Goal: Task Accomplishment & Management: Complete application form

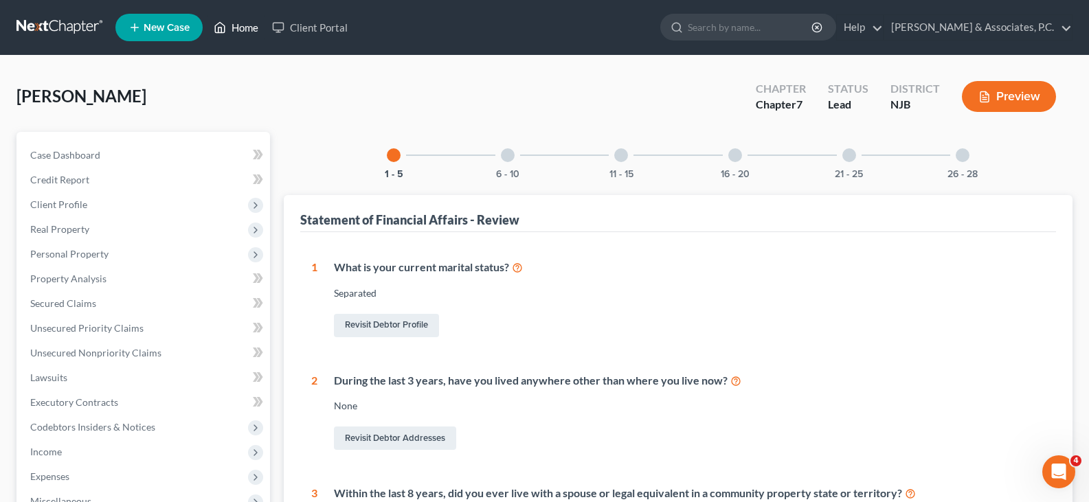
click at [245, 24] on link "Home" at bounding box center [236, 27] width 58 height 25
click at [245, 25] on link "Home" at bounding box center [236, 27] width 58 height 25
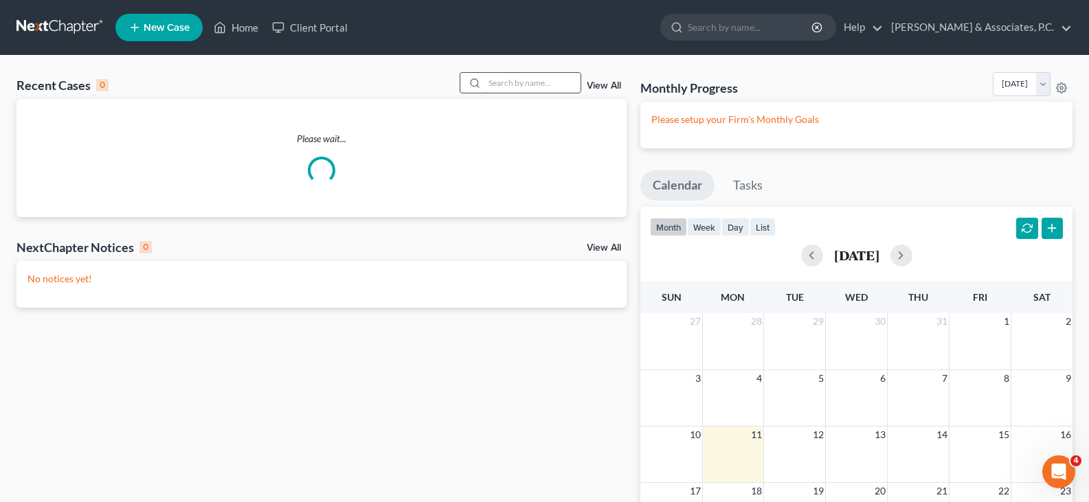
click at [523, 81] on input "search" at bounding box center [532, 83] width 96 height 20
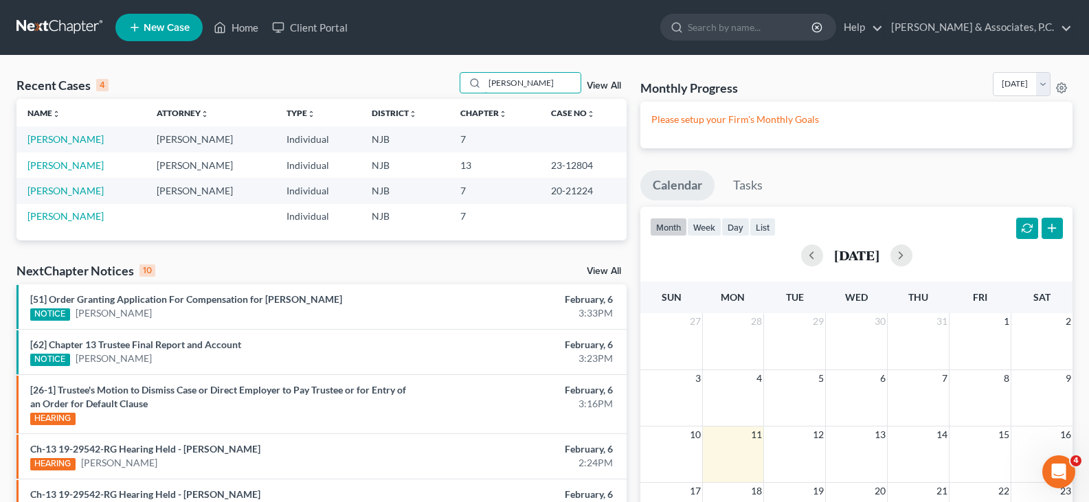
type input "[PERSON_NAME]"
click at [158, 30] on span "New Case" at bounding box center [167, 28] width 46 height 10
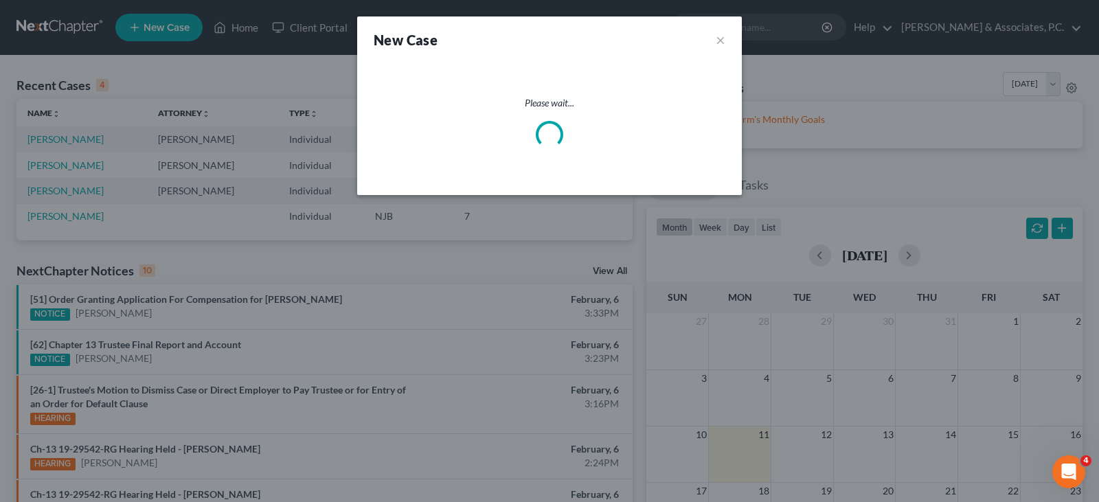
select select "51"
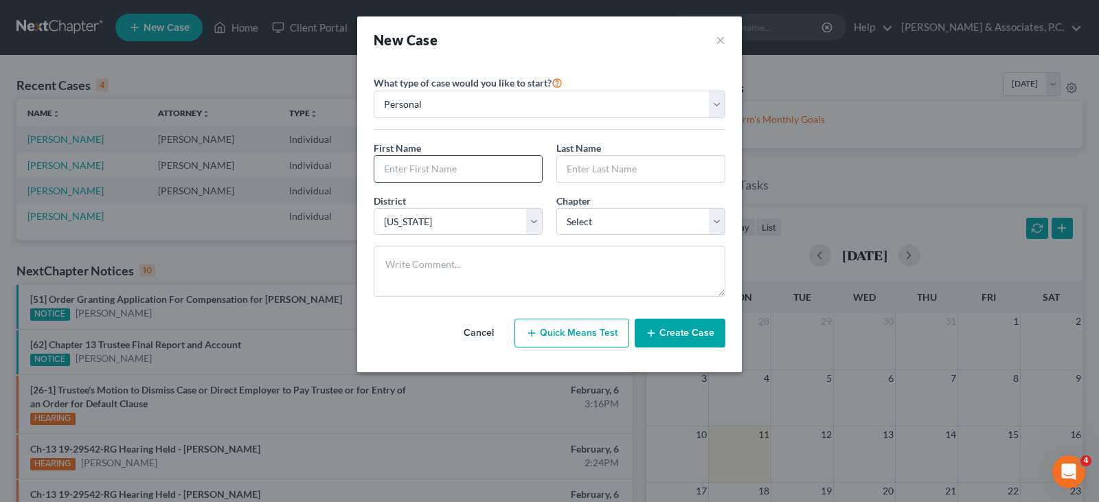
click at [406, 173] on input "text" at bounding box center [458, 169] width 168 height 26
type input "[PERSON_NAME]"
click at [588, 166] on input "Gonzlez" at bounding box center [641, 169] width 168 height 26
type input "[PERSON_NAME]"
click at [620, 224] on select "Select 7 11 12 13" at bounding box center [640, 221] width 169 height 27
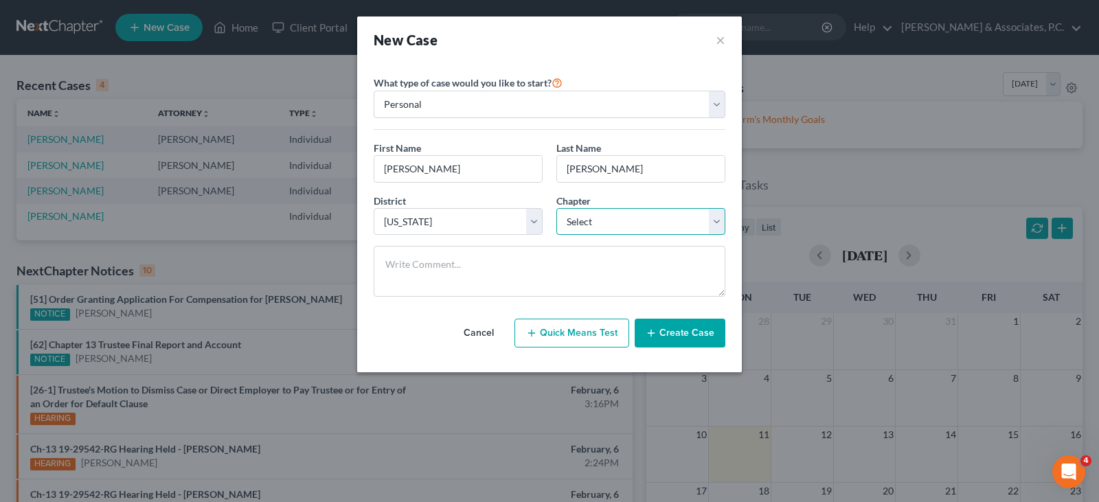
select select "0"
click at [556, 208] on select "Select 7 11 12 13" at bounding box center [640, 221] width 169 height 27
click at [670, 328] on button "Create Case" at bounding box center [680, 333] width 91 height 29
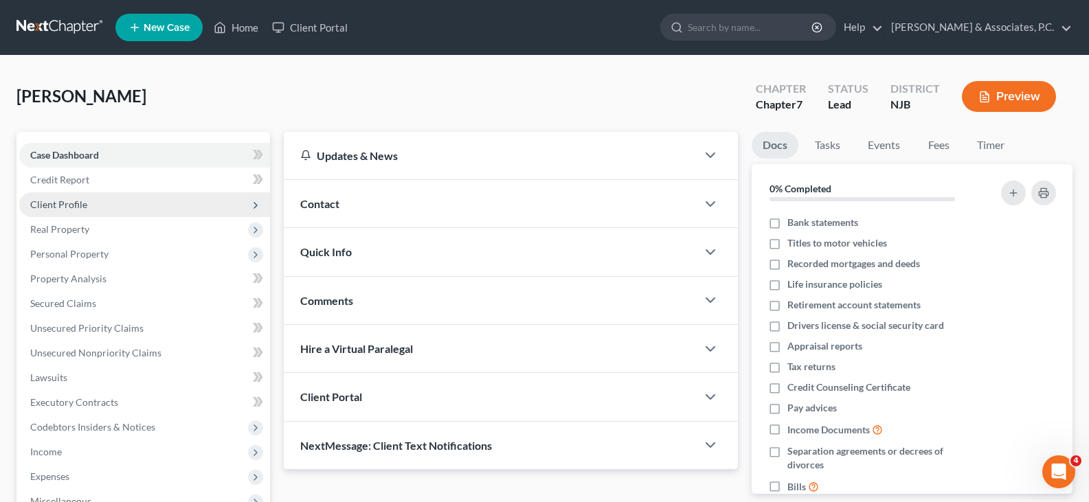
click at [60, 201] on span "Client Profile" at bounding box center [58, 204] width 57 height 12
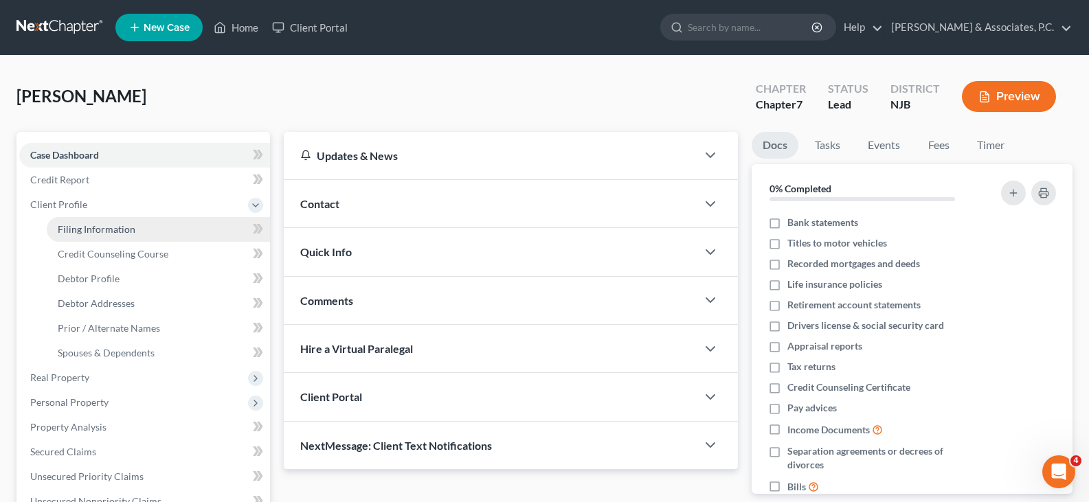
click at [77, 229] on span "Filing Information" at bounding box center [97, 229] width 78 height 12
select select "1"
select select "0"
select select "51"
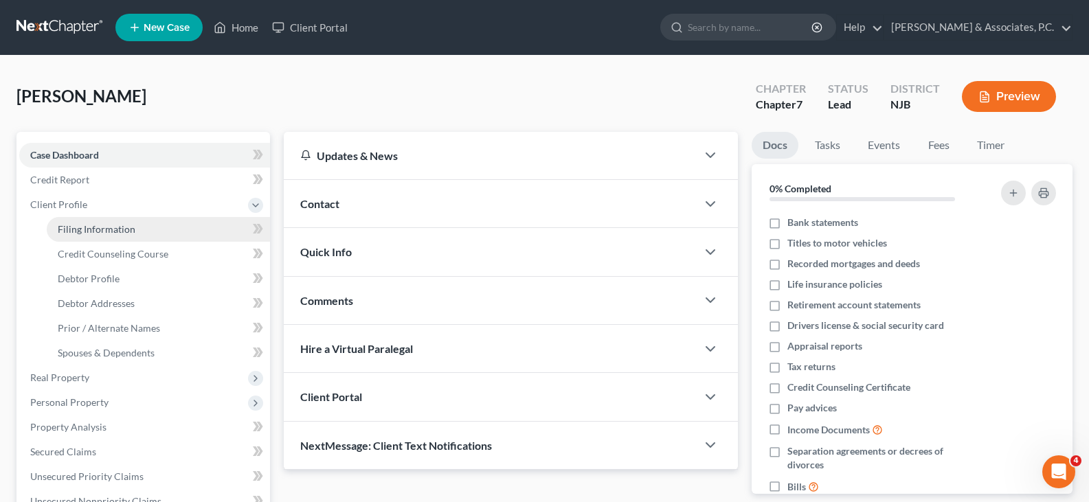
select select "0"
select select "33"
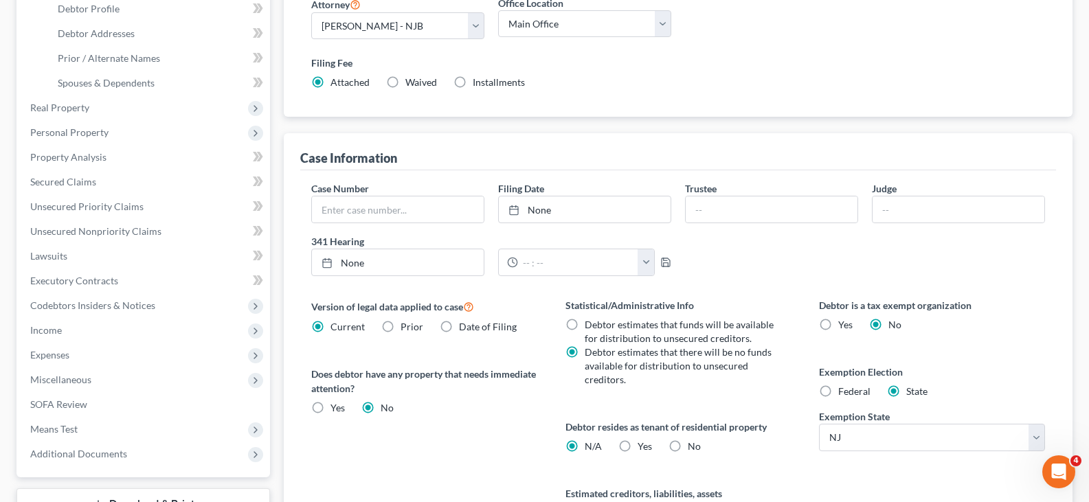
scroll to position [275, 0]
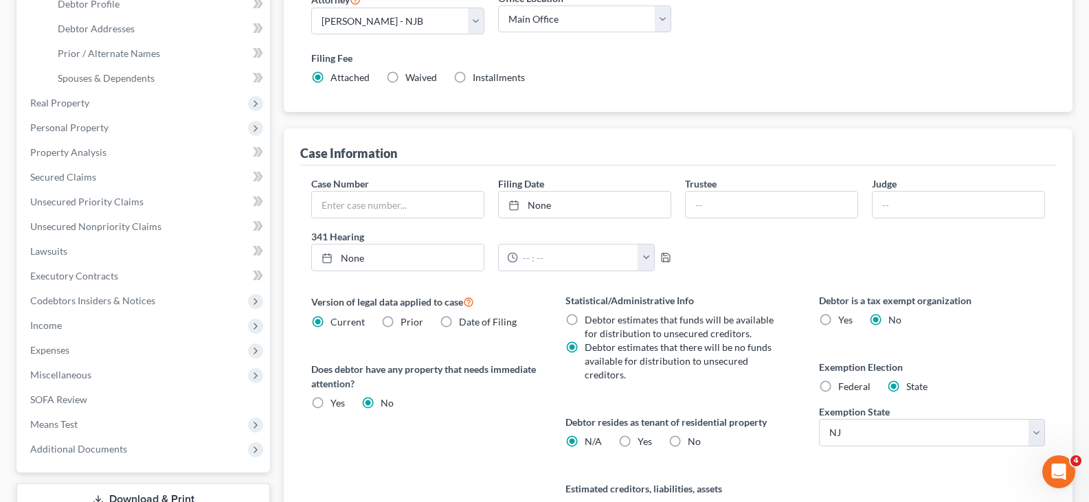
click at [838, 386] on label "Federal" at bounding box center [854, 387] width 32 height 14
click at [843, 386] on input "Federal" at bounding box center [847, 384] width 9 height 9
radio input "true"
radio input "false"
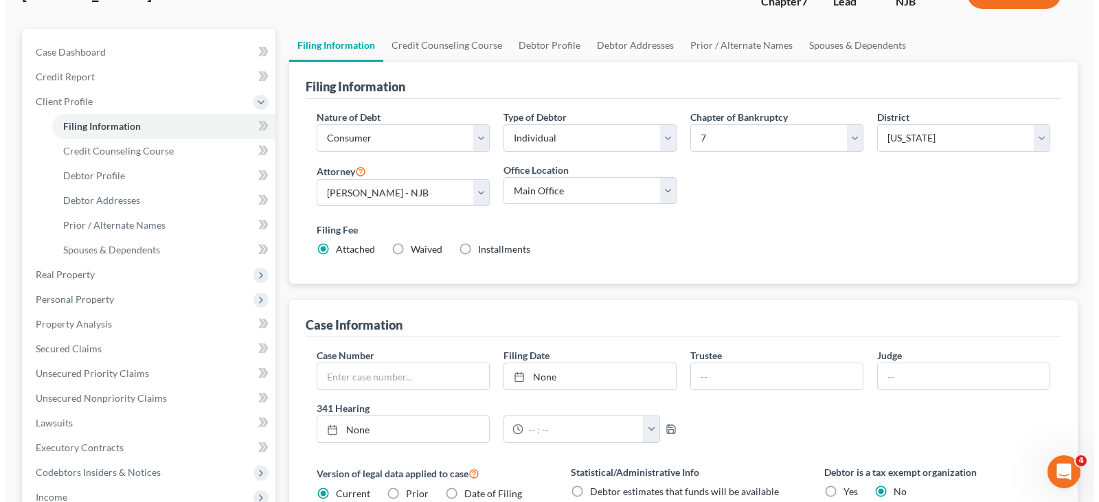
scroll to position [0, 0]
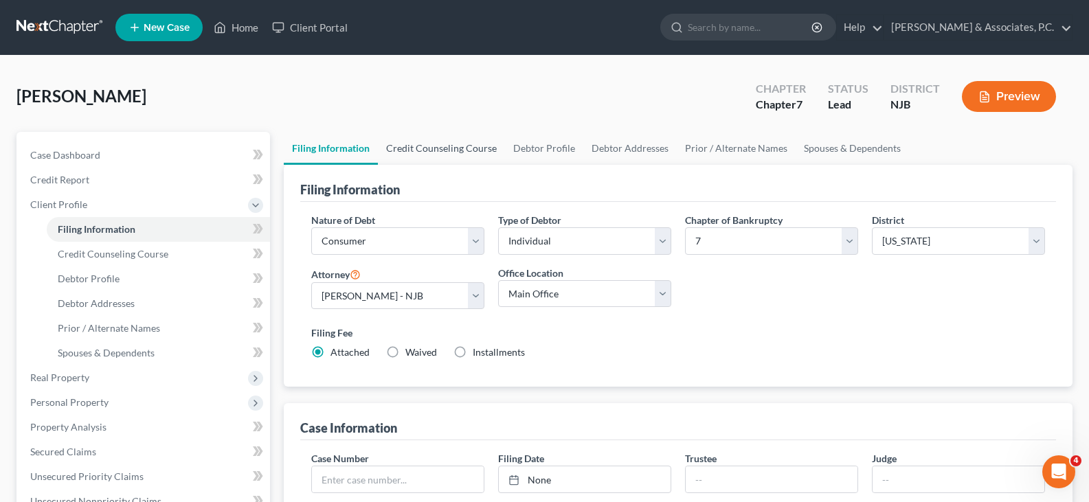
click at [442, 150] on link "Credit Counseling Course" at bounding box center [441, 148] width 127 height 33
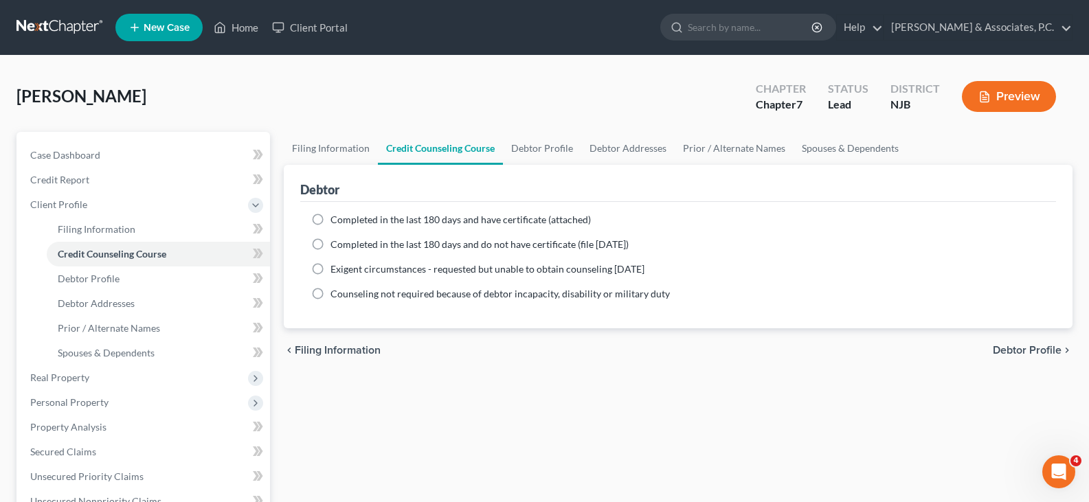
click at [330, 220] on label "Completed in the last 180 days and have certificate (attached)" at bounding box center [460, 220] width 260 height 14
click at [336, 220] on input "Completed in the last 180 days and have certificate (attached)" at bounding box center [340, 217] width 9 height 9
radio input "true"
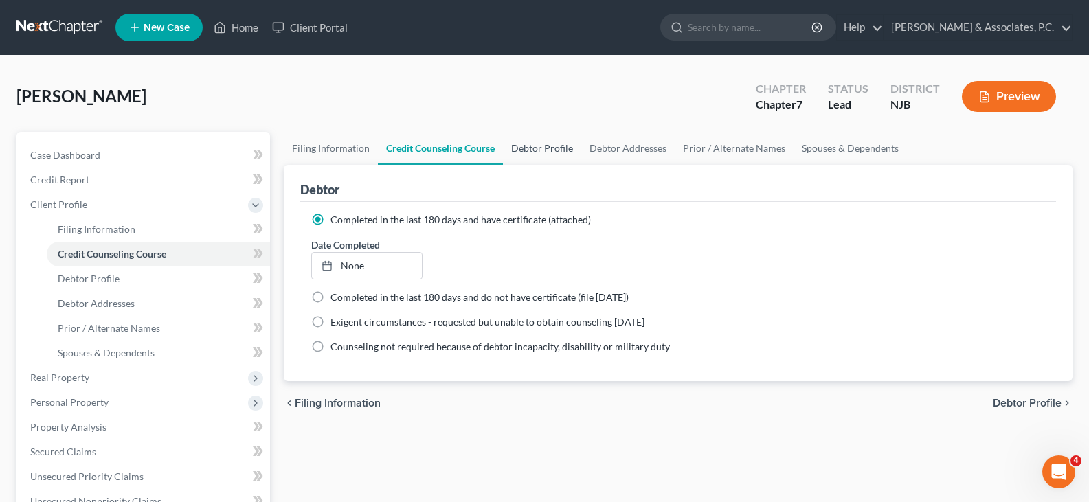
click at [555, 146] on link "Debtor Profile" at bounding box center [542, 148] width 78 height 33
select select "0"
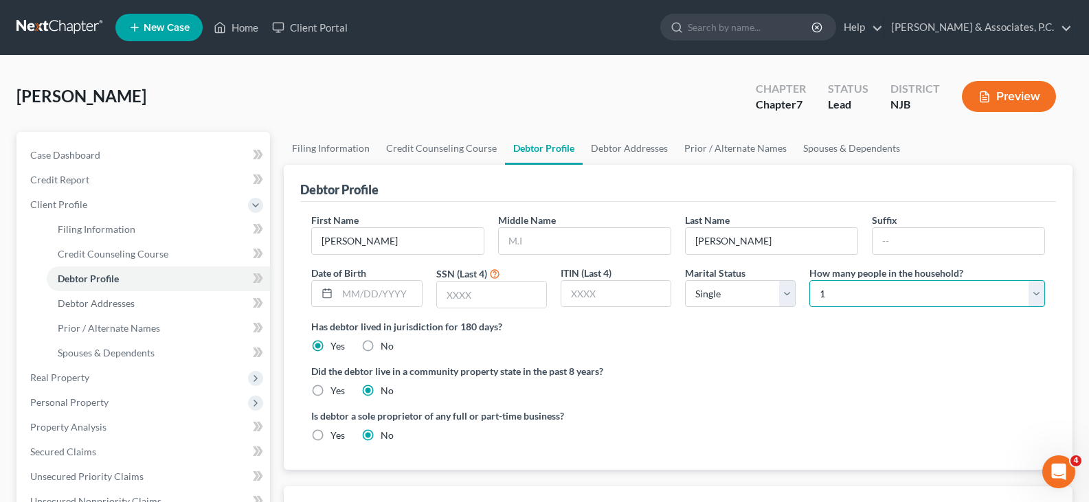
click at [829, 288] on select "Select 1 2 3 4 5 6 7 8 9 10 11 12 13 14 15 16 17 18 19 20" at bounding box center [927, 293] width 236 height 27
select select "1"
click at [809, 280] on select "Select 1 2 3 4 5 6 7 8 9 10 11 12 13 14 15 16 17 18 19 20" at bounding box center [927, 293] width 236 height 27
click at [629, 148] on link "Debtor Addresses" at bounding box center [628, 148] width 93 height 33
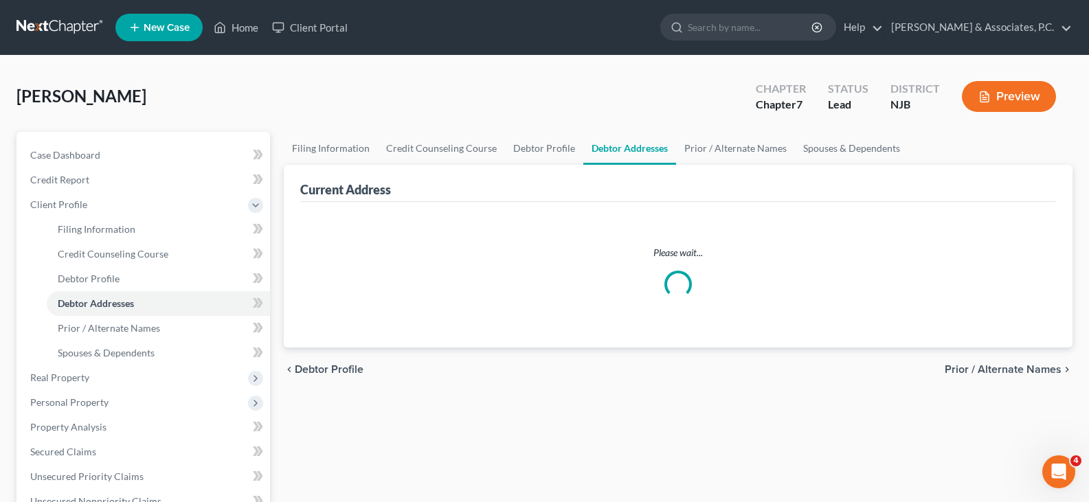
select select "0"
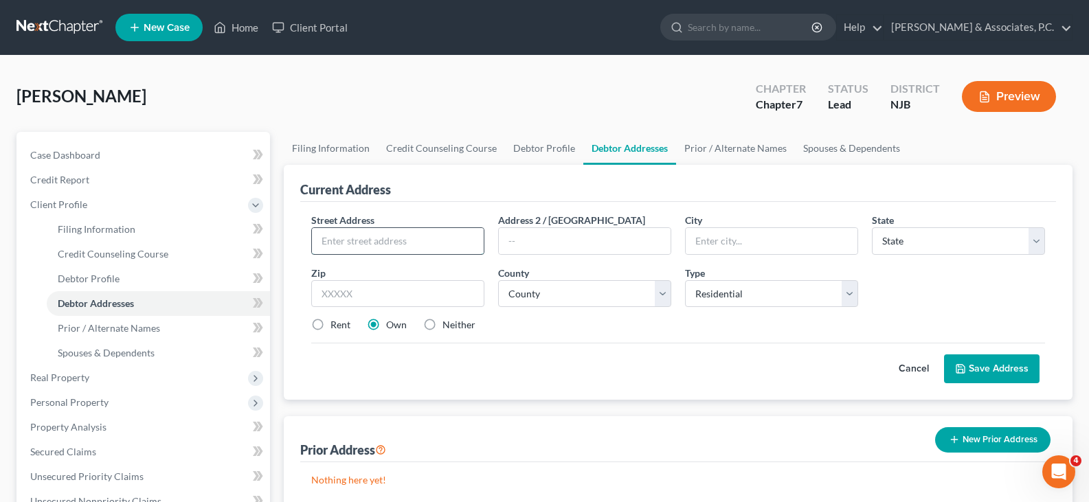
click at [459, 239] on input "text" at bounding box center [398, 241] width 172 height 26
type input "[STREET_ADDRESS]"
type input "[GEOGRAPHIC_DATA]"
select select "33"
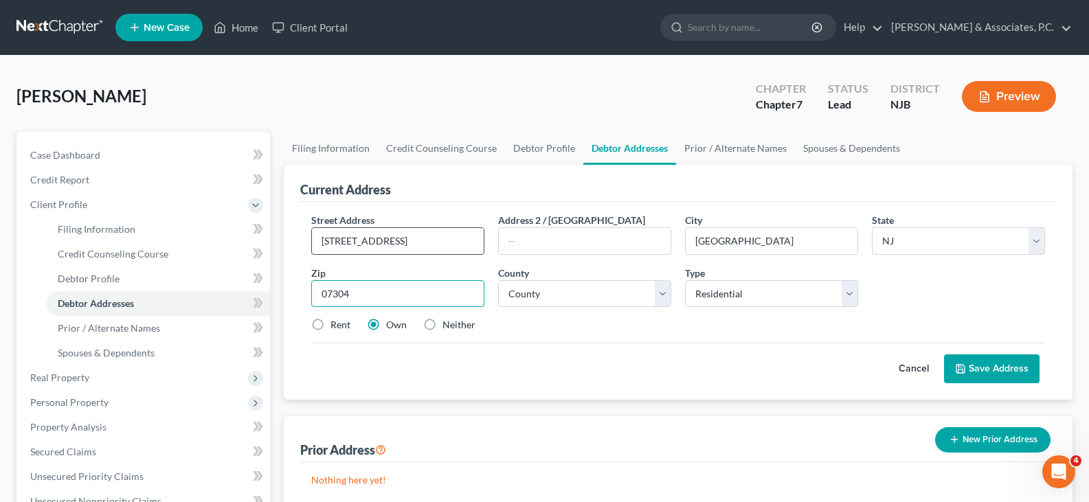
type input "07304"
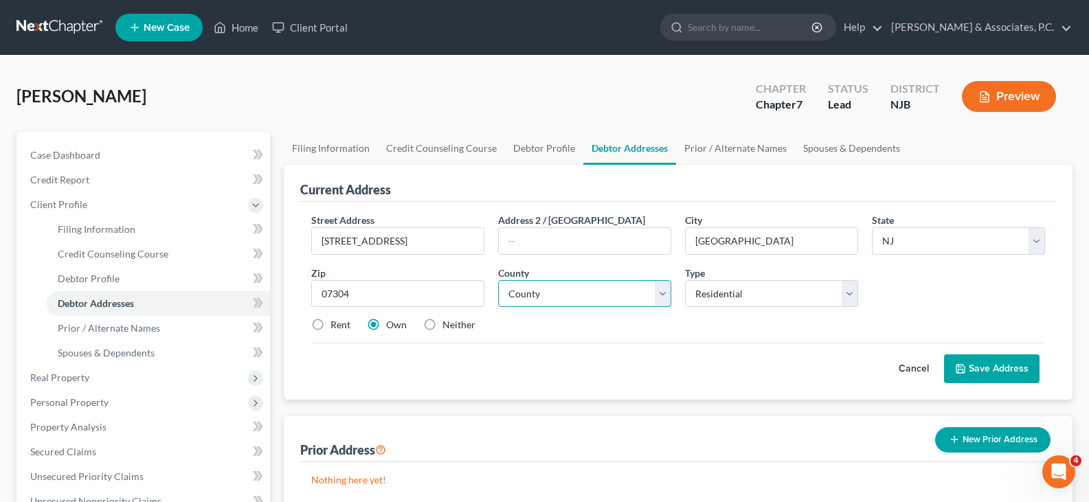
drag, startPoint x: 602, startPoint y: 297, endPoint x: 596, endPoint y: 284, distance: 13.8
click at [602, 297] on select "County [GEOGRAPHIC_DATA] [GEOGRAPHIC_DATA] [GEOGRAPHIC_DATA] [GEOGRAPHIC_DATA] …" at bounding box center [584, 293] width 173 height 27
select select "8"
click at [498, 280] on select "County [GEOGRAPHIC_DATA] [GEOGRAPHIC_DATA] [GEOGRAPHIC_DATA] [GEOGRAPHIC_DATA] …" at bounding box center [584, 293] width 173 height 27
click at [330, 326] on label "Rent" at bounding box center [340, 325] width 20 height 14
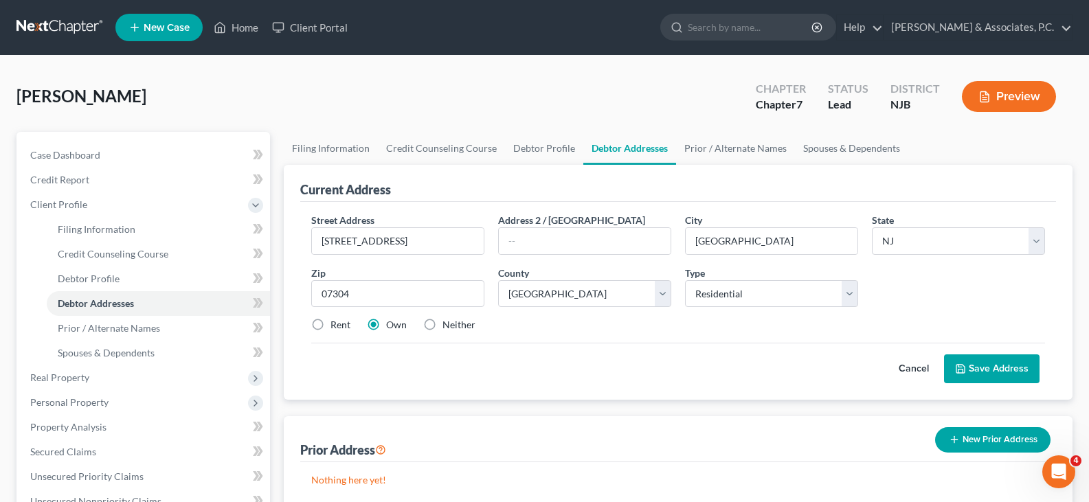
click at [336, 326] on input "Rent" at bounding box center [340, 322] width 9 height 9
radio input "true"
click at [1001, 373] on button "Save Address" at bounding box center [991, 368] width 95 height 29
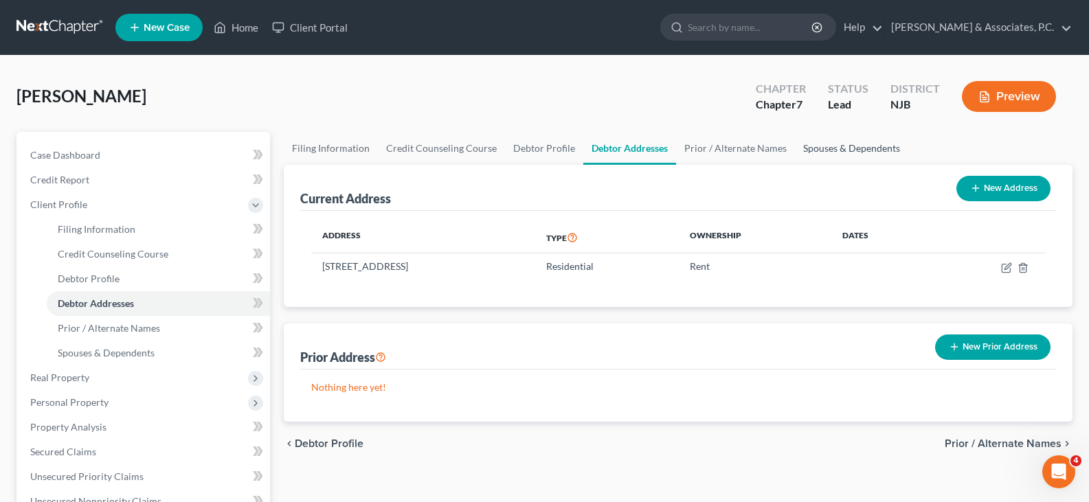
click at [832, 148] on link "Spouses & Dependents" at bounding box center [851, 148] width 113 height 33
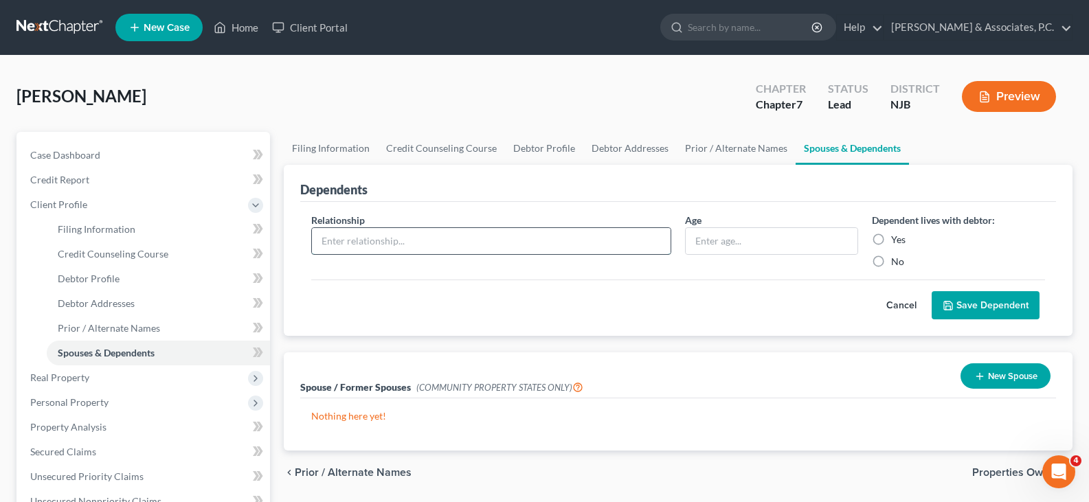
click at [433, 236] on input "text" at bounding box center [491, 241] width 359 height 26
type input "Son"
click at [740, 236] on input "text" at bounding box center [771, 241] width 172 height 26
type input "11"
click at [891, 240] on label "Yes" at bounding box center [898, 240] width 14 height 14
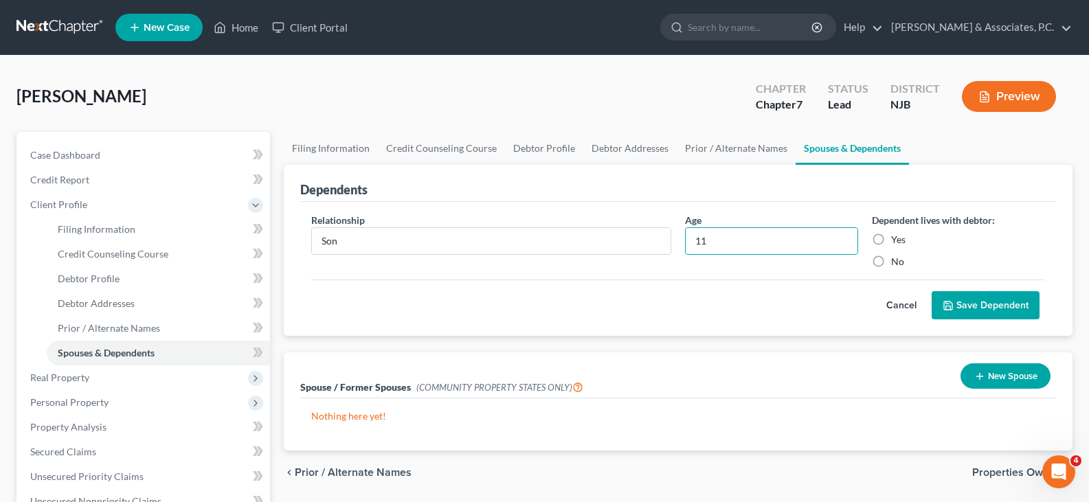
click at [896, 240] on input "Yes" at bounding box center [900, 237] width 9 height 9
radio input "true"
click at [966, 308] on button "Save Dependent" at bounding box center [985, 305] width 108 height 29
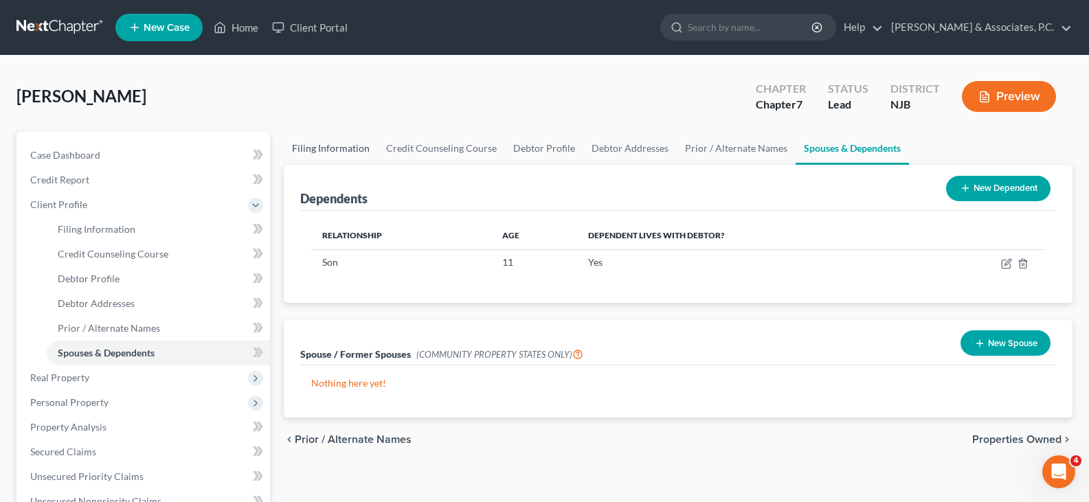
click at [343, 147] on link "Filing Information" at bounding box center [331, 148] width 94 height 33
select select "1"
select select "0"
select select "51"
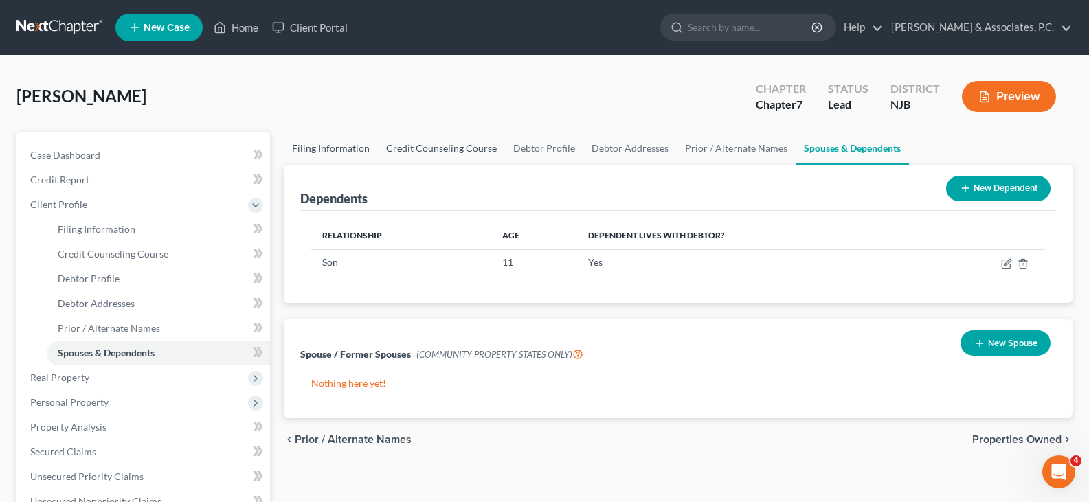
select select "0"
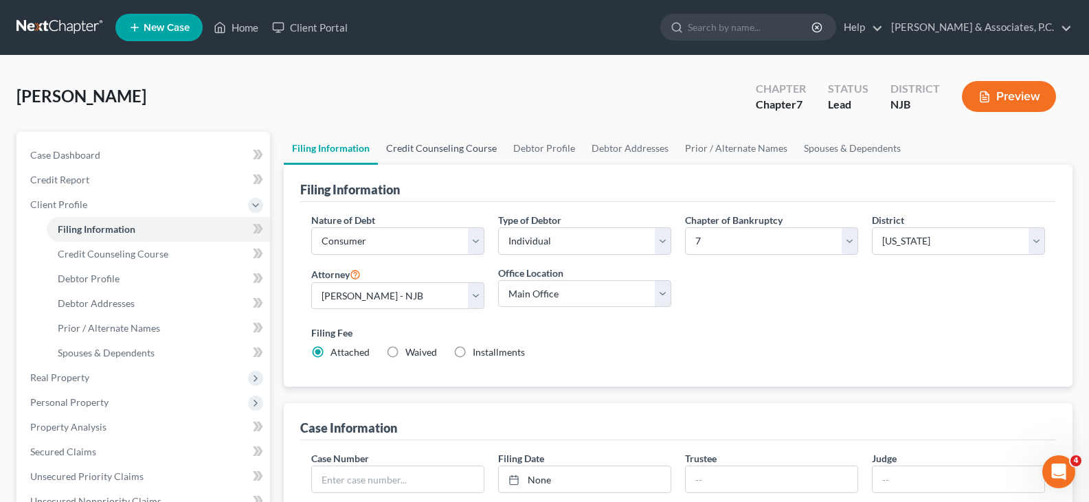
click at [414, 148] on link "Credit Counseling Course" at bounding box center [441, 148] width 127 height 33
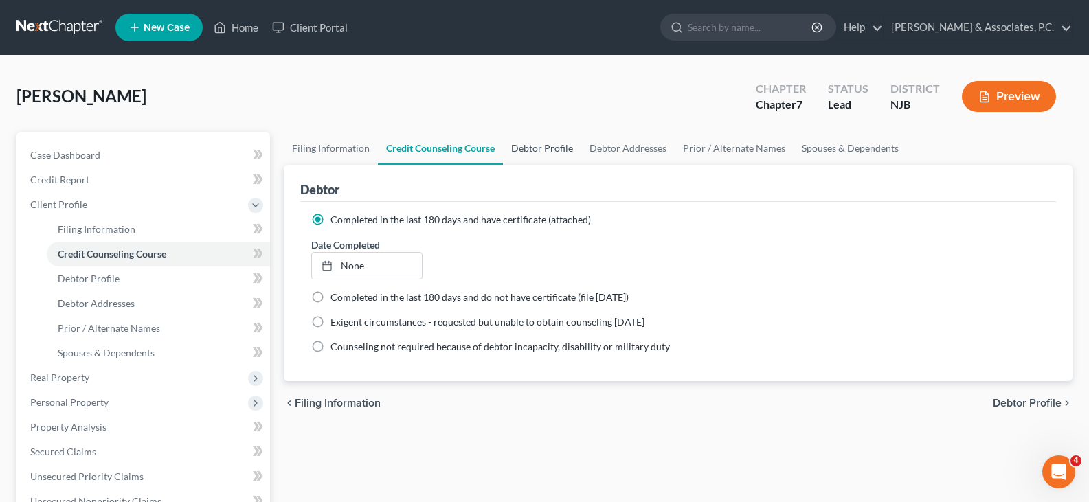
click at [517, 148] on link "Debtor Profile" at bounding box center [542, 148] width 78 height 33
select select "0"
select select "1"
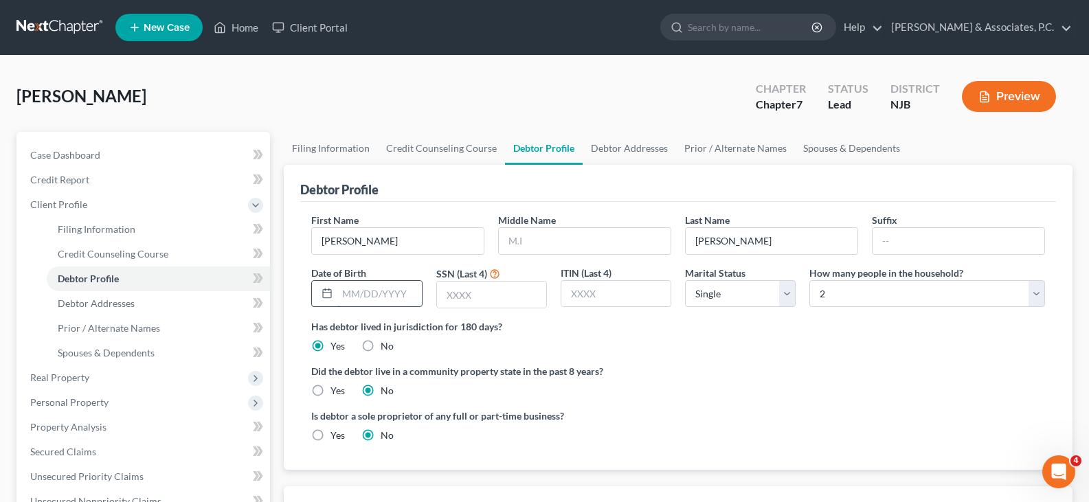
drag, startPoint x: 390, startPoint y: 298, endPoint x: 400, endPoint y: 300, distance: 10.5
click at [391, 298] on input "text" at bounding box center [379, 294] width 84 height 26
type input "[DATE]"
click at [465, 293] on input "text" at bounding box center [491, 295] width 109 height 26
type input "8582"
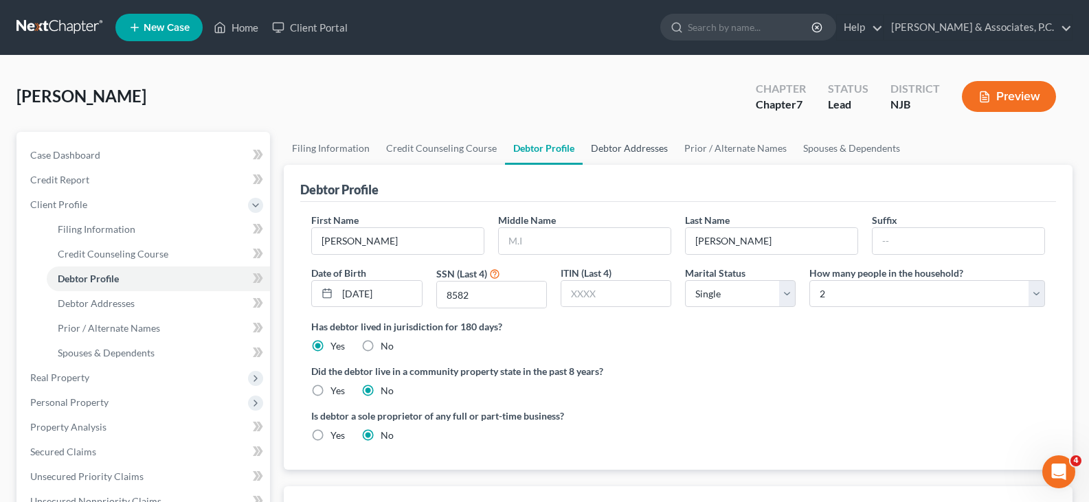
click at [615, 148] on link "Debtor Addresses" at bounding box center [628, 148] width 93 height 33
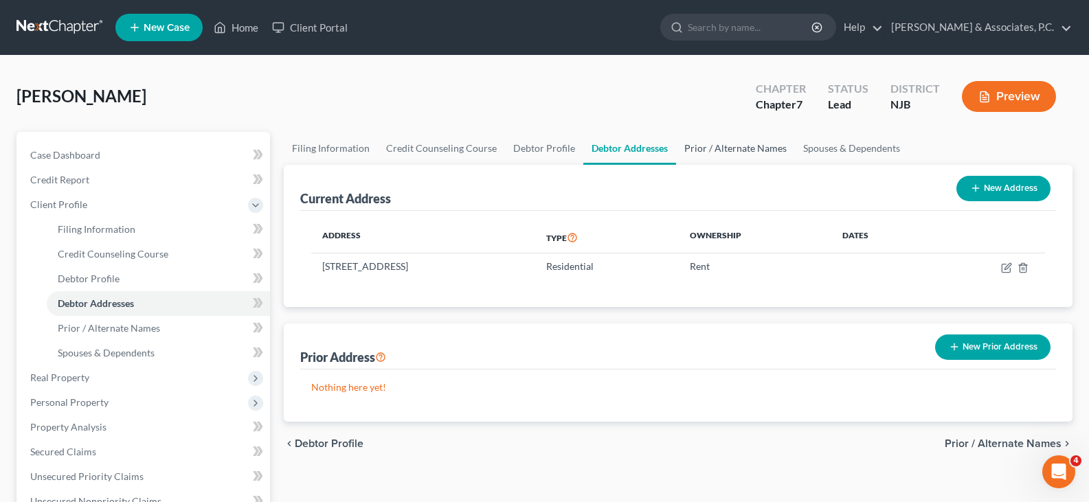
click at [708, 146] on link "Prior / Alternate Names" at bounding box center [735, 148] width 119 height 33
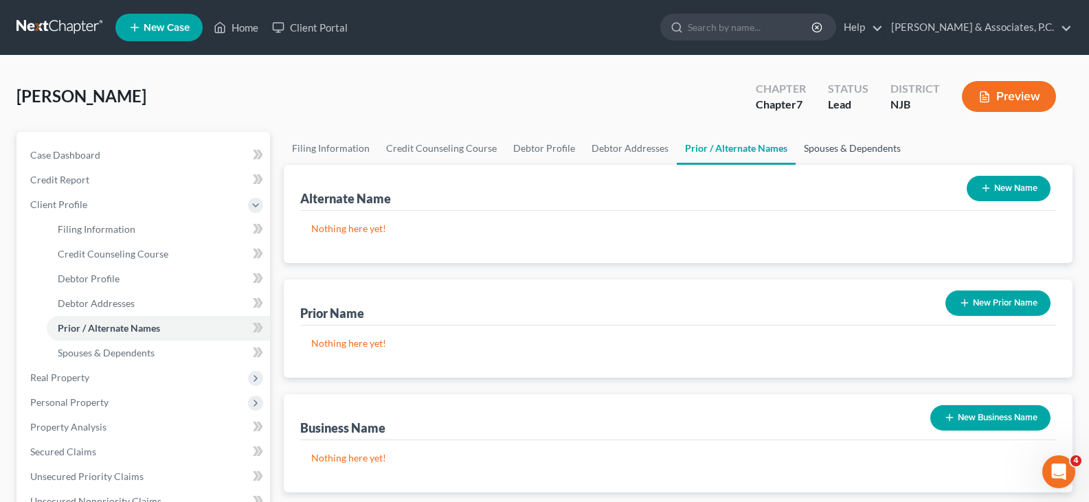
click at [825, 147] on link "Spouses & Dependents" at bounding box center [851, 148] width 113 height 33
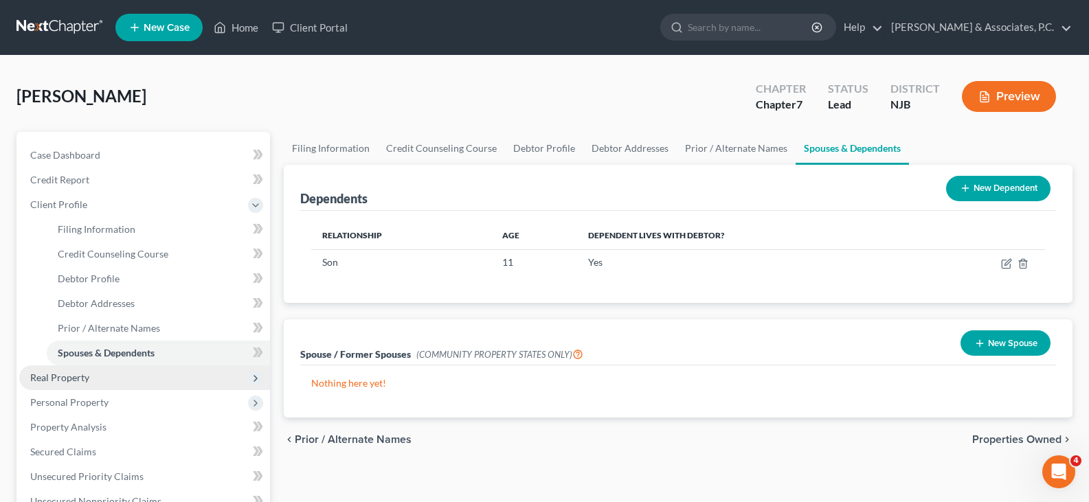
click at [52, 373] on span "Real Property" at bounding box center [59, 378] width 59 height 12
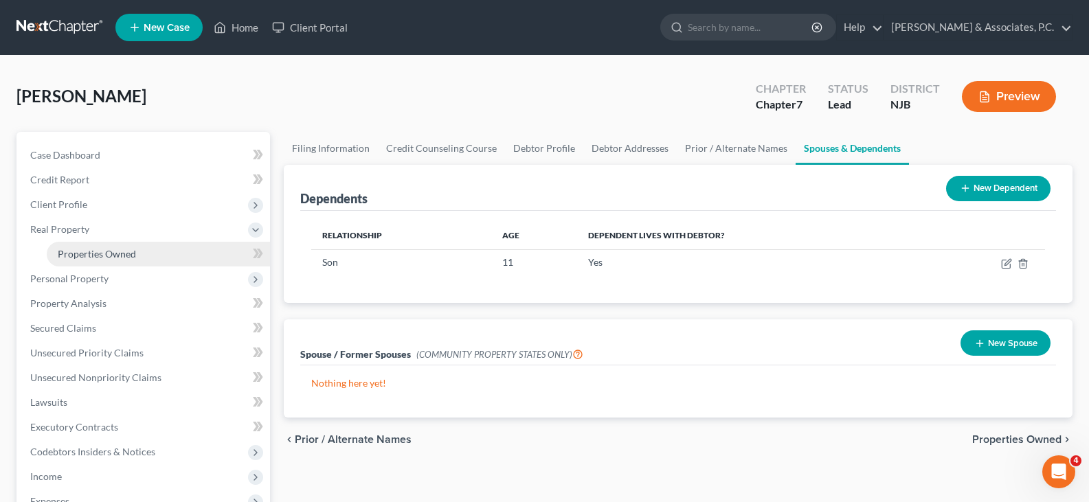
click at [72, 253] on span "Properties Owned" at bounding box center [97, 254] width 78 height 12
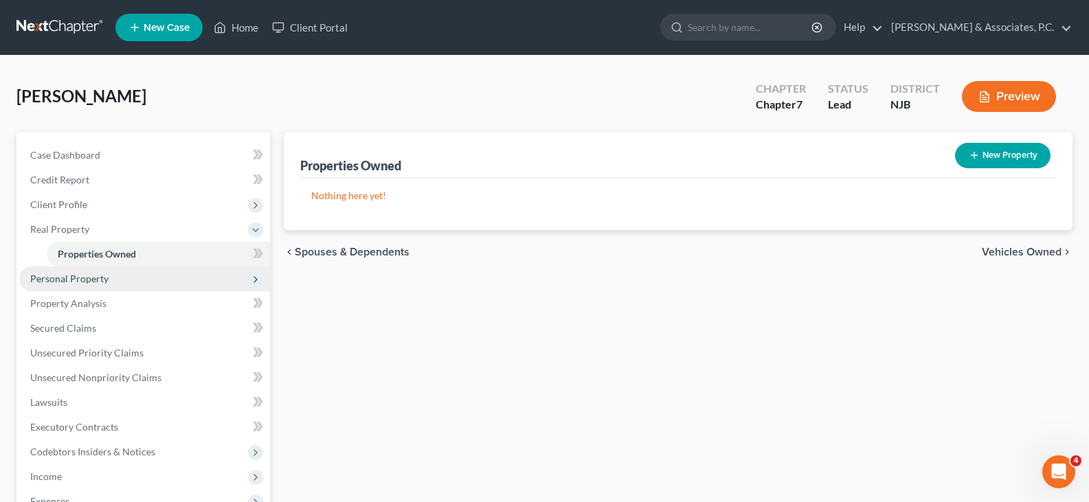
click at [73, 275] on span "Personal Property" at bounding box center [69, 279] width 78 height 12
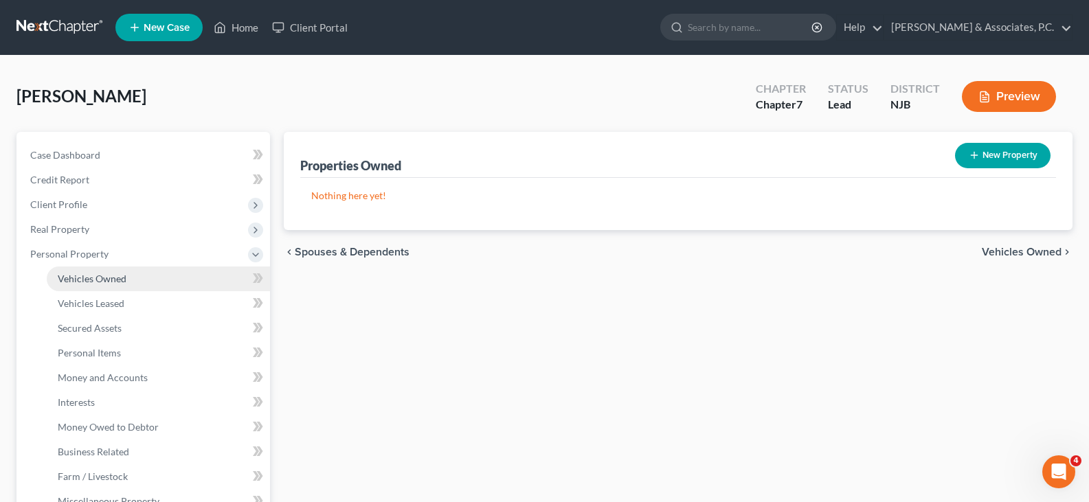
click at [95, 276] on span "Vehicles Owned" at bounding box center [92, 279] width 69 height 12
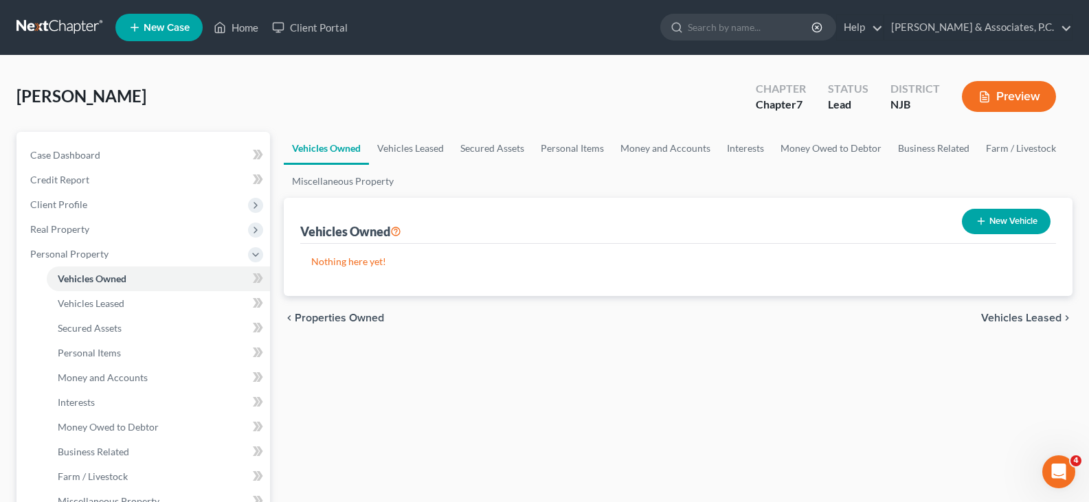
click at [997, 223] on button "New Vehicle" at bounding box center [1006, 221] width 89 height 25
select select "0"
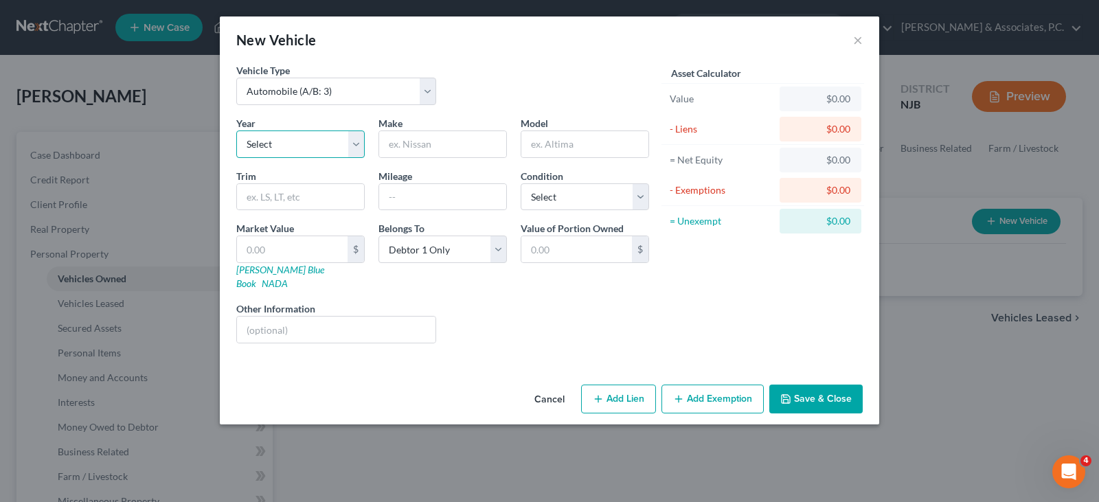
click at [352, 150] on select "Select 2026 2025 2024 2023 2022 2021 2020 2019 2018 2017 2016 2015 2014 2013 20…" at bounding box center [300, 143] width 128 height 27
select select "15"
click at [236, 130] on select "Select 2026 2025 2024 2023 2022 2021 2020 2019 2018 2017 2016 2015 2014 2013 20…" at bounding box center [300, 143] width 128 height 27
drag, startPoint x: 414, startPoint y: 145, endPoint x: 425, endPoint y: 130, distance: 18.7
click at [414, 145] on input "text" at bounding box center [442, 144] width 127 height 26
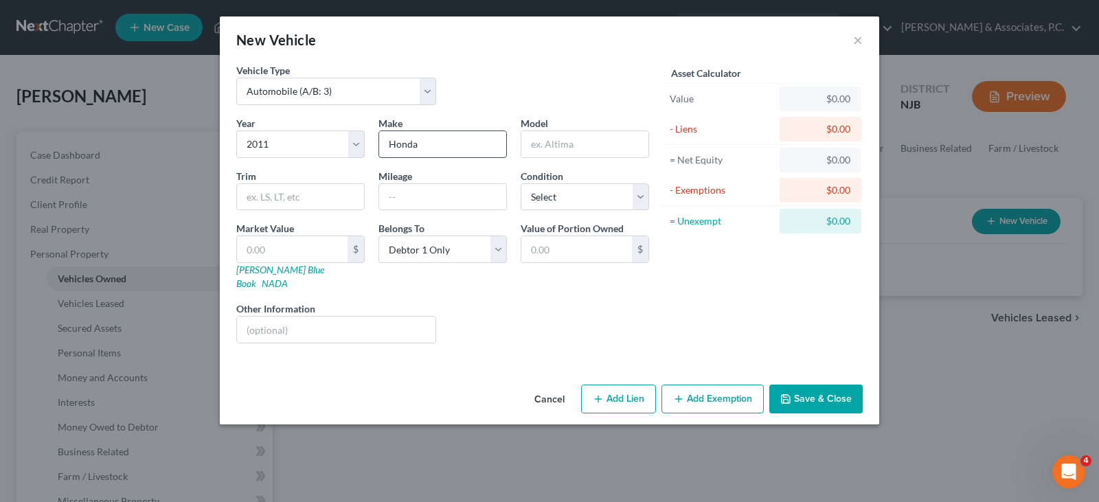
type input "Honda"
type input "Accord"
click at [284, 198] on input "text" at bounding box center [300, 197] width 127 height 26
type input "LX"
click at [402, 198] on input "text" at bounding box center [442, 197] width 127 height 26
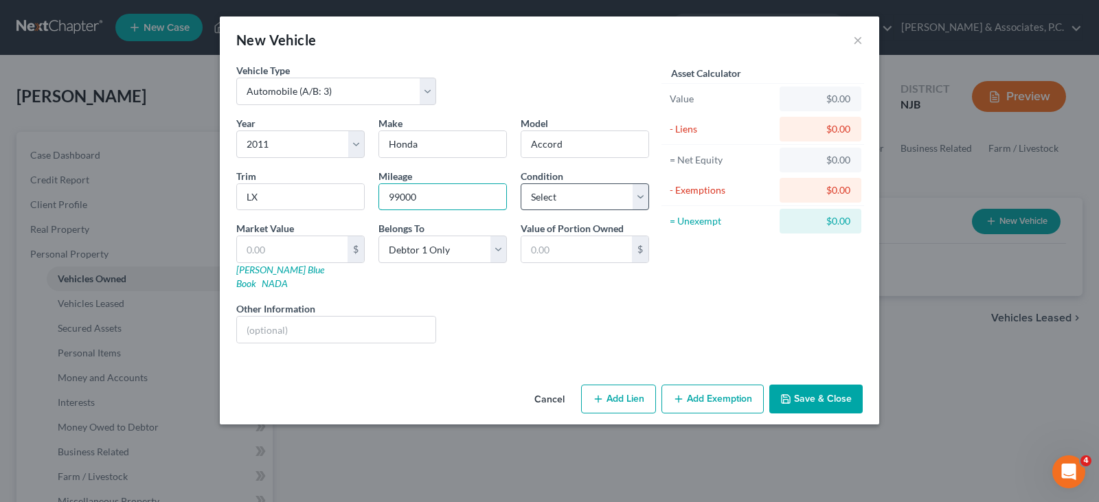
type input "99000"
drag, startPoint x: 600, startPoint y: 185, endPoint x: 587, endPoint y: 196, distance: 17.5
click at [599, 185] on select "Select Excellent Very Good Good Fair Poor" at bounding box center [585, 196] width 128 height 27
select select "3"
click at [521, 183] on select "Select Excellent Very Good Good Fair Poor" at bounding box center [585, 196] width 128 height 27
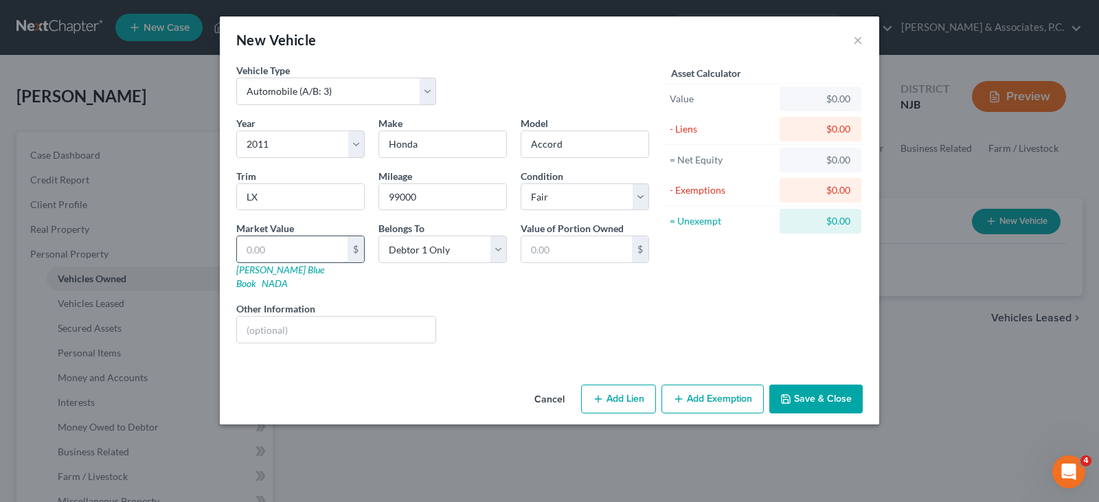
click at [322, 247] on input "text" at bounding box center [292, 249] width 111 height 26
type input "5"
type input "5.00"
type input "59"
type input "59.00"
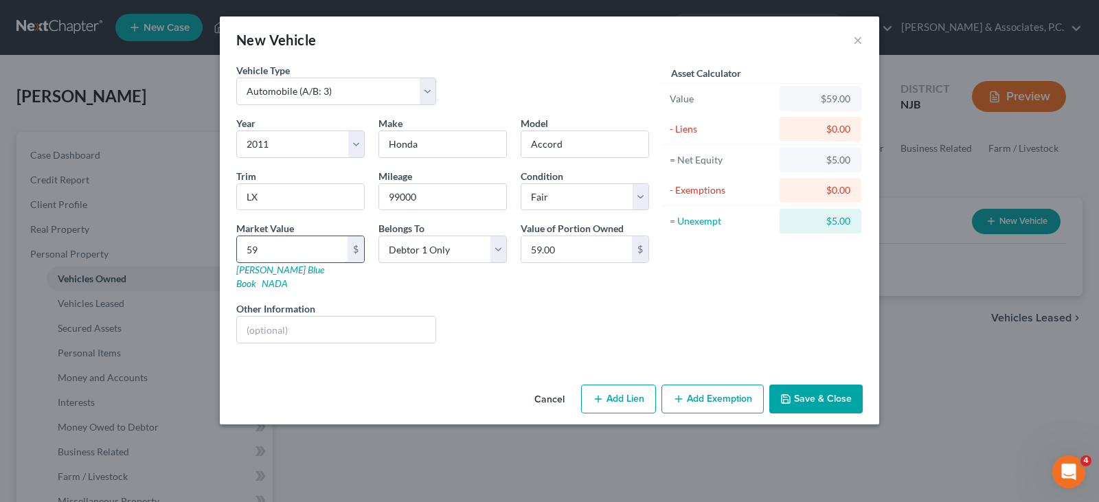
type input "596"
type input "596.00"
type input "5968"
type input "5,968.00"
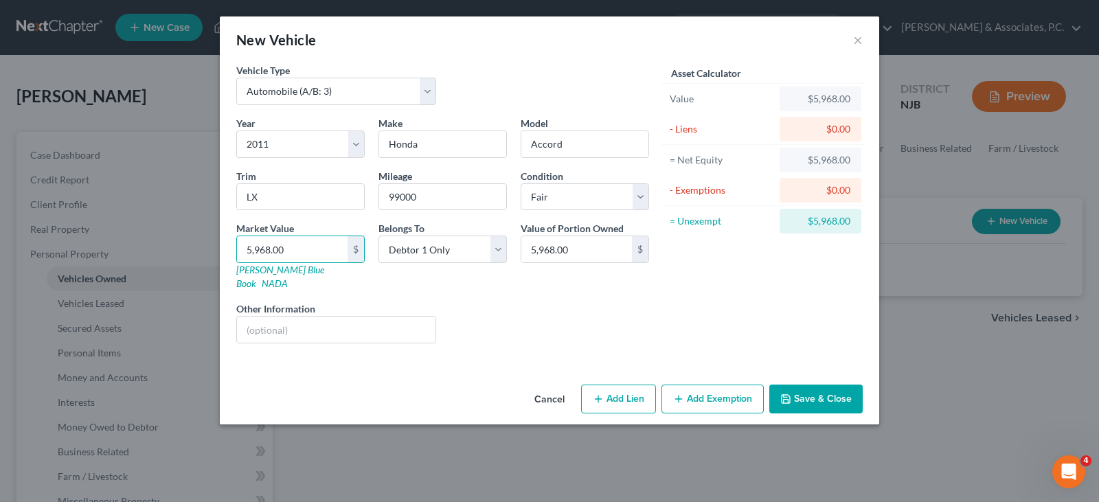
click at [707, 385] on button "Add Exemption" at bounding box center [712, 399] width 102 height 29
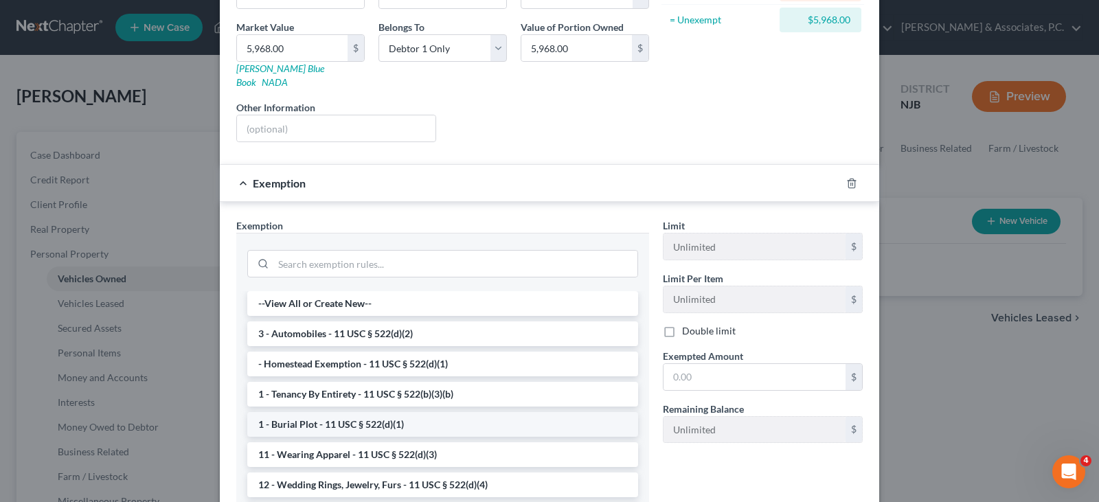
scroll to position [206, 0]
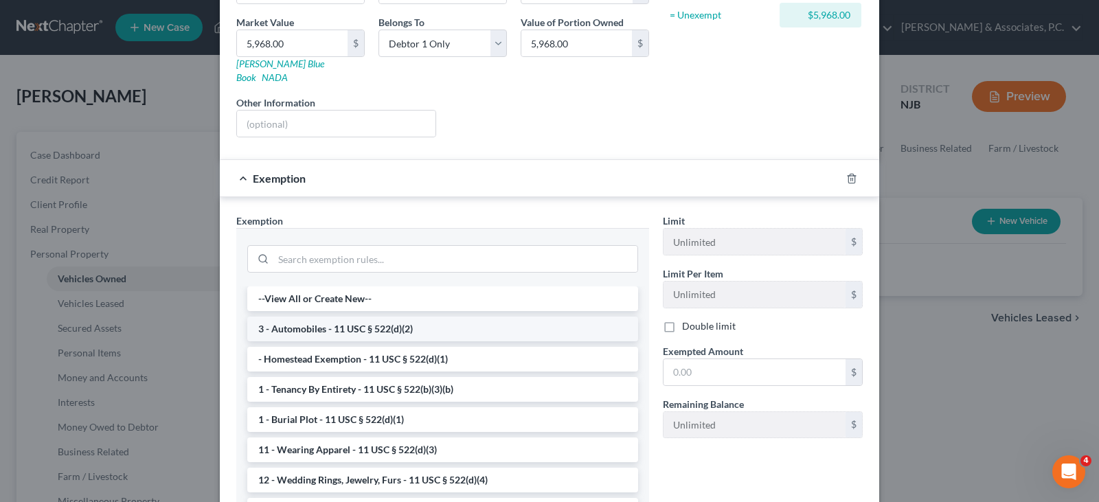
click at [291, 317] on li "3 - Automobiles - 11 USC § 522(d)(2)" at bounding box center [442, 329] width 391 height 25
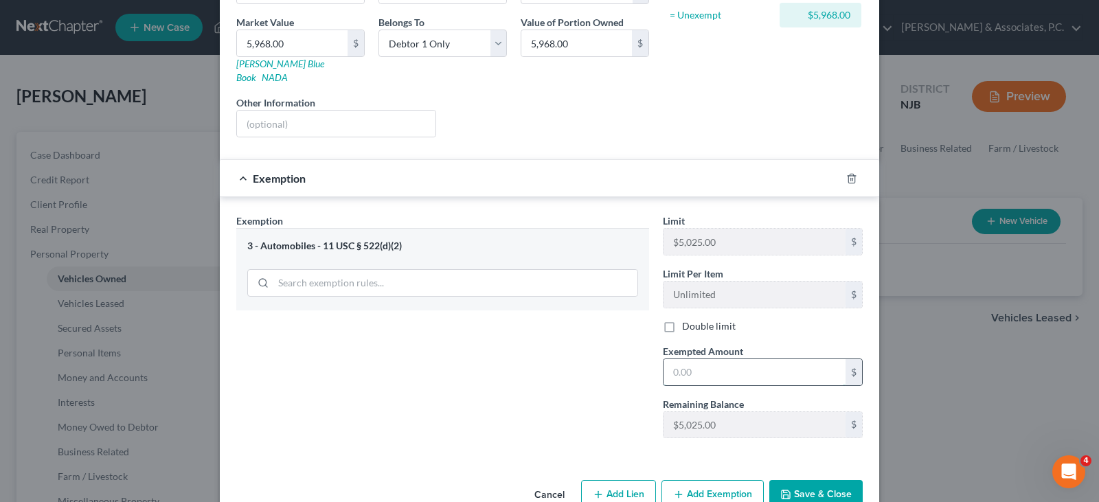
click at [698, 359] on input "text" at bounding box center [754, 372] width 182 height 26
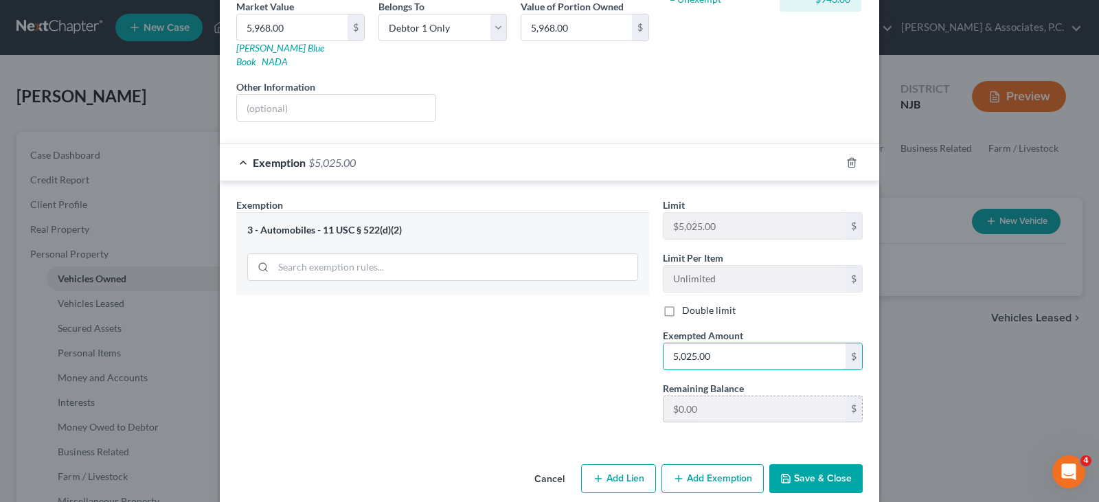
scroll to position [227, 0]
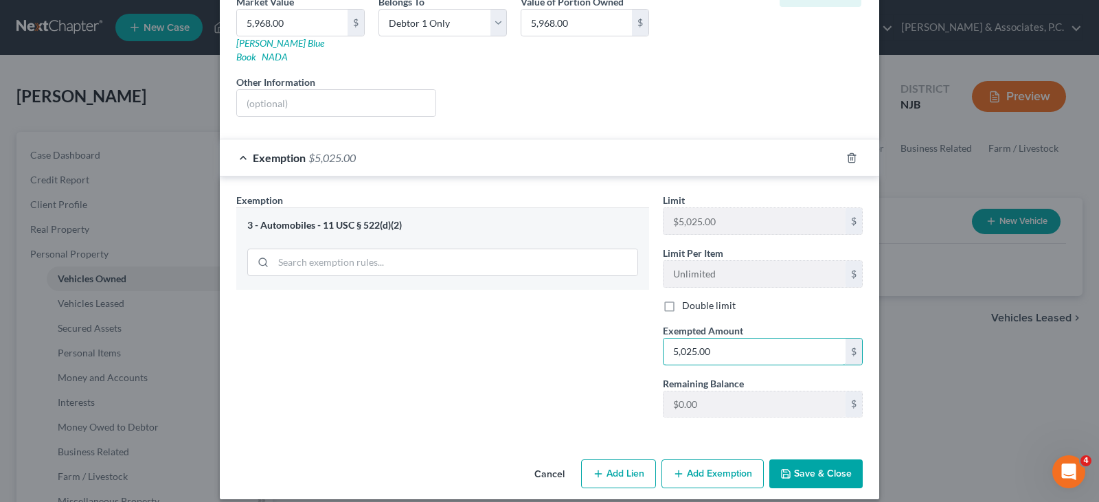
type input "5,025.00"
click at [710, 459] on button "Add Exemption" at bounding box center [712, 473] width 102 height 29
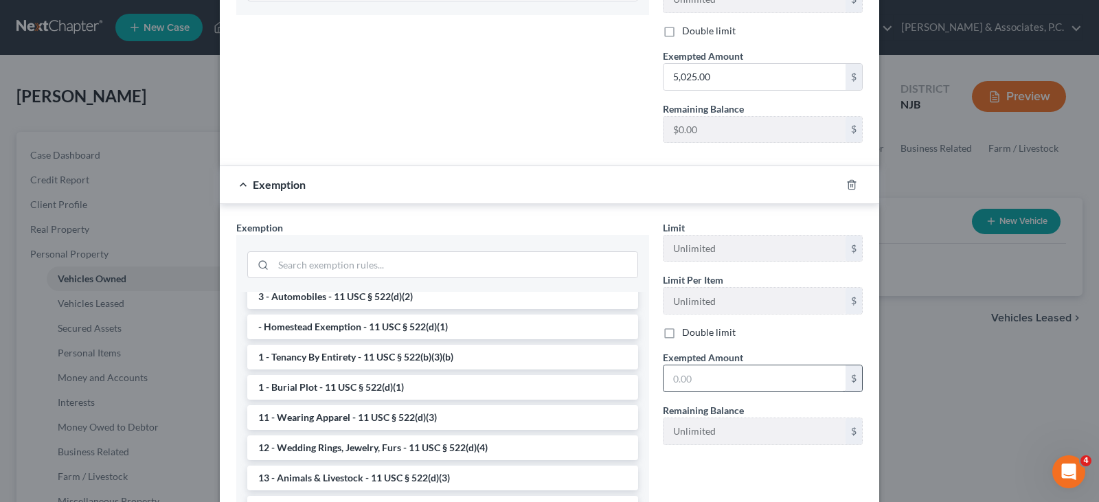
scroll to position [69, 0]
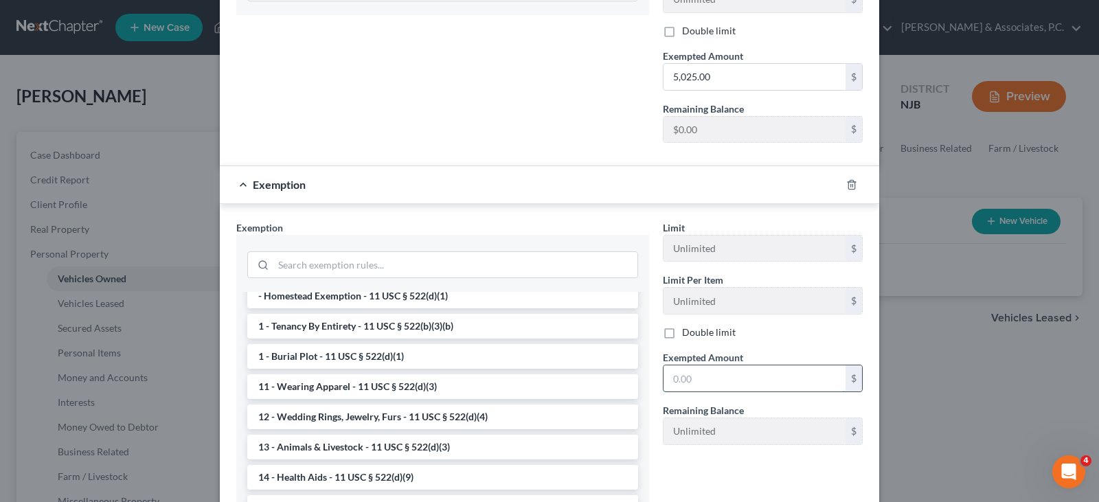
click at [674, 367] on input "text" at bounding box center [754, 378] width 182 height 26
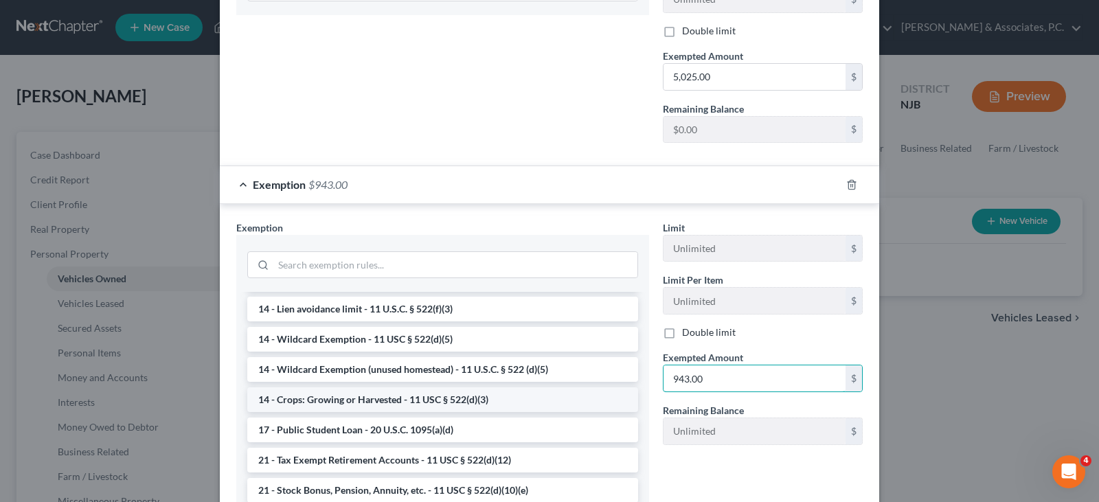
scroll to position [275, 0]
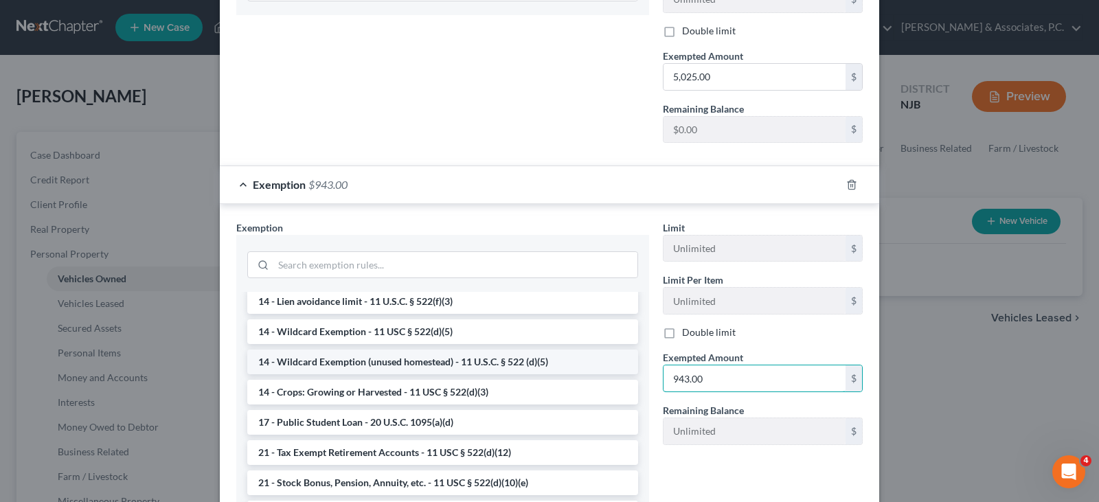
type input "943.00"
click at [389, 350] on li "14 - Wildcard Exemption (unused homestead) - 11 U.S.C. § 522 (d)(5)" at bounding box center [442, 362] width 391 height 25
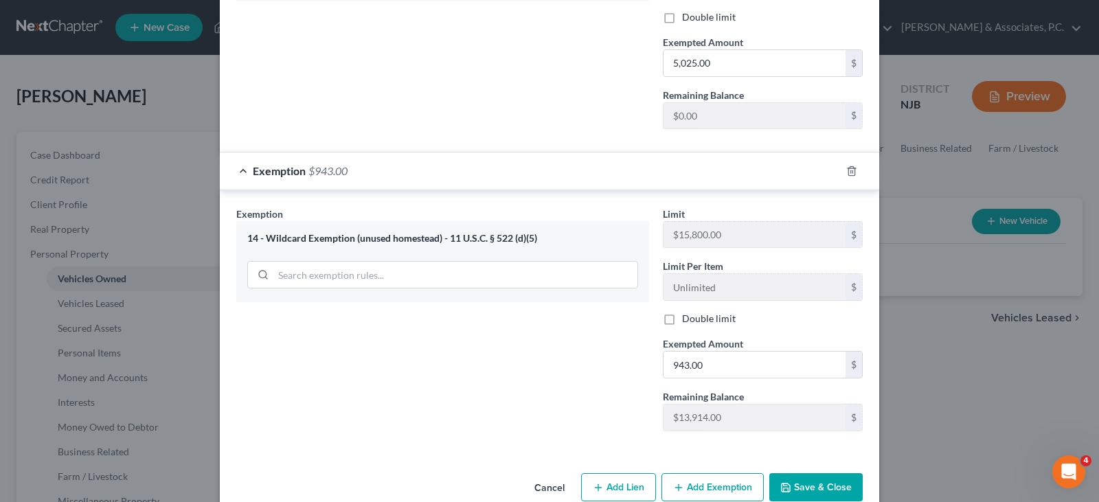
scroll to position [528, 0]
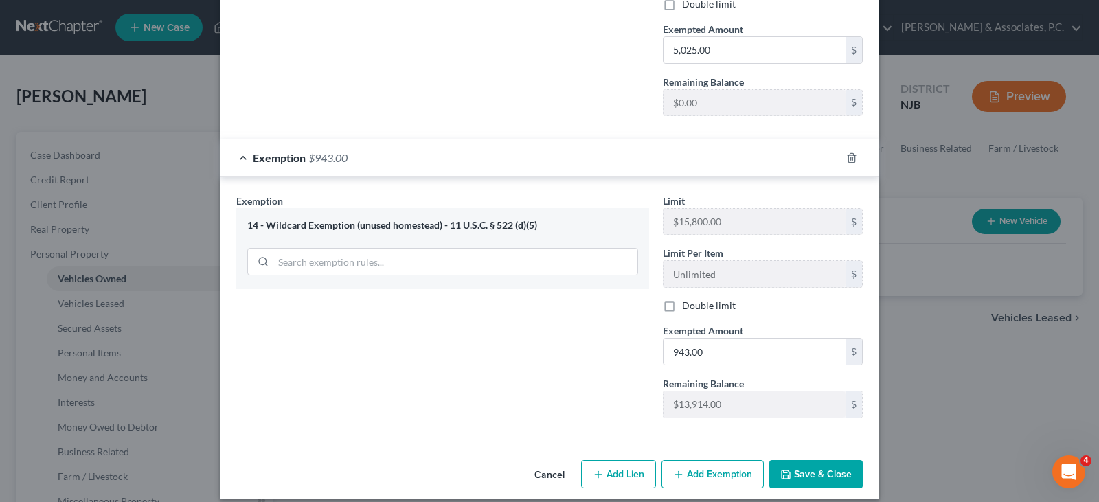
click at [815, 464] on button "Save & Close" at bounding box center [815, 474] width 93 height 29
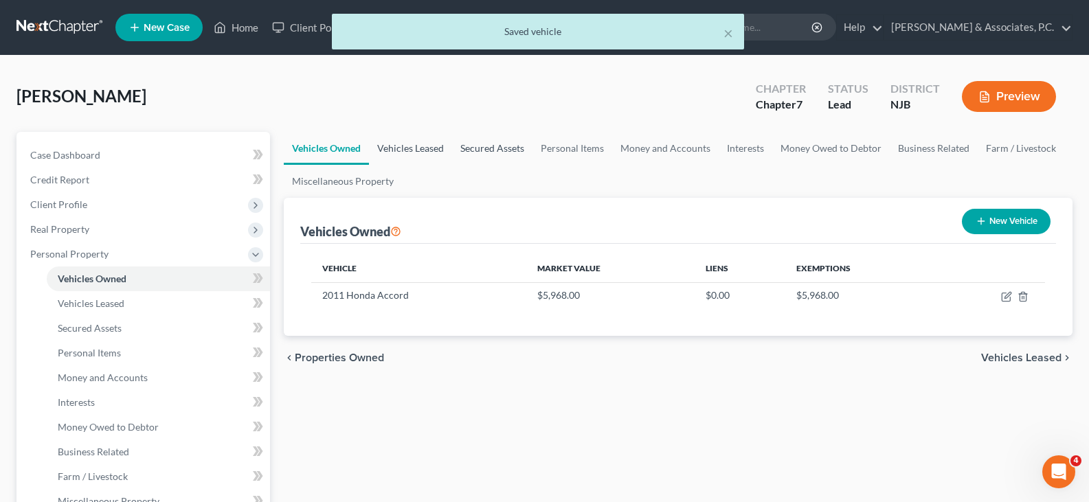
click at [416, 145] on link "Vehicles Leased" at bounding box center [410, 148] width 83 height 33
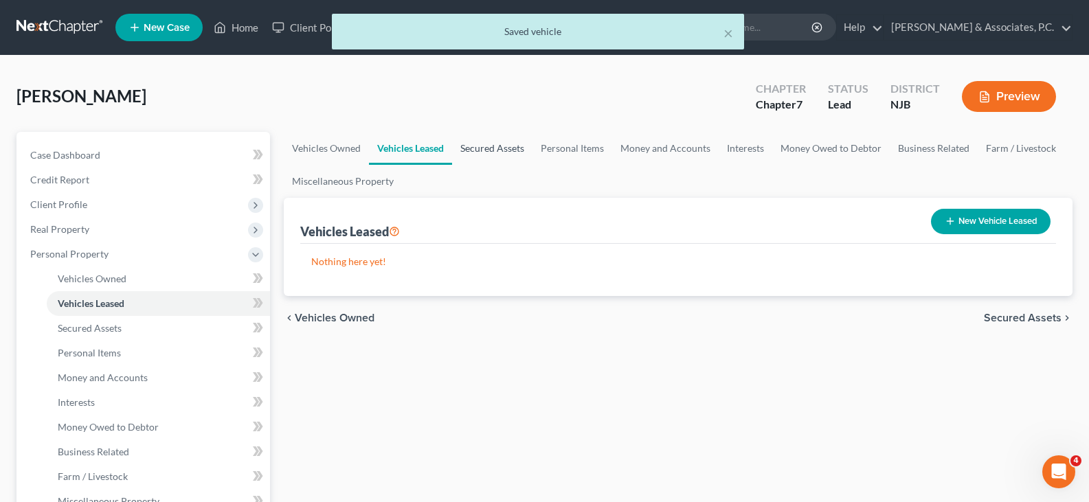
click at [493, 148] on link "Secured Assets" at bounding box center [492, 148] width 80 height 33
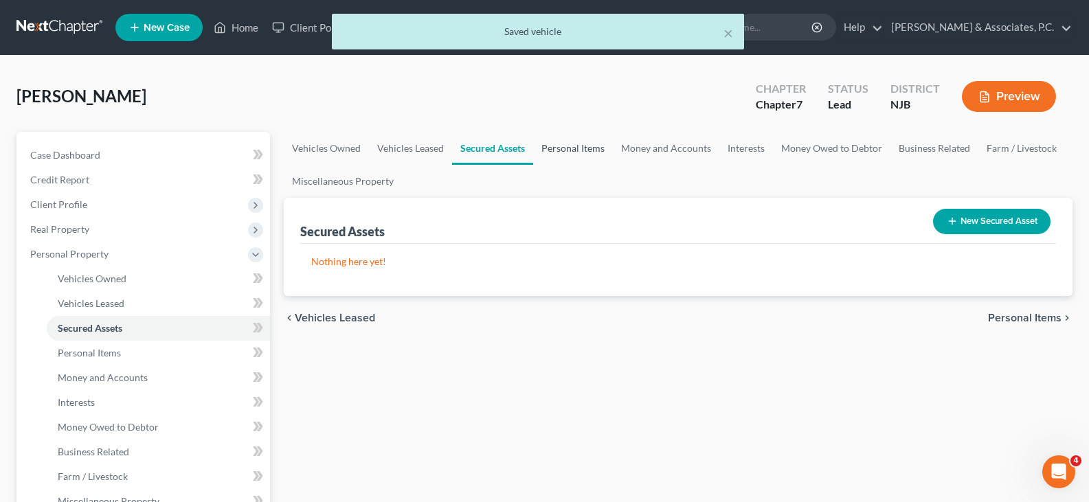
click at [558, 153] on link "Personal Items" at bounding box center [573, 148] width 80 height 33
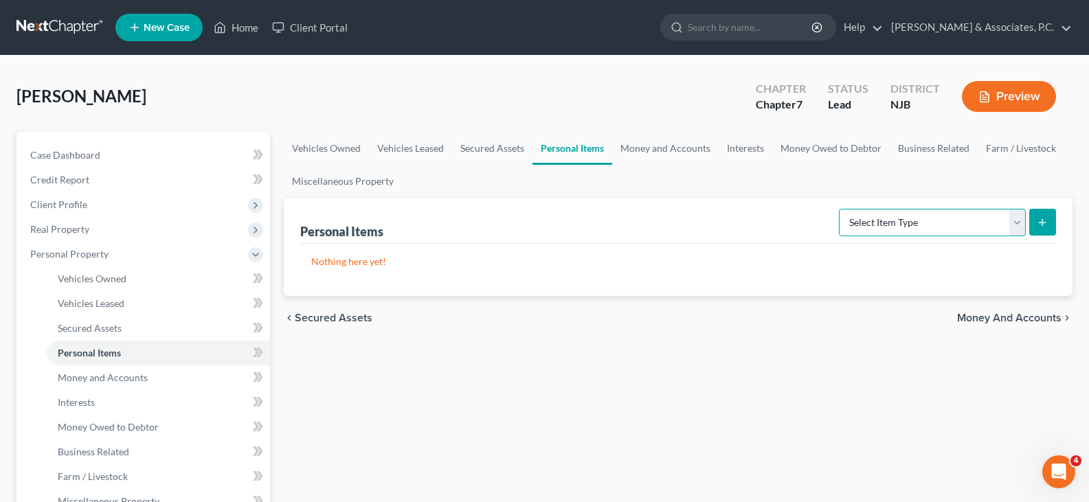
click at [1009, 223] on select "Select Item Type Clothing (A/B: 11) Collectibles Of Value (A/B: 8) Electronics …" at bounding box center [932, 222] width 187 height 27
select select "clothing"
click at [841, 209] on select "Select Item Type Clothing (A/B: 11) Collectibles Of Value (A/B: 8) Electronics …" at bounding box center [932, 222] width 187 height 27
click at [1043, 217] on icon "submit" at bounding box center [1041, 222] width 11 height 11
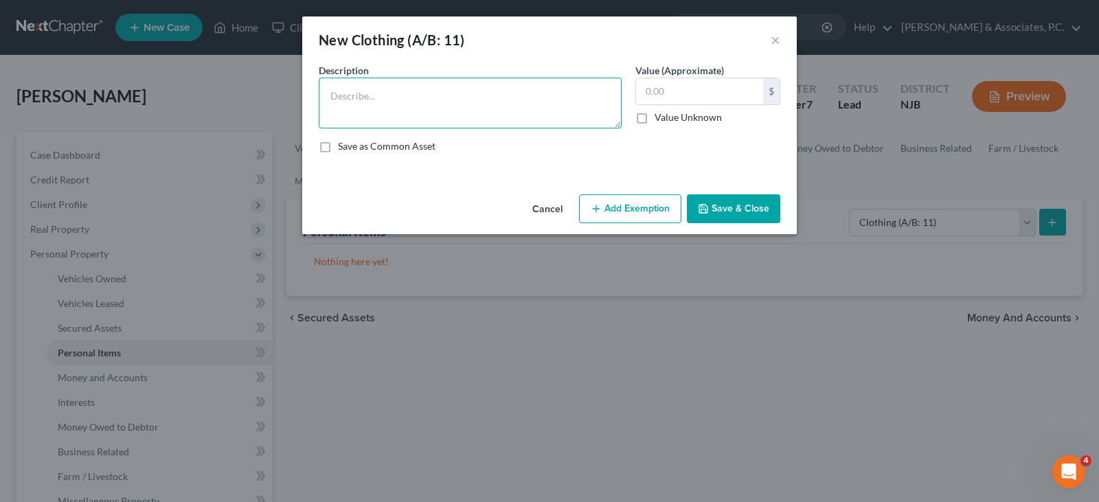
click at [544, 95] on textarea at bounding box center [470, 103] width 303 height 51
type textarea "used clothing"
type input "300.00"
click at [603, 206] on button "Add Exemption" at bounding box center [630, 208] width 102 height 29
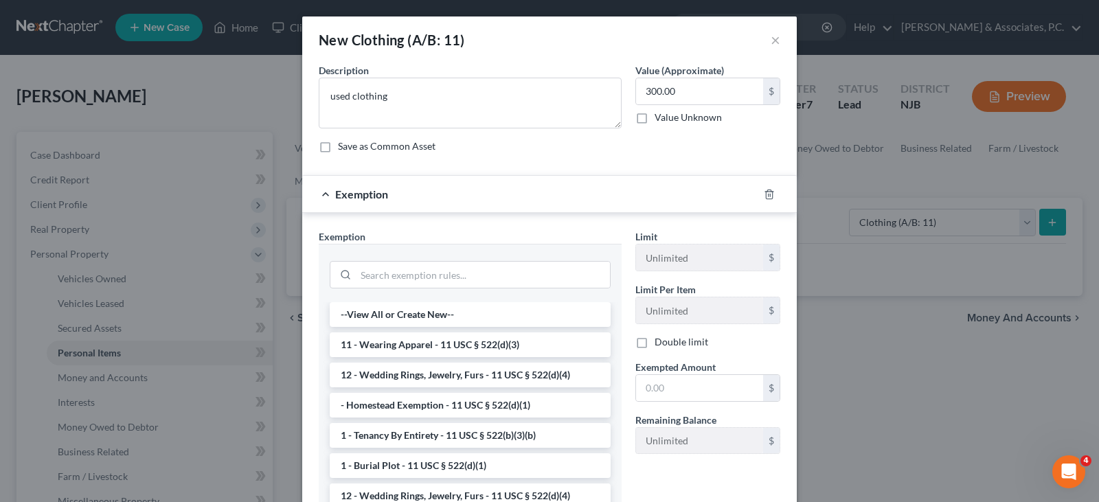
drag, startPoint x: 435, startPoint y: 345, endPoint x: 632, endPoint y: 352, distance: 196.5
click at [441, 347] on li "11 - Wearing Apparel - 11 USC § 522(d)(3)" at bounding box center [470, 344] width 281 height 25
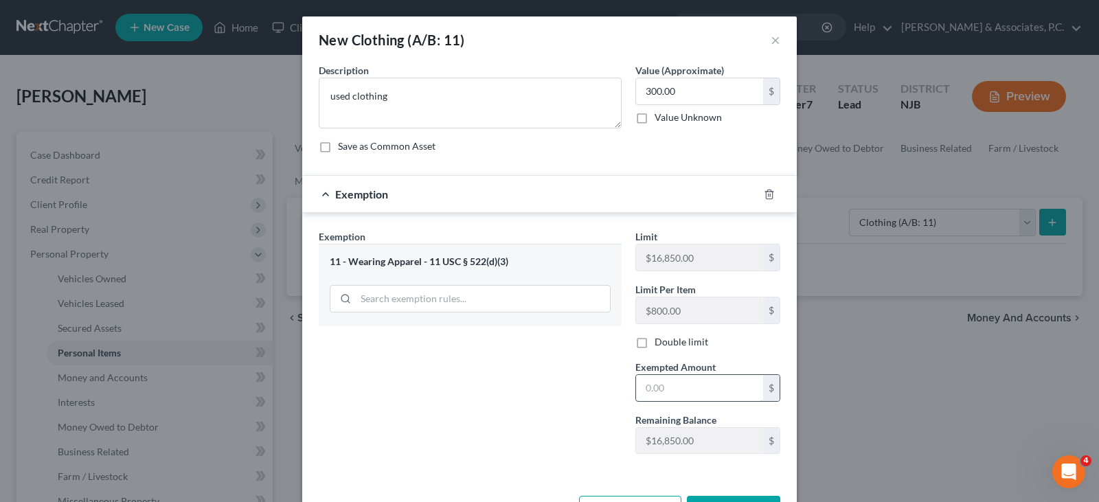
drag, startPoint x: 677, startPoint y: 385, endPoint x: 670, endPoint y: 386, distance: 7.7
click at [674, 386] on input "text" at bounding box center [699, 388] width 127 height 26
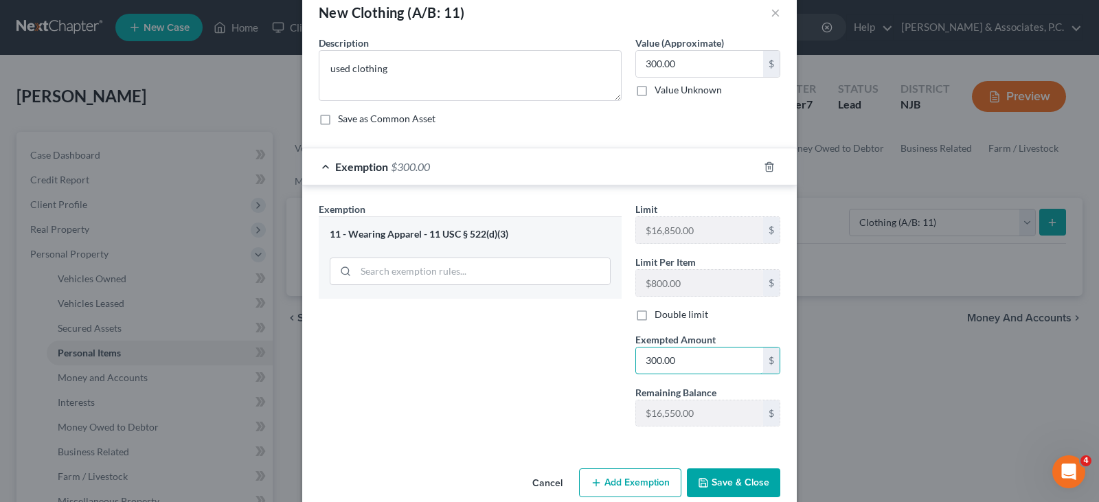
scroll to position [50, 0]
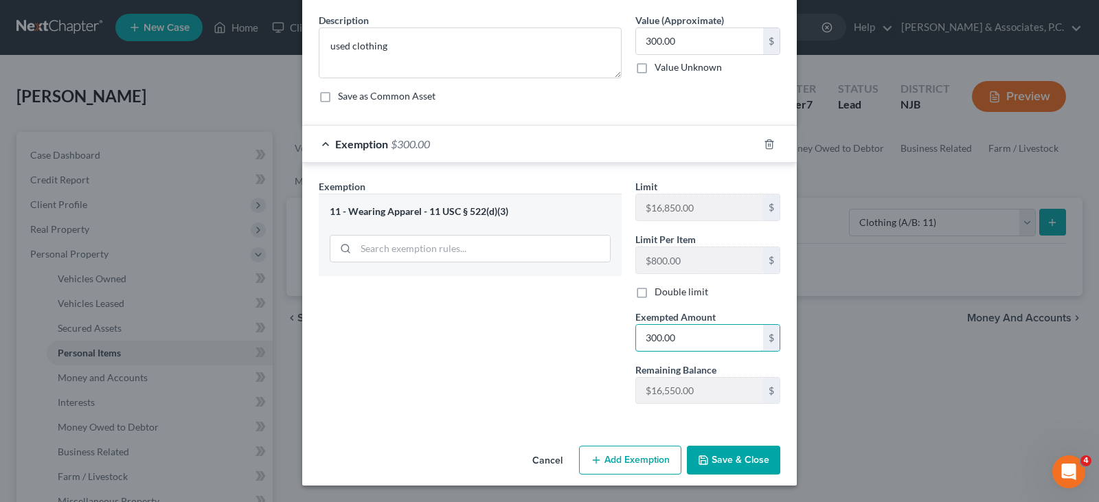
type input "300.00"
click at [721, 463] on button "Save & Close" at bounding box center [733, 460] width 93 height 29
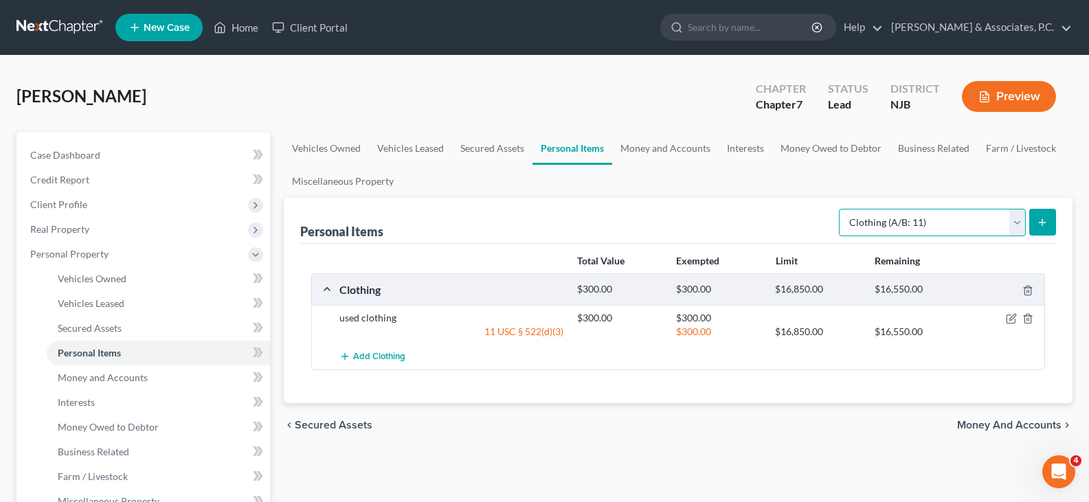
click at [1014, 225] on select "Select Item Type Clothing (A/B: 11) Collectibles Of Value (A/B: 8) Electronics …" at bounding box center [932, 222] width 187 height 27
select select "electronics"
click at [841, 209] on select "Select Item Type Clothing (A/B: 11) Collectibles Of Value (A/B: 8) Electronics …" at bounding box center [932, 222] width 187 height 27
click at [1039, 214] on button "submit" at bounding box center [1042, 222] width 27 height 27
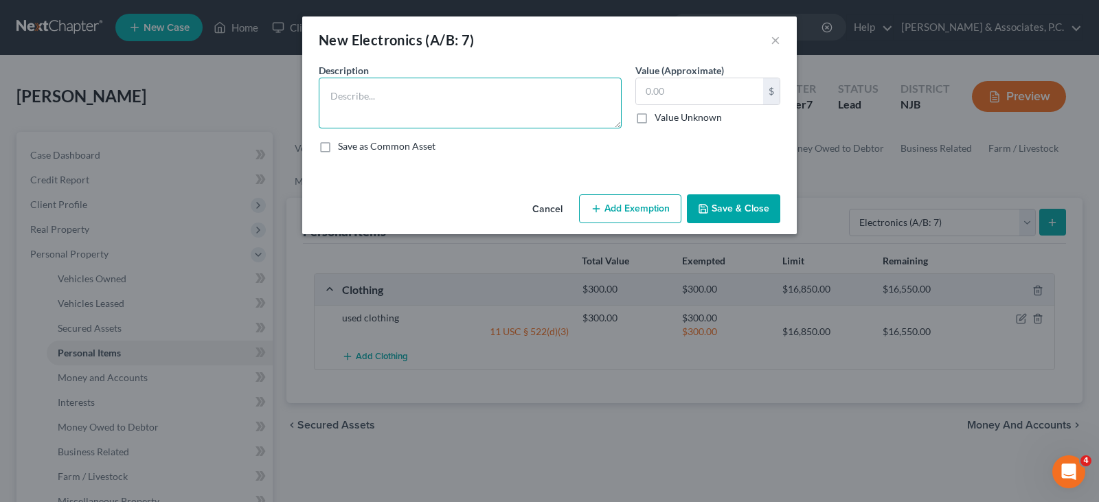
click at [426, 97] on textarea at bounding box center [470, 103] width 303 height 51
click at [378, 94] on textarea "3 televisions, cell phone" at bounding box center [470, 103] width 303 height 51
type textarea "3 televisions, cell phone"
click at [660, 91] on input "text" at bounding box center [699, 91] width 127 height 26
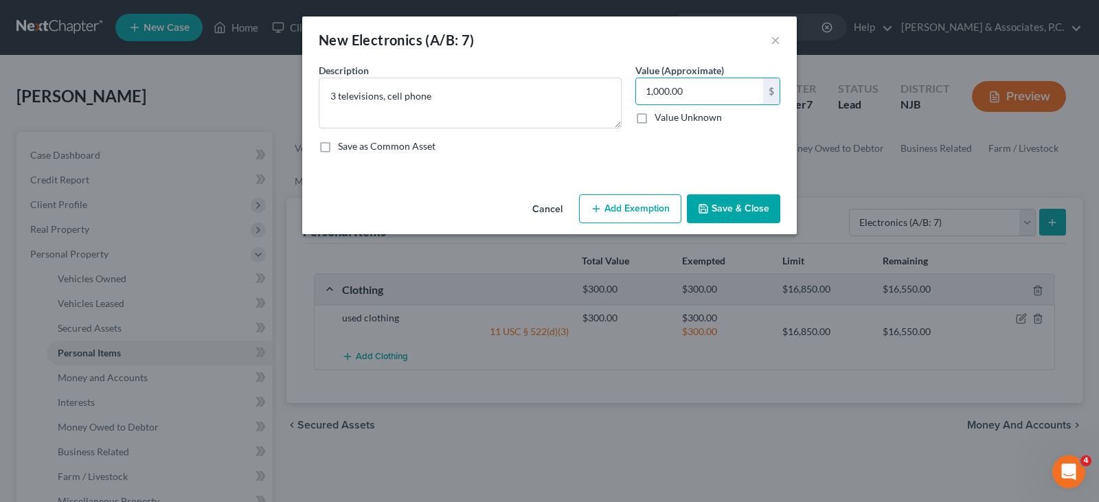
type input "1,000.00"
click at [615, 211] on button "Add Exemption" at bounding box center [630, 208] width 102 height 29
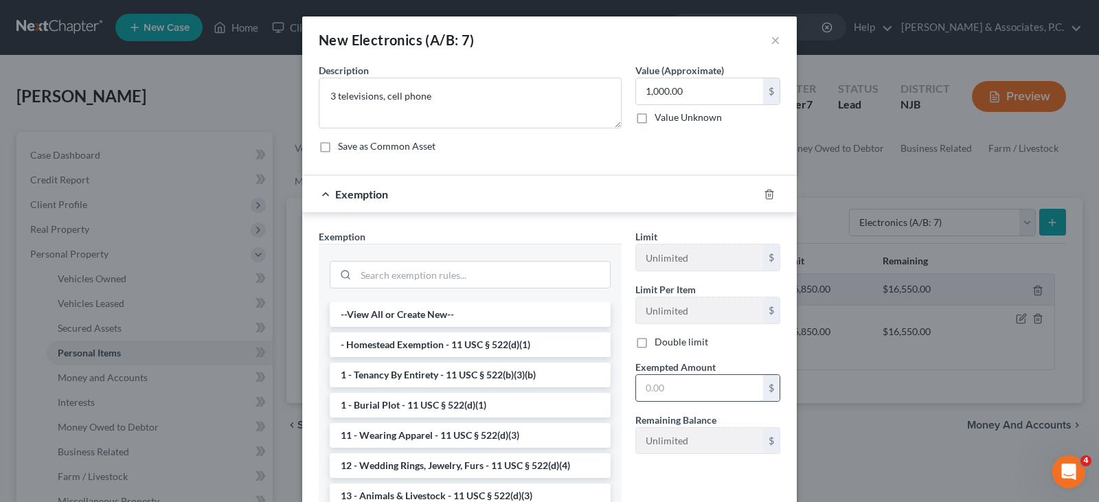
click at [676, 391] on input "text" at bounding box center [699, 388] width 127 height 26
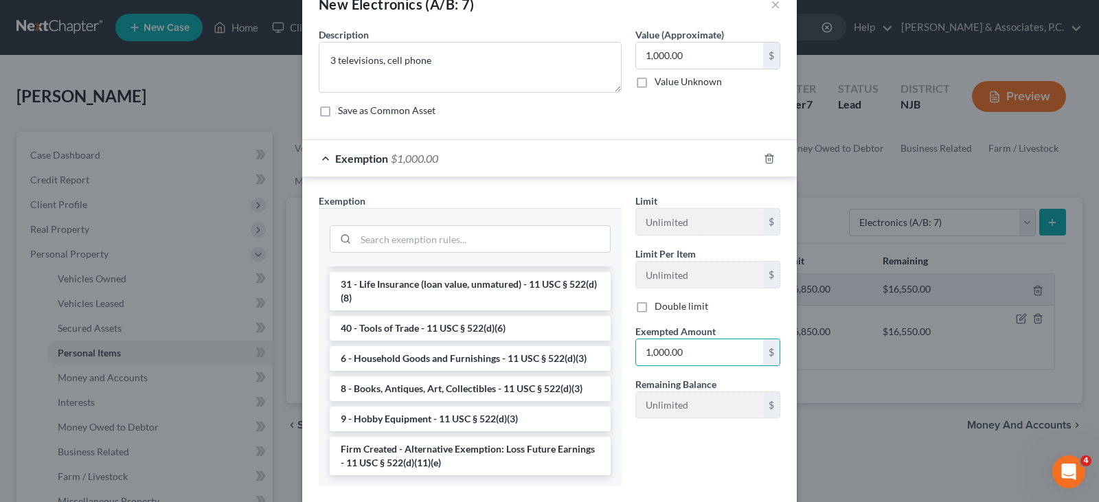
scroll to position [69, 0]
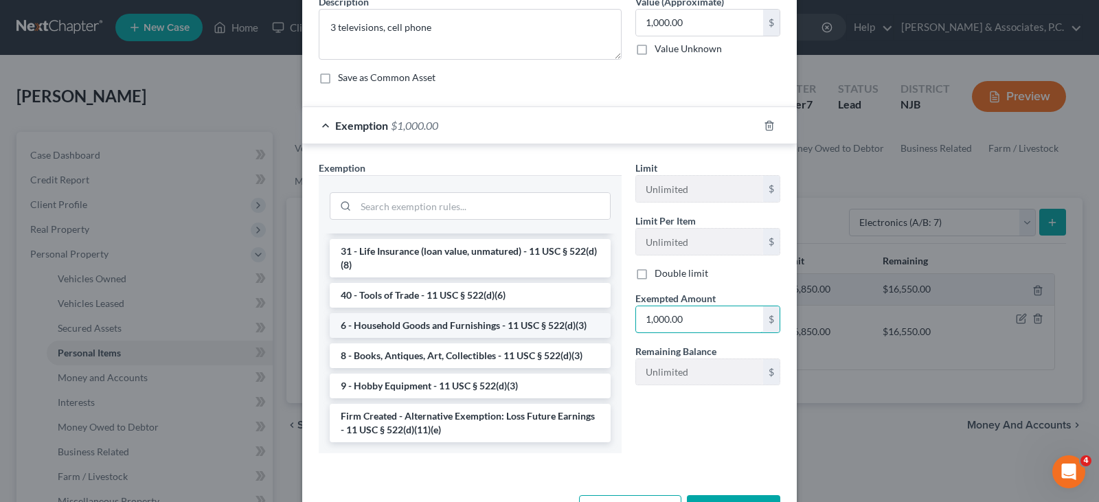
type input "1,000.00"
click at [389, 330] on li "6 - Household Goods and Furnishings - 11 USC § 522(d)(3)" at bounding box center [470, 325] width 281 height 25
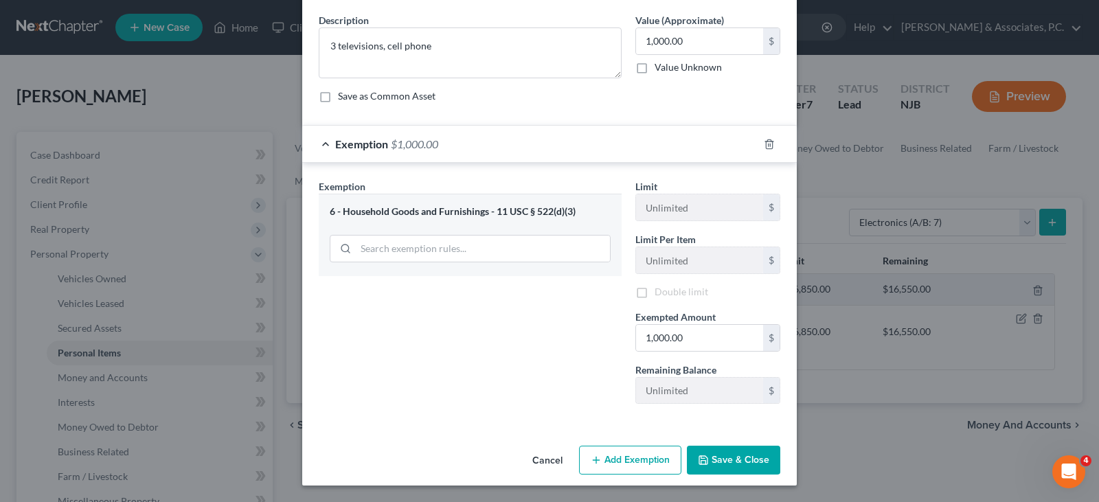
scroll to position [50, 0]
click at [727, 459] on button "Save & Close" at bounding box center [733, 460] width 93 height 29
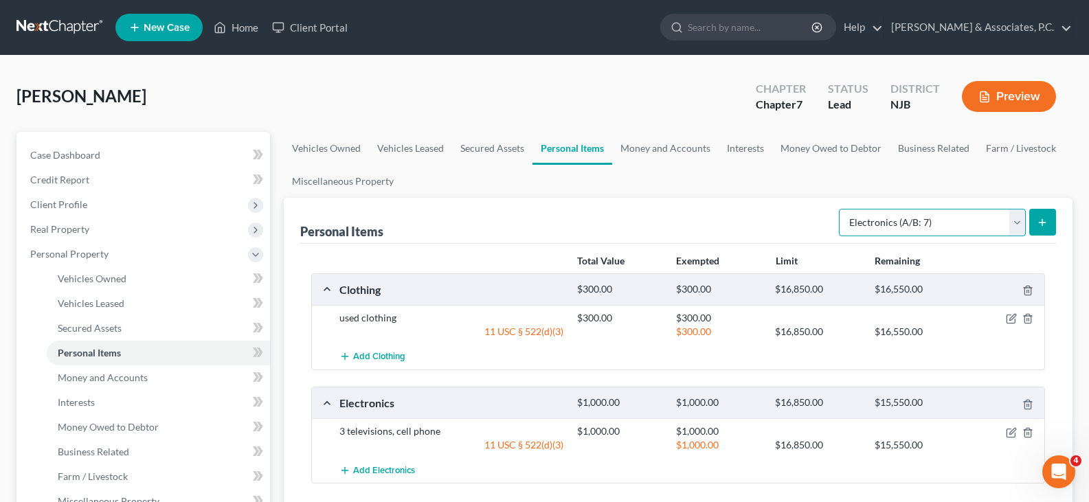
click at [1008, 227] on select "Select Item Type Clothing (A/B: 11) Collectibles Of Value (A/B: 8) Electronics …" at bounding box center [932, 222] width 187 height 27
select select "household_goods"
click at [841, 209] on select "Select Item Type Clothing (A/B: 11) Collectibles Of Value (A/B: 8) Electronics …" at bounding box center [932, 222] width 187 height 27
click at [1047, 219] on icon "submit" at bounding box center [1041, 222] width 11 height 11
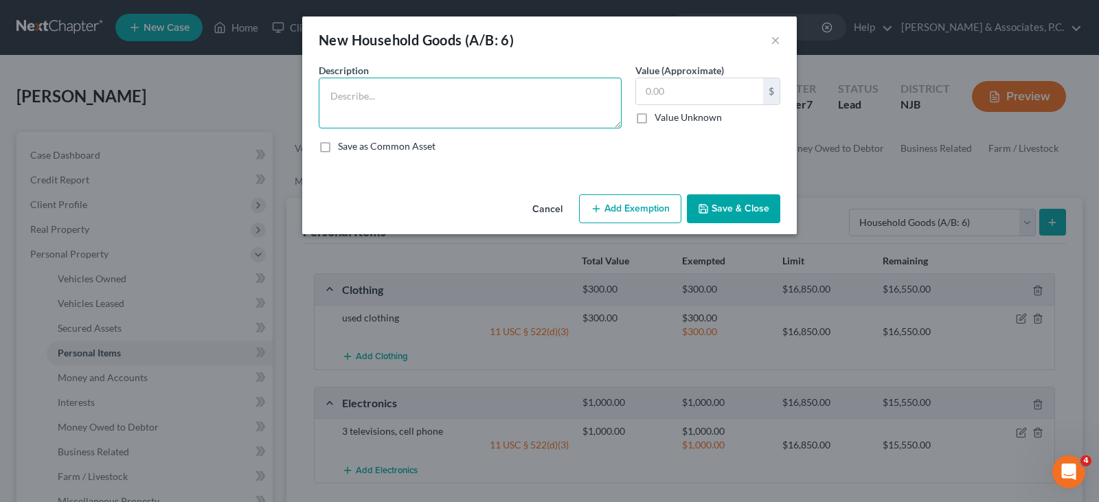
click at [404, 92] on textarea at bounding box center [470, 103] width 303 height 51
type textarea "1-bed, 1-sofa,"
type input "300.00"
click at [633, 214] on button "Add Exemption" at bounding box center [630, 208] width 102 height 29
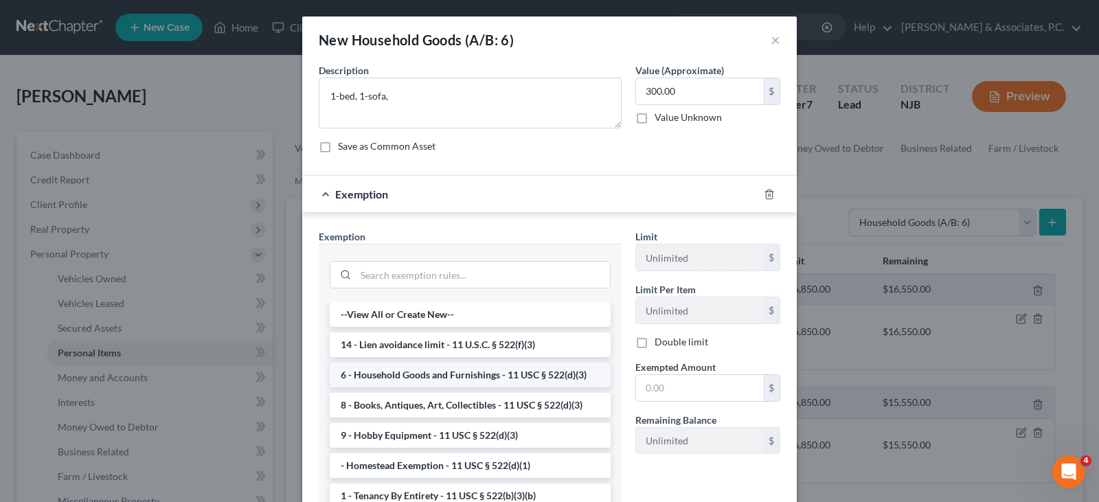
click at [413, 369] on li "6 - Household Goods and Furnishings - 11 USC § 522(d)(3)" at bounding box center [470, 375] width 281 height 25
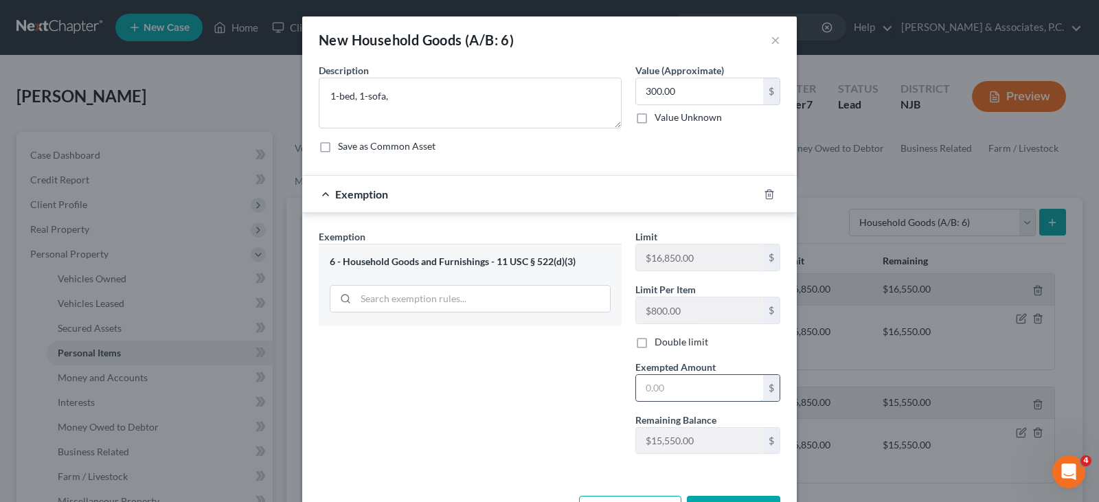
click at [679, 390] on input "text" at bounding box center [699, 388] width 127 height 26
type input "300.00"
click at [416, 348] on div "Exemption Set must be selected for CA. Exemption * 6 - Household Goods and Furn…" at bounding box center [470, 347] width 317 height 236
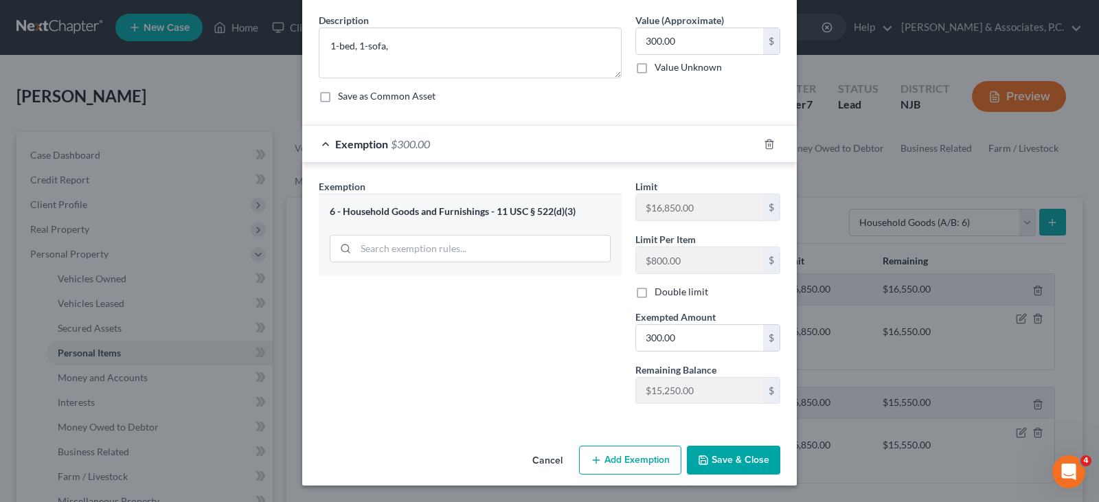
drag, startPoint x: 721, startPoint y: 457, endPoint x: 921, endPoint y: 180, distance: 342.0
click at [721, 457] on button "Save & Close" at bounding box center [733, 460] width 93 height 29
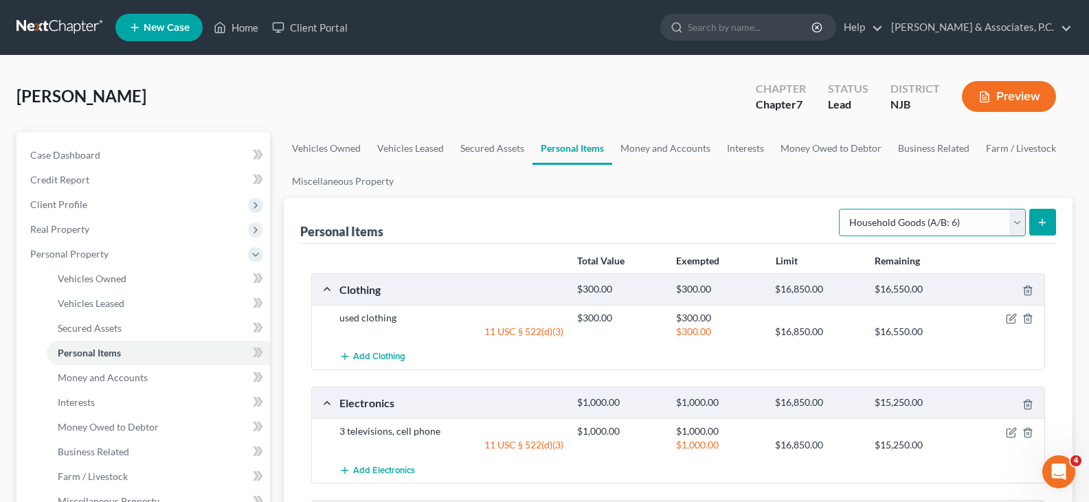
click at [1017, 218] on select "Select Item Type Clothing (A/B: 11) Collectibles Of Value (A/B: 8) Electronics …" at bounding box center [932, 222] width 187 height 27
select select "jewelry"
click at [841, 209] on select "Select Item Type Clothing (A/B: 11) Collectibles Of Value (A/B: 8) Electronics …" at bounding box center [932, 222] width 187 height 27
click at [1043, 223] on icon "submit" at bounding box center [1041, 222] width 11 height 11
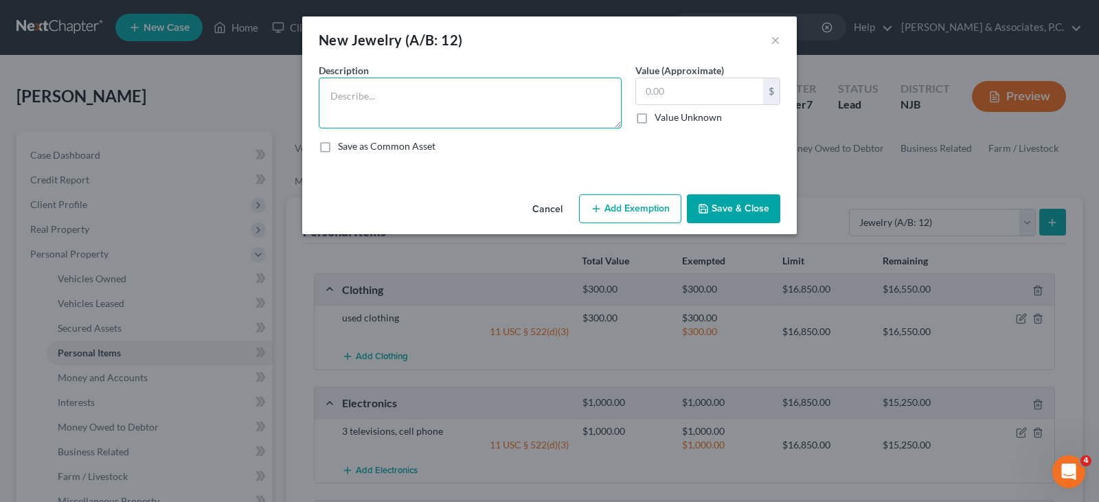
click at [390, 109] on textarea at bounding box center [470, 103] width 303 height 51
type textarea "gold necklace, earrings, ring"
drag, startPoint x: 679, startPoint y: 83, endPoint x: 689, endPoint y: 90, distance: 12.4
click at [679, 84] on input "text" at bounding box center [699, 91] width 127 height 26
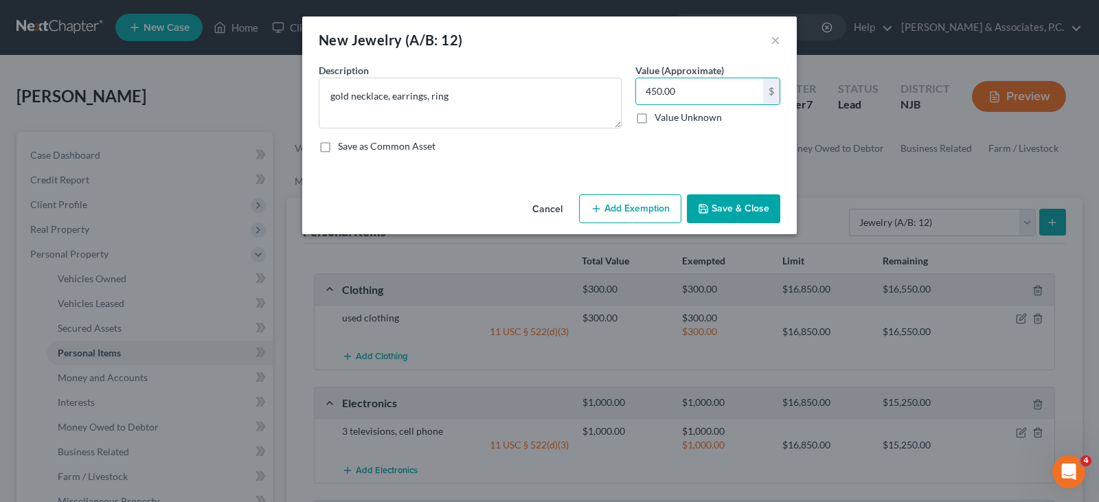
type input "450.00"
click at [634, 212] on button "Add Exemption" at bounding box center [630, 208] width 102 height 29
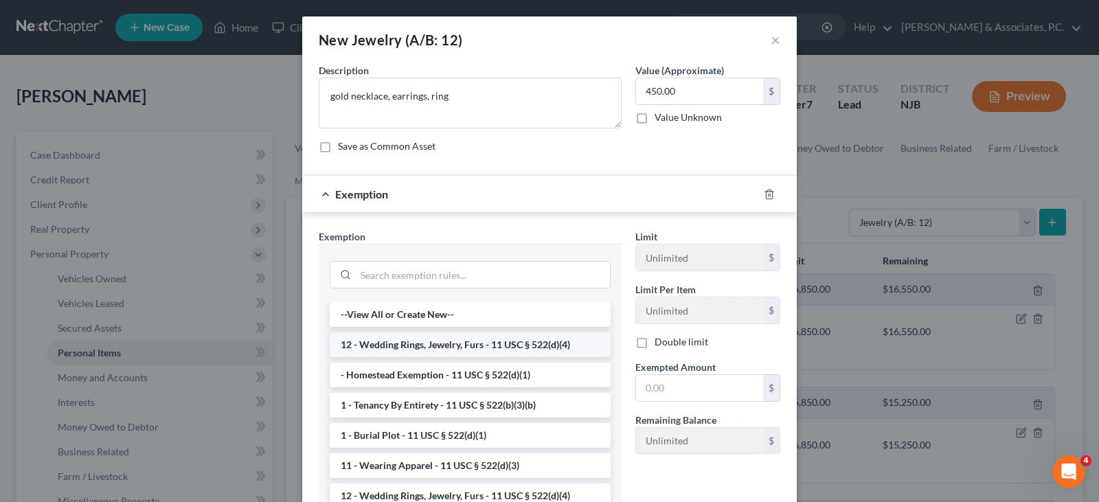
click at [401, 341] on li "12 - Wedding Rings, Jewelry, Furs - 11 USC § 522(d)(4)" at bounding box center [470, 344] width 281 height 25
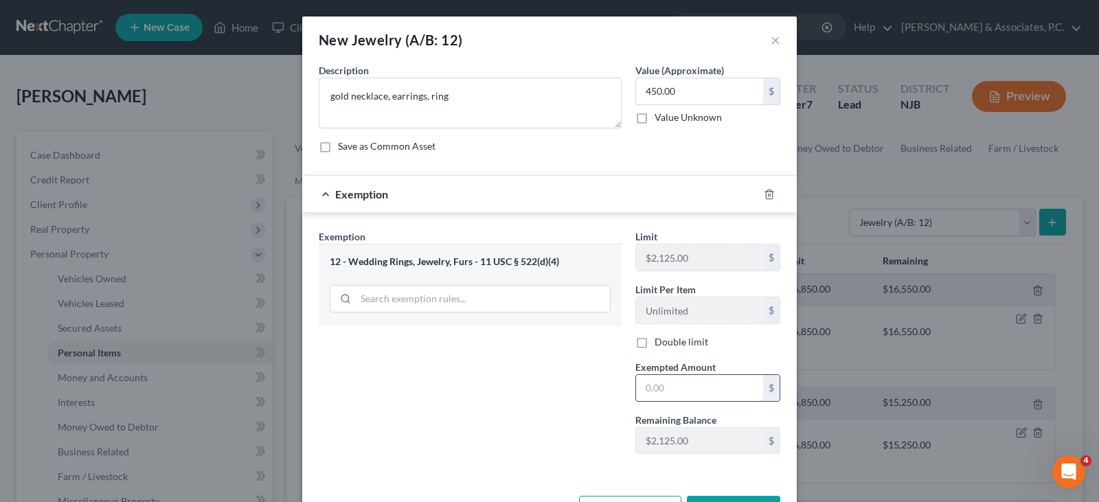
click at [657, 392] on input "text" at bounding box center [699, 388] width 127 height 26
type input "450.00"
click at [523, 380] on div "Exemption Set must be selected for CA. Exemption * 12 - Wedding Rings, Jewelry,…" at bounding box center [470, 347] width 317 height 236
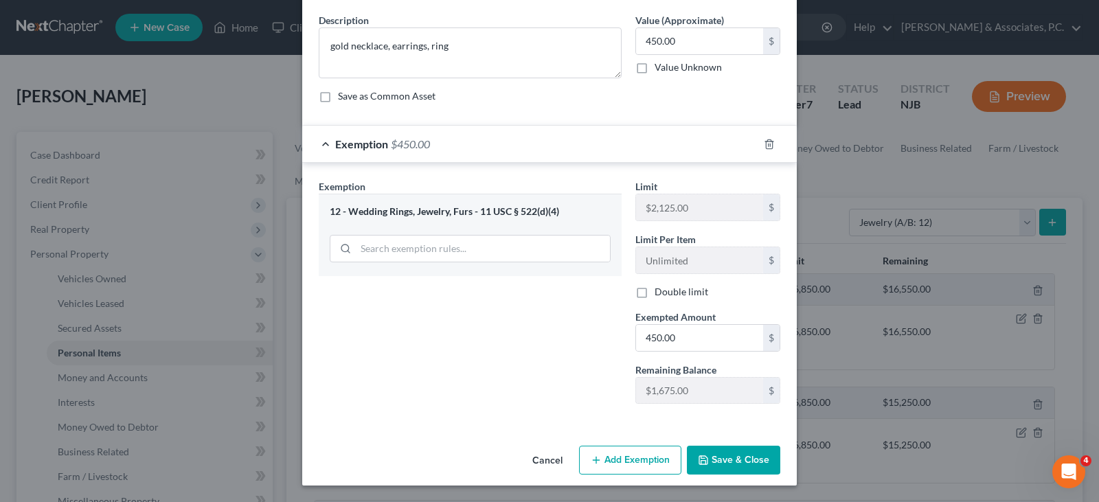
click at [732, 470] on button "Save & Close" at bounding box center [733, 460] width 93 height 29
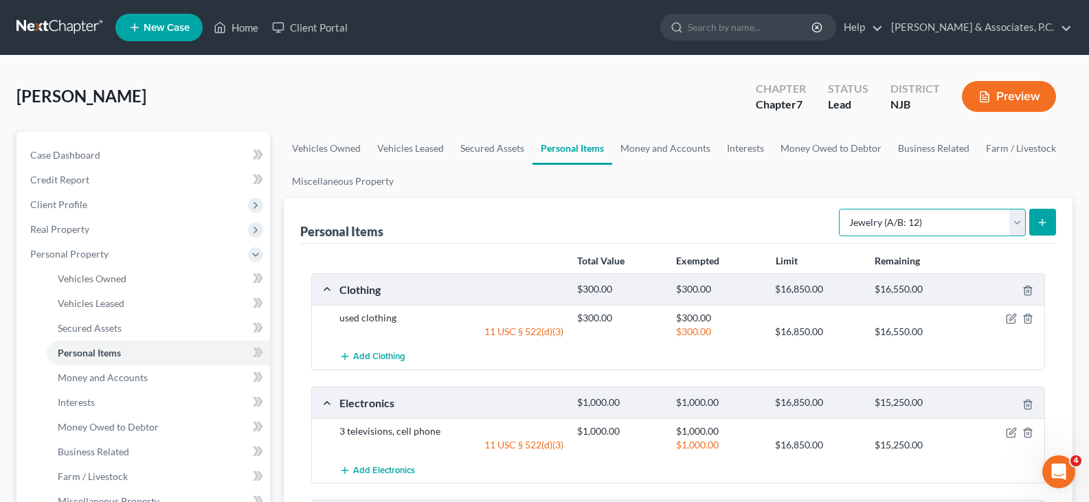
click at [1010, 224] on select "Select Item Type Clothing (A/B: 11) Collectibles Of Value (A/B: 8) Electronics …" at bounding box center [932, 222] width 187 height 27
select select "pets"
click at [841, 209] on select "Select Item Type Clothing (A/B: 11) Collectibles Of Value (A/B: 8) Electronics …" at bounding box center [932, 222] width 187 height 27
click at [1038, 220] on icon "submit" at bounding box center [1041, 222] width 11 height 11
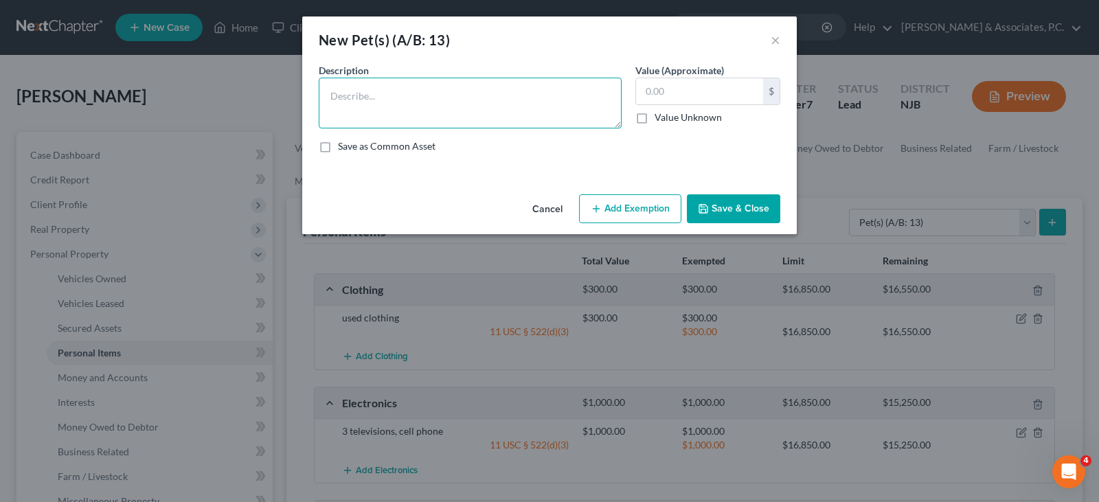
click at [569, 93] on textarea at bounding box center [470, 103] width 303 height 51
type textarea "2 cats"
drag, startPoint x: 729, startPoint y: 204, endPoint x: 927, endPoint y: 209, distance: 197.9
click at [733, 205] on button "Save & Close" at bounding box center [733, 208] width 93 height 29
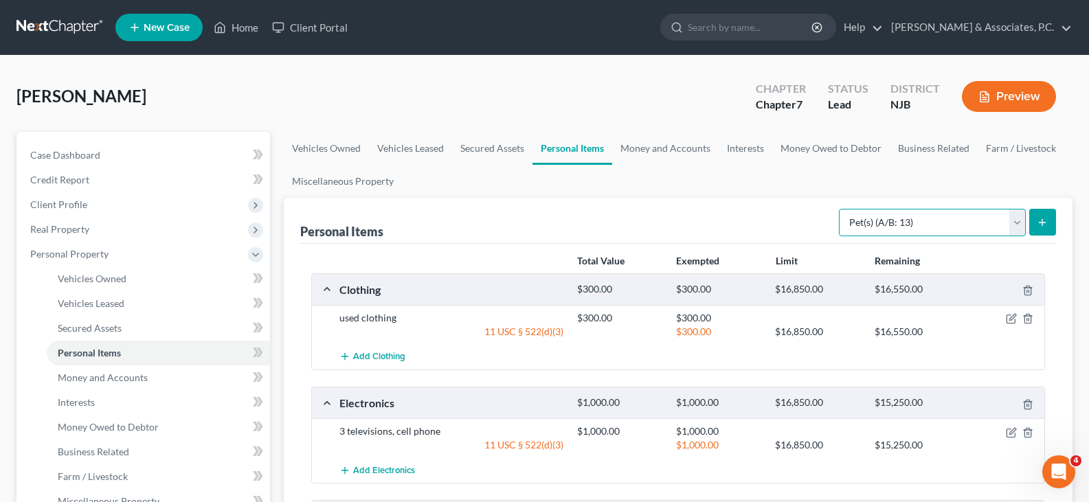
drag, startPoint x: 1023, startPoint y: 223, endPoint x: 1007, endPoint y: 225, distance: 16.6
click at [1023, 223] on select "Select Item Type Clothing (A/B: 11) Collectibles Of Value (A/B: 8) Electronics …" at bounding box center [932, 222] width 187 height 27
drag, startPoint x: 661, startPoint y: 152, endPoint x: 830, endPoint y: 135, distance: 170.4
click at [661, 152] on link "Money and Accounts" at bounding box center [665, 148] width 106 height 33
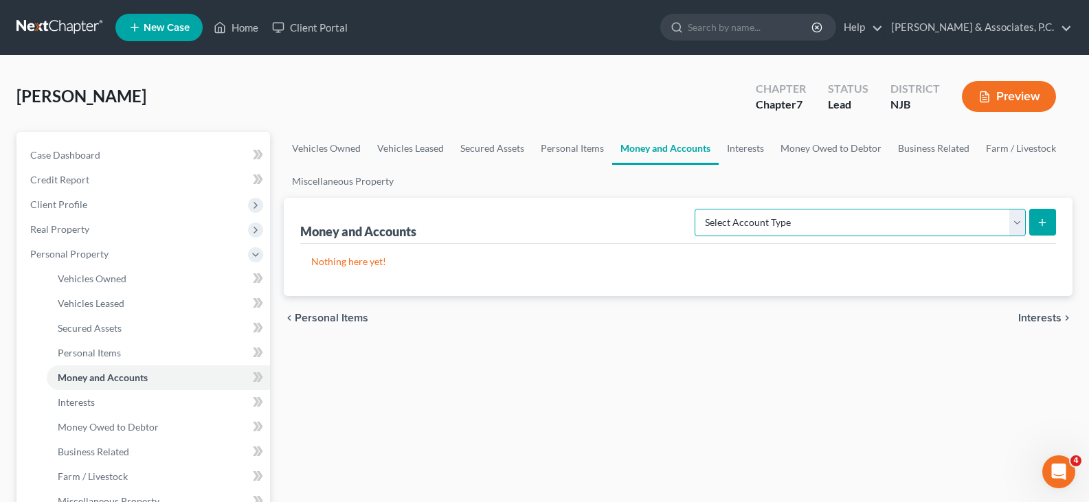
click at [1016, 227] on select "Select Account Type Brokerage (A/B: 18, SOFA: 20) Cash on Hand (A/B: 16) Certif…" at bounding box center [859, 222] width 331 height 27
click at [698, 209] on select "Select Account Type Brokerage (A/B: 18, SOFA: 20) Cash on Hand (A/B: 16) Certif…" at bounding box center [859, 222] width 331 height 27
click at [1035, 222] on button "submit" at bounding box center [1042, 222] width 27 height 27
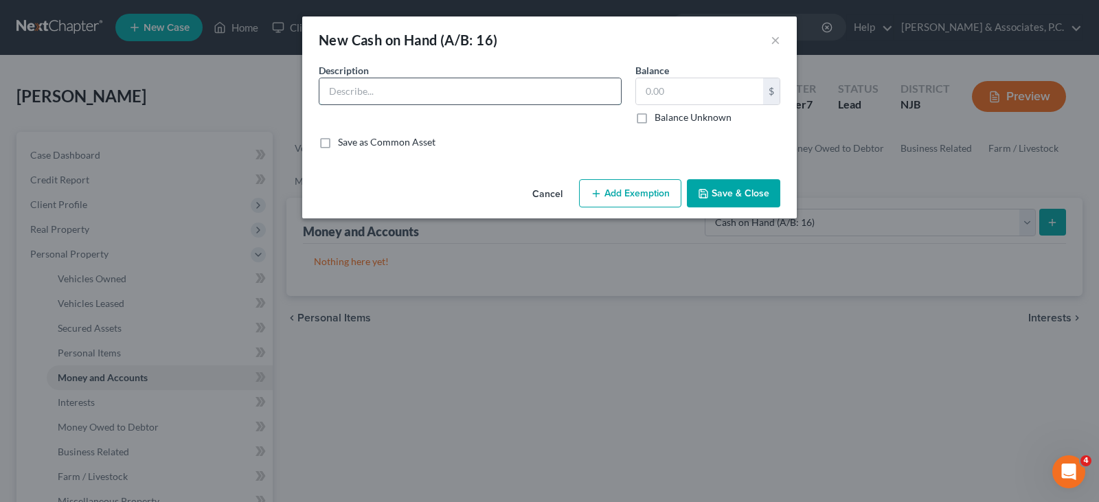
click at [394, 89] on input "text" at bounding box center [470, 91] width 302 height 26
click at [771, 38] on button "×" at bounding box center [776, 40] width 10 height 16
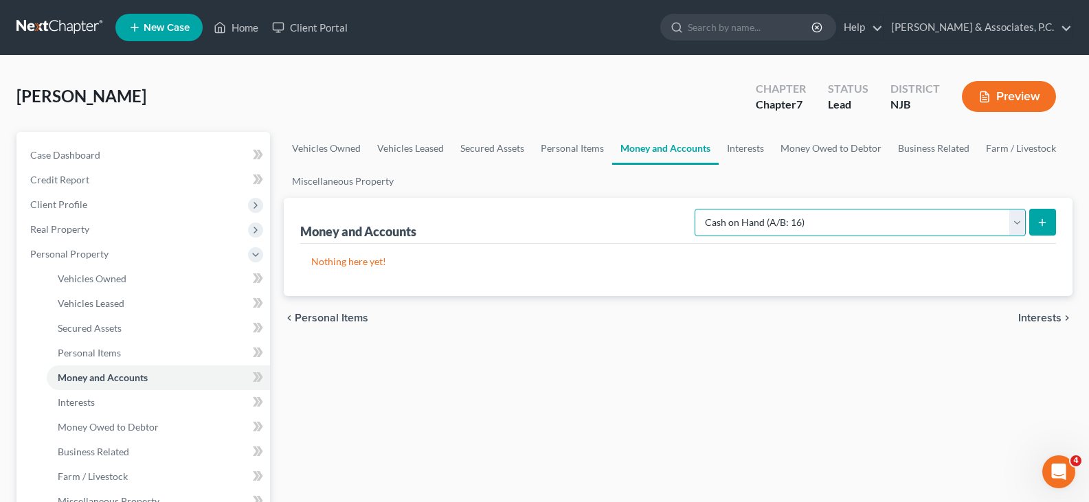
click at [1019, 222] on select "Select Account Type Brokerage (A/B: 18, SOFA: 20) Cash on Hand (A/B: 16) Certif…" at bounding box center [859, 222] width 331 height 27
select select "checking"
click at [698, 209] on select "Select Account Type Brokerage (A/B: 18, SOFA: 20) Cash on Hand (A/B: 16) Certif…" at bounding box center [859, 222] width 331 height 27
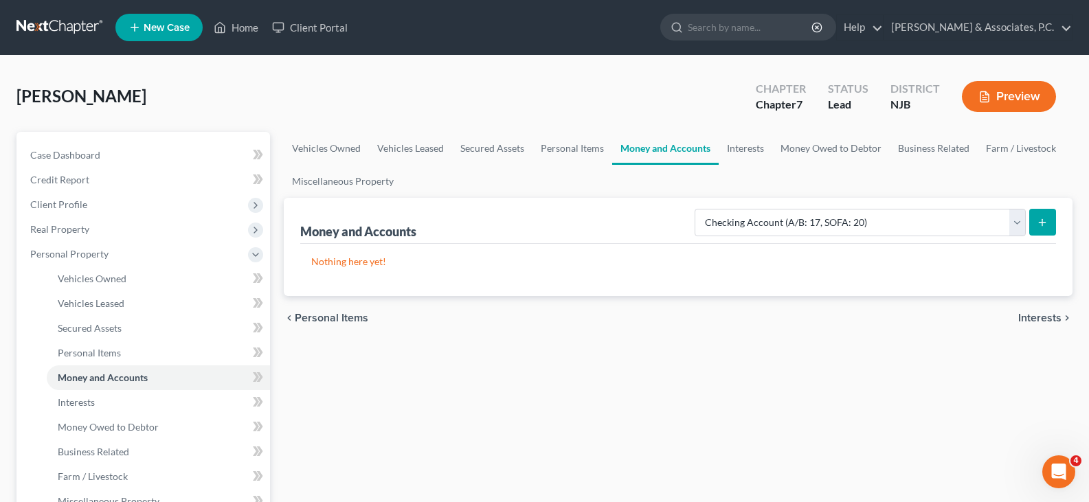
click at [1036, 218] on button "submit" at bounding box center [1042, 222] width 27 height 27
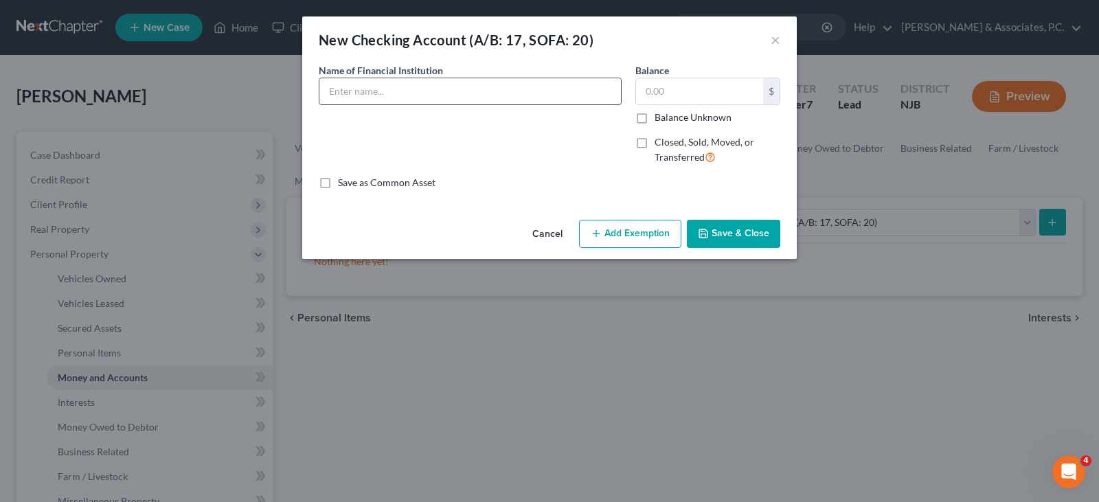
drag, startPoint x: 393, startPoint y: 95, endPoint x: 418, endPoint y: 98, distance: 24.8
click at [393, 95] on input "text" at bounding box center [470, 91] width 302 height 26
type input "Santander Bank"
click at [683, 99] on input "text" at bounding box center [699, 91] width 127 height 26
type input "120.00"
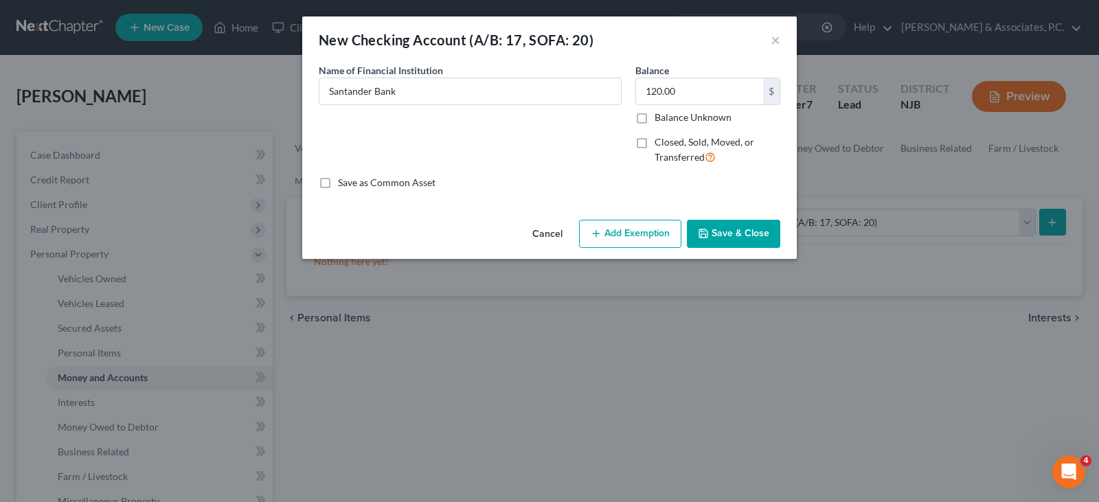
click at [628, 245] on button "Add Exemption" at bounding box center [630, 234] width 102 height 29
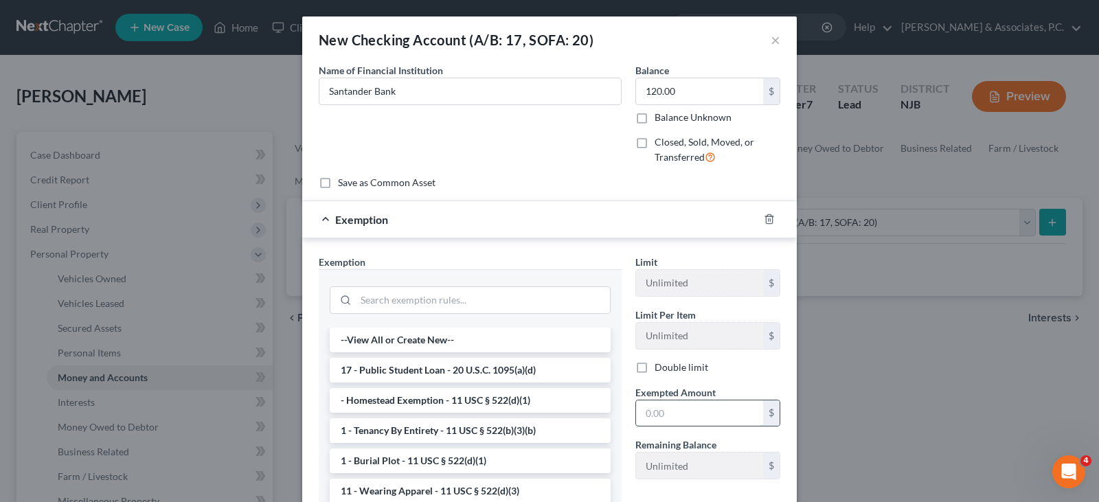
click at [677, 415] on input "text" at bounding box center [699, 413] width 127 height 26
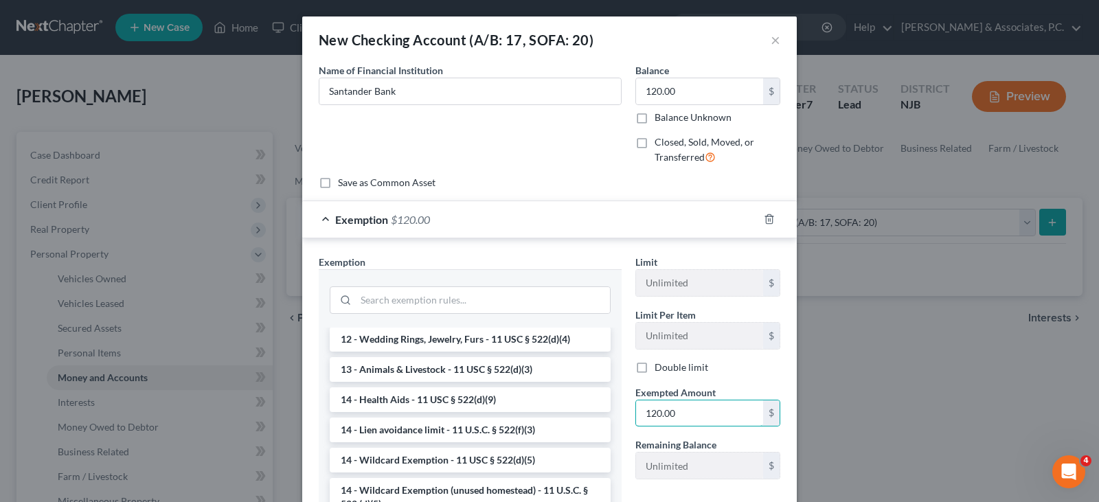
scroll to position [206, 0]
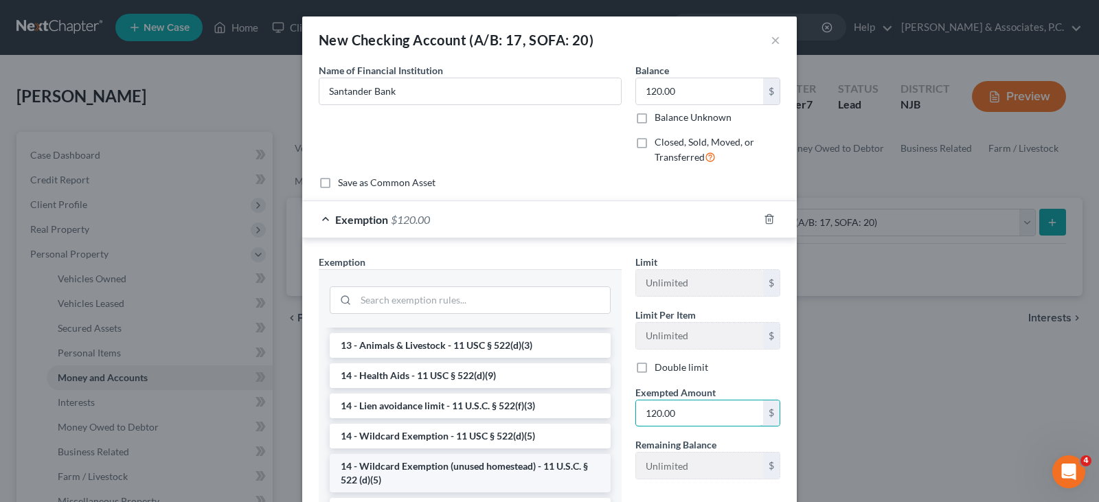
type input "120.00"
drag, startPoint x: 411, startPoint y: 468, endPoint x: 519, endPoint y: 369, distance: 146.8
click at [412, 467] on li "14 - Wildcard Exemption (unused homestead) - 11 U.S.C. § 522 (d)(5)" at bounding box center [470, 473] width 281 height 38
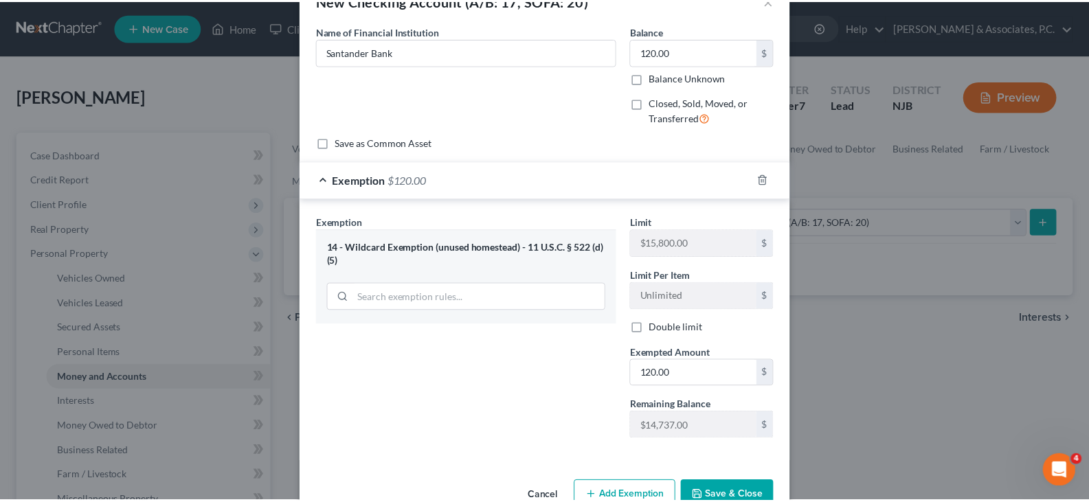
scroll to position [76, 0]
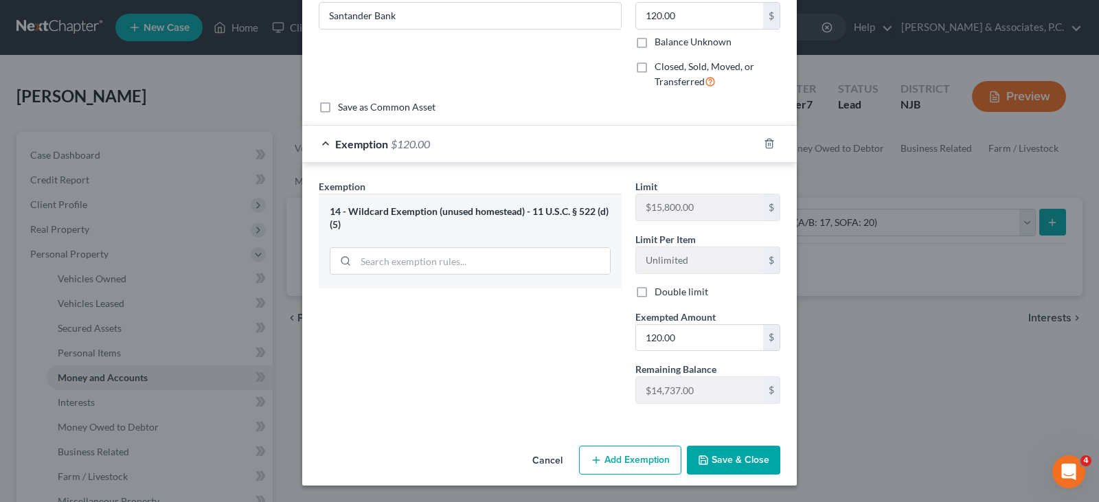
click at [740, 465] on button "Save & Close" at bounding box center [733, 460] width 93 height 29
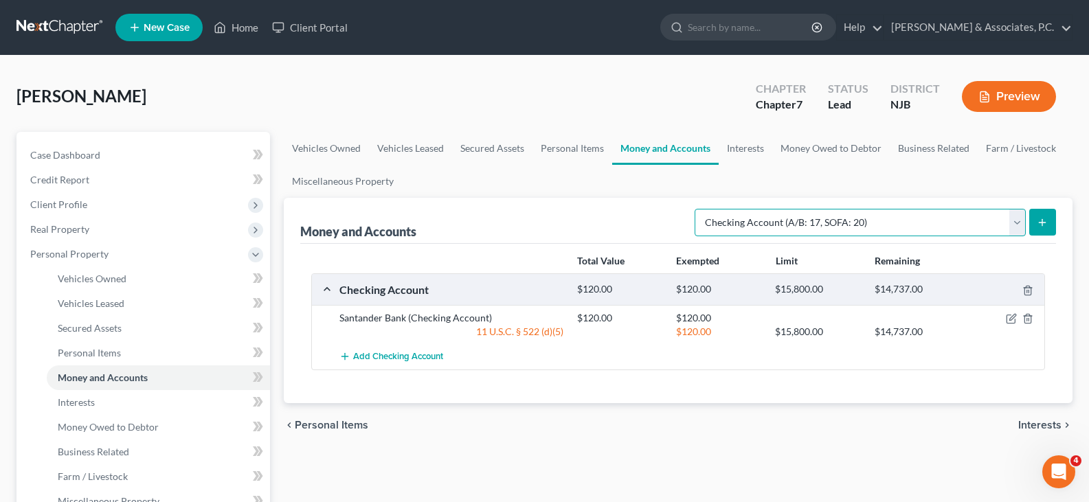
click at [1017, 217] on select "Select Account Type Brokerage (A/B: 18, SOFA: 20) Cash on Hand (A/B: 16) Certif…" at bounding box center [859, 222] width 331 height 27
select select "other"
click at [698, 209] on select "Select Account Type Brokerage (A/B: 18, SOFA: 20) Cash on Hand (A/B: 16) Certif…" at bounding box center [859, 222] width 331 height 27
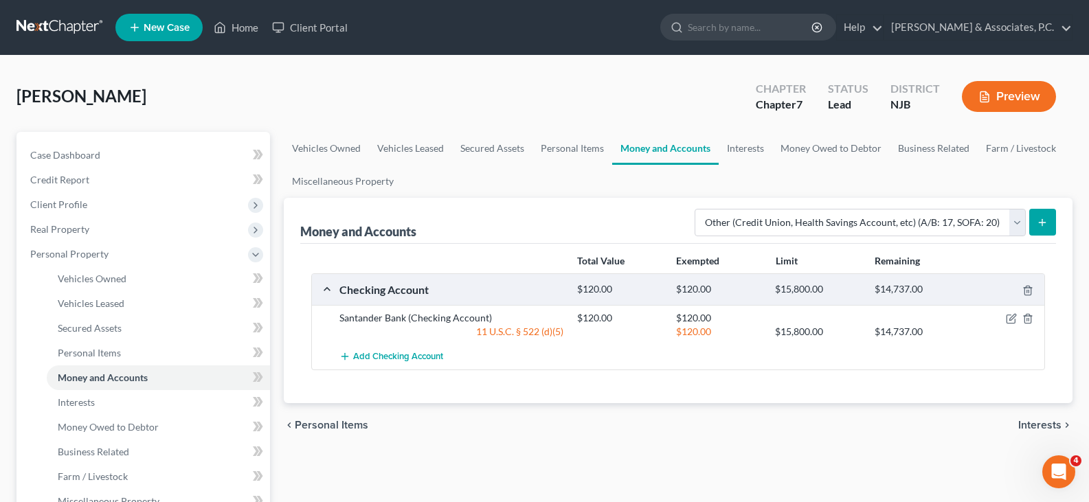
click at [1039, 220] on icon "submit" at bounding box center [1041, 222] width 11 height 11
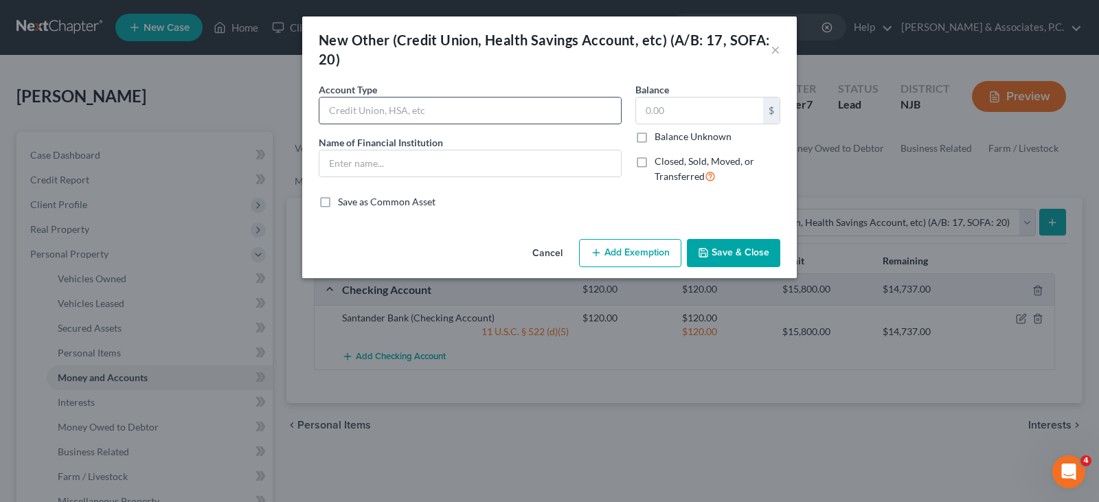
click at [476, 110] on input "text" at bounding box center [470, 111] width 302 height 26
type input "Online Application"
click at [374, 163] on input "text" at bounding box center [470, 163] width 302 height 26
type input "Cash App"
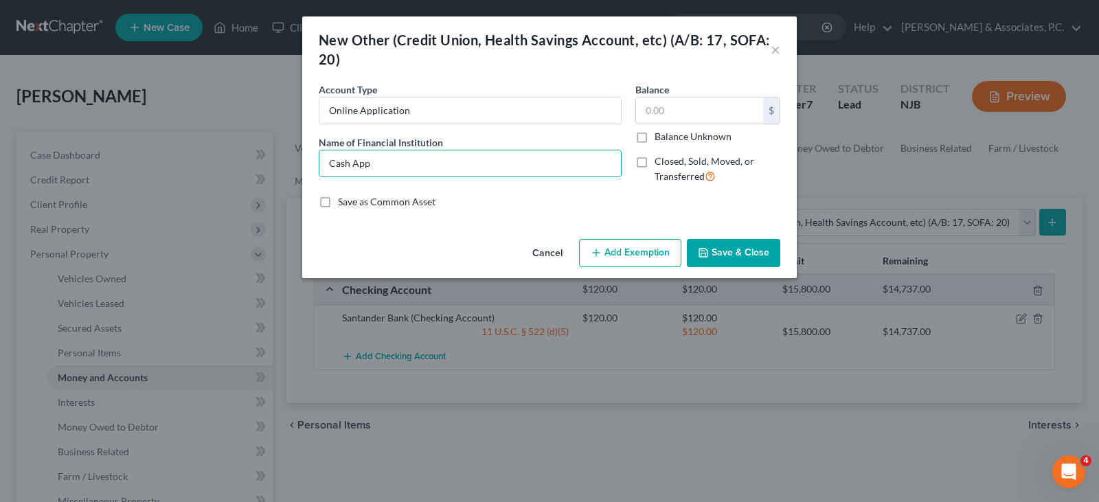
click at [711, 256] on button "Save & Close" at bounding box center [733, 253] width 93 height 29
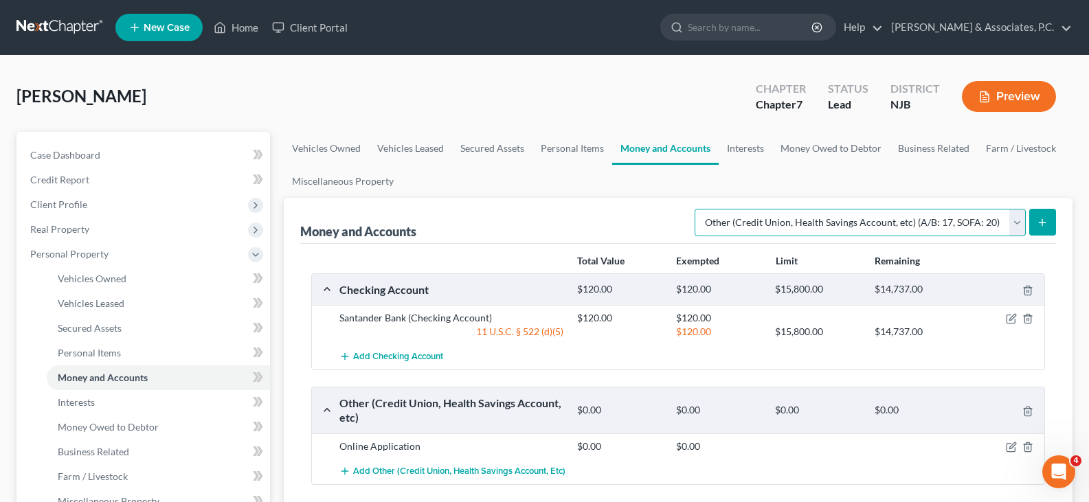
click at [1018, 225] on select "Select Account Type Brokerage (A/B: 18, SOFA: 20) Cash on Hand (A/B: 16) Certif…" at bounding box center [859, 222] width 331 height 27
click at [698, 209] on select "Select Account Type Brokerage (A/B: 18, SOFA: 20) Cash on Hand (A/B: 16) Certif…" at bounding box center [859, 222] width 331 height 27
click at [1032, 216] on button "submit" at bounding box center [1042, 222] width 27 height 27
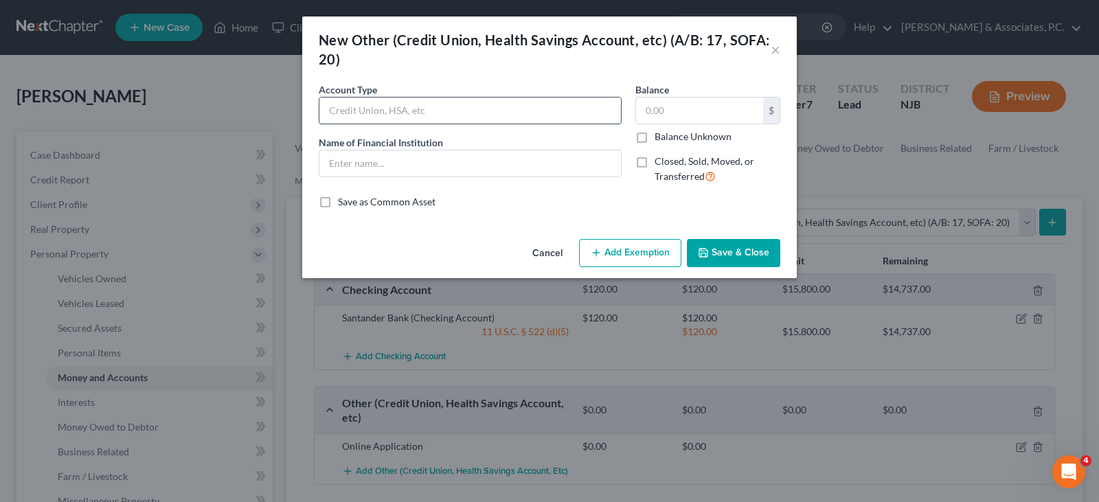
click at [400, 113] on input "text" at bounding box center [470, 111] width 302 height 26
type input "Online Application"
click at [379, 156] on input "text" at bounding box center [470, 163] width 302 height 26
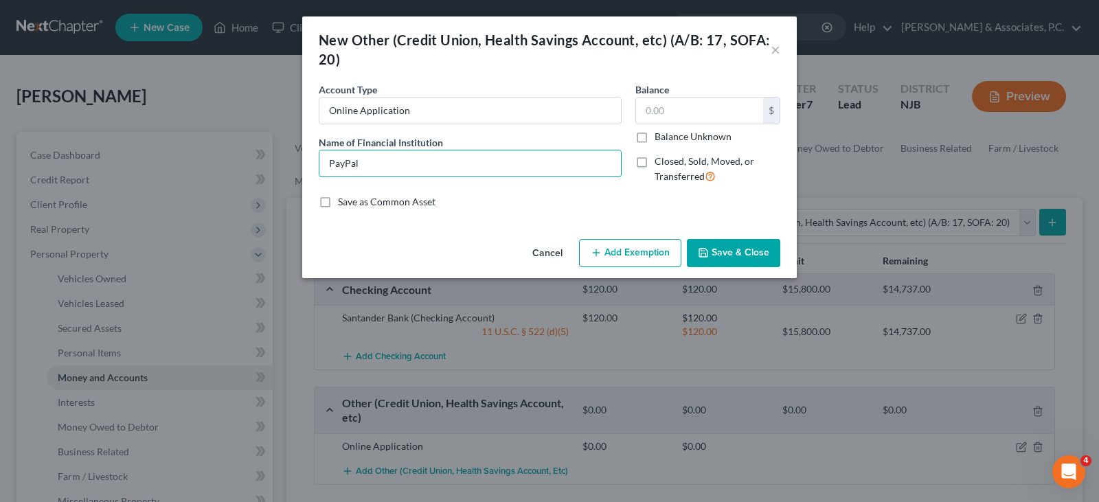
type input "PayPal"
click at [745, 248] on button "Save & Close" at bounding box center [733, 253] width 93 height 29
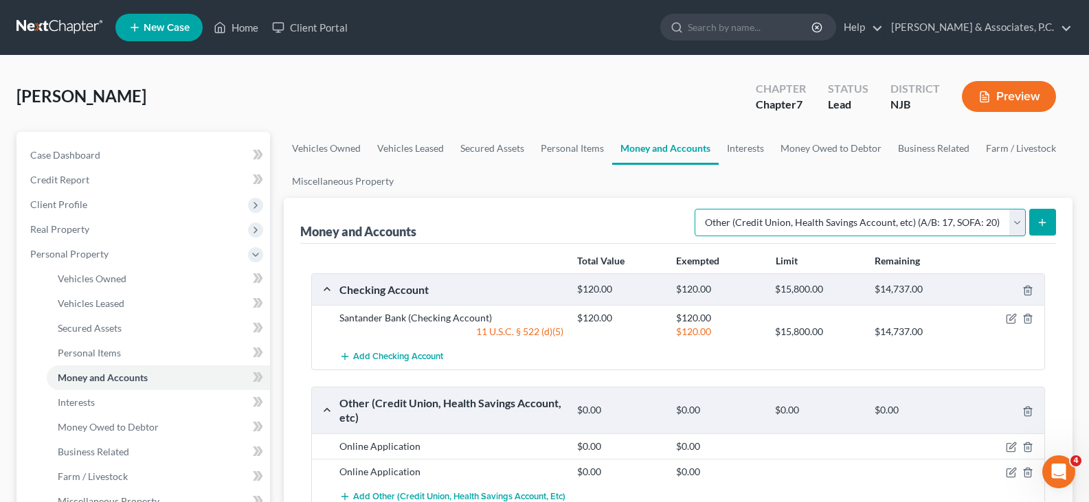
click at [1012, 222] on select "Select Account Type Brokerage (A/B: 18, SOFA: 20) Cash on Hand (A/B: 16) Certif…" at bounding box center [859, 222] width 331 height 27
click at [611, 189] on ul "Vehicles Owned Vehicles Leased Secured Assets Personal Items Money and Accounts…" at bounding box center [678, 165] width 788 height 66
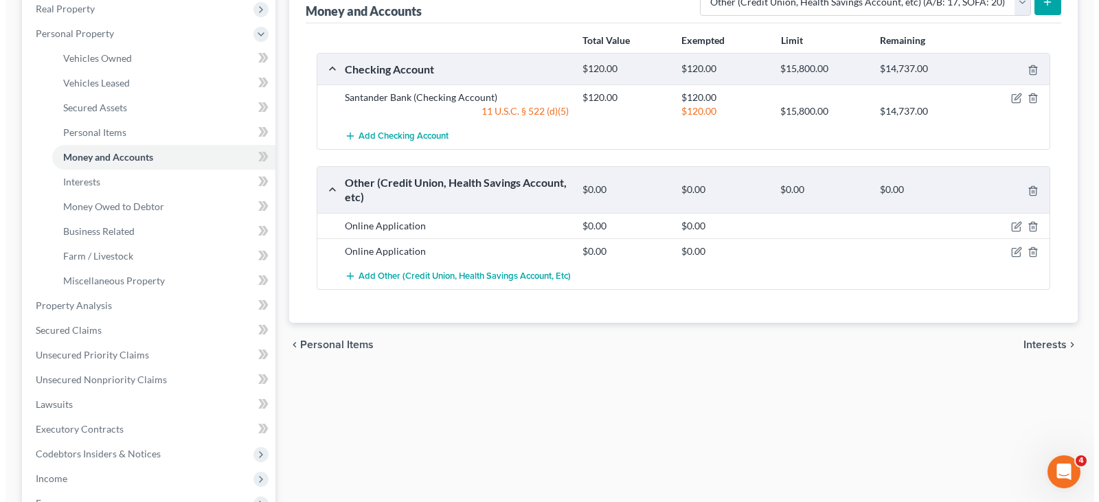
scroll to position [0, 0]
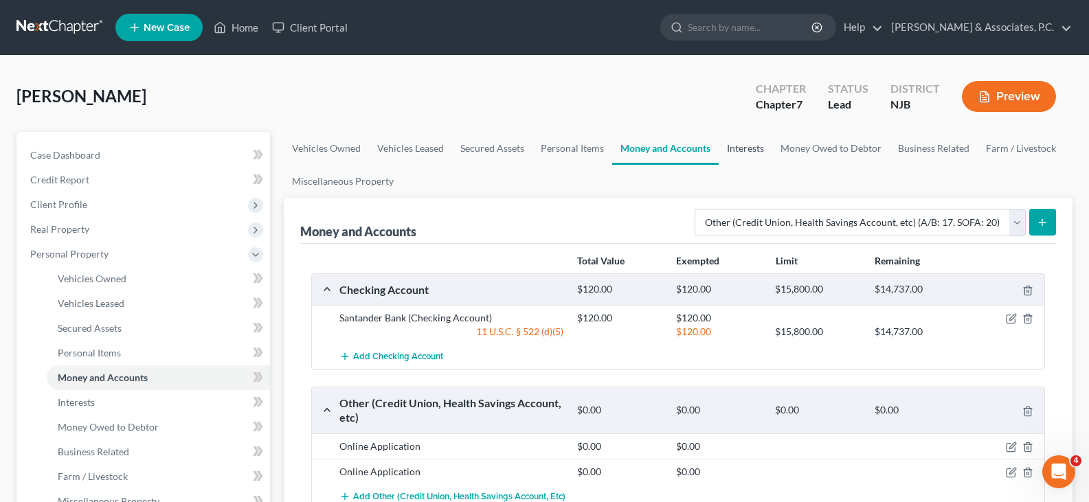
click at [731, 148] on link "Interests" at bounding box center [745, 148] width 54 height 33
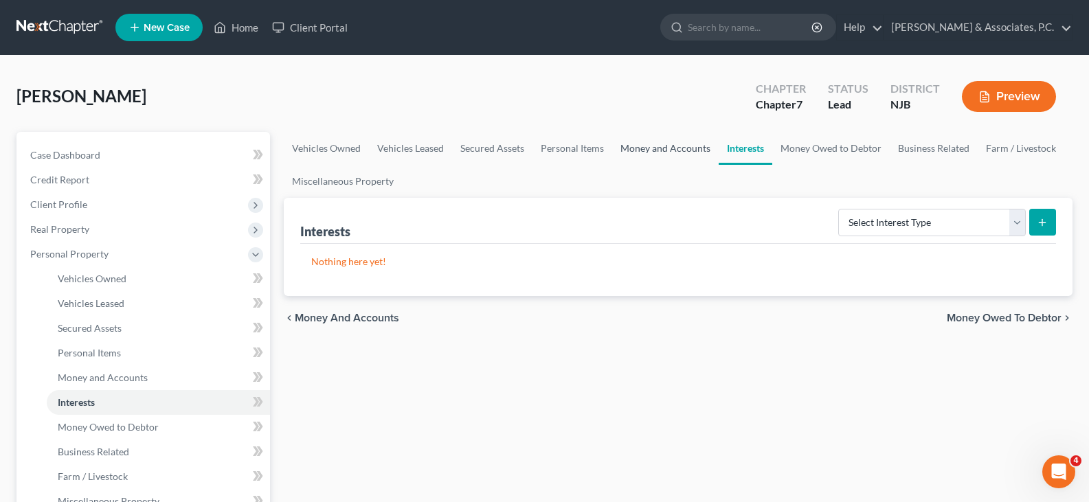
click at [644, 148] on link "Money and Accounts" at bounding box center [665, 148] width 106 height 33
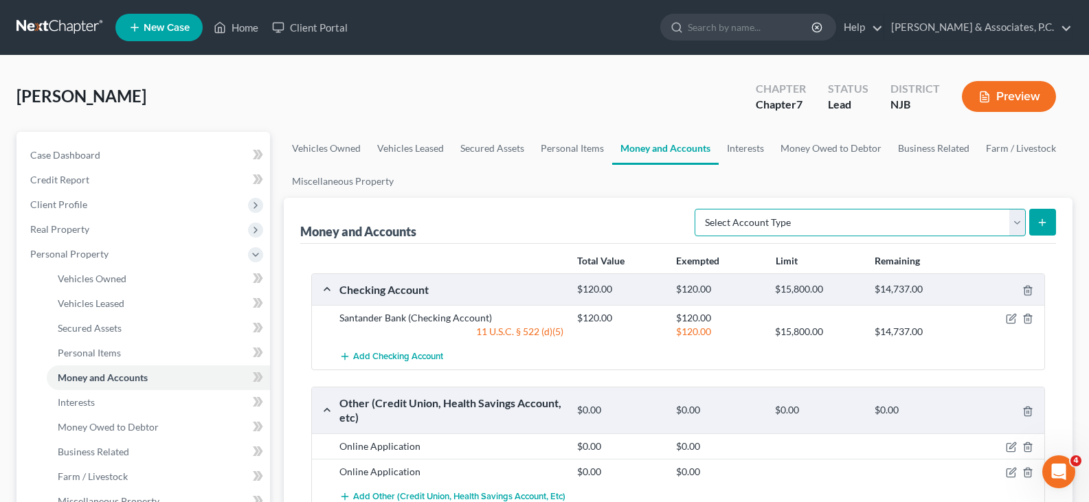
drag, startPoint x: 1005, startPoint y: 227, endPoint x: 992, endPoint y: 228, distance: 13.1
click at [1005, 226] on select "Select Account Type Brokerage (A/B: 18, SOFA: 20) Cash on Hand (A/B: 16) Certif…" at bounding box center [859, 222] width 331 height 27
click at [749, 149] on link "Interests" at bounding box center [745, 148] width 54 height 33
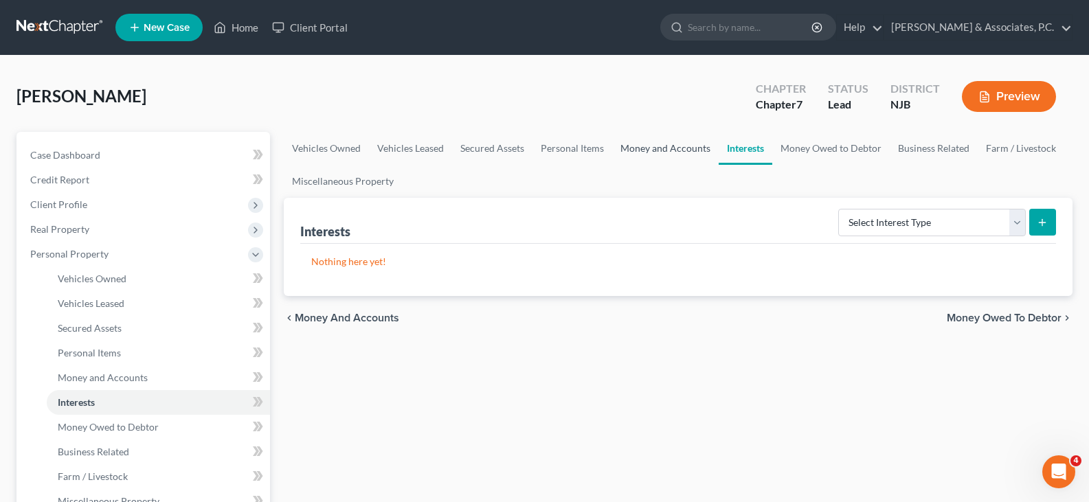
click at [628, 152] on link "Money and Accounts" at bounding box center [665, 148] width 106 height 33
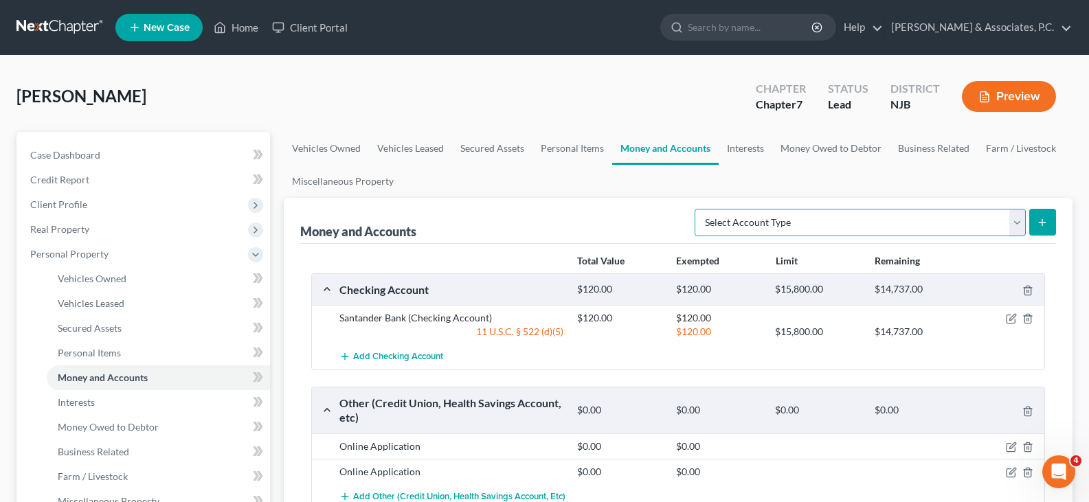
click at [1016, 223] on select "Select Account Type Brokerage (A/B: 18, SOFA: 20) Cash on Hand (A/B: 16) Certif…" at bounding box center [859, 222] width 331 height 27
select select "security_deposits"
click at [698, 209] on select "Select Account Type Brokerage (A/B: 18, SOFA: 20) Cash on Hand (A/B: 16) Certif…" at bounding box center [859, 222] width 331 height 27
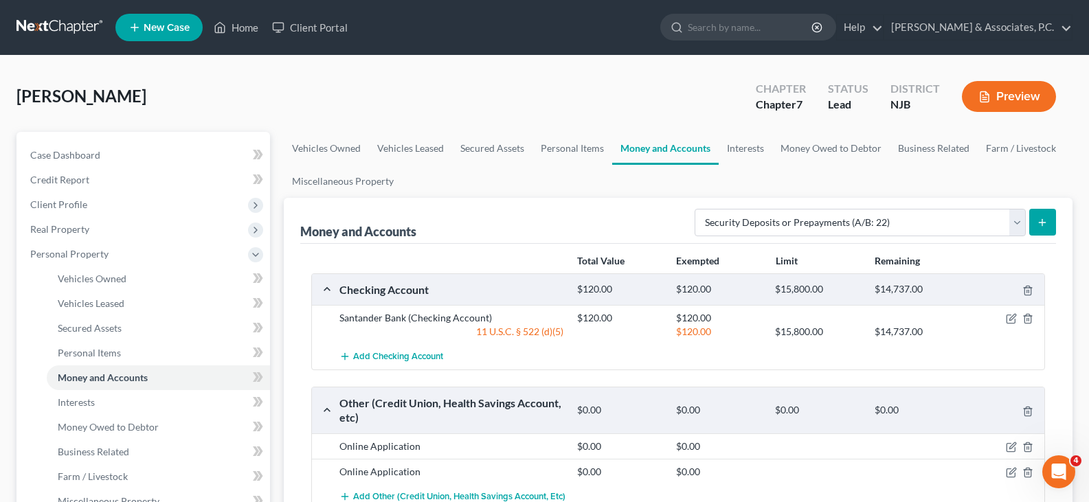
click at [1043, 214] on button "submit" at bounding box center [1042, 222] width 27 height 27
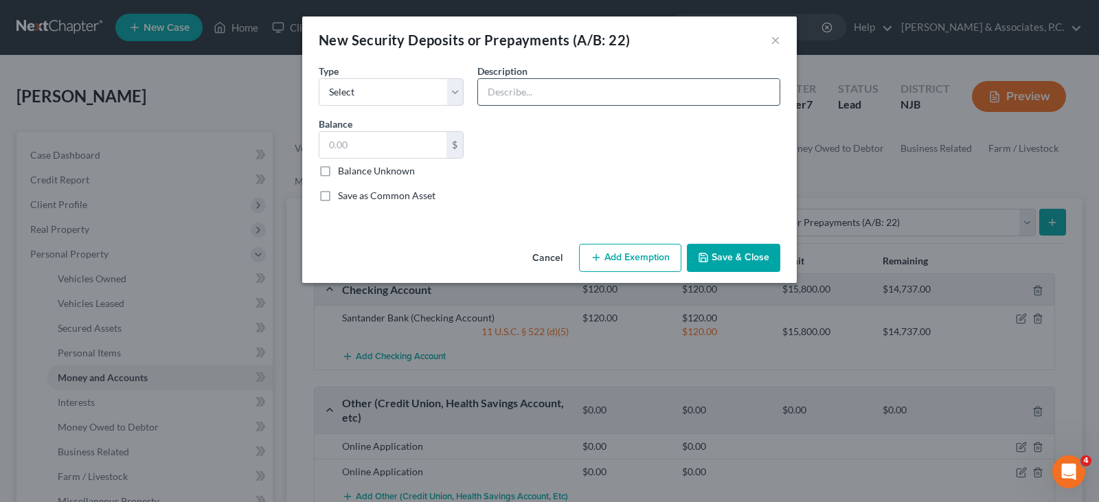
click at [506, 91] on input "text" at bounding box center [629, 92] width 302 height 26
type input "Security deposit with landlord"
click at [348, 141] on input "text" at bounding box center [382, 145] width 127 height 26
type input "1,800.00"
click at [460, 86] on select "Select Electric Gas Heating Oil Security Deposit On Rental Unit Prepaid Rent Te…" at bounding box center [391, 91] width 145 height 27
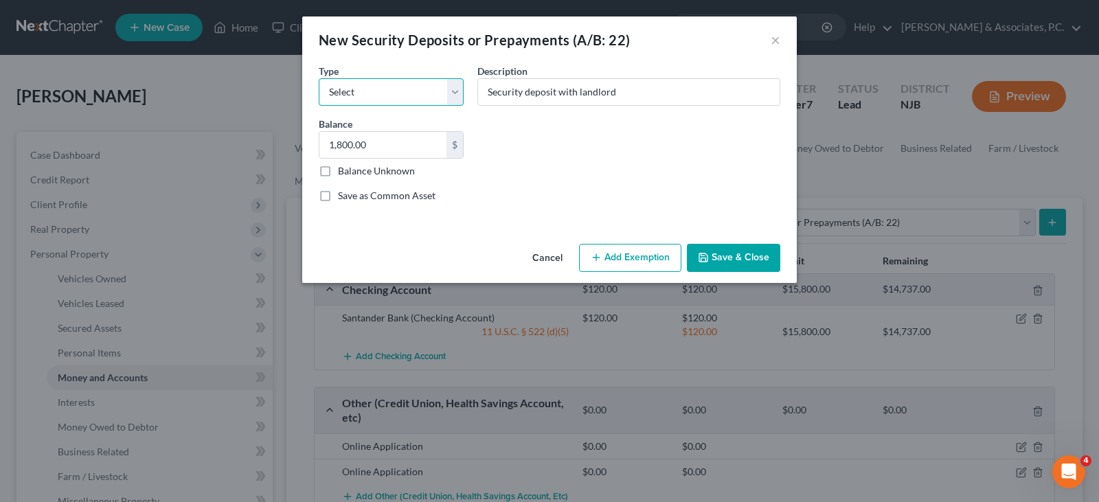
select select "3"
click at [319, 78] on select "Select Electric Gas Heating Oil Security Deposit On Rental Unit Prepaid Rent Te…" at bounding box center [391, 91] width 145 height 27
drag, startPoint x: 637, startPoint y: 260, endPoint x: 606, endPoint y: 263, distance: 31.8
click at [637, 260] on button "Add Exemption" at bounding box center [630, 258] width 102 height 29
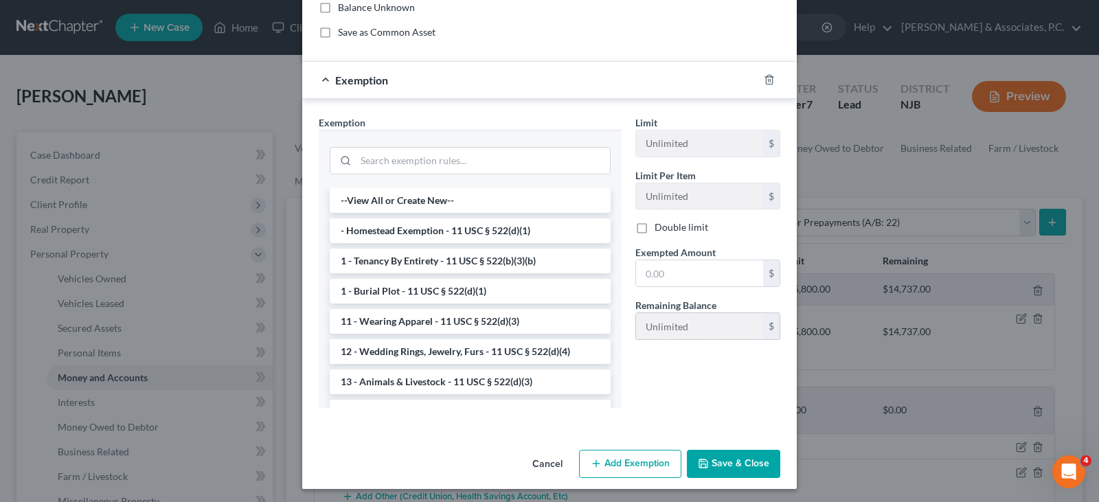
scroll to position [167, 0]
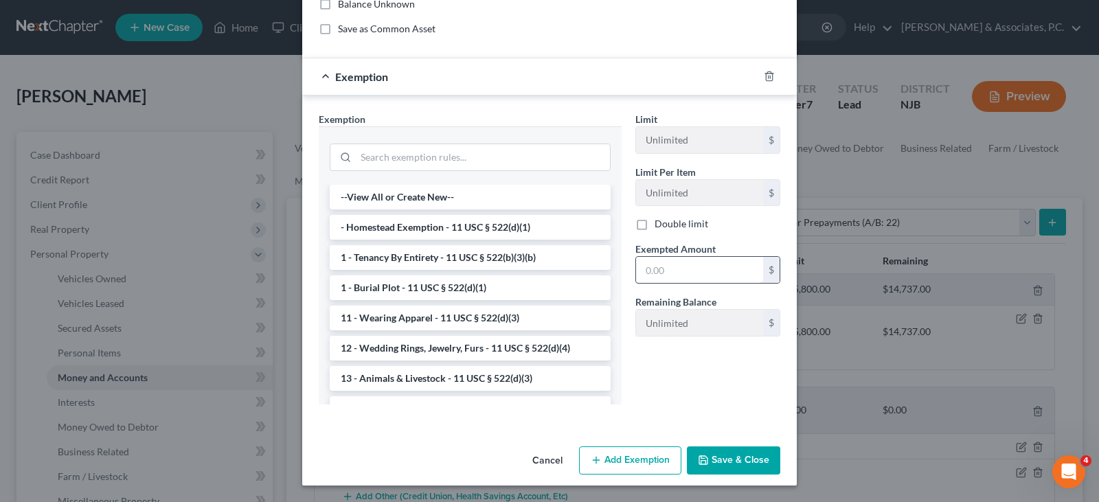
click at [661, 269] on input "text" at bounding box center [699, 270] width 127 height 26
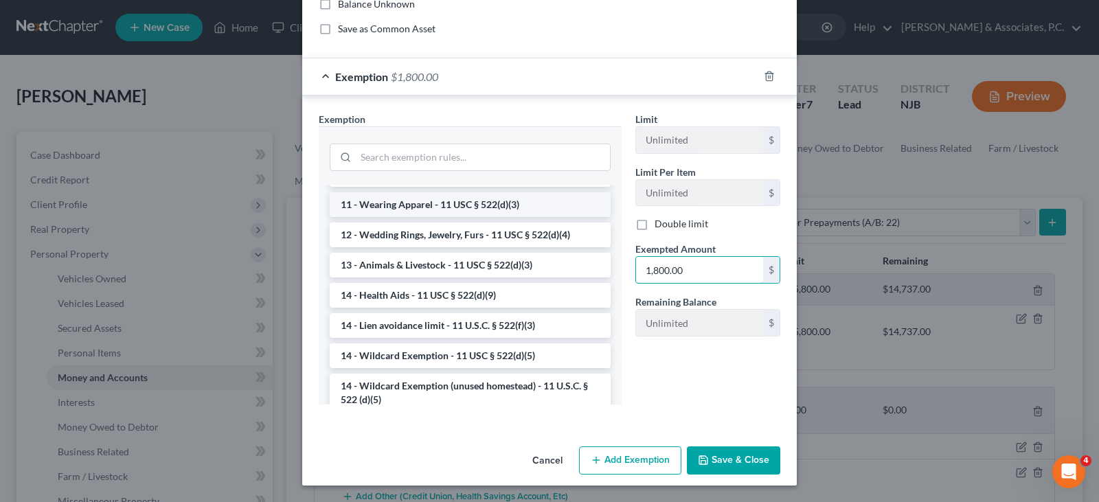
scroll to position [137, 0]
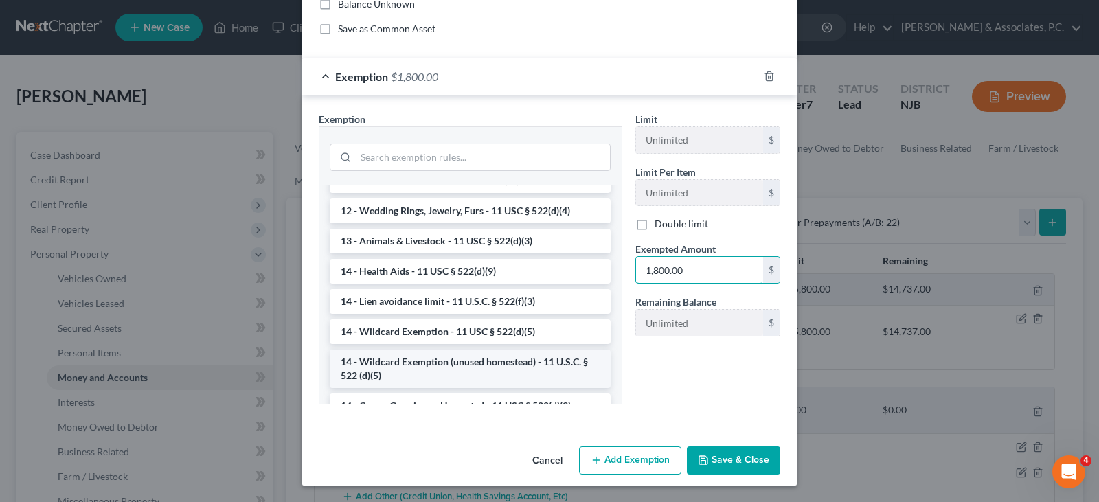
type input "1,800.00"
click at [431, 359] on li "14 - Wildcard Exemption (unused homestead) - 11 U.S.C. § 522 (d)(5)" at bounding box center [470, 369] width 281 height 38
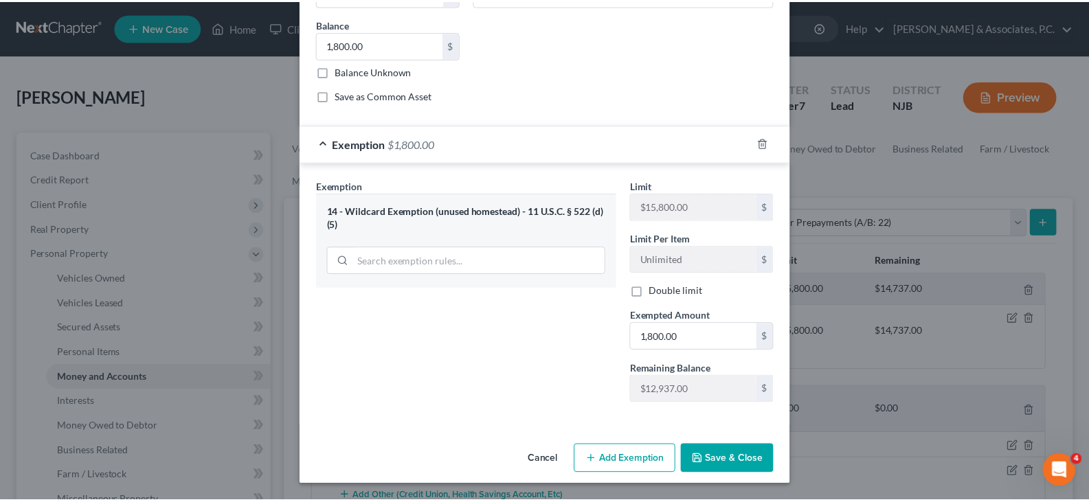
scroll to position [100, 0]
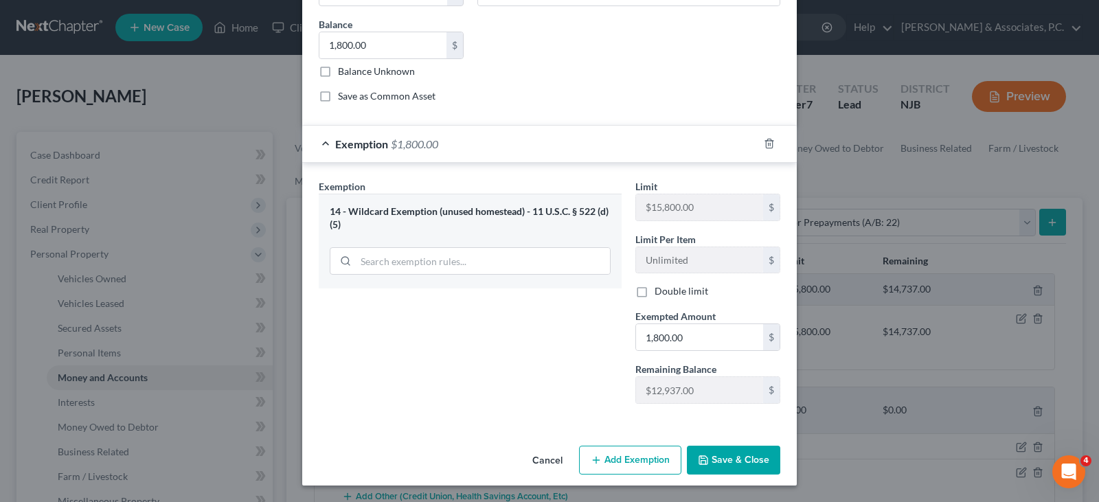
click at [725, 468] on button "Save & Close" at bounding box center [733, 460] width 93 height 29
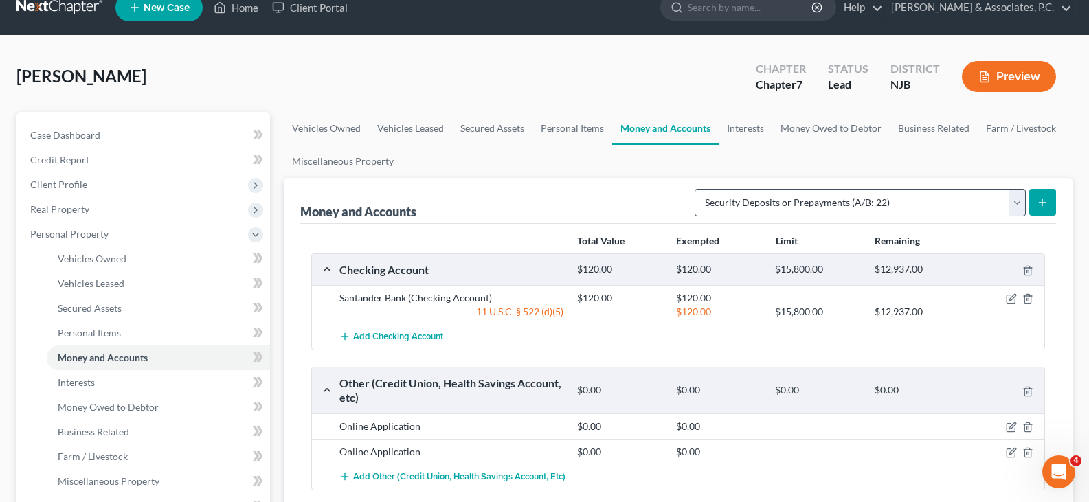
scroll to position [0, 0]
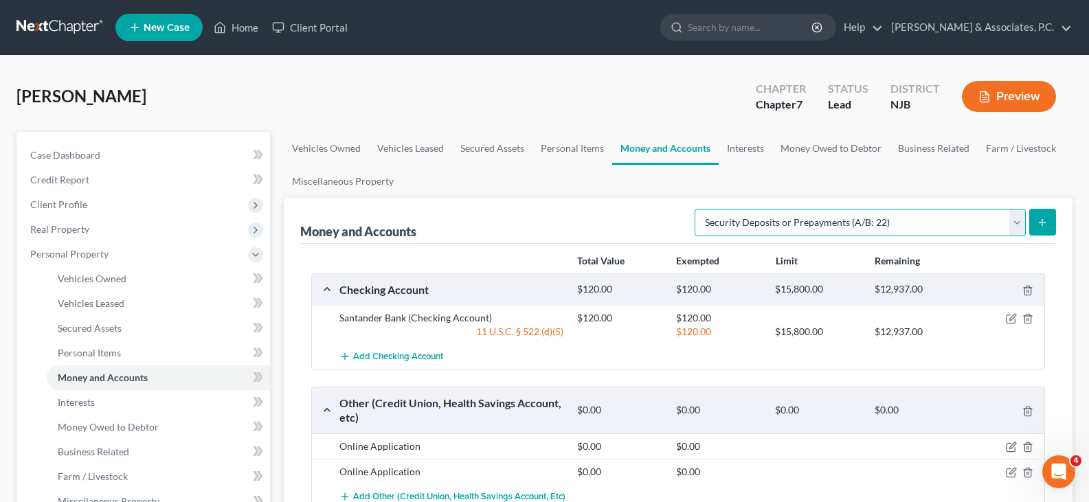
click at [1016, 225] on select "Select Account Type Brokerage (A/B: 18, SOFA: 20) Cash on Hand (A/B: 16) Certif…" at bounding box center [859, 222] width 331 height 27
drag, startPoint x: 703, startPoint y: 170, endPoint x: 738, endPoint y: 147, distance: 42.3
click at [705, 170] on ul "Vehicles Owned Vehicles Leased Secured Assets Personal Items Money and Accounts…" at bounding box center [678, 165] width 788 height 66
click at [744, 151] on link "Interests" at bounding box center [745, 148] width 54 height 33
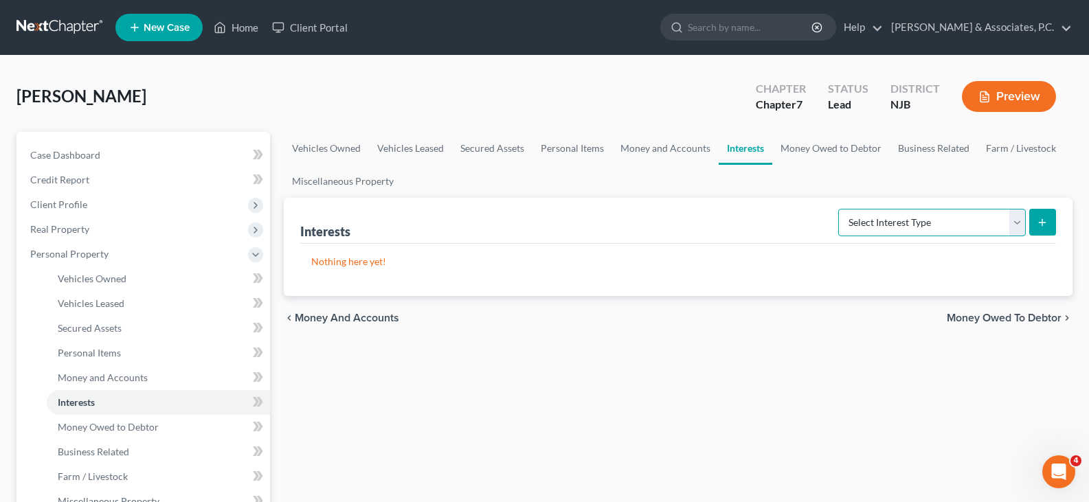
click at [1011, 226] on select "Select Interest Type 401K (A/B: 21) Annuity (A/B: 23) Bond (A/B: 18) Education …" at bounding box center [931, 222] width 187 height 27
click at [815, 140] on link "Money Owed to Debtor" at bounding box center [830, 148] width 117 height 33
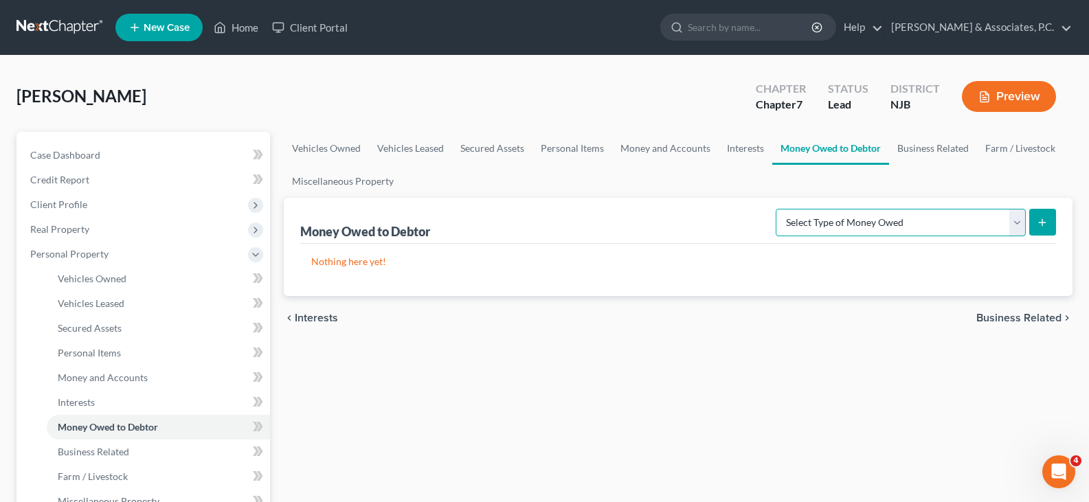
drag, startPoint x: 1012, startPoint y: 218, endPoint x: 994, endPoint y: 211, distance: 19.1
click at [1008, 217] on select "Select Type of Money Owed Accounts Receivable (A/B: 38) Alimony (A/B: 29) Child…" at bounding box center [900, 222] width 250 height 27
click at [606, 109] on div "[PERSON_NAME] Upgraded Chapter Chapter 7 Status Lead District NJB Preview" at bounding box center [544, 102] width 1056 height 60
click at [942, 146] on link "Business Related" at bounding box center [933, 148] width 88 height 33
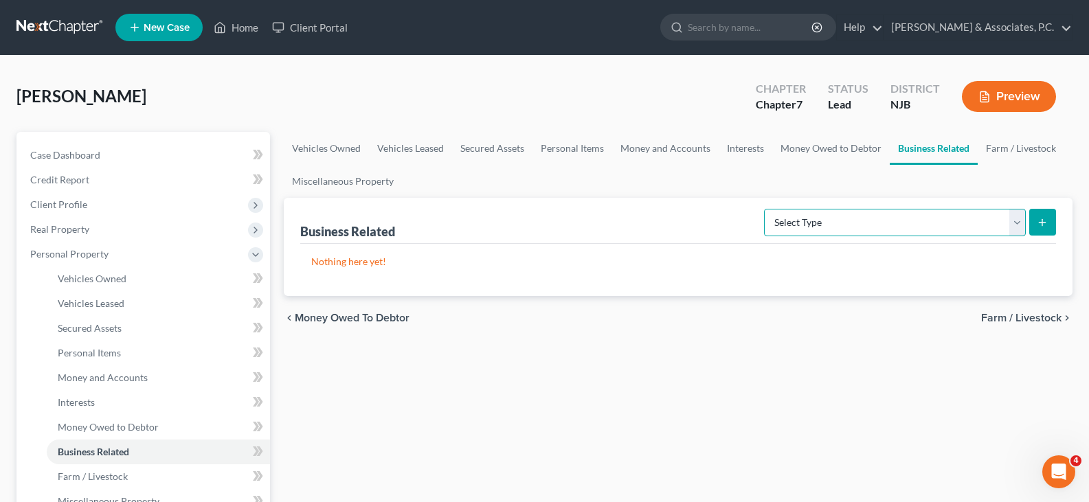
click at [1018, 223] on select "Select Type Customer Lists (A/B: 43) Franchises (A/B: 27) Inventory (A/B: 41) L…" at bounding box center [895, 222] width 262 height 27
click at [291, 109] on div "[PERSON_NAME] Upgraded Chapter Chapter 7 Status Lead District NJB Preview" at bounding box center [544, 102] width 1056 height 60
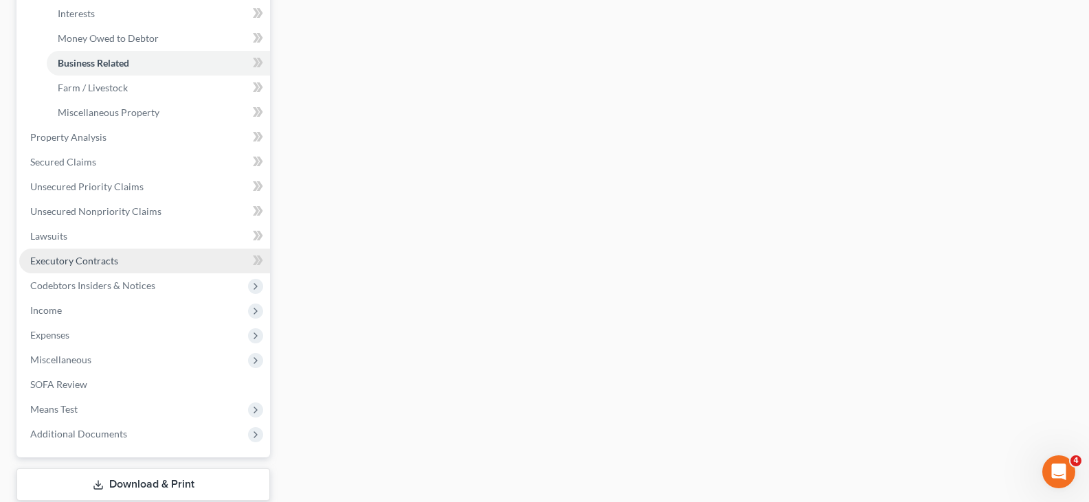
scroll to position [475, 0]
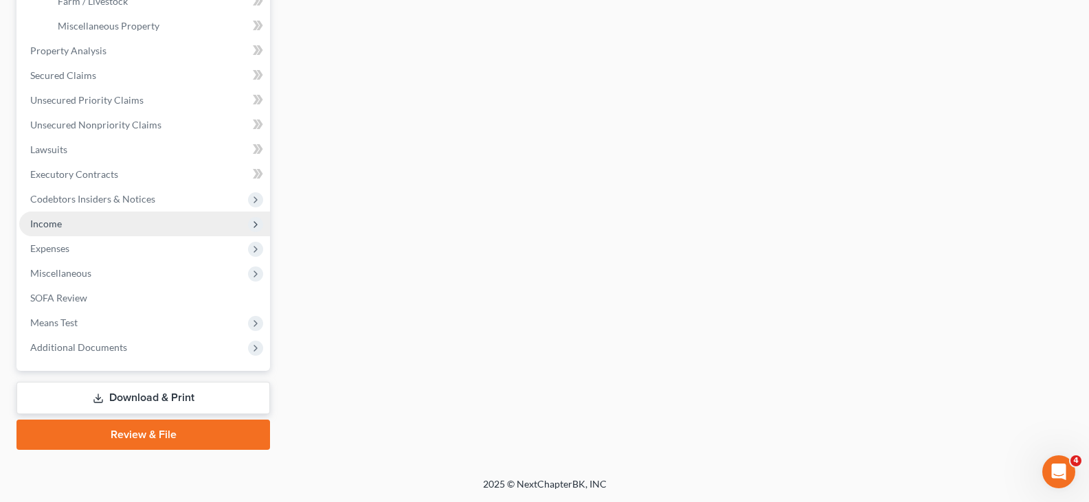
click at [50, 220] on span "Income" at bounding box center [46, 224] width 32 height 12
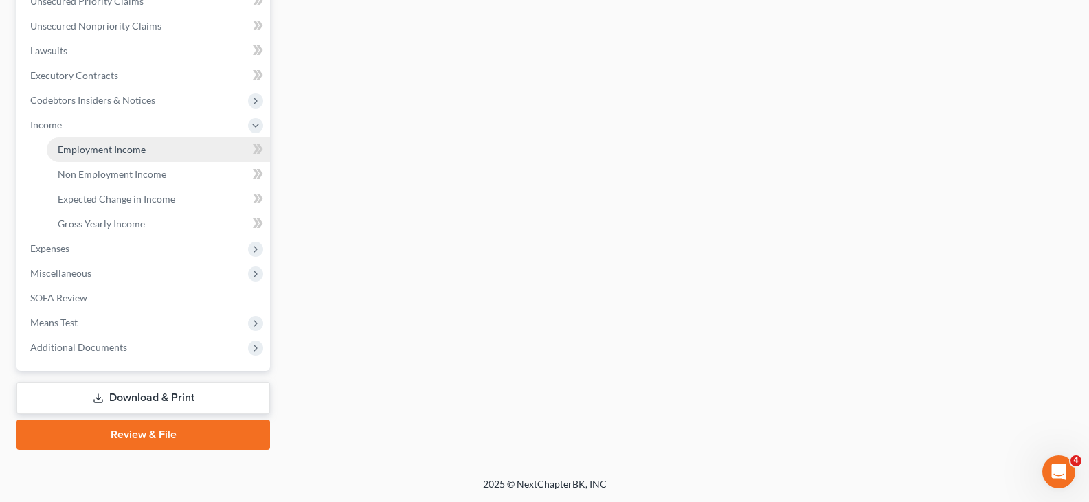
click at [94, 148] on span "Employment Income" at bounding box center [102, 150] width 88 height 12
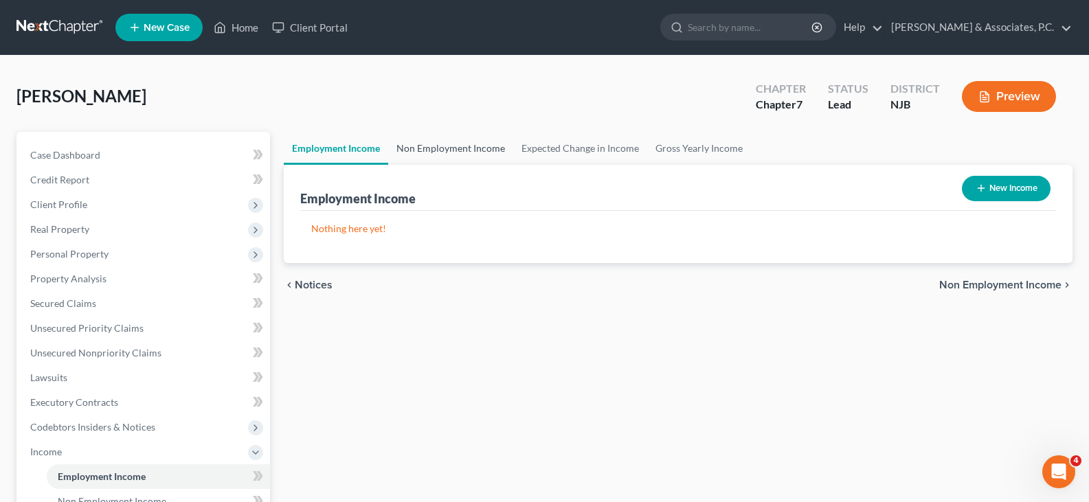
click at [428, 152] on link "Non Employment Income" at bounding box center [450, 148] width 125 height 33
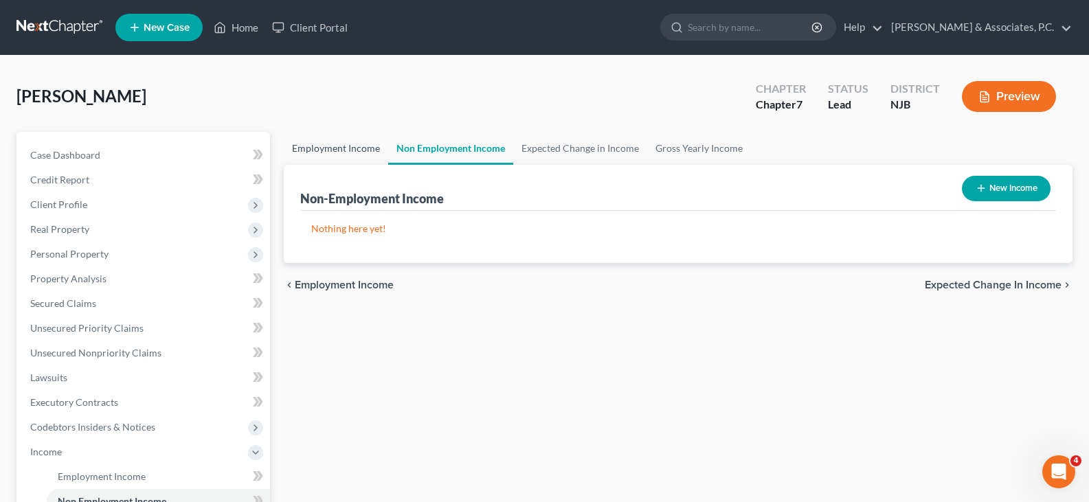
click at [327, 144] on link "Employment Income" at bounding box center [336, 148] width 104 height 33
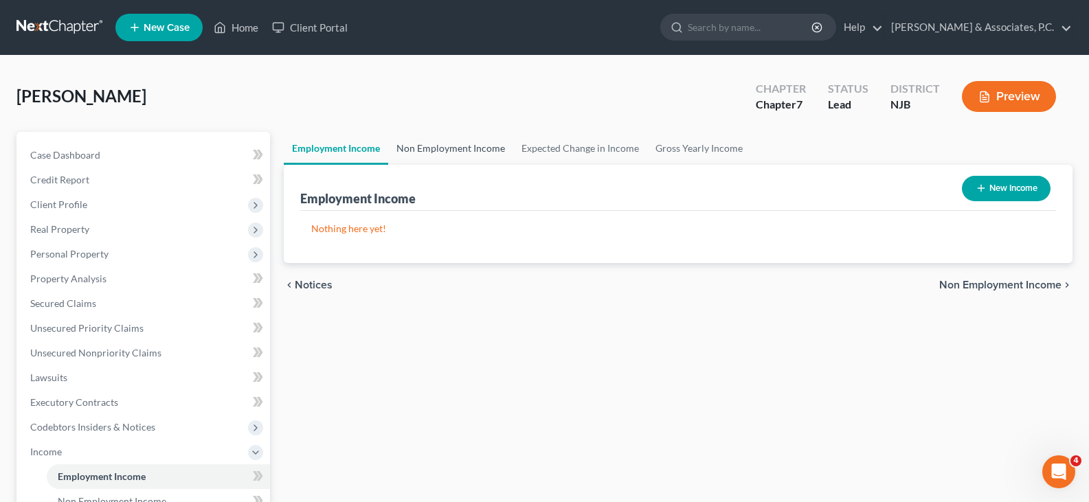
click at [425, 147] on link "Non Employment Income" at bounding box center [450, 148] width 125 height 33
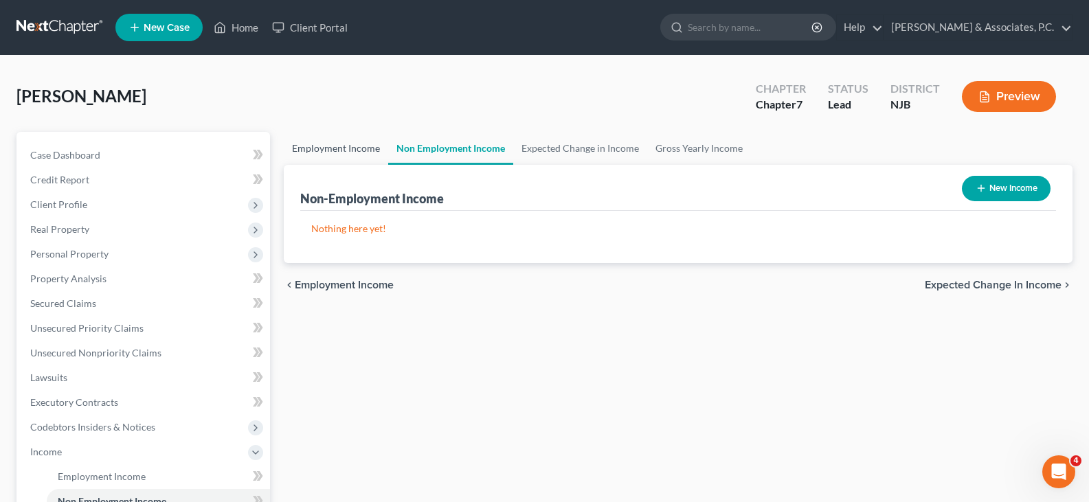
click at [347, 145] on link "Employment Income" at bounding box center [336, 148] width 104 height 33
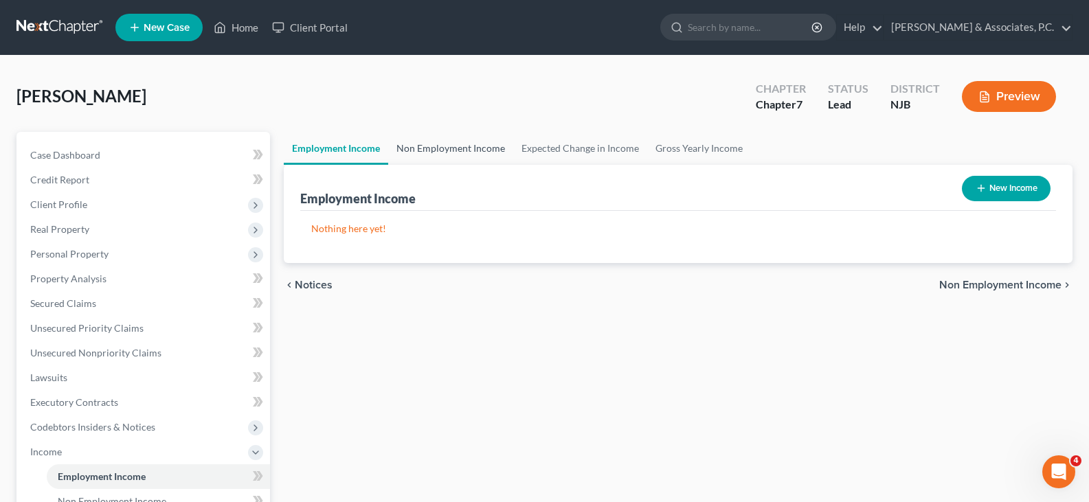
click at [481, 141] on link "Non Employment Income" at bounding box center [450, 148] width 125 height 33
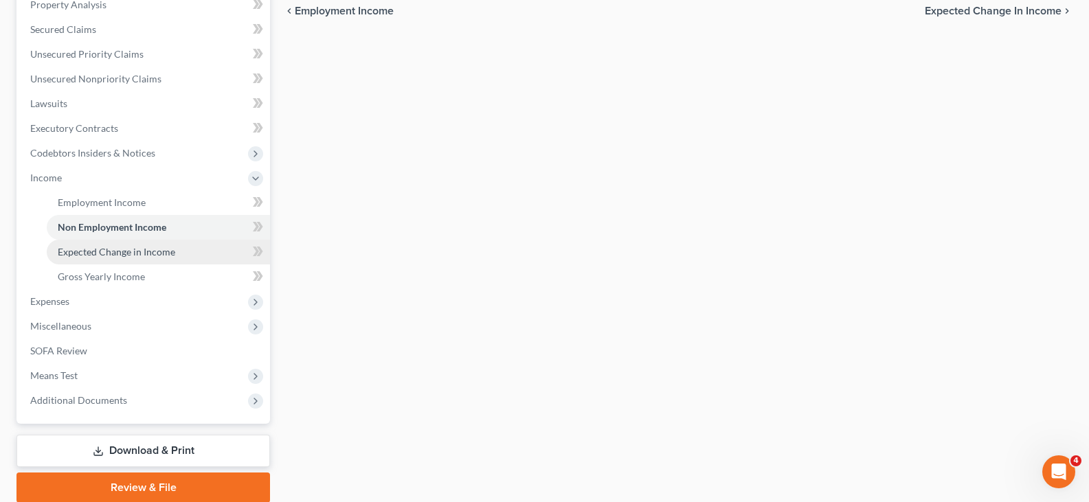
scroll to position [275, 0]
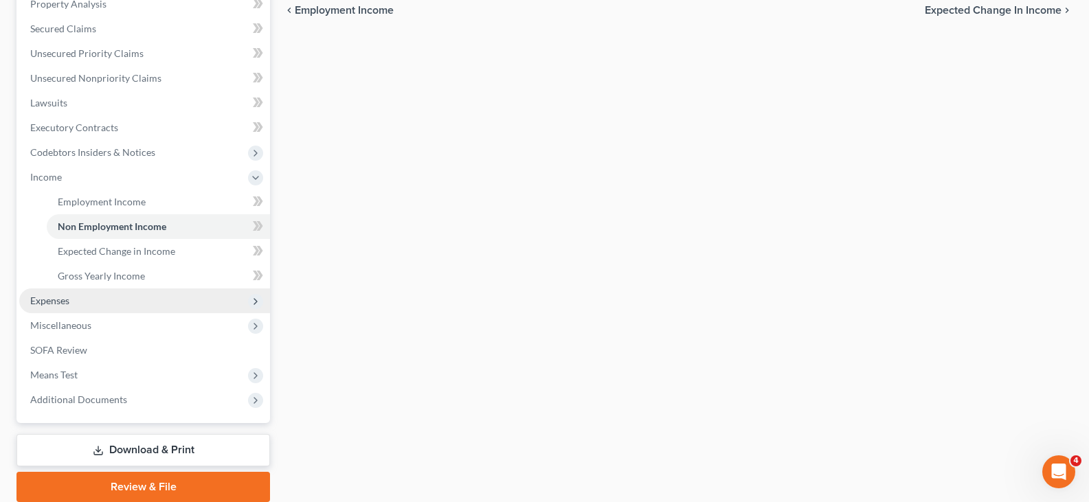
click at [54, 306] on span "Expenses" at bounding box center [49, 301] width 39 height 12
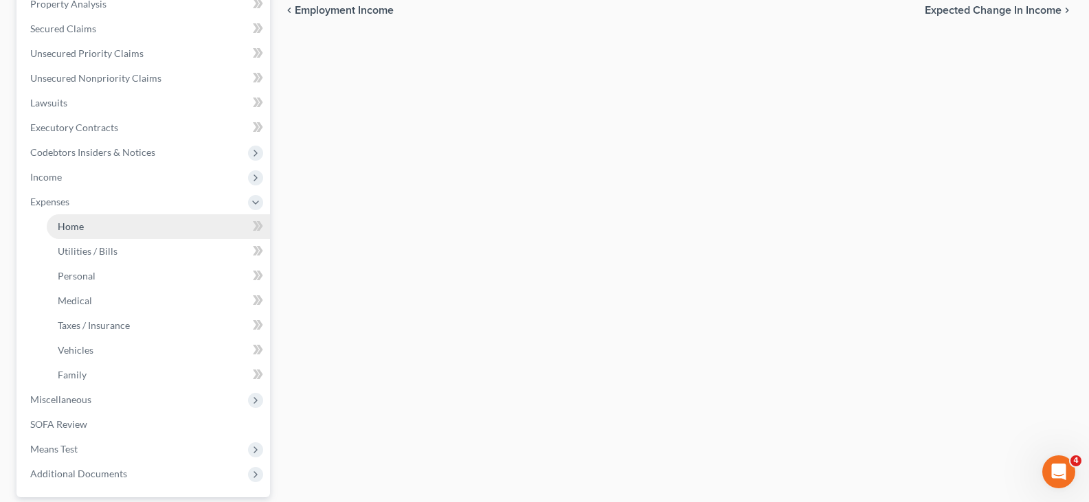
click at [71, 227] on span "Home" at bounding box center [71, 226] width 26 height 12
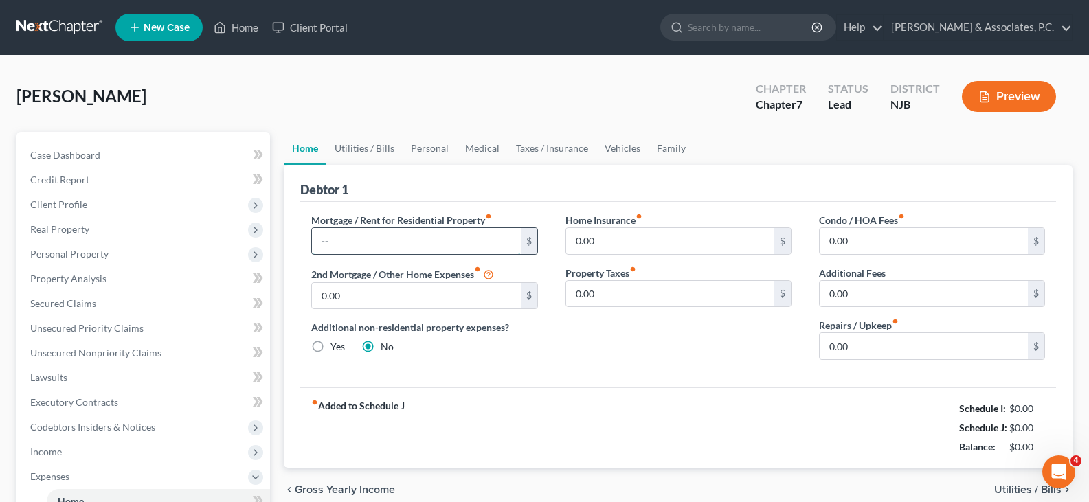
click at [353, 243] on input "text" at bounding box center [416, 241] width 208 height 26
click at [372, 148] on link "Utilities / Bills" at bounding box center [364, 148] width 76 height 33
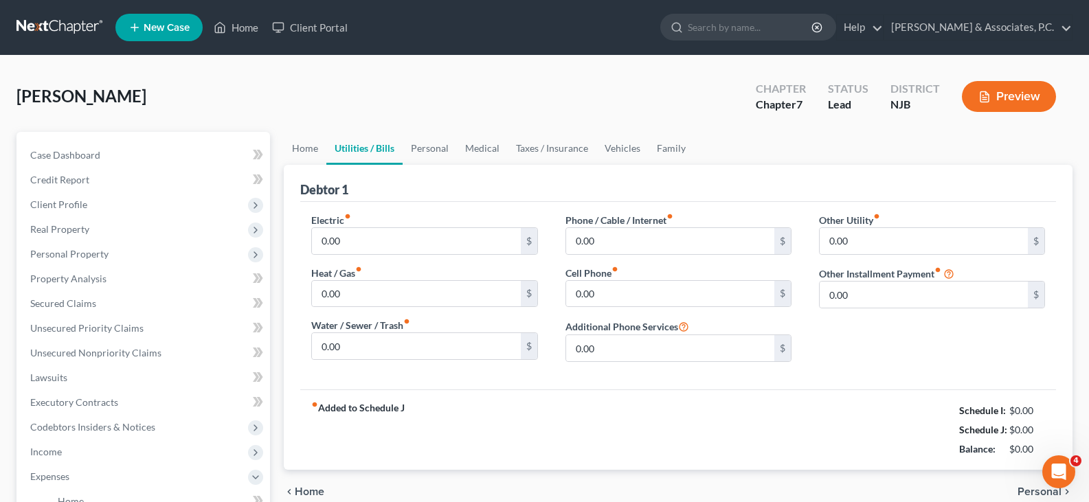
click at [560, 235] on div "Phone / Cable / Internet fiber_manual_record 0.00 $ Cell Phone fiber_manual_rec…" at bounding box center [677, 293] width 253 height 160
click at [607, 242] on input "0.00" at bounding box center [670, 241] width 208 height 26
click at [600, 286] on input "0.00" at bounding box center [670, 294] width 208 height 26
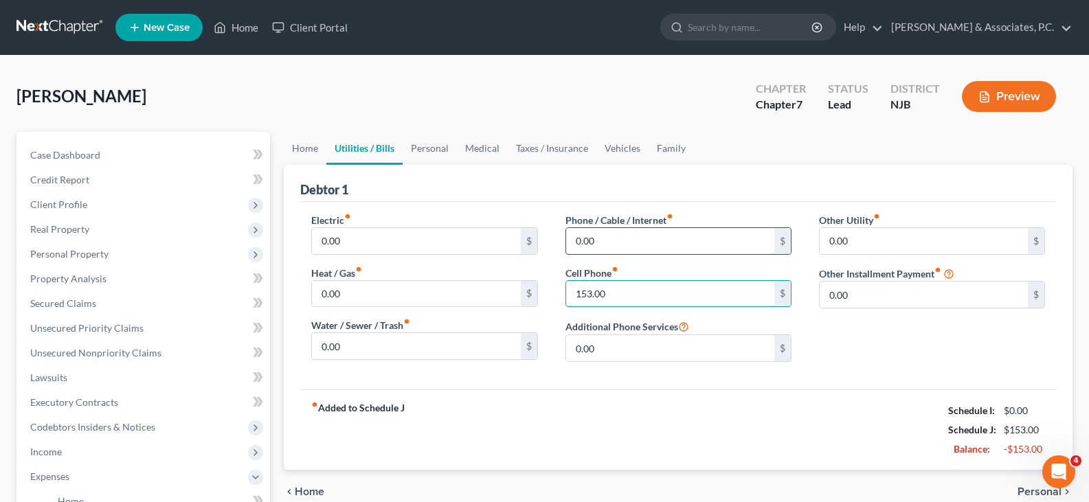
type input "153.00"
click at [611, 242] on input "0.00" at bounding box center [670, 241] width 208 height 26
type input "14.99"
click at [424, 150] on link "Personal" at bounding box center [429, 148] width 54 height 33
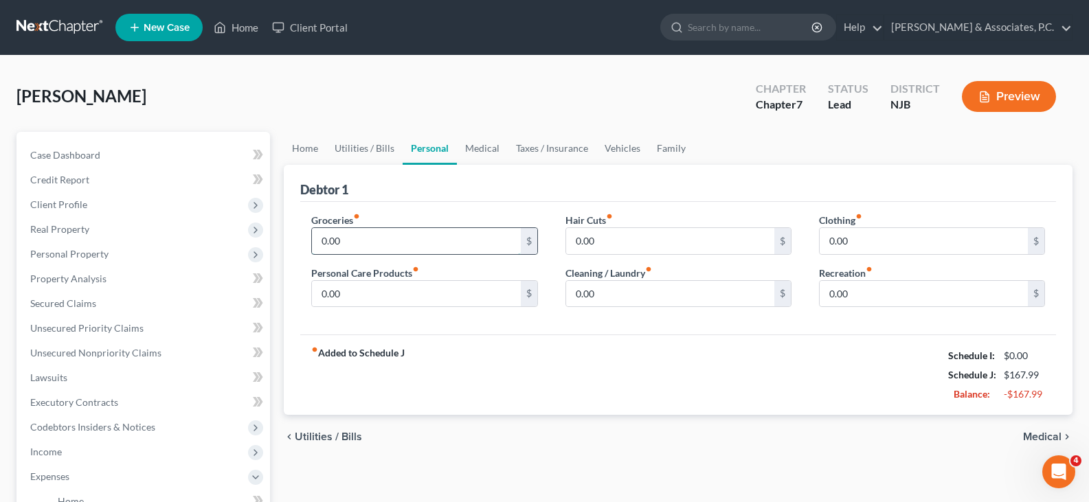
drag, startPoint x: 354, startPoint y: 245, endPoint x: 370, endPoint y: 247, distance: 15.9
click at [354, 245] on input "0.00" at bounding box center [416, 241] width 208 height 26
type input "536.00"
click at [348, 300] on input "0.00" at bounding box center [416, 294] width 208 height 26
type input "30.00"
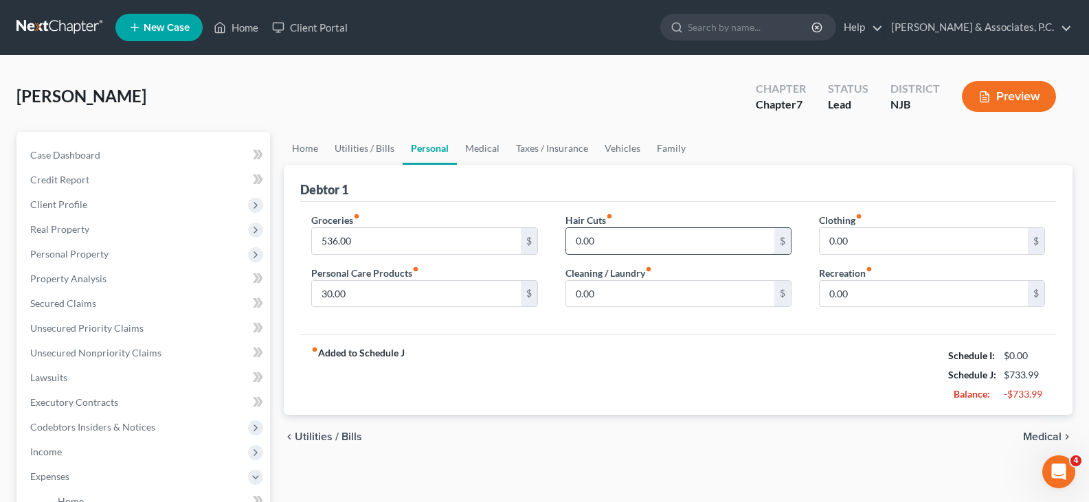
click at [654, 238] on input "0.00" at bounding box center [670, 241] width 208 height 26
click at [628, 283] on input "0.00" at bounding box center [670, 294] width 208 height 26
type input "100.00"
click at [495, 177] on div "Debtor 1" at bounding box center [677, 183] width 755 height 37
click at [492, 146] on link "Medical" at bounding box center [482, 148] width 51 height 33
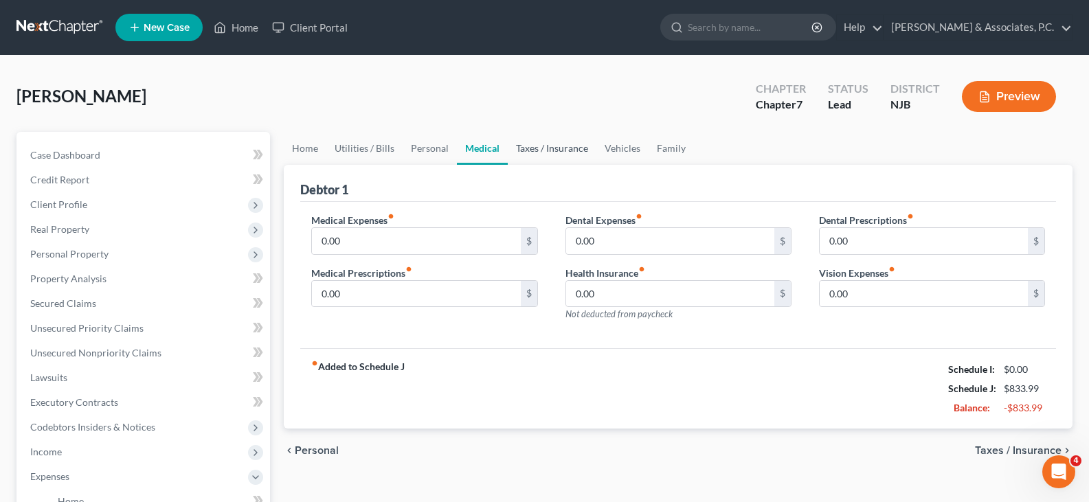
click at [537, 145] on link "Taxes / Insurance" at bounding box center [552, 148] width 89 height 33
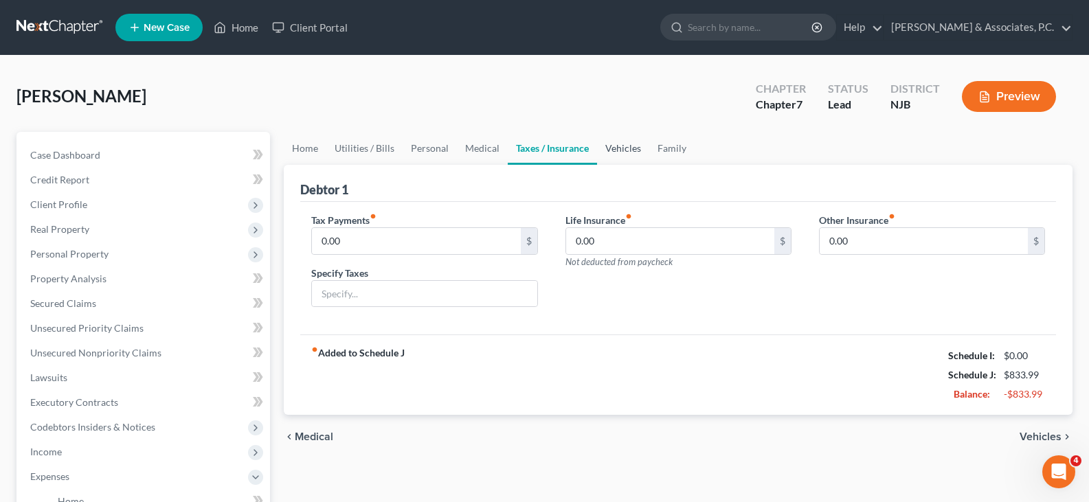
click at [619, 148] on link "Vehicles" at bounding box center [623, 148] width 52 height 33
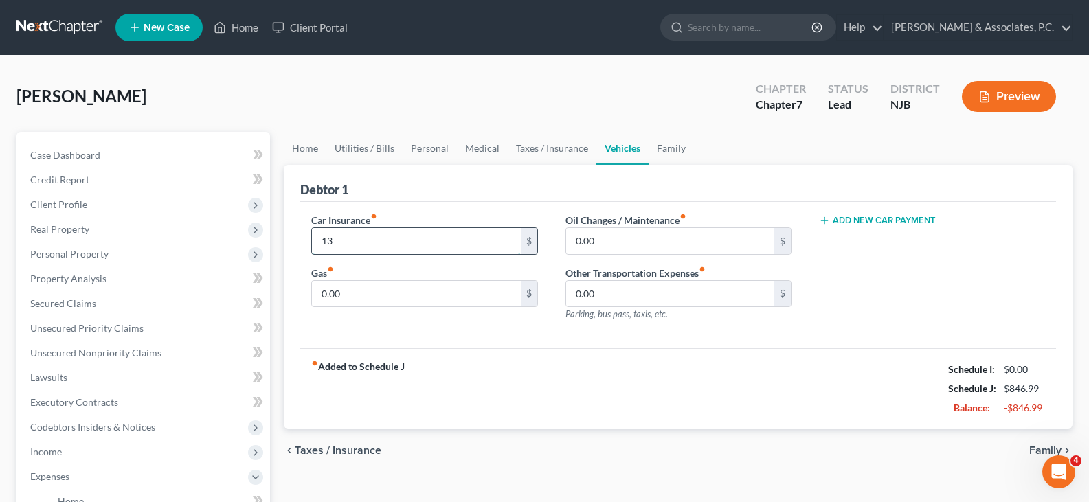
type input "1"
type input "30.00"
drag, startPoint x: 342, startPoint y: 295, endPoint x: 348, endPoint y: 299, distance: 7.8
click at [343, 296] on input "0.00" at bounding box center [416, 294] width 208 height 26
type input "30.00"
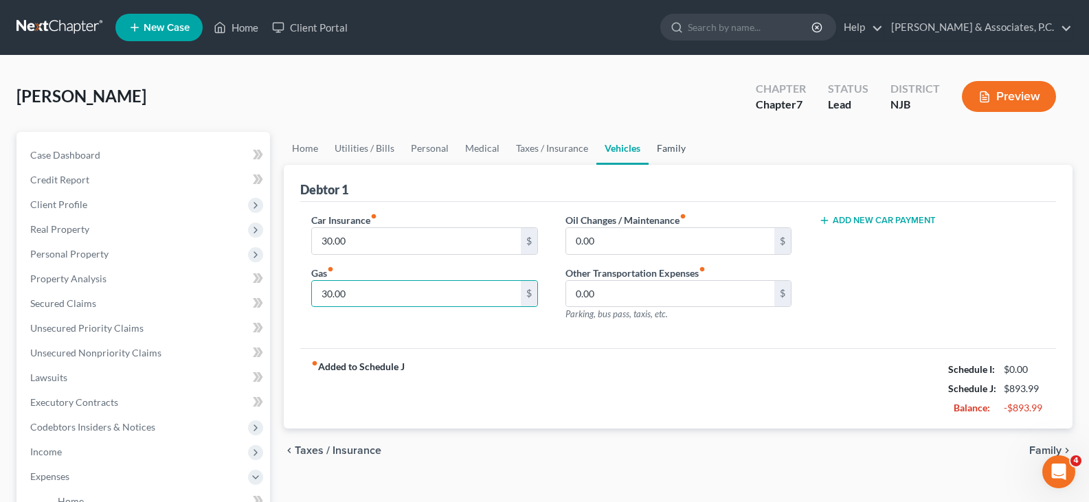
click at [676, 149] on link "Family" at bounding box center [670, 148] width 45 height 33
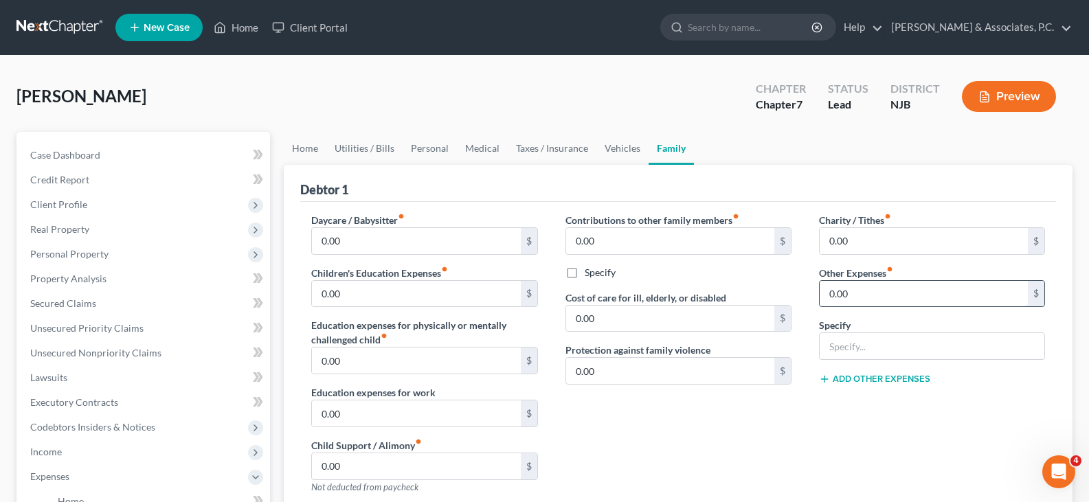
click at [867, 299] on input "0.00" at bounding box center [923, 294] width 208 height 26
drag, startPoint x: 867, startPoint y: 342, endPoint x: 869, endPoint y: 332, distance: 9.7
click at [869, 342] on input "text" at bounding box center [931, 346] width 225 height 26
type input "cat food & litter"
type input "40.00"
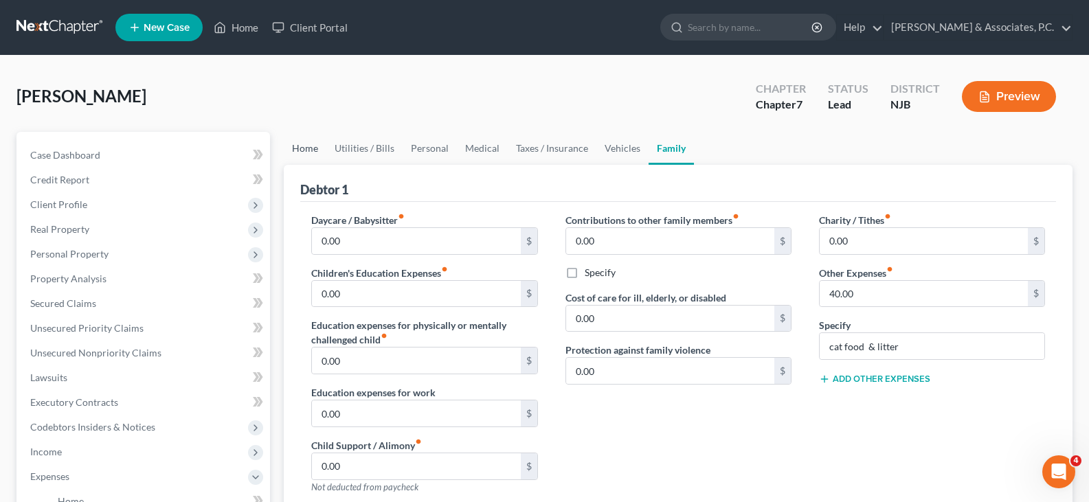
click at [308, 148] on link "Home" at bounding box center [305, 148] width 43 height 33
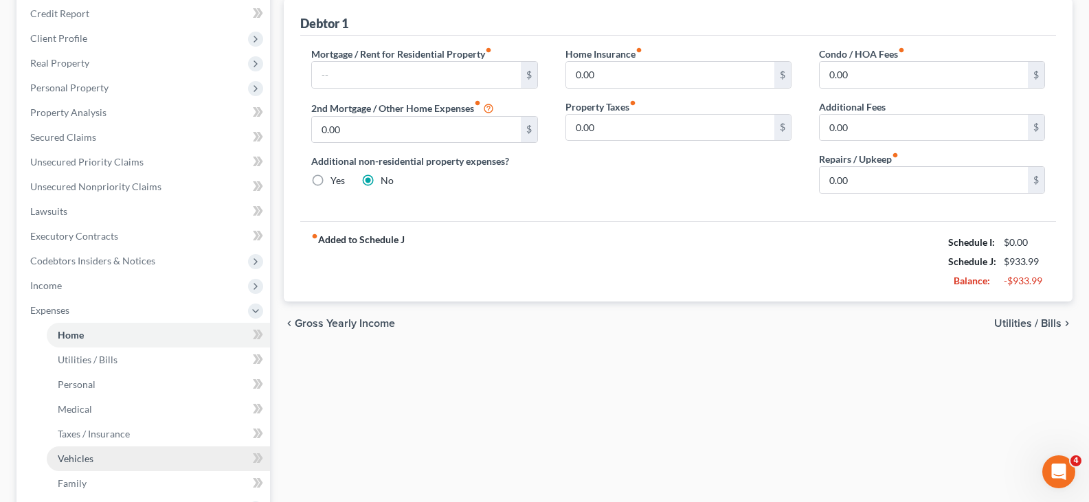
scroll to position [401, 0]
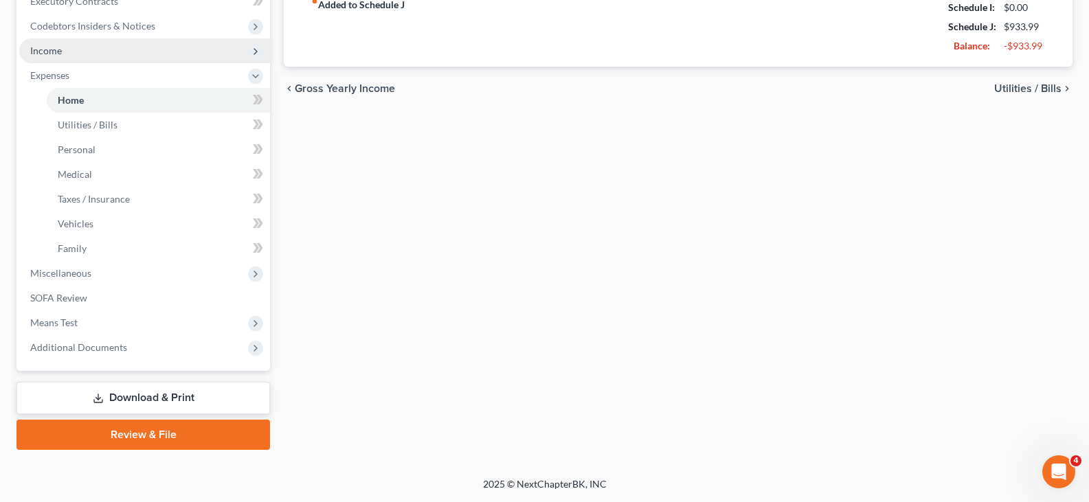
click at [54, 45] on span "Income" at bounding box center [46, 51] width 32 height 12
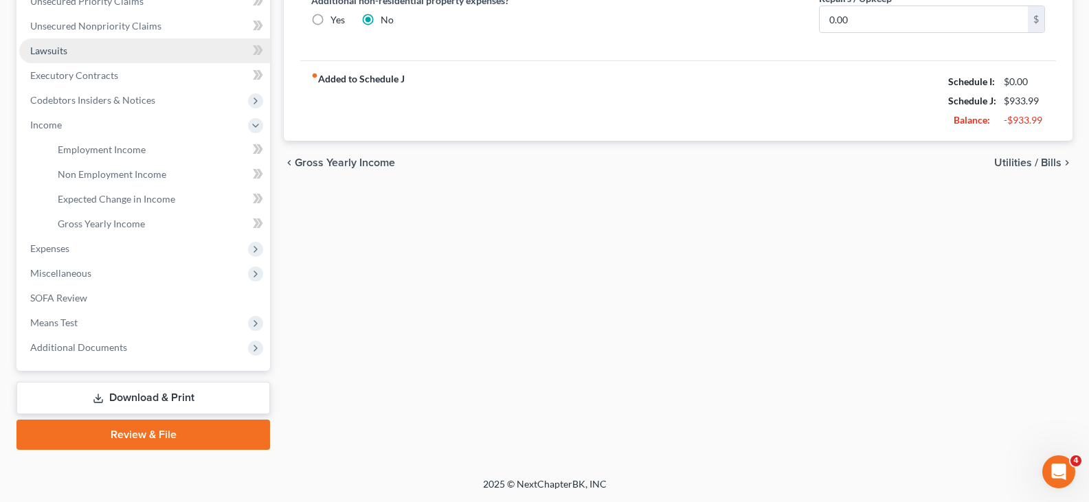
scroll to position [327, 0]
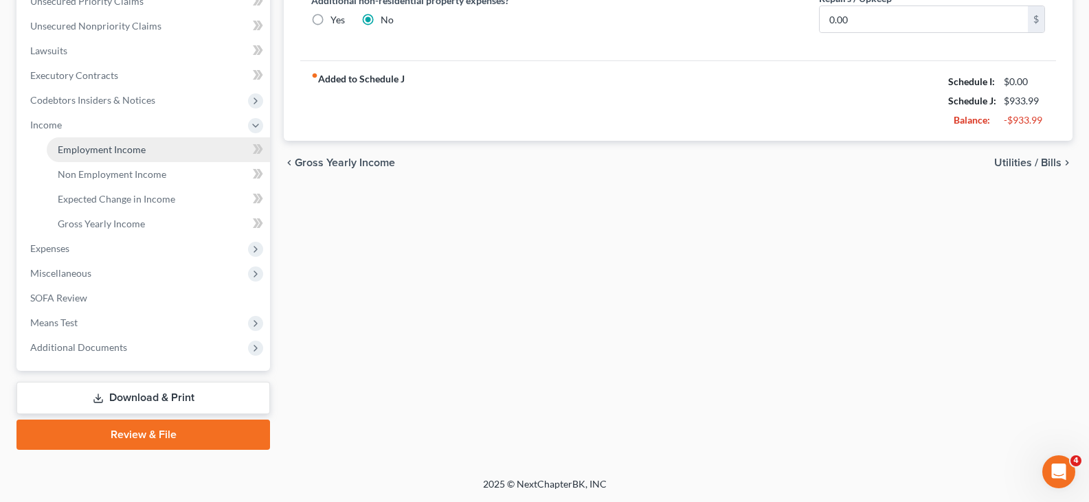
click at [87, 148] on span "Employment Income" at bounding box center [102, 150] width 88 height 12
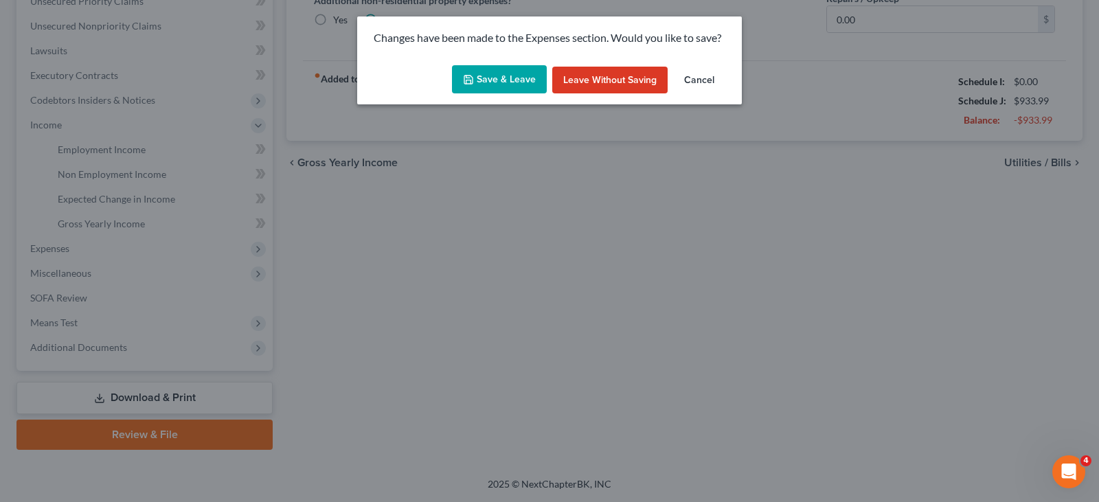
click at [496, 81] on button "Save & Leave" at bounding box center [499, 79] width 95 height 29
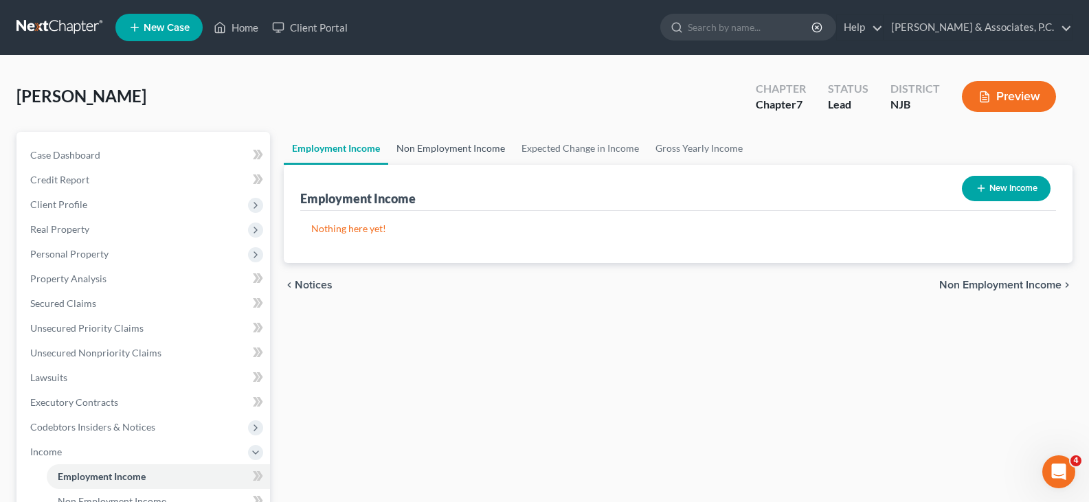
click at [459, 142] on link "Non Employment Income" at bounding box center [450, 148] width 125 height 33
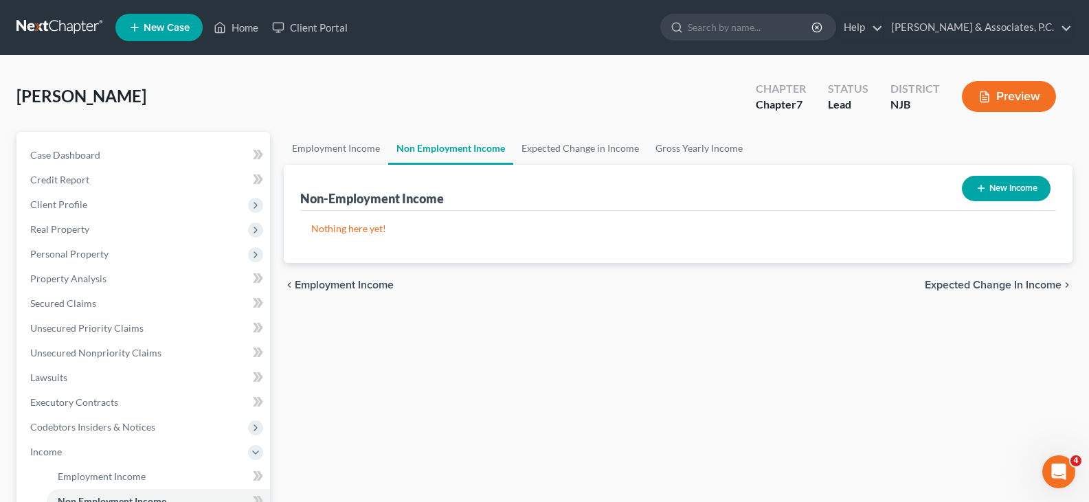
click at [1017, 186] on button "New Income" at bounding box center [1006, 188] width 89 height 25
select select "0"
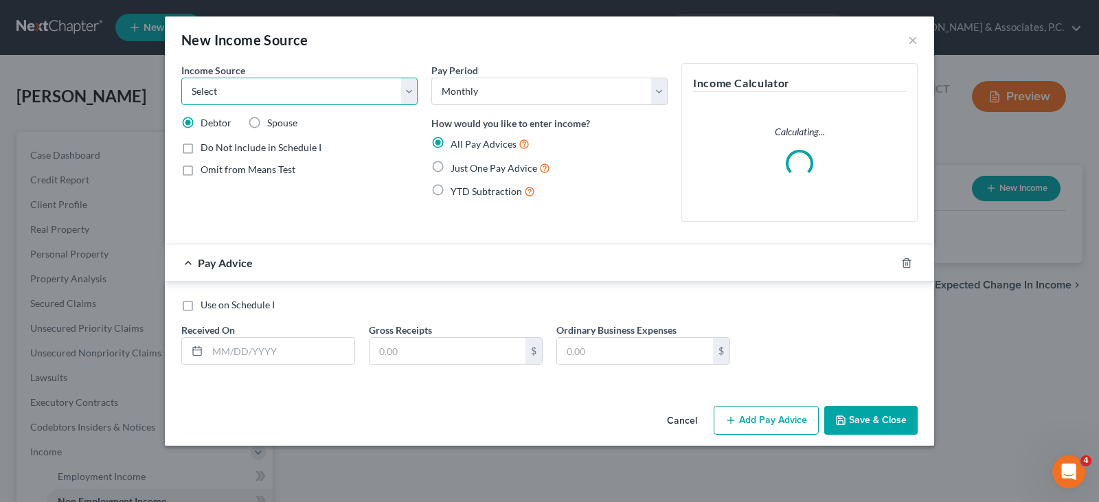
drag, startPoint x: 411, startPoint y: 96, endPoint x: 377, endPoint y: 91, distance: 34.0
click at [408, 95] on select "Select Unemployment Disability (from employer) Pension Retirement Social Securi…" at bounding box center [299, 91] width 236 height 27
select select "13"
click at [181, 78] on select "Select Unemployment Disability (from employer) Pension Retirement Social Securi…" at bounding box center [299, 91] width 236 height 27
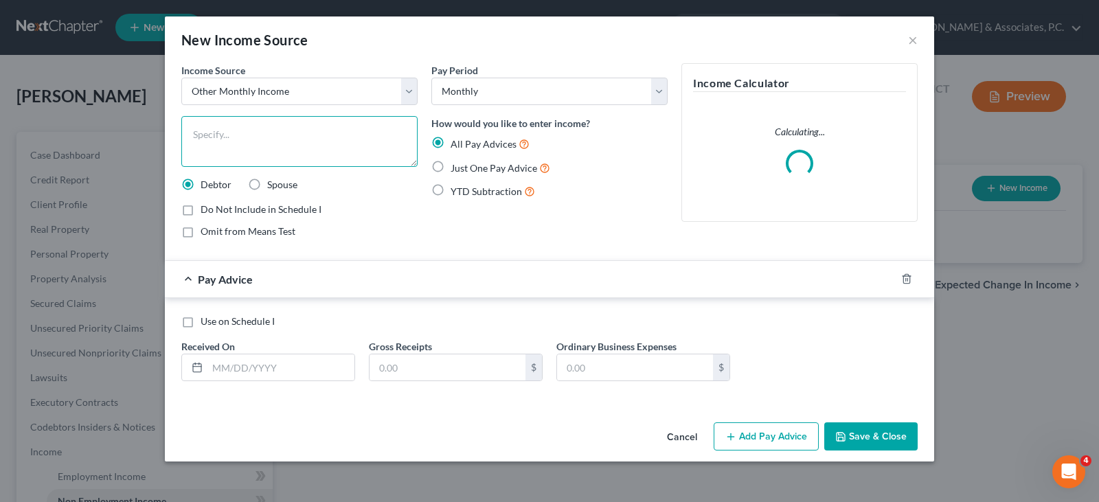
click at [249, 141] on textarea at bounding box center [299, 141] width 236 height 51
type textarea "Snap Benefits"
drag, startPoint x: 271, startPoint y: 362, endPoint x: 409, endPoint y: 321, distance: 144.1
click at [273, 362] on input "text" at bounding box center [280, 367] width 147 height 26
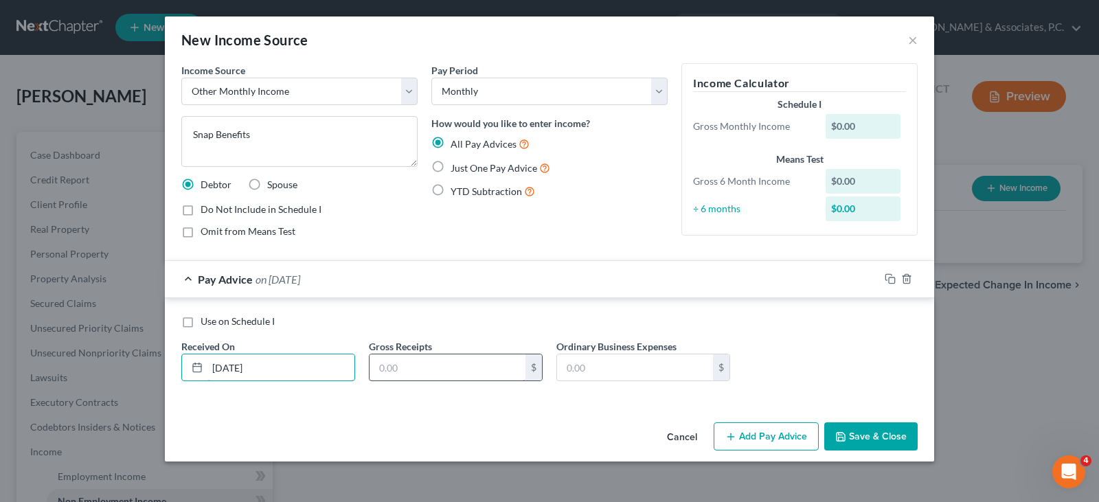
type input "[DATE]"
drag, startPoint x: 502, startPoint y: 373, endPoint x: 525, endPoint y: 383, distance: 24.6
click at [502, 373] on input "text" at bounding box center [447, 367] width 156 height 26
type input "536.00"
drag, startPoint x: 891, startPoint y: 280, endPoint x: 725, endPoint y: 245, distance: 169.3
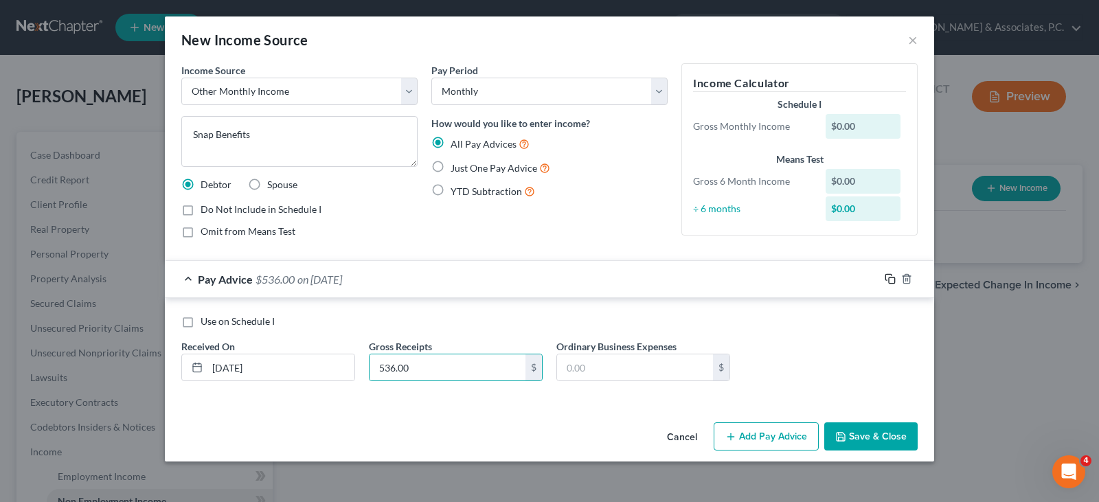
click at [889, 277] on icon "button" at bounding box center [890, 278] width 11 height 11
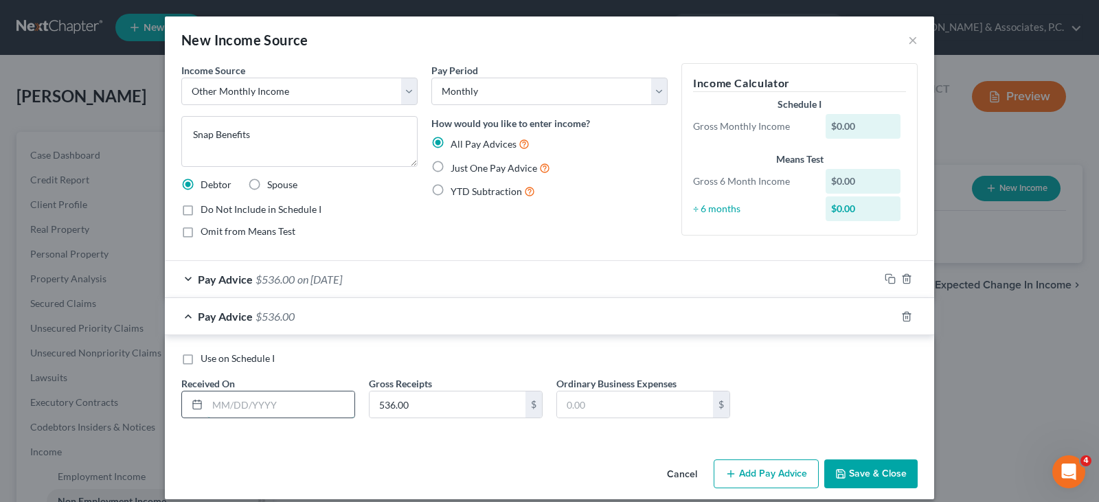
drag, startPoint x: 277, startPoint y: 403, endPoint x: 294, endPoint y: 408, distance: 17.2
click at [276, 402] on input "text" at bounding box center [280, 404] width 147 height 26
type input "[DATE]"
click at [885, 315] on icon "button" at bounding box center [890, 316] width 11 height 11
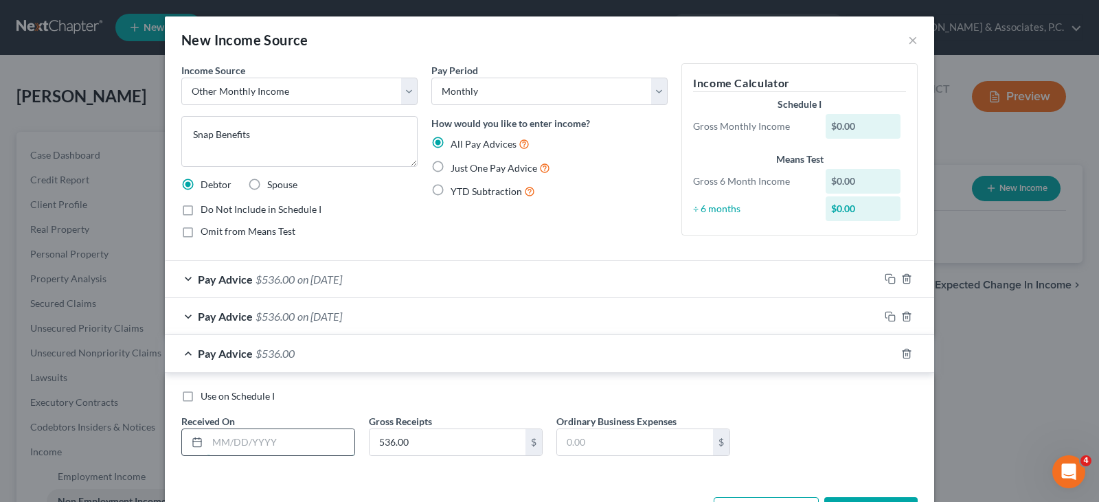
click at [298, 442] on input "text" at bounding box center [280, 442] width 147 height 26
type input "[DATE]"
drag, startPoint x: 883, startPoint y: 352, endPoint x: 395, endPoint y: 312, distance: 489.9
click at [885, 350] on icon "button" at bounding box center [890, 353] width 11 height 11
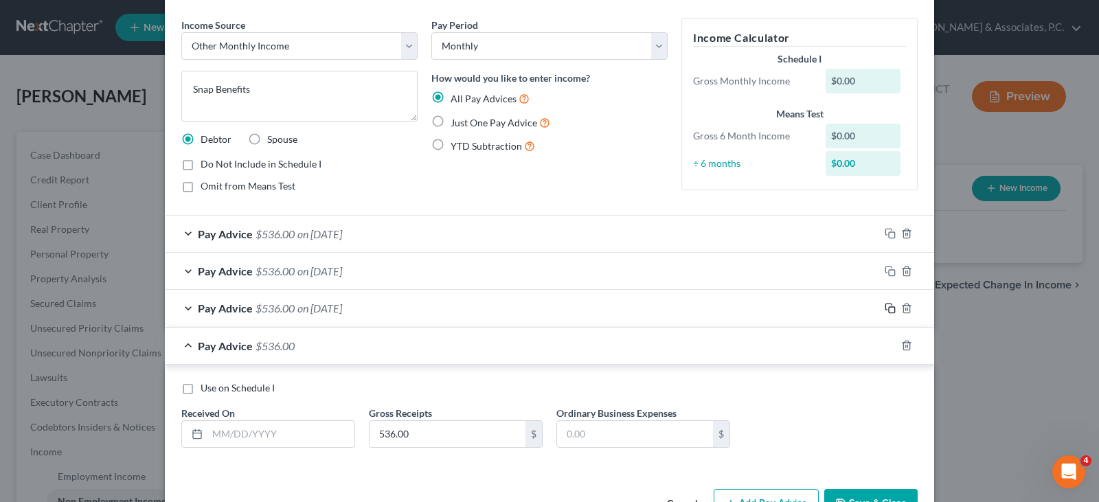
scroll to position [88, 0]
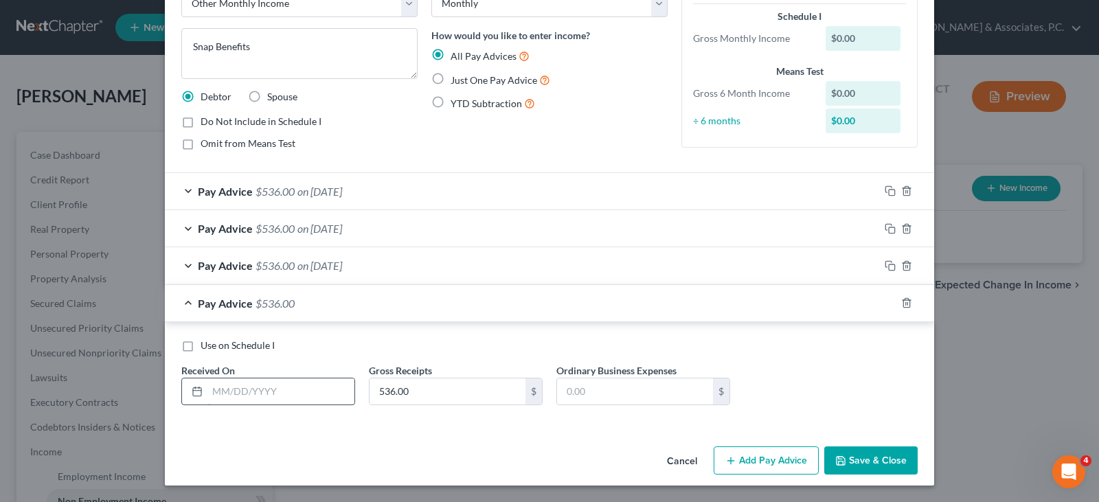
drag, startPoint x: 262, startPoint y: 394, endPoint x: 271, endPoint y: 392, distance: 9.0
click at [262, 394] on input "text" at bounding box center [280, 391] width 147 height 26
type input "[DATE]"
drag, startPoint x: 885, startPoint y: 302, endPoint x: 390, endPoint y: 344, distance: 496.3
click at [885, 301] on icon "button" at bounding box center [890, 302] width 11 height 11
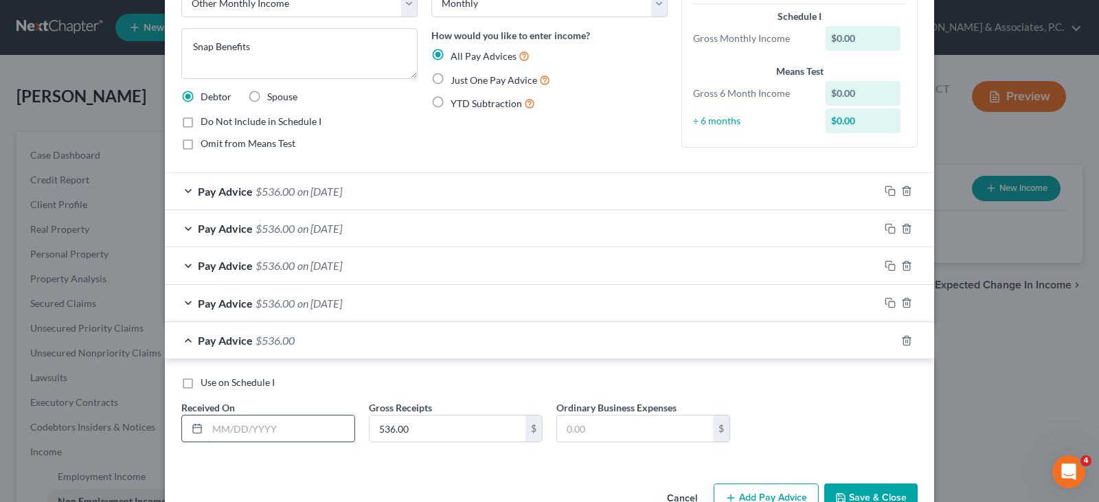
drag, startPoint x: 312, startPoint y: 428, endPoint x: 327, endPoint y: 437, distance: 17.6
click at [312, 428] on input "text" at bounding box center [280, 429] width 147 height 26
type input "[DATE]"
click at [885, 337] on icon "button" at bounding box center [890, 340] width 11 height 11
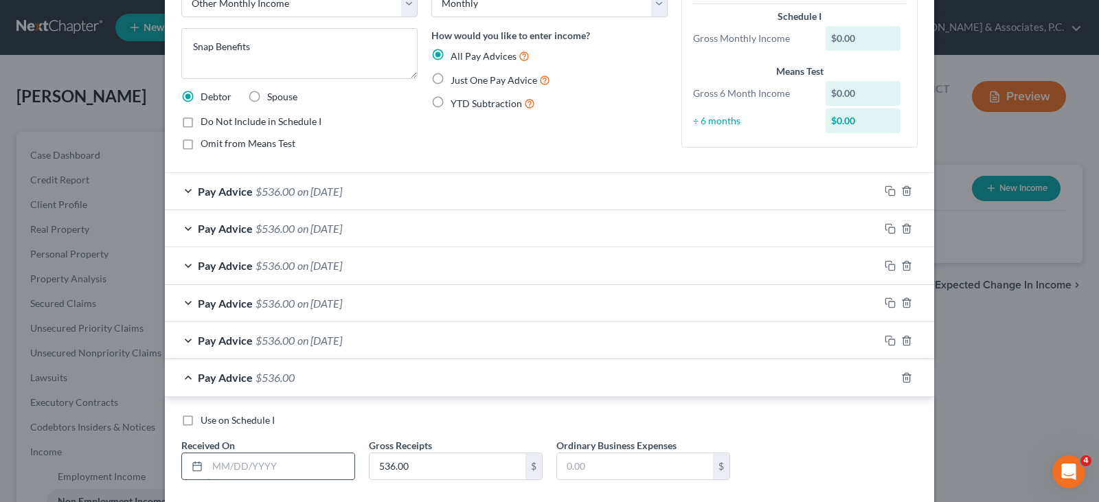
click at [256, 466] on input "text" at bounding box center [280, 466] width 147 height 26
type input "[DATE]"
click at [886, 378] on icon "button" at bounding box center [890, 377] width 11 height 11
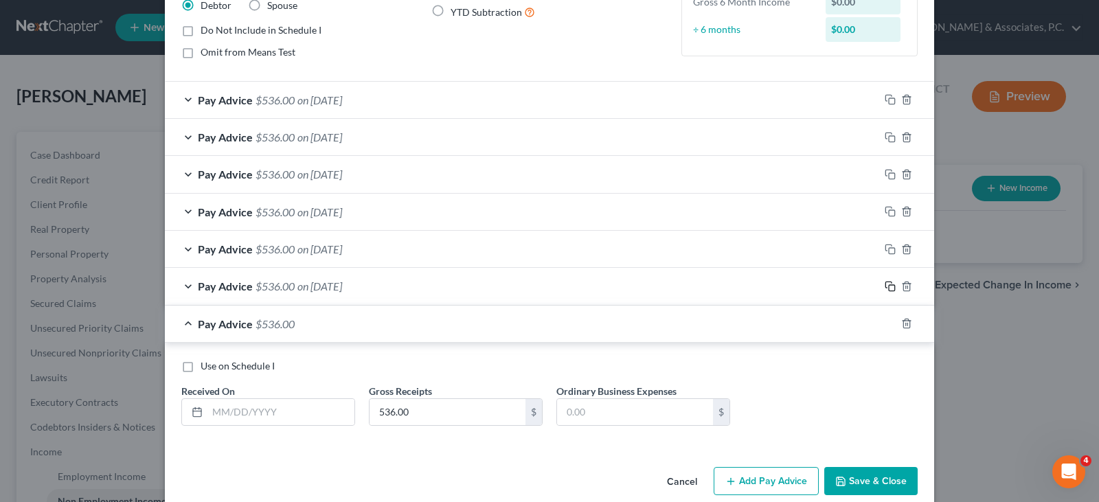
scroll to position [200, 0]
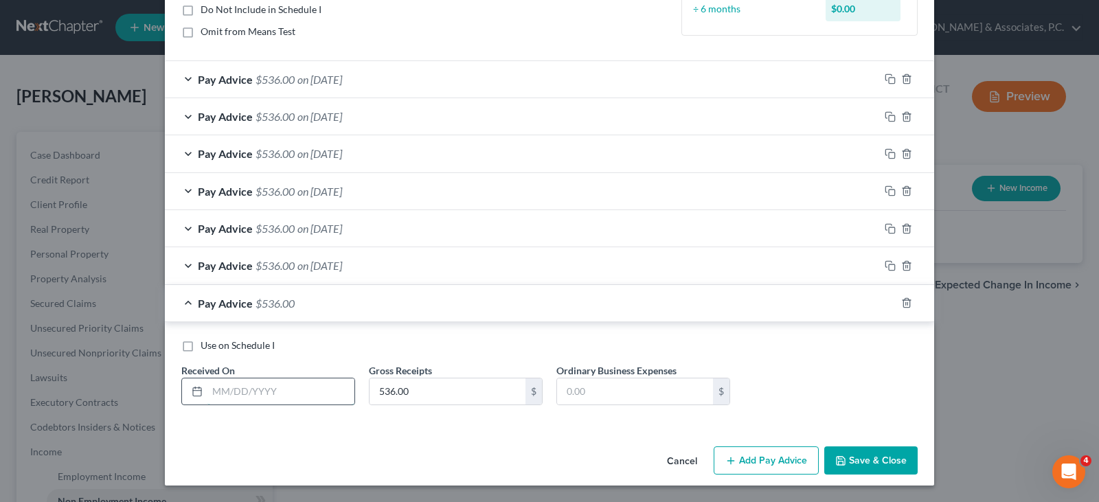
drag, startPoint x: 264, startPoint y: 392, endPoint x: 273, endPoint y: 390, distance: 9.2
click at [264, 392] on input "text" at bounding box center [280, 391] width 147 height 26
type input "[DATE]"
drag, startPoint x: 863, startPoint y: 459, endPoint x: 856, endPoint y: 431, distance: 29.5
click at [863, 459] on button "Save & Close" at bounding box center [870, 460] width 93 height 29
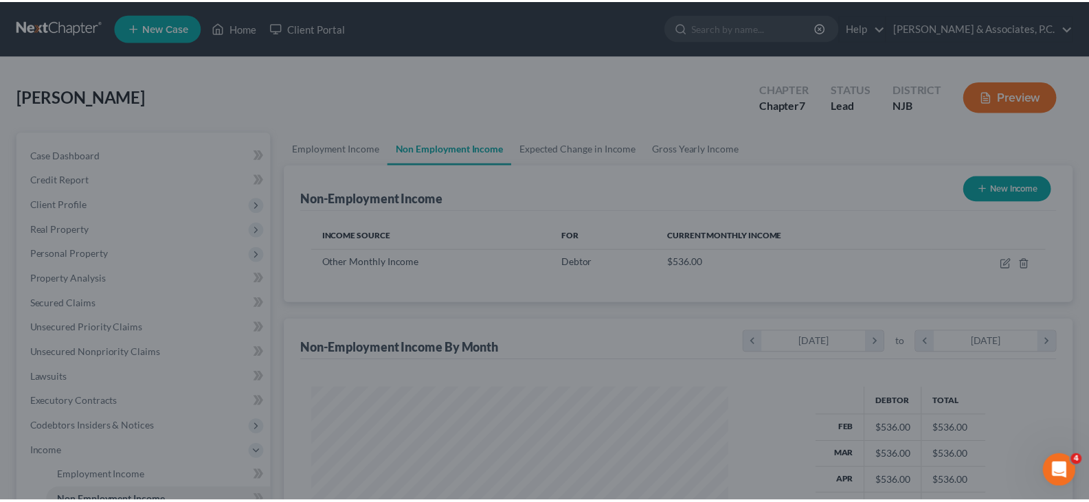
scroll to position [247, 444]
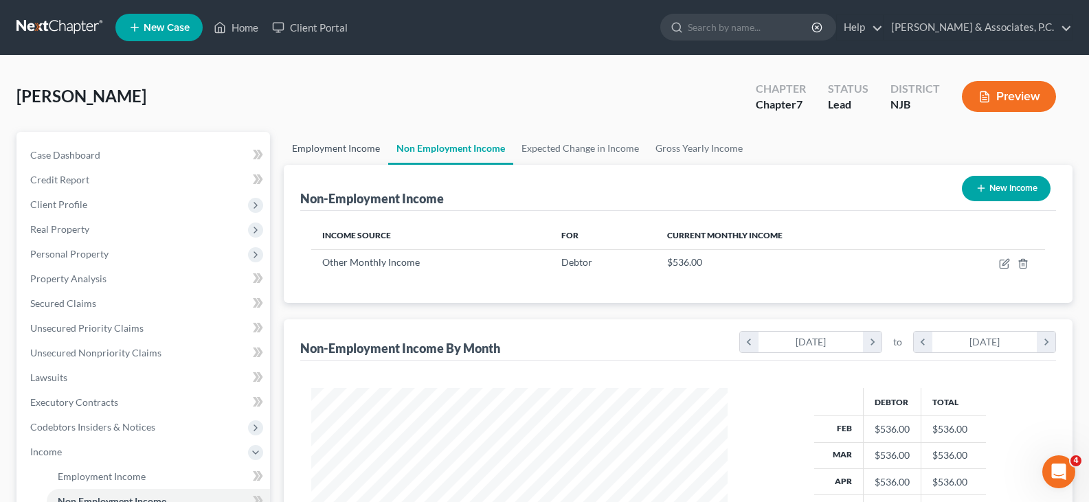
click at [335, 149] on link "Employment Income" at bounding box center [336, 148] width 104 height 33
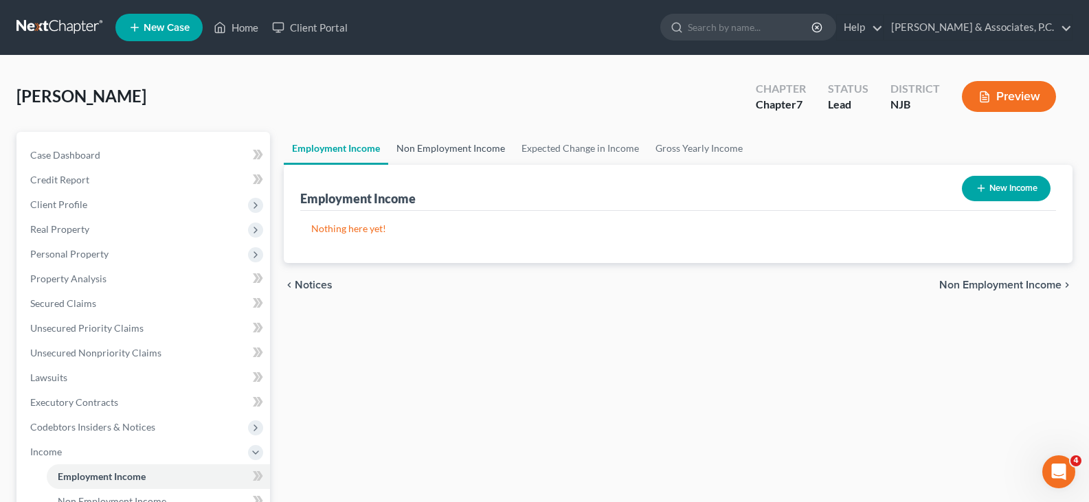
click at [434, 151] on link "Non Employment Income" at bounding box center [450, 148] width 125 height 33
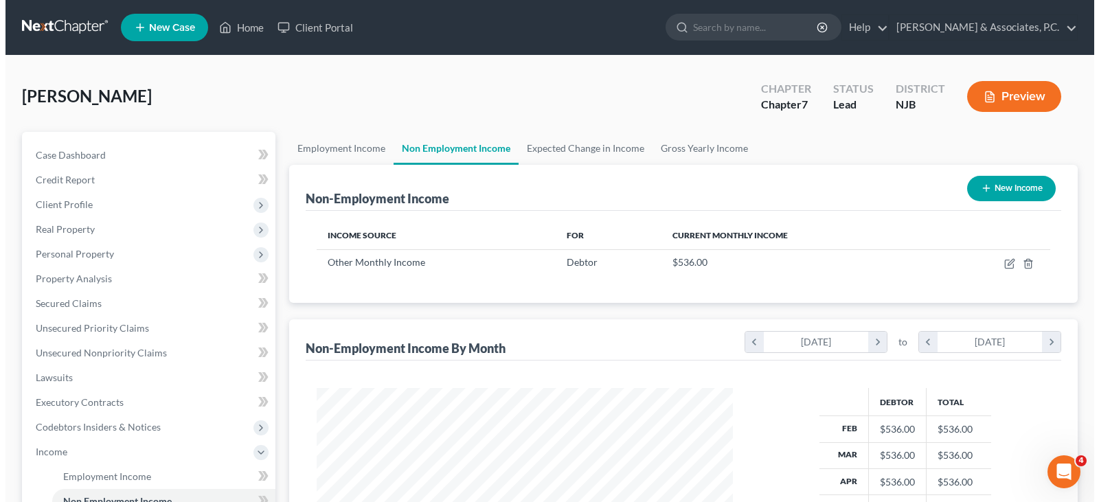
scroll to position [247, 444]
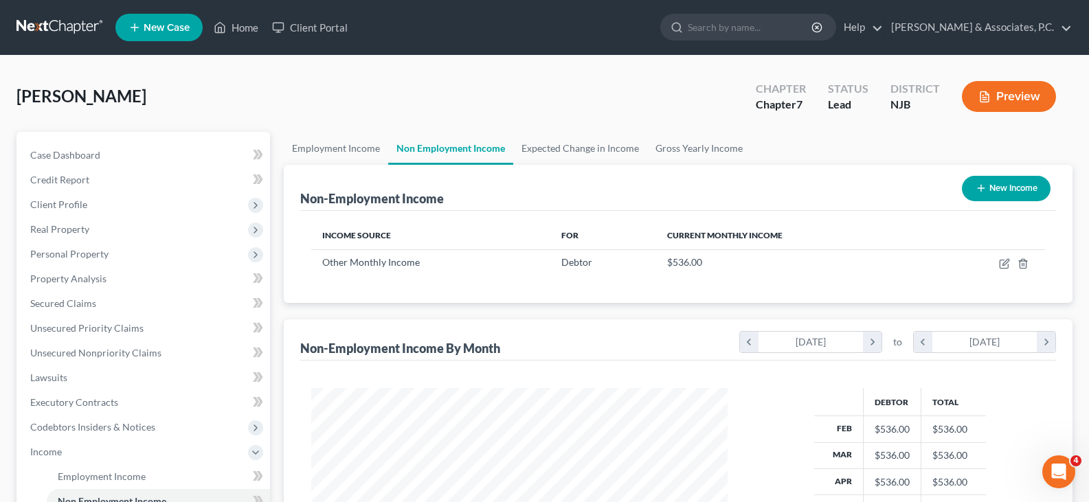
click at [1011, 193] on button "New Income" at bounding box center [1006, 188] width 89 height 25
select select "0"
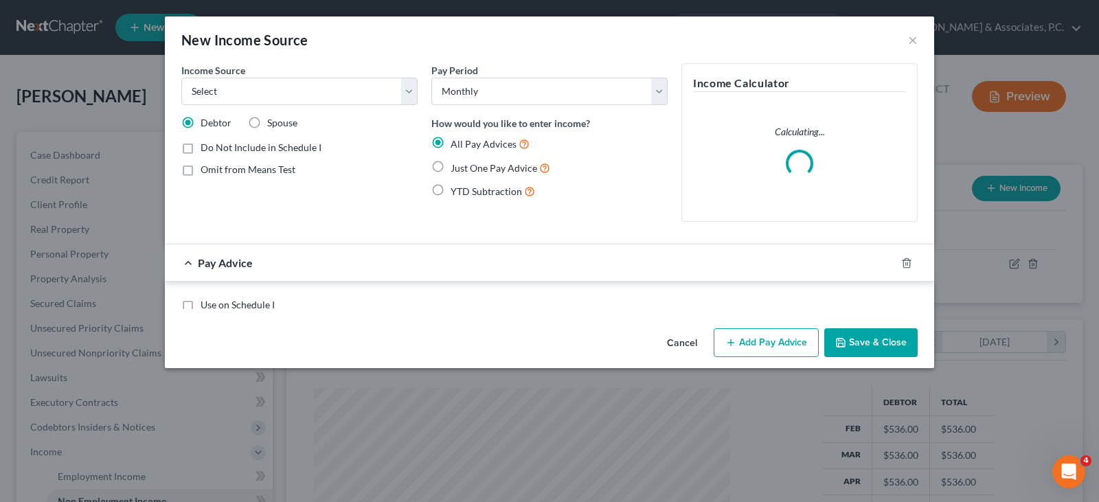
scroll to position [247, 448]
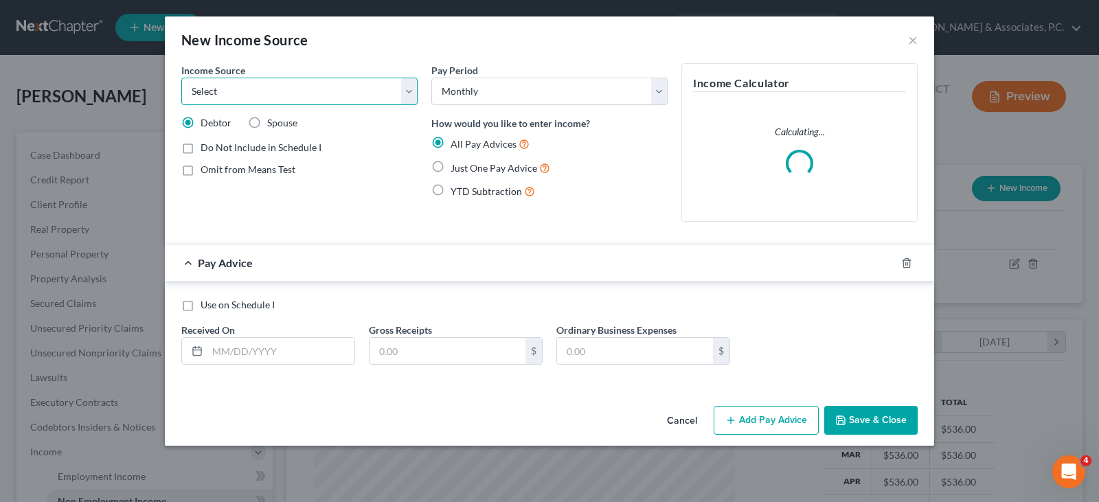
drag, startPoint x: 409, startPoint y: 92, endPoint x: 307, endPoint y: 83, distance: 102.0
click at [408, 91] on select "Select Unemployment Disability (from employer) Pension Retirement Social Securi…" at bounding box center [299, 91] width 236 height 27
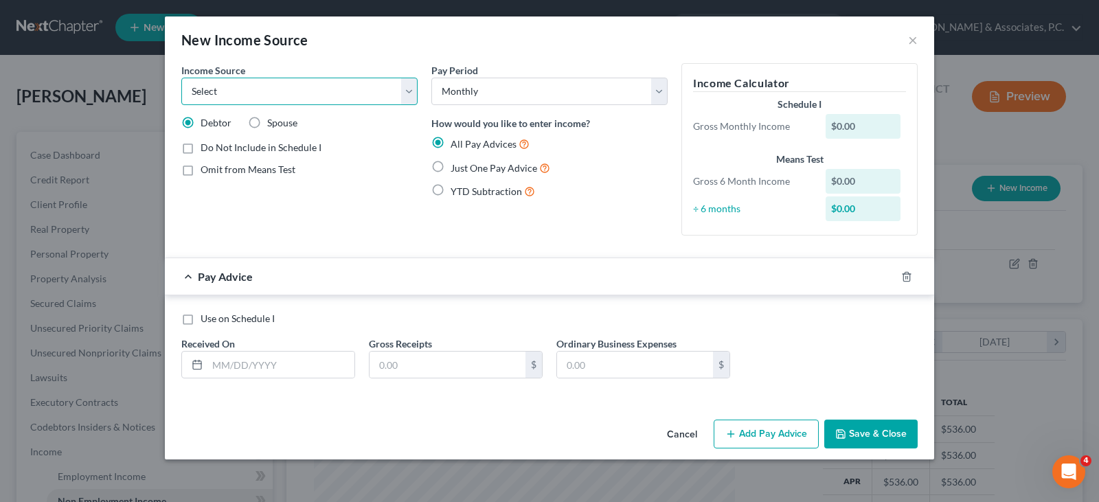
select select "8"
click at [181, 78] on select "Select Unemployment Disability (from employer) Pension Retirement Social Securi…" at bounding box center [299, 91] width 236 height 27
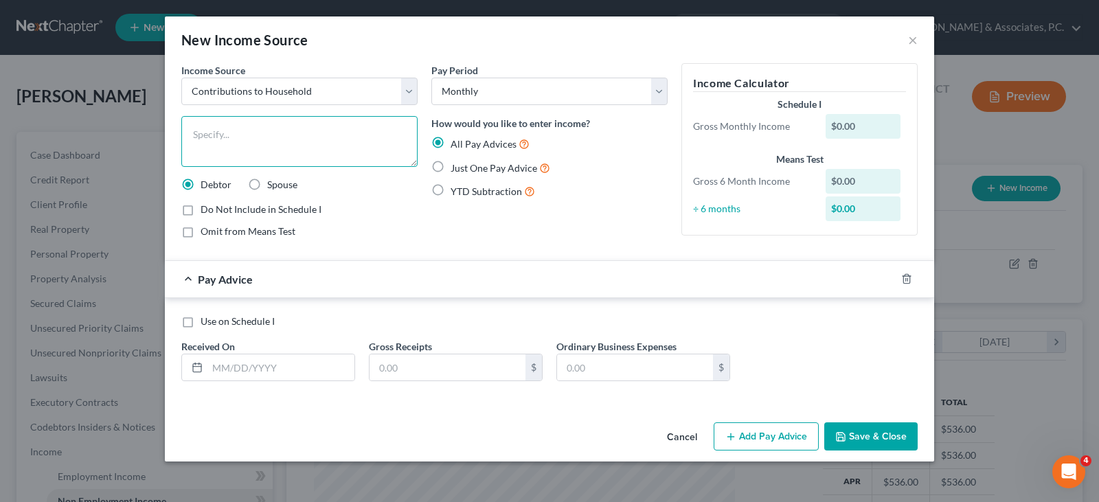
click at [236, 122] on textarea at bounding box center [299, 141] width 236 height 51
type textarea "Contributions from Father"
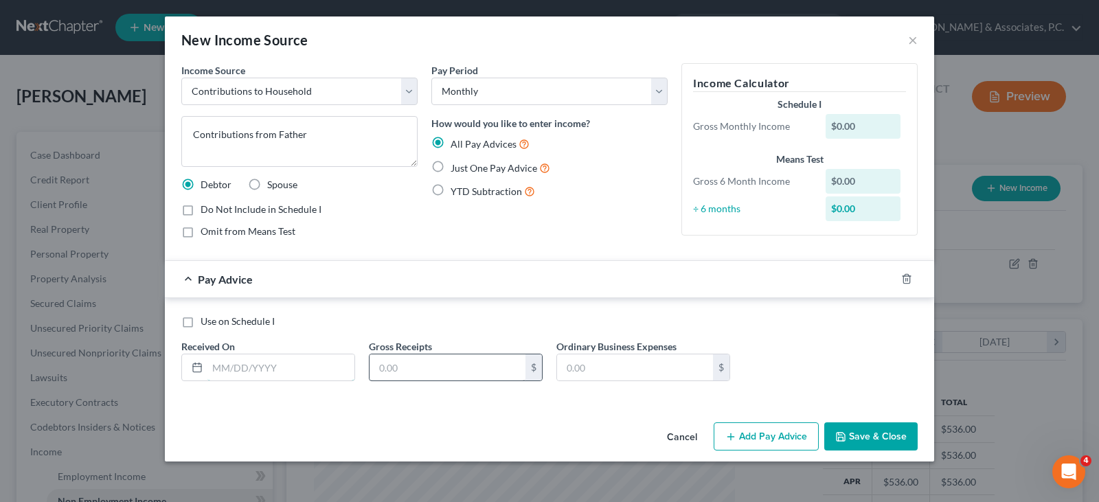
drag, startPoint x: 269, startPoint y: 363, endPoint x: 405, endPoint y: 372, distance: 136.3
click at [275, 367] on input "text" at bounding box center [280, 367] width 147 height 26
click at [412, 370] on input "text" at bounding box center [447, 367] width 156 height 26
type input "350.00"
click at [257, 369] on input "text" at bounding box center [280, 367] width 147 height 26
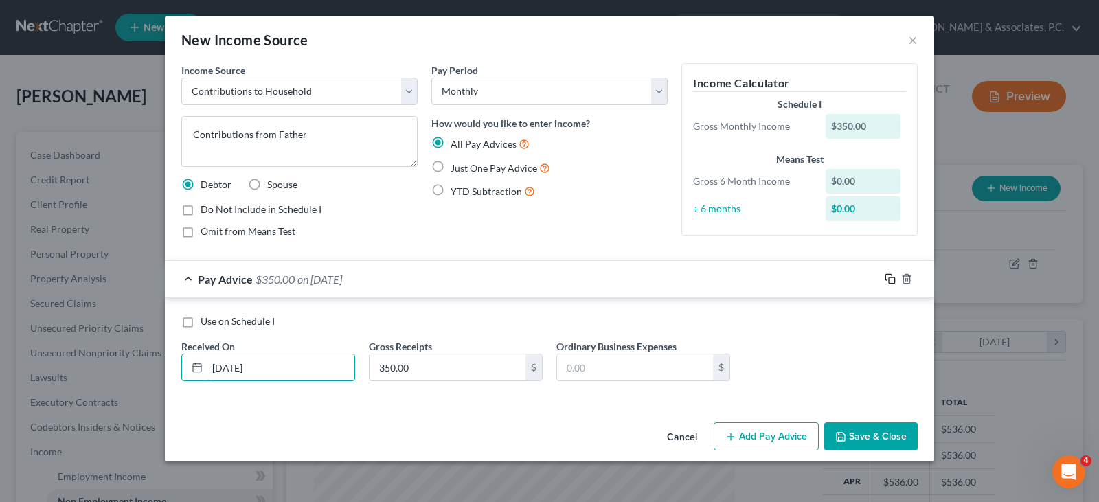
type input "[DATE]"
drag, startPoint x: 892, startPoint y: 278, endPoint x: 580, endPoint y: 284, distance: 312.5
click at [891, 277] on rect "button" at bounding box center [892, 280] width 6 height 6
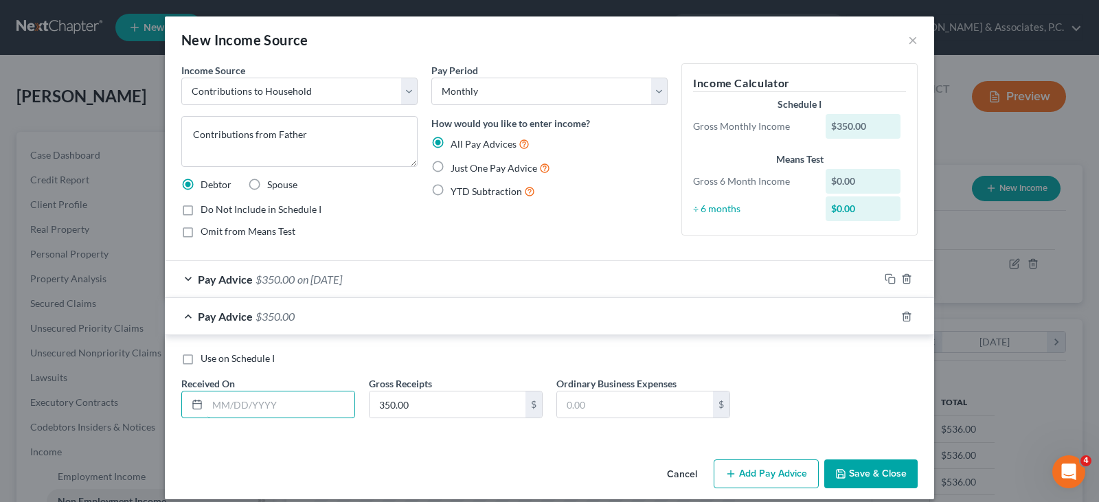
drag, startPoint x: 236, startPoint y: 404, endPoint x: 265, endPoint y: 424, distance: 35.4
click at [237, 405] on input "text" at bounding box center [280, 404] width 147 height 26
type input "[DATE]"
drag, startPoint x: 889, startPoint y: 312, endPoint x: 383, endPoint y: 342, distance: 506.4
click at [885, 312] on icon "button" at bounding box center [890, 316] width 11 height 11
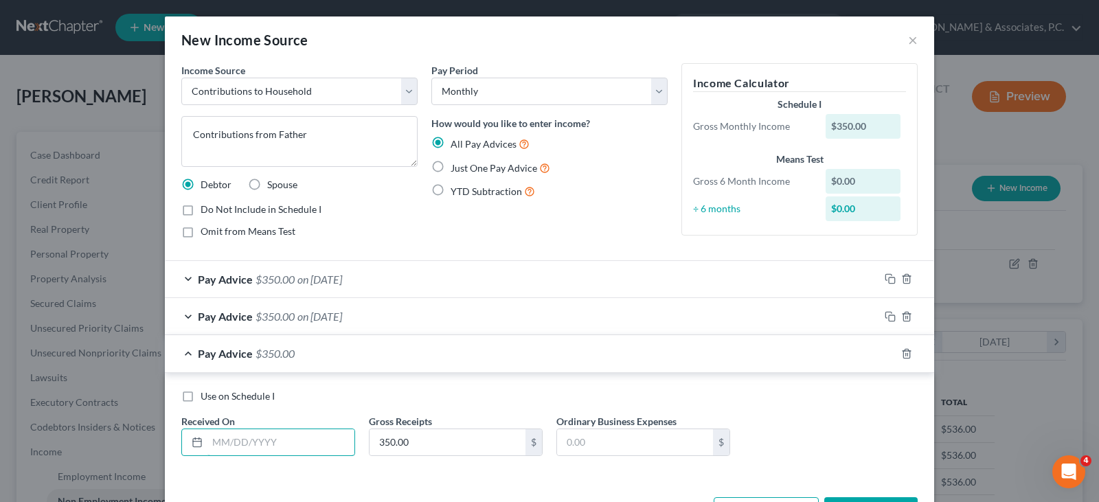
drag, startPoint x: 258, startPoint y: 440, endPoint x: 257, endPoint y: 465, distance: 25.4
click at [259, 440] on input "text" at bounding box center [280, 442] width 147 height 26
type input "[DATE]"
drag, startPoint x: 885, startPoint y: 350, endPoint x: 592, endPoint y: 363, distance: 292.9
click at [885, 350] on icon "button" at bounding box center [888, 352] width 6 height 6
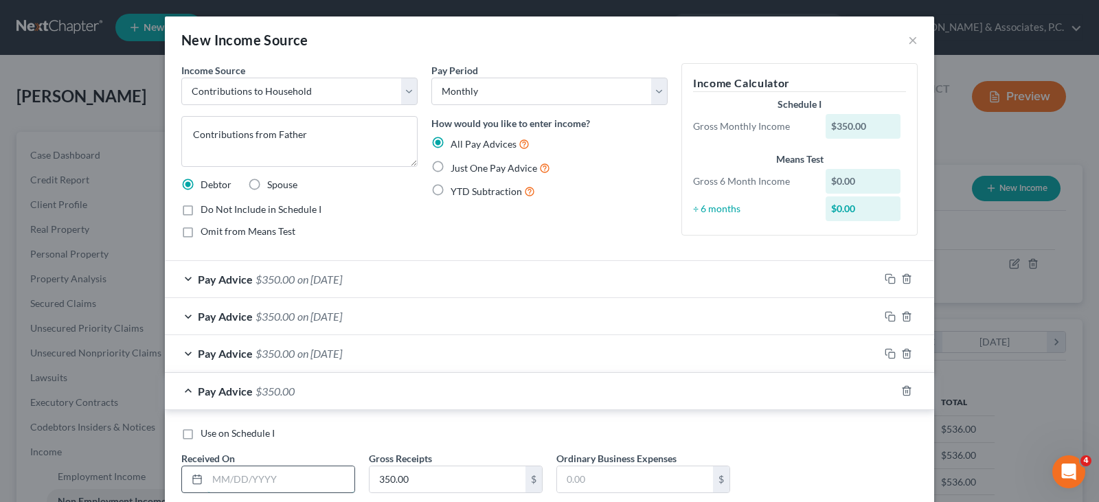
click at [240, 487] on input "text" at bounding box center [280, 479] width 147 height 26
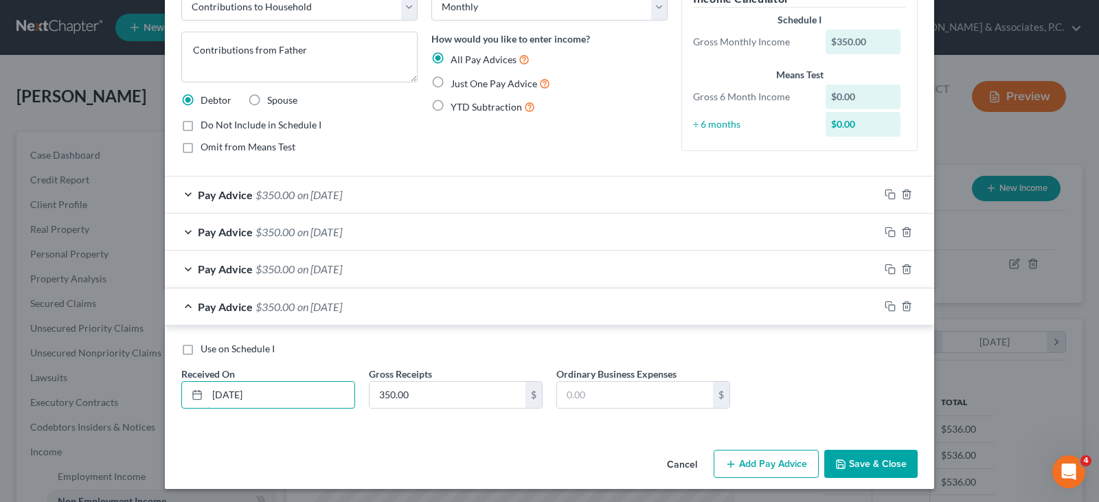
scroll to position [88, 0]
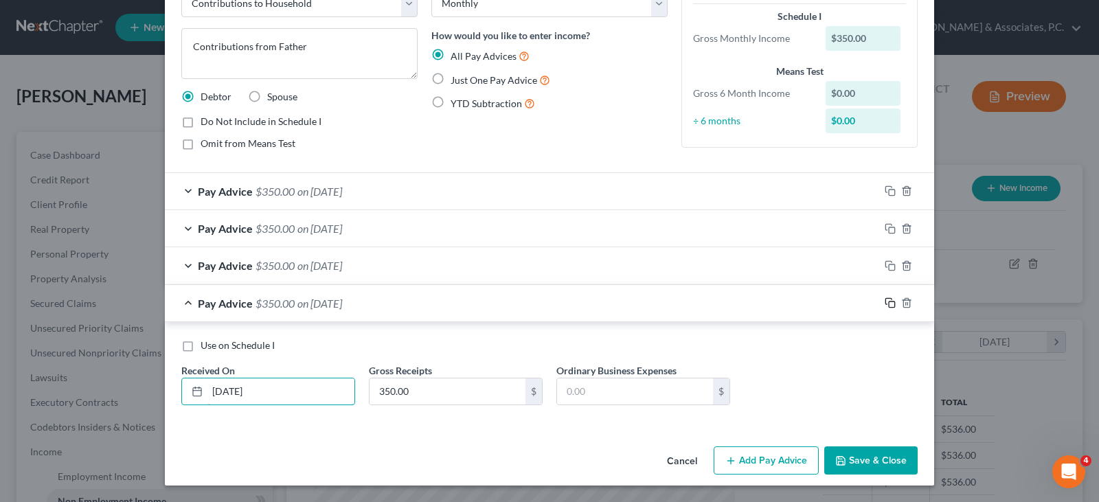
type input "[DATE]"
click at [889, 303] on rect "button" at bounding box center [892, 305] width 6 height 6
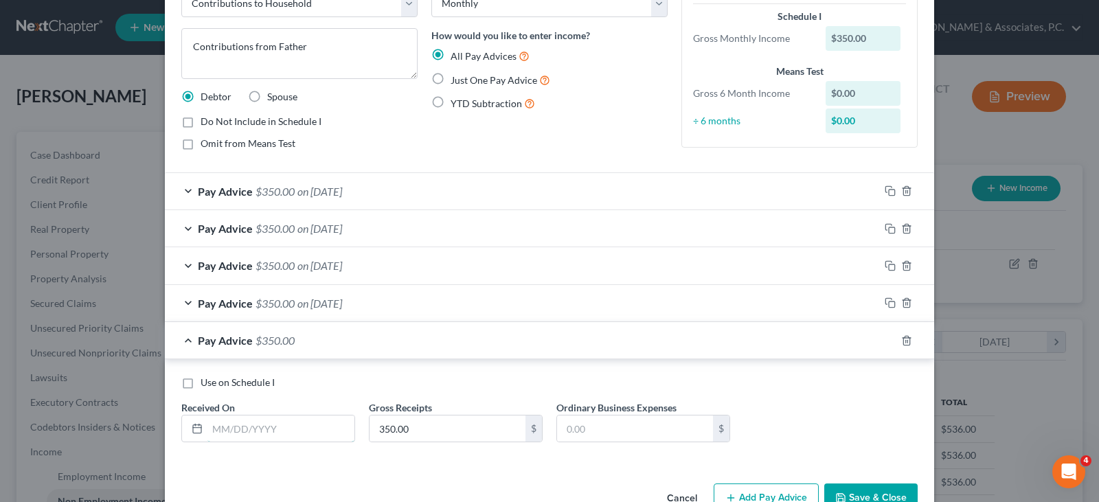
drag, startPoint x: 229, startPoint y: 424, endPoint x: 612, endPoint y: 38, distance: 544.4
click at [229, 424] on input "text" at bounding box center [280, 429] width 147 height 26
click at [422, 373] on div "Use on Schedule I Received On * Gross Receipts 350.00 $ Ordinary Business Expen…" at bounding box center [549, 411] width 769 height 105
click at [269, 429] on input "text" at bounding box center [280, 429] width 147 height 26
type input "[DATE]"
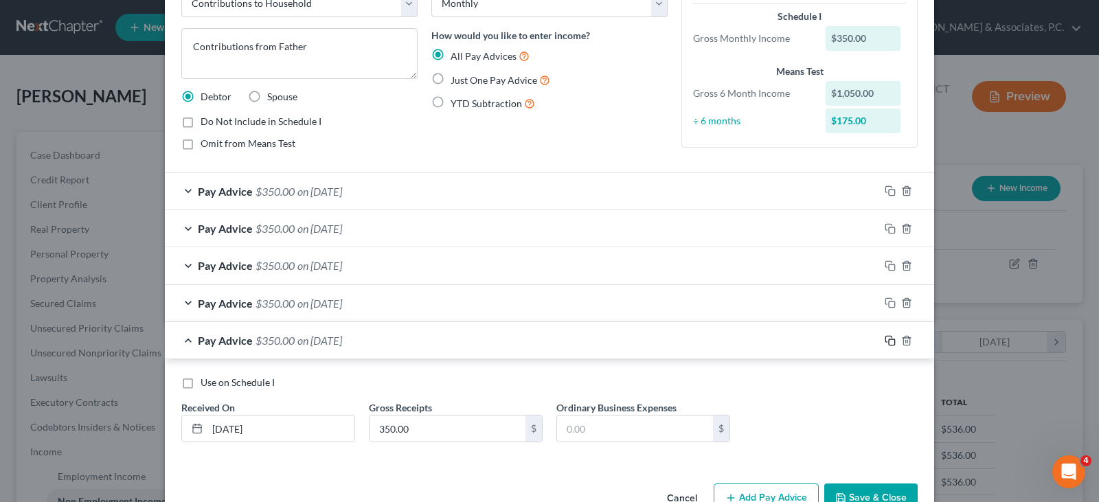
click at [885, 340] on icon "button" at bounding box center [890, 340] width 11 height 11
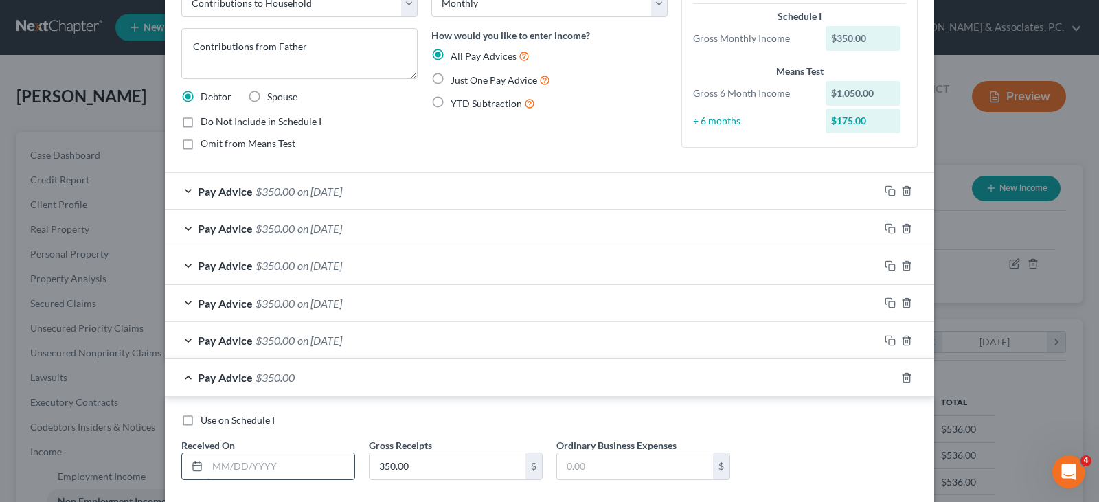
click at [242, 462] on input "text" at bounding box center [280, 466] width 147 height 26
type input "[DATE]"
drag, startPoint x: 885, startPoint y: 372, endPoint x: 374, endPoint y: 420, distance: 513.9
click at [879, 369] on div at bounding box center [906, 378] width 55 height 22
drag, startPoint x: 883, startPoint y: 378, endPoint x: 653, endPoint y: 390, distance: 229.7
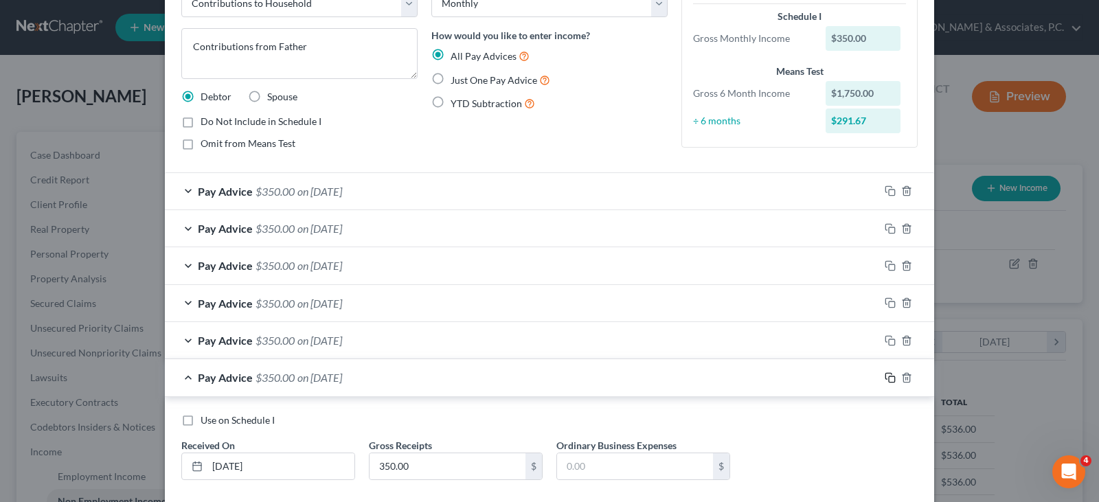
click at [885, 377] on icon "button" at bounding box center [890, 377] width 11 height 11
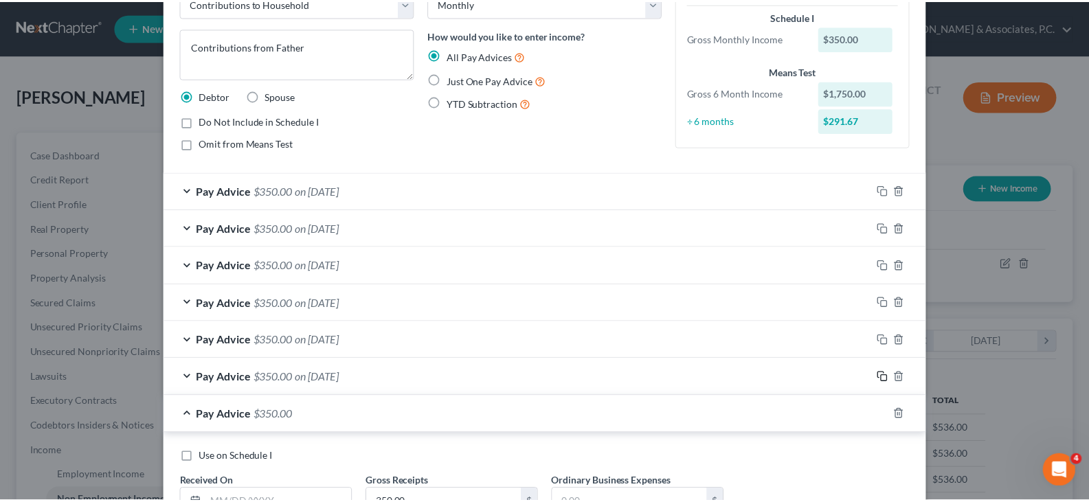
scroll to position [200, 0]
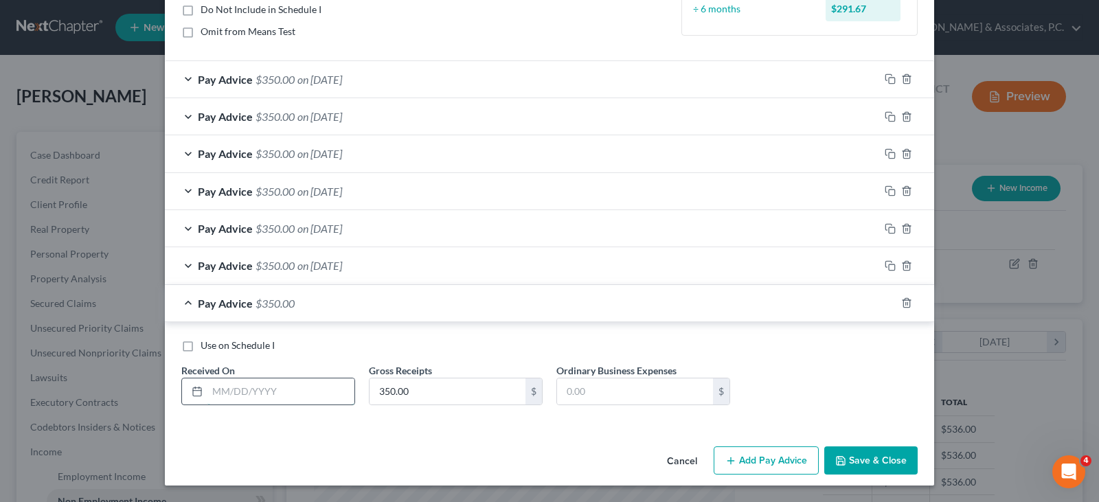
click at [285, 393] on input "text" at bounding box center [280, 391] width 147 height 26
type input "[DATE]"
drag, startPoint x: 799, startPoint y: 329, endPoint x: 871, endPoint y: 400, distance: 100.5
click at [797, 328] on div "Use on Schedule I Received On * [DATE] Gross Receipts 350.00 $ Ordinary Busines…" at bounding box center [549, 374] width 769 height 105
click at [866, 464] on button "Save & Close" at bounding box center [870, 460] width 93 height 29
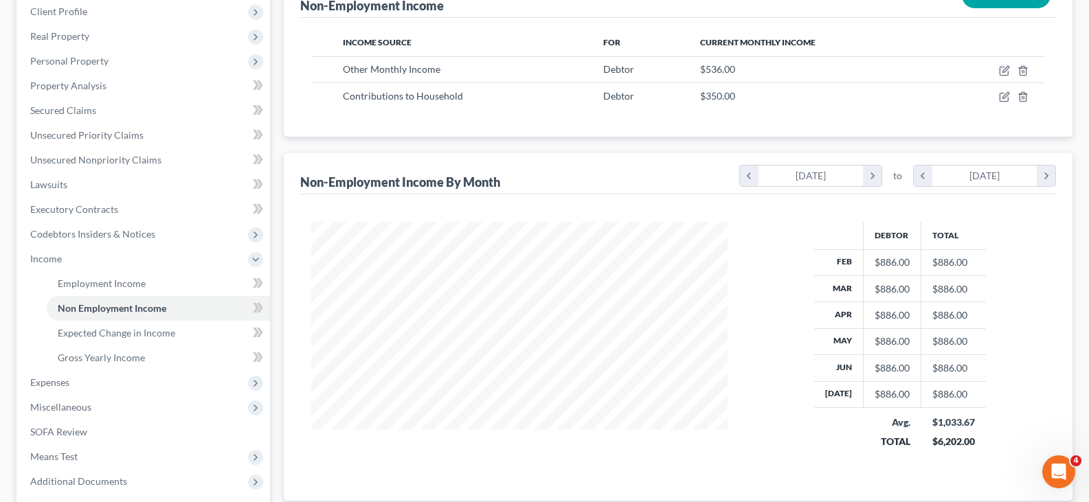
scroll to position [275, 0]
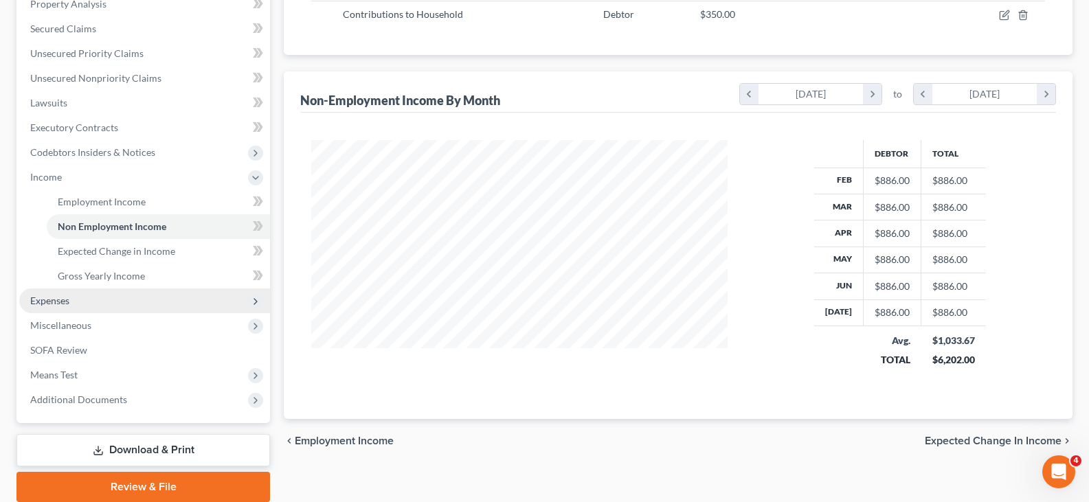
click at [58, 297] on span "Expenses" at bounding box center [49, 301] width 39 height 12
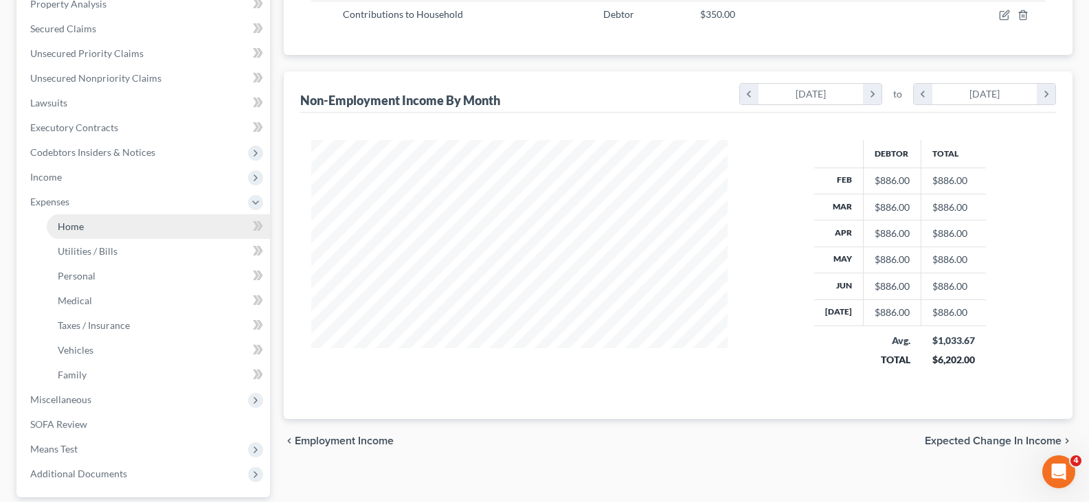
click at [68, 225] on span "Home" at bounding box center [71, 226] width 26 height 12
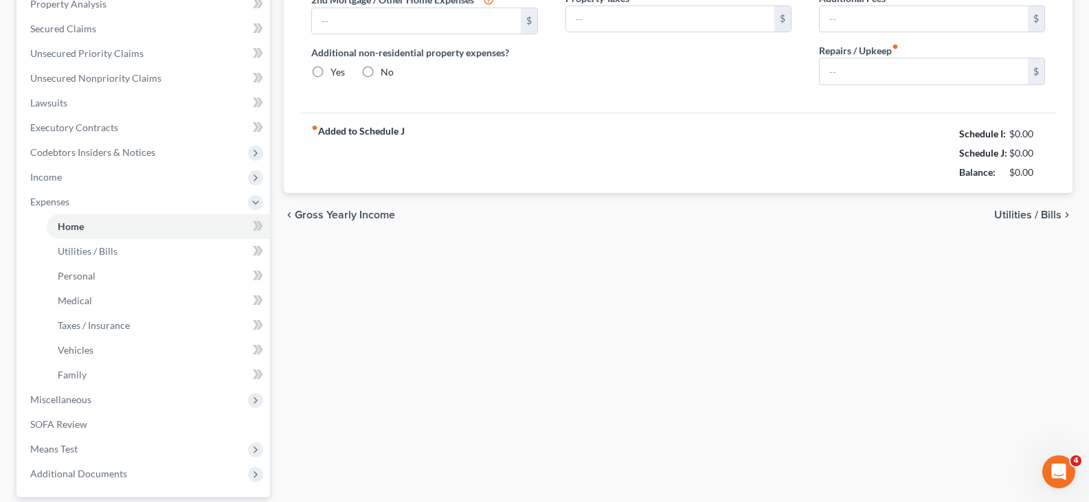
type input "0.00"
radio input "true"
type input "0.00"
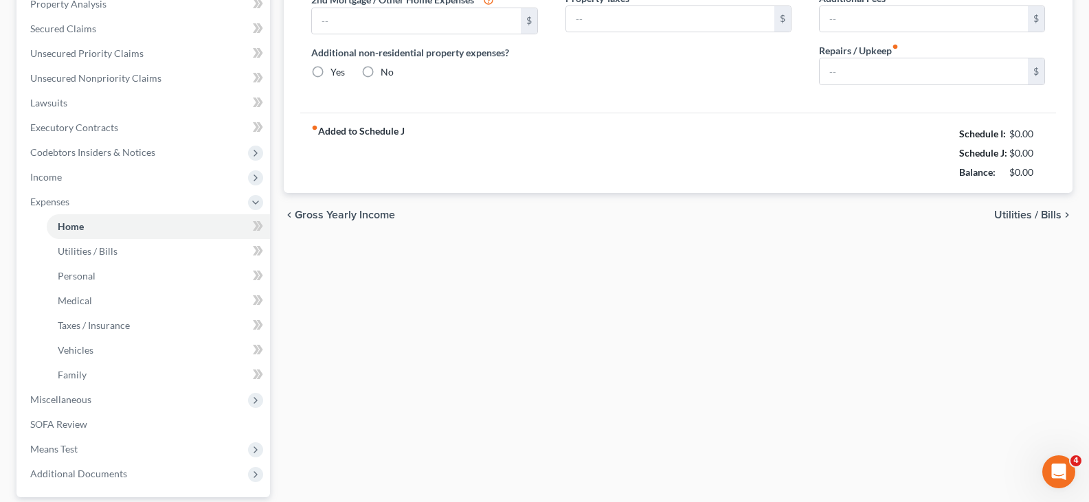
type input "0.00"
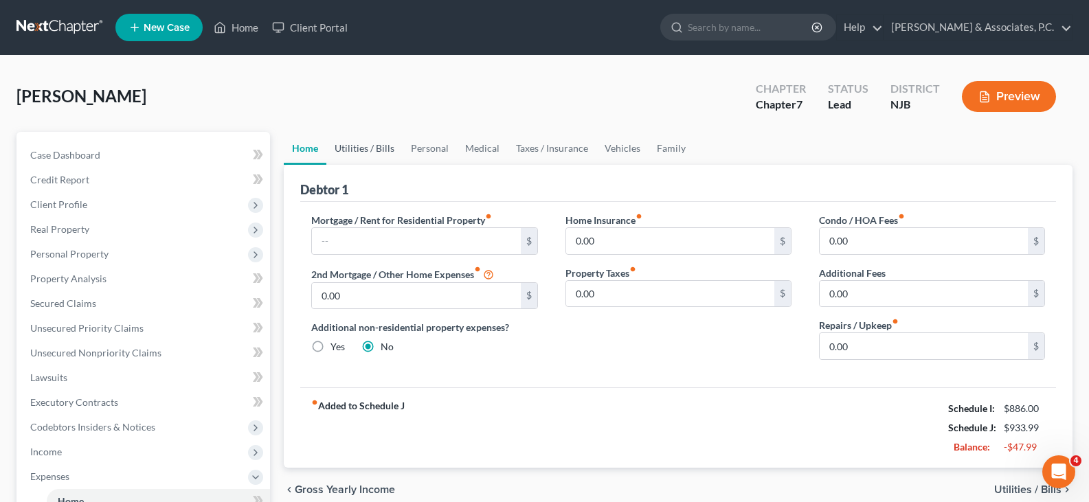
click at [377, 153] on link "Utilities / Bills" at bounding box center [364, 148] width 76 height 33
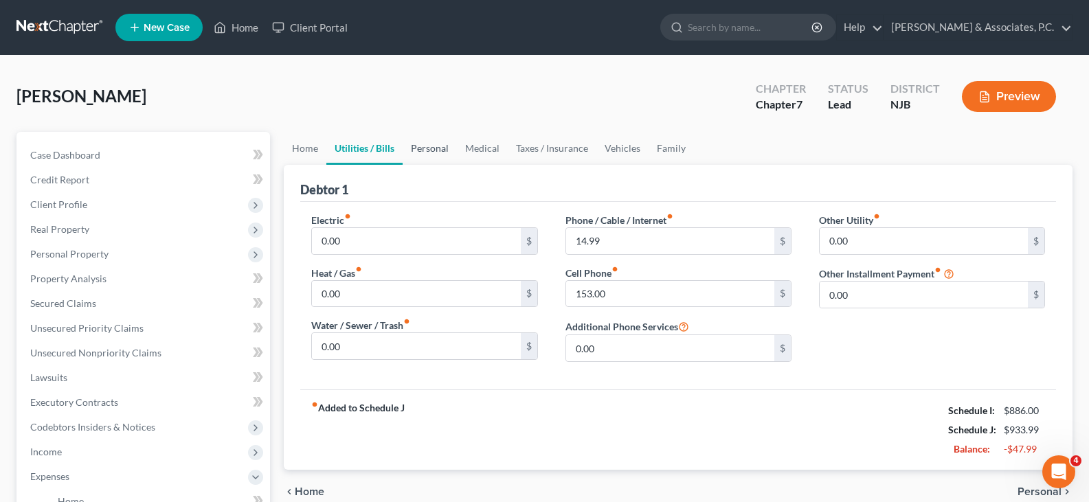
click at [436, 141] on link "Personal" at bounding box center [429, 148] width 54 height 33
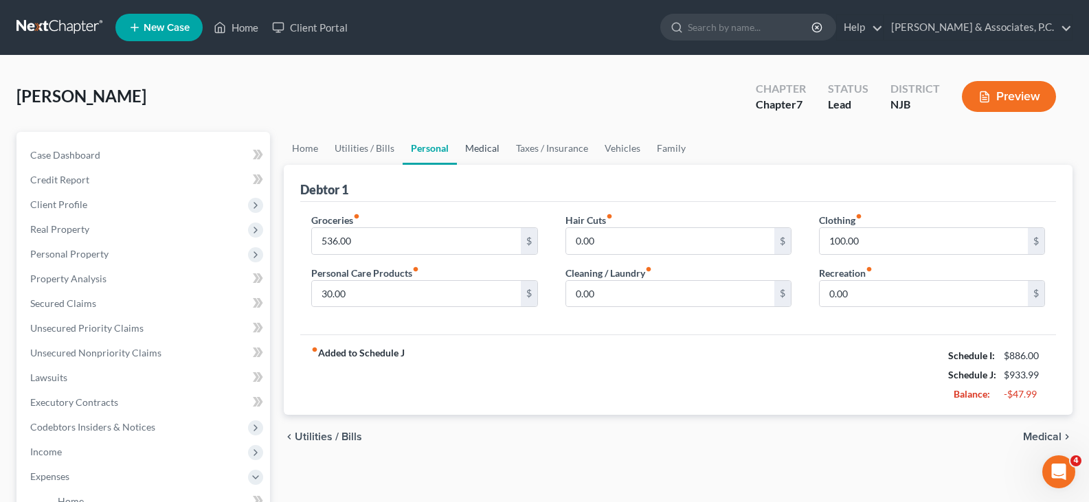
click at [481, 146] on link "Medical" at bounding box center [482, 148] width 51 height 33
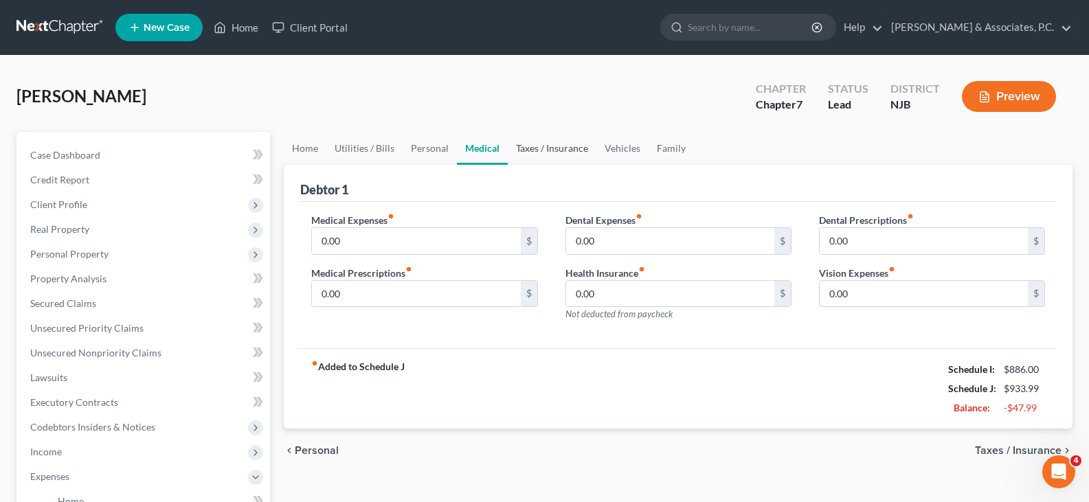
click at [533, 149] on link "Taxes / Insurance" at bounding box center [552, 148] width 89 height 33
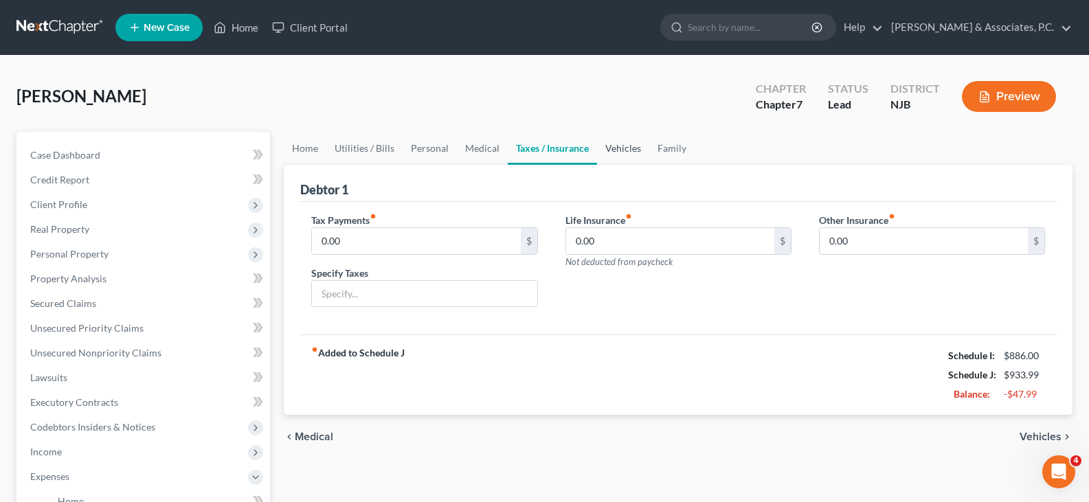
click at [620, 146] on link "Vehicles" at bounding box center [623, 148] width 52 height 33
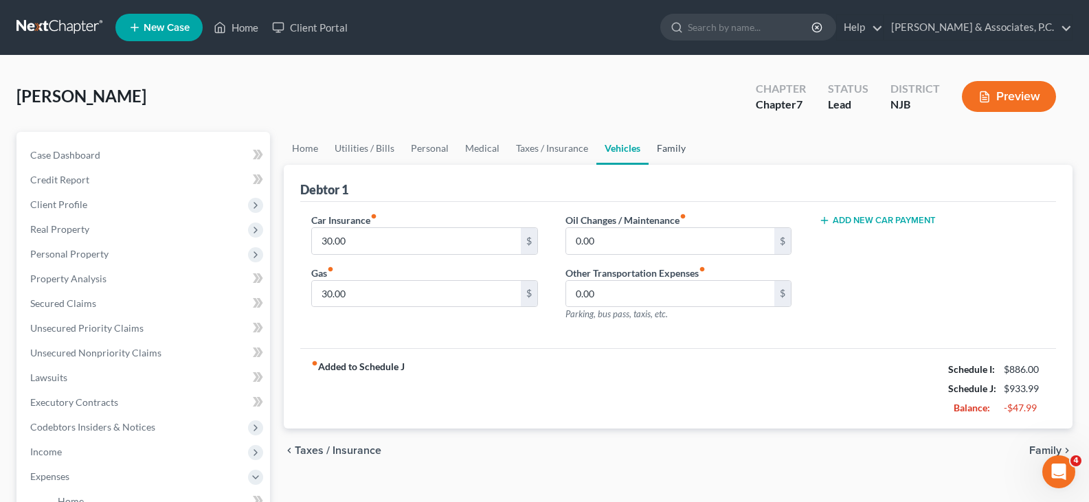
click at [675, 145] on link "Family" at bounding box center [670, 148] width 45 height 33
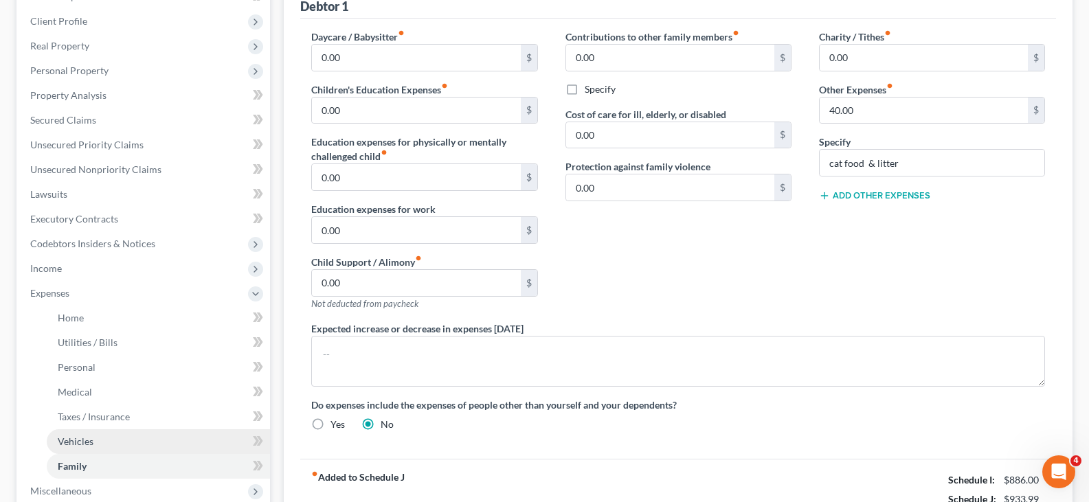
scroll to position [401, 0]
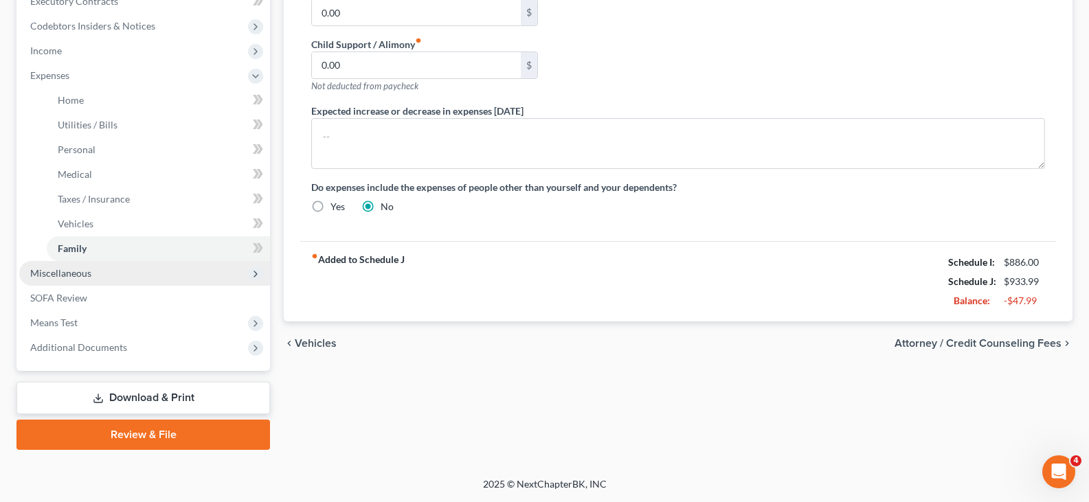
click at [56, 270] on span "Miscellaneous" at bounding box center [60, 273] width 61 height 12
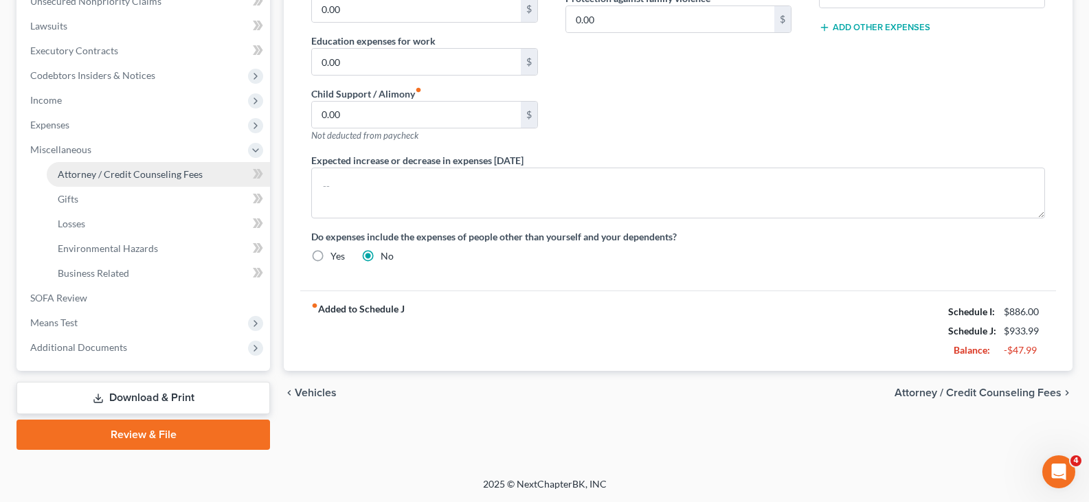
click at [111, 168] on span "Attorney / Credit Counseling Fees" at bounding box center [130, 174] width 145 height 12
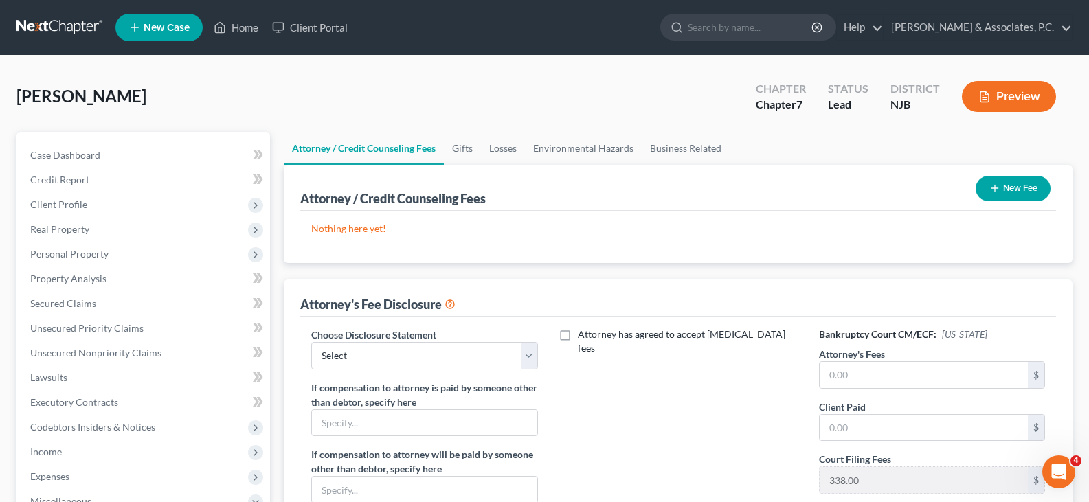
click at [1015, 186] on button "New Fee" at bounding box center [1012, 188] width 75 height 25
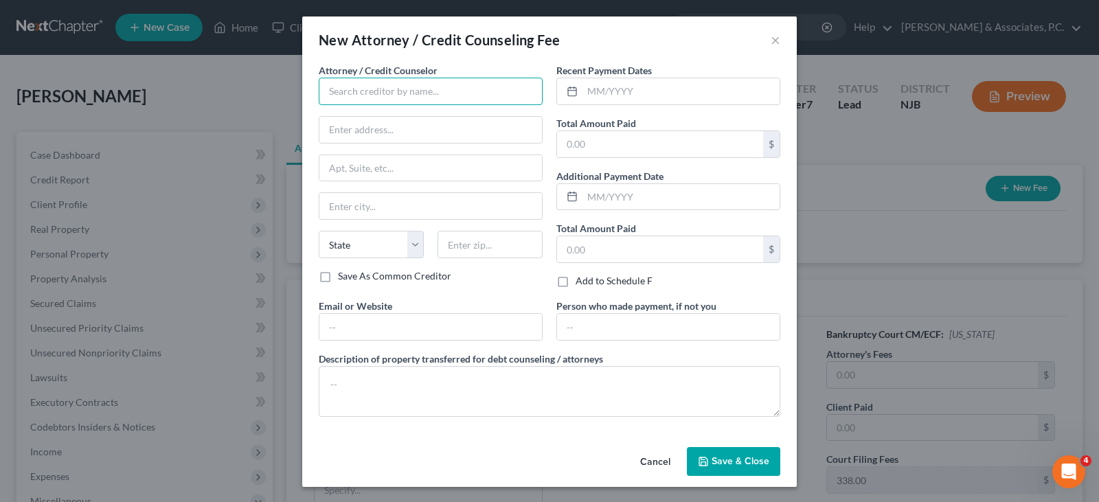
click at [444, 89] on input "text" at bounding box center [431, 91] width 224 height 27
type input "[PERSON_NAME]"
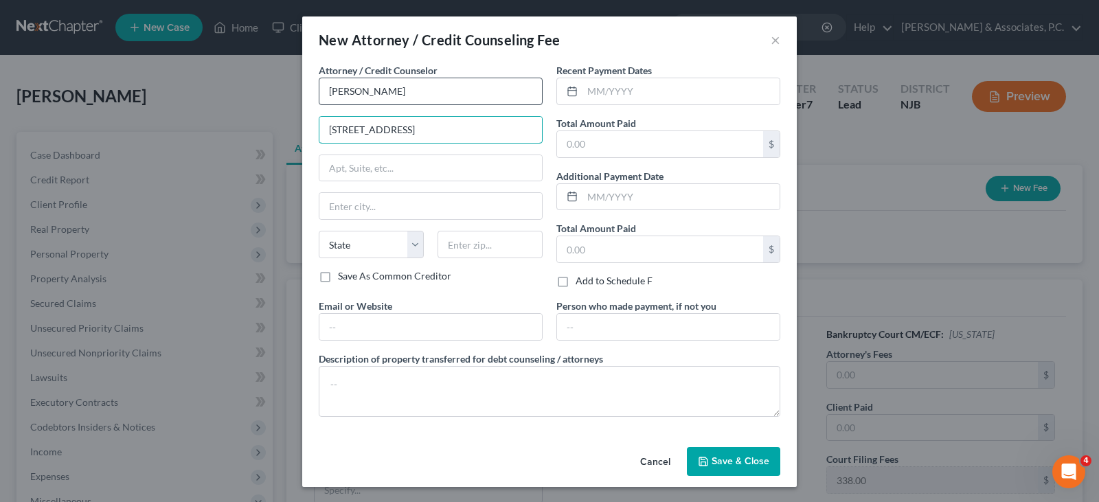
type input "[STREET_ADDRESS]"
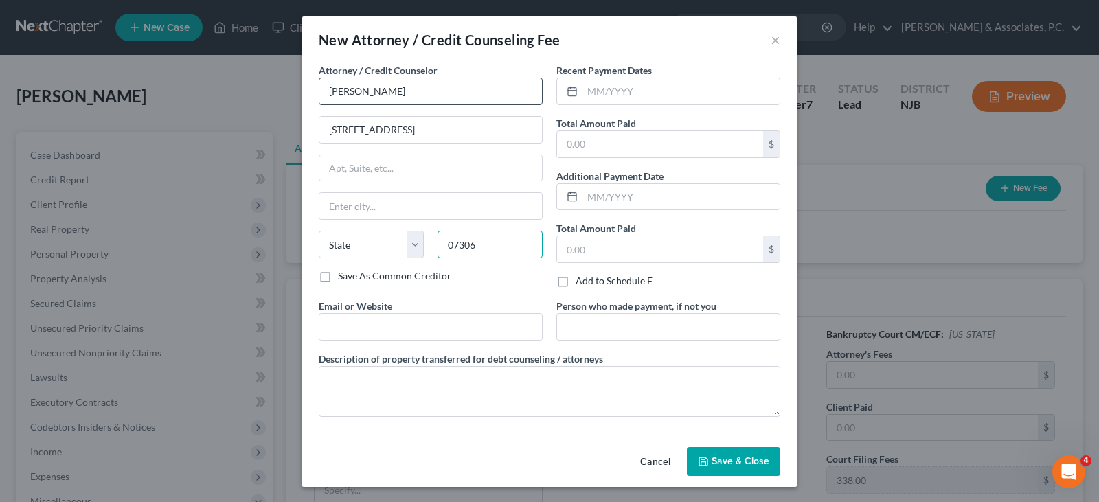
type input "07306"
type input "[GEOGRAPHIC_DATA]"
select select "33"
click at [676, 93] on input "text" at bounding box center [680, 91] width 197 height 26
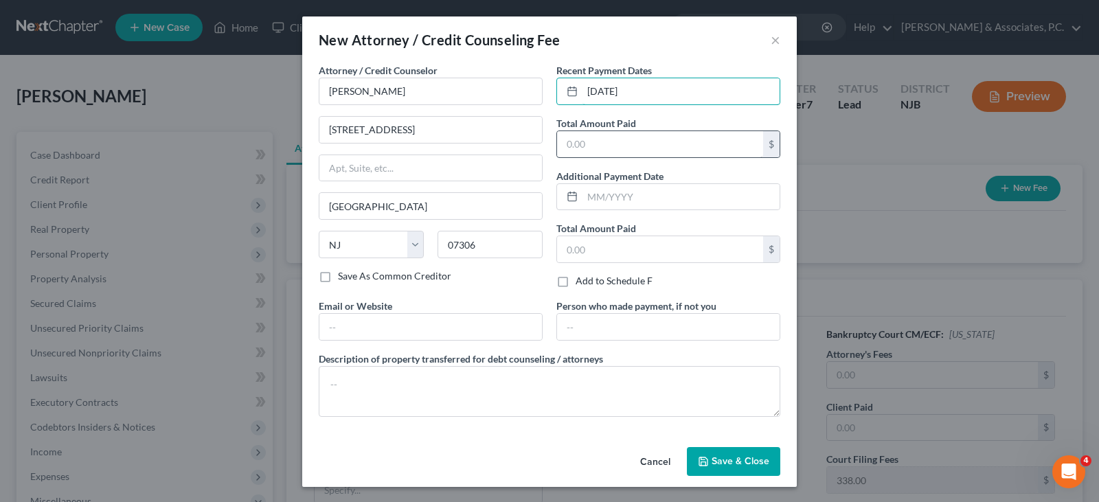
type input "[DATE]"
click at [603, 135] on input "text" at bounding box center [660, 144] width 206 height 26
type input "1,384.00"
click at [624, 330] on input "text" at bounding box center [668, 327] width 223 height 26
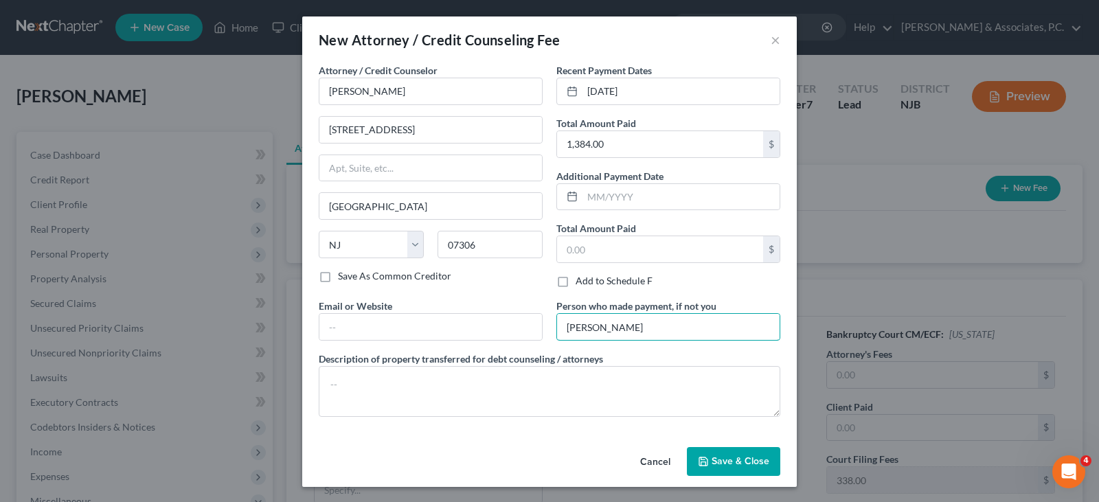
type input "[PERSON_NAME]"
drag, startPoint x: 739, startPoint y: 449, endPoint x: 725, endPoint y: 449, distance: 14.4
click at [736, 449] on button "Save & Close" at bounding box center [733, 461] width 93 height 29
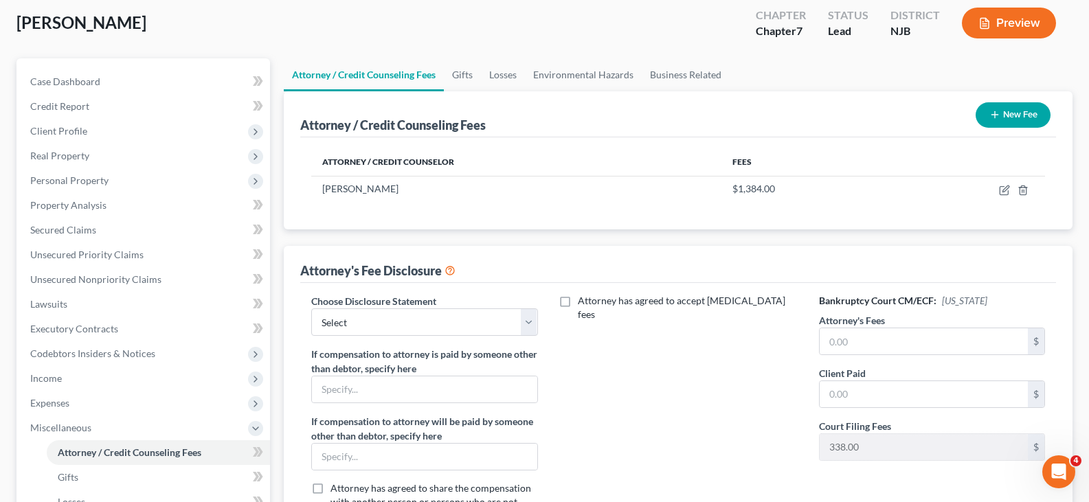
scroll to position [137, 0]
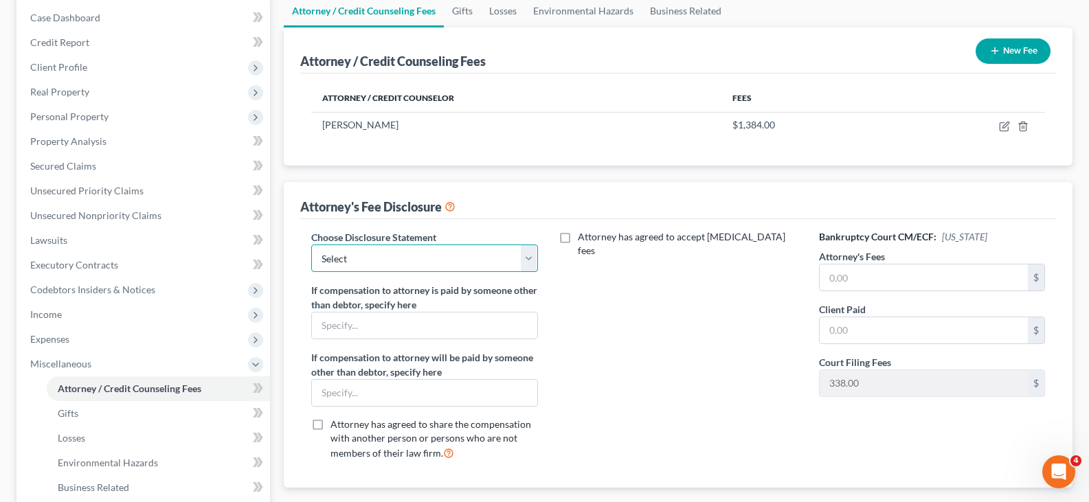
drag, startPoint x: 529, startPoint y: 260, endPoint x: 446, endPoint y: 310, distance: 97.1
click at [526, 260] on select "Select Attorney" at bounding box center [424, 258] width 226 height 27
select select "0"
click at [311, 245] on select "Select Attorney" at bounding box center [424, 258] width 226 height 27
click at [854, 284] on input "text" at bounding box center [923, 277] width 208 height 26
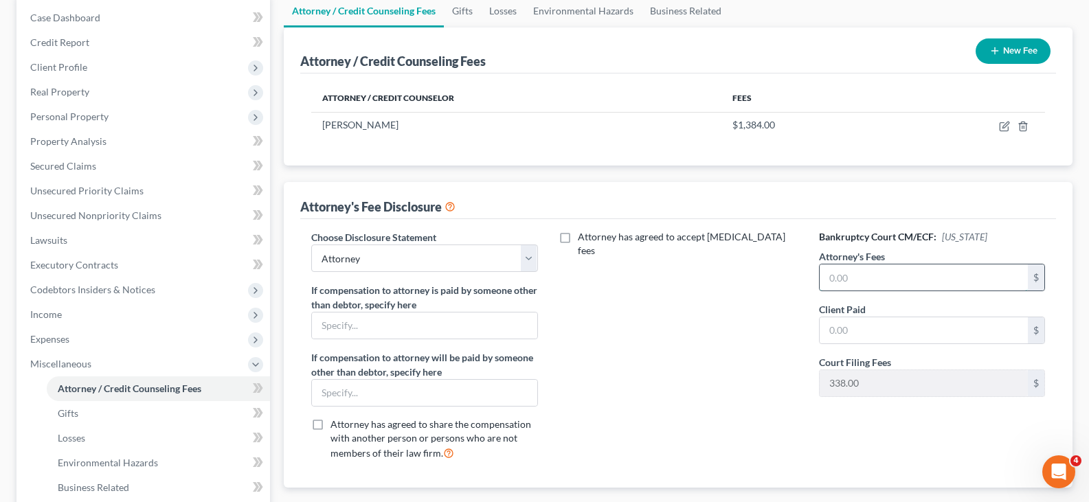
click at [841, 279] on input "text" at bounding box center [923, 277] width 208 height 26
type input "950.00"
click at [858, 334] on input "text" at bounding box center [923, 330] width 208 height 26
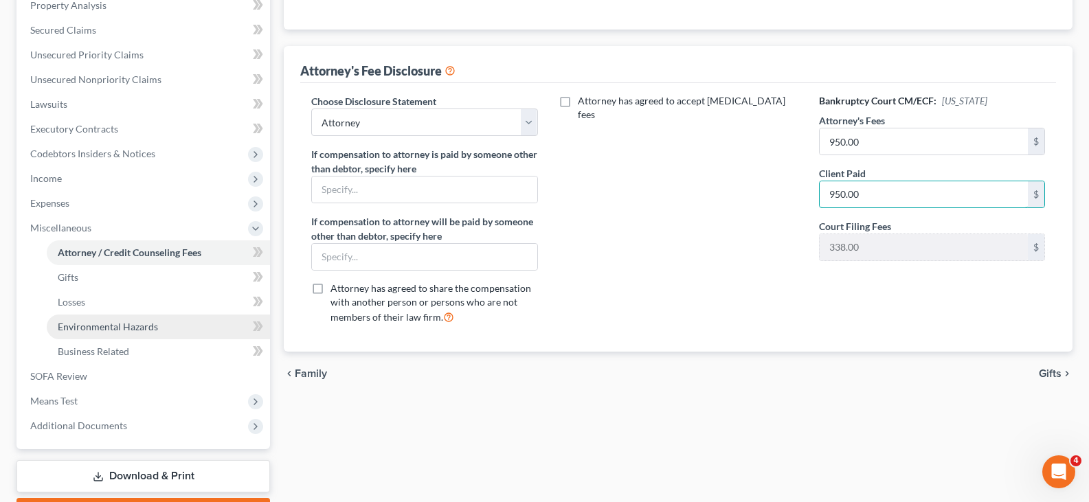
scroll to position [275, 0]
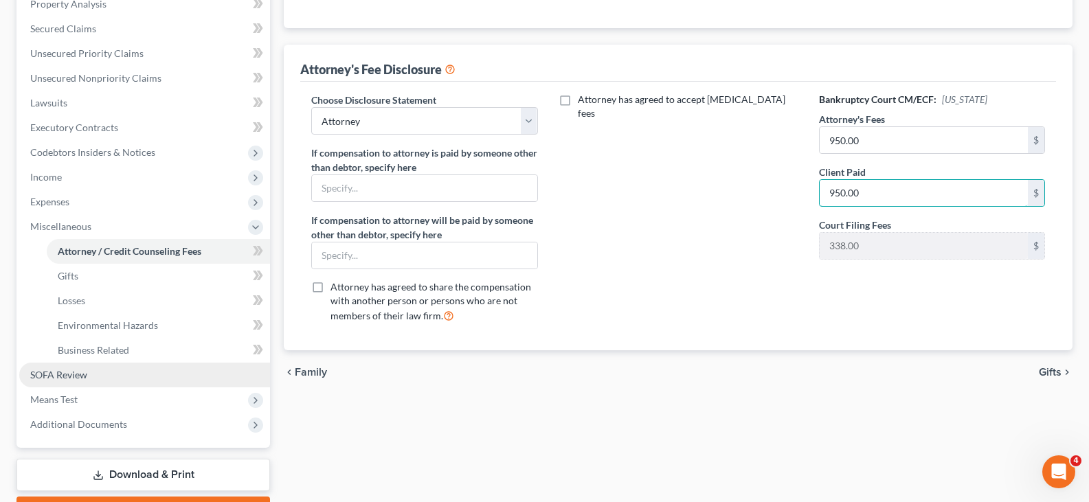
type input "950.00"
click at [83, 371] on span "SOFA Review" at bounding box center [58, 375] width 57 height 12
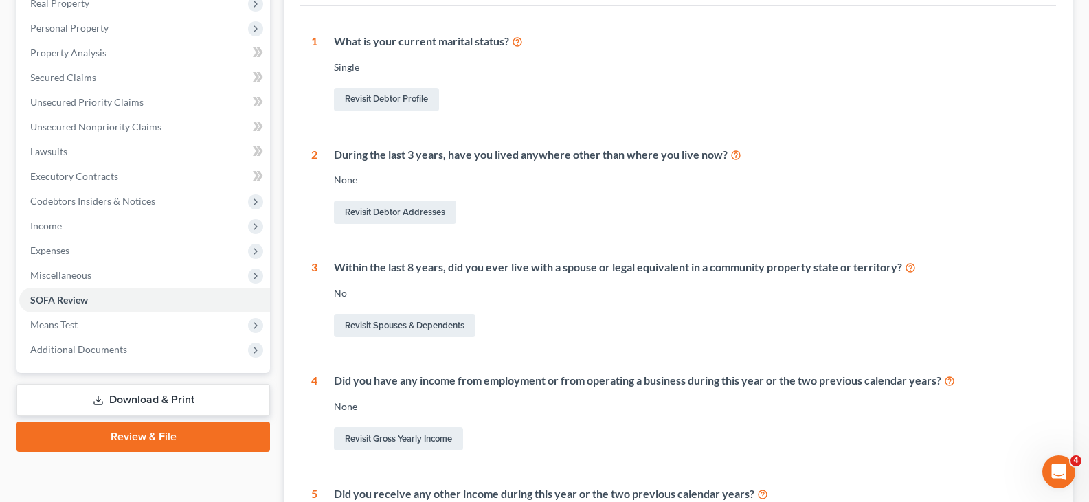
scroll to position [343, 0]
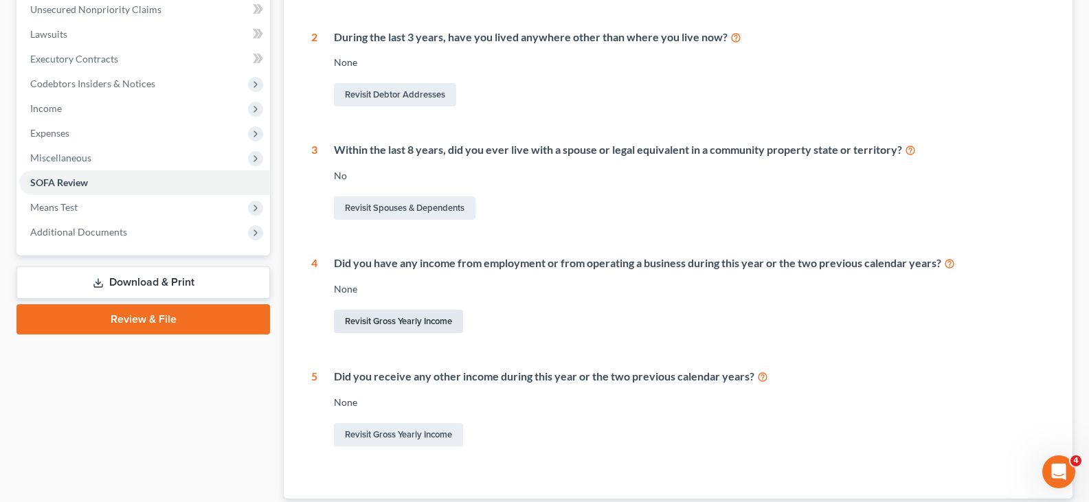
click at [367, 315] on link "Revisit Gross Yearly Income" at bounding box center [398, 321] width 129 height 23
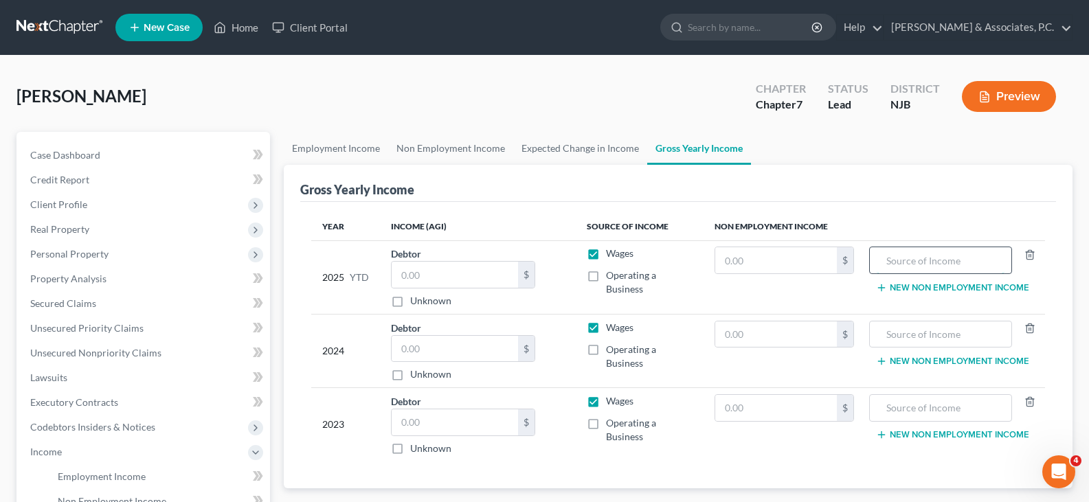
click at [922, 261] on input "text" at bounding box center [940, 260] width 128 height 26
type input "Snap Benefits"
drag, startPoint x: 759, startPoint y: 254, endPoint x: 769, endPoint y: 253, distance: 10.4
click at [760, 254] on input "text" at bounding box center [776, 260] width 122 height 26
type input "4,288.00"
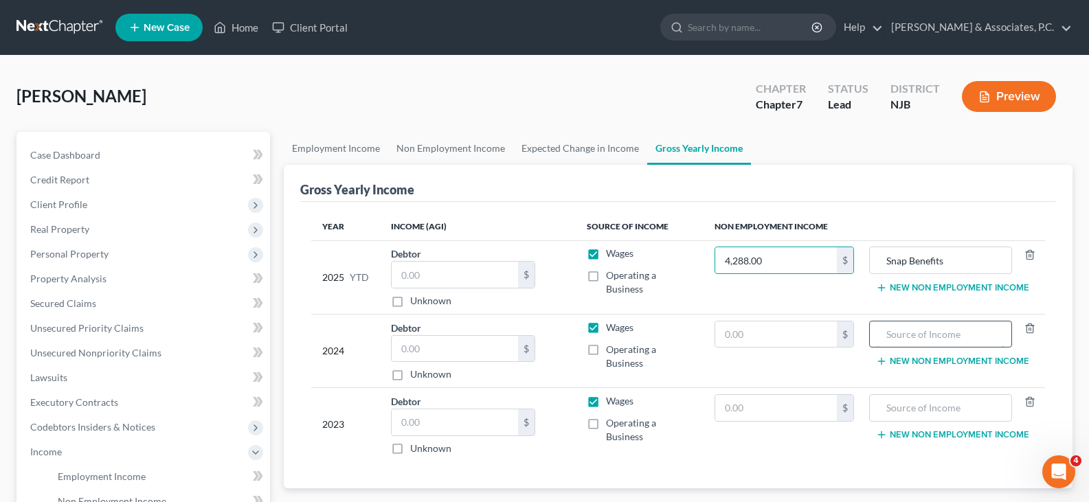
drag, startPoint x: 912, startPoint y: 341, endPoint x: 901, endPoint y: 341, distance: 11.0
click at [909, 341] on input "text" at bounding box center [940, 334] width 128 height 26
type input "Snap Benefits"
click at [801, 328] on input "text" at bounding box center [776, 334] width 122 height 26
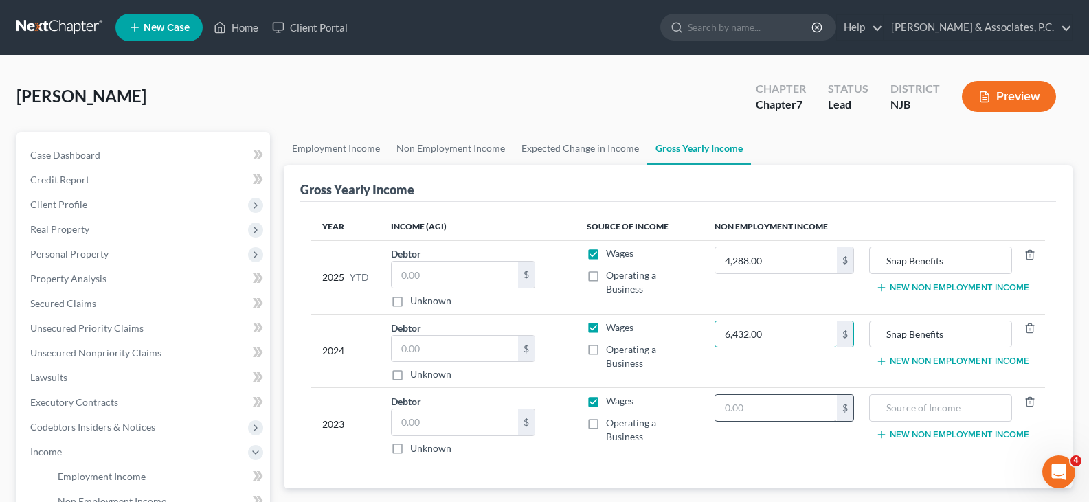
type input "6,432.00"
click at [803, 416] on input "text" at bounding box center [776, 408] width 122 height 26
type input "6,432.00"
click at [919, 409] on input "text" at bounding box center [940, 408] width 128 height 26
type input "Snap Benefits"
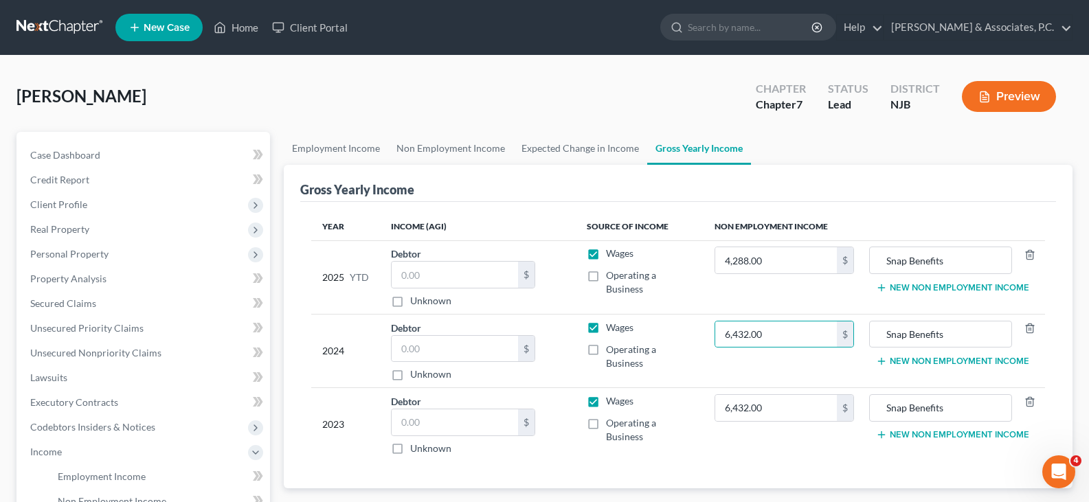
drag, startPoint x: 490, startPoint y: 329, endPoint x: 452, endPoint y: 255, distance: 82.6
click at [489, 328] on div "Debtor $ Unknown Balance Undetermined $ Unknown" at bounding box center [478, 351] width 174 height 61
drag, startPoint x: 451, startPoint y: 252, endPoint x: 438, endPoint y: 273, distance: 25.0
click at [451, 253] on div "Debtor $ Unknown Balance Undetermined $ Unknown" at bounding box center [478, 277] width 174 height 61
click at [438, 273] on input "text" at bounding box center [454, 275] width 126 height 26
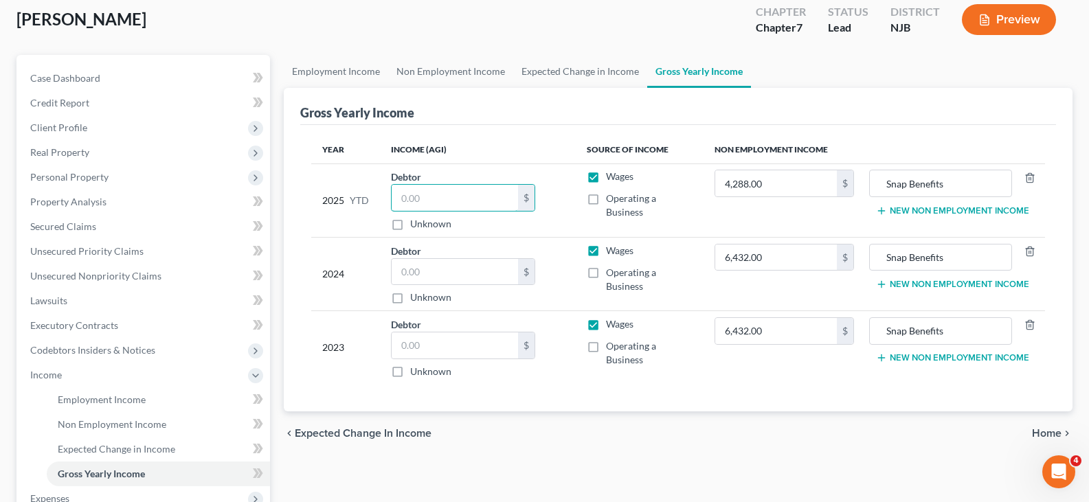
scroll to position [275, 0]
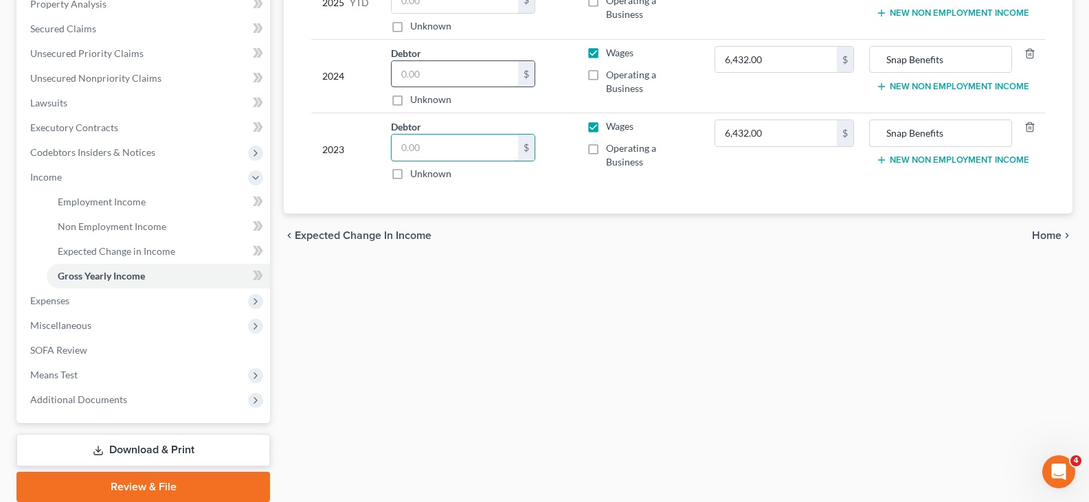
drag, startPoint x: 424, startPoint y: 153, endPoint x: 428, endPoint y: 69, distance: 84.6
click at [423, 145] on input "text" at bounding box center [454, 148] width 126 height 26
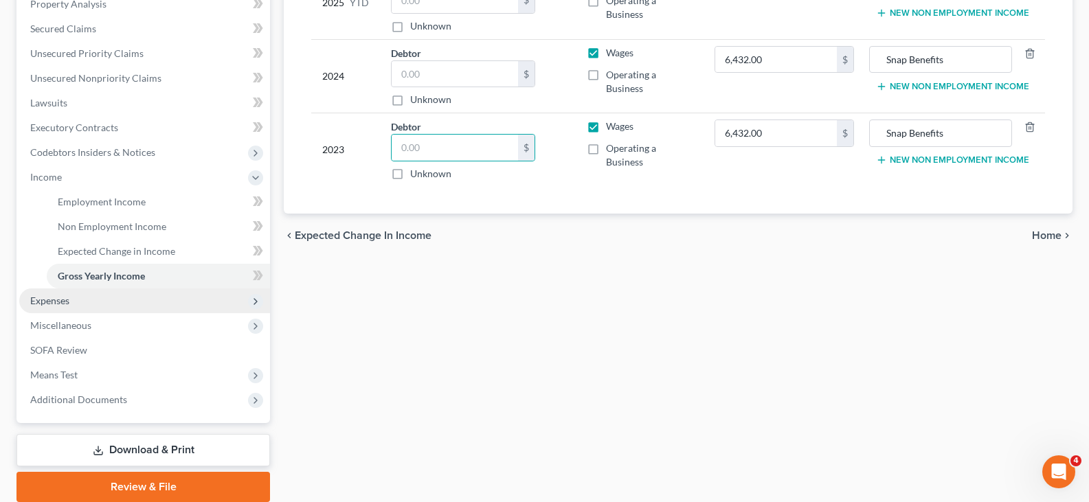
click at [51, 300] on span "Expenses" at bounding box center [49, 301] width 39 height 12
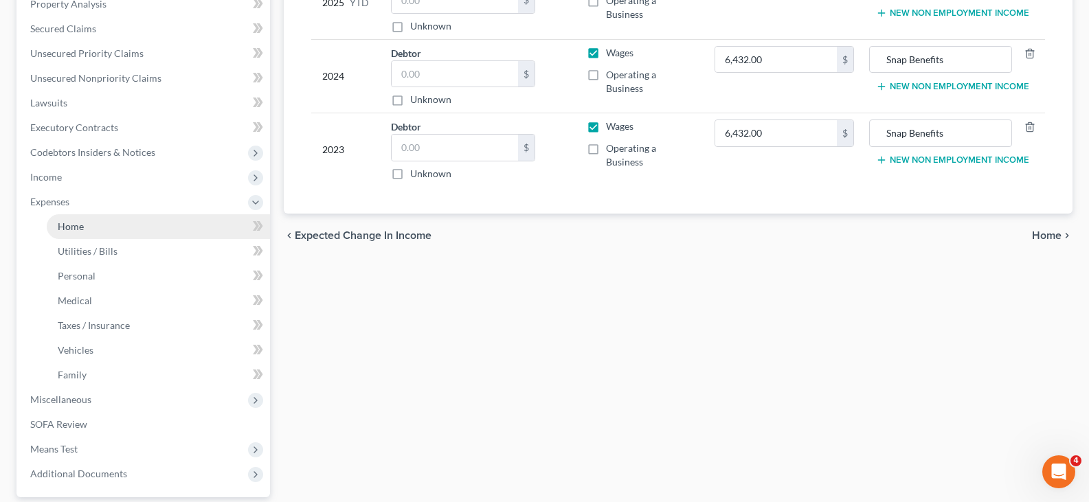
click at [73, 220] on span "Home" at bounding box center [71, 226] width 26 height 12
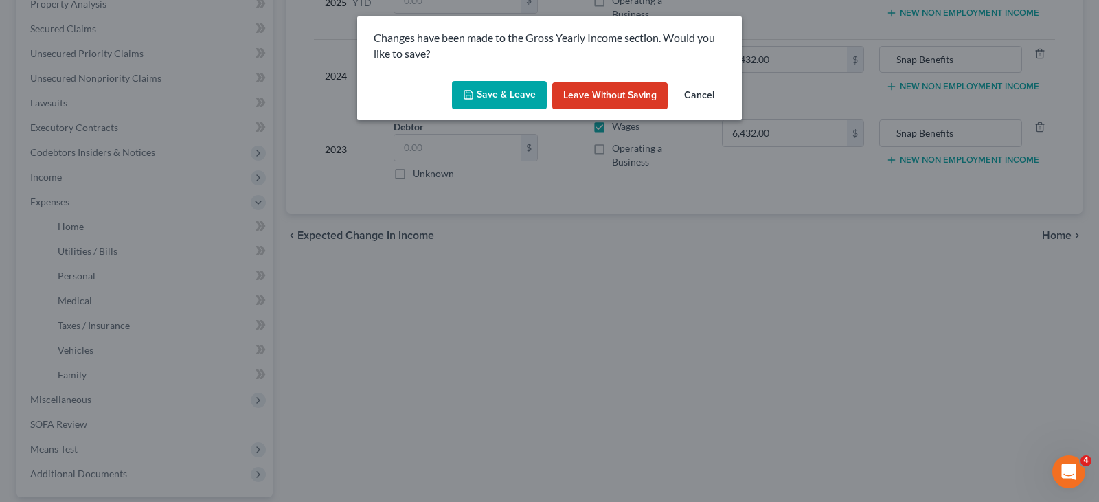
click at [501, 95] on button "Save & Leave" at bounding box center [499, 95] width 95 height 29
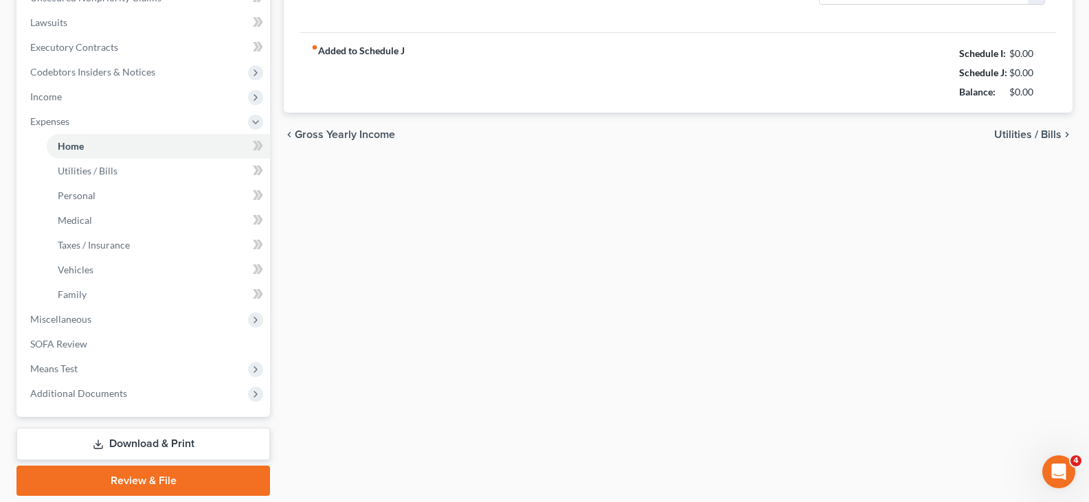
type input "0.00"
radio input "true"
type input "0.00"
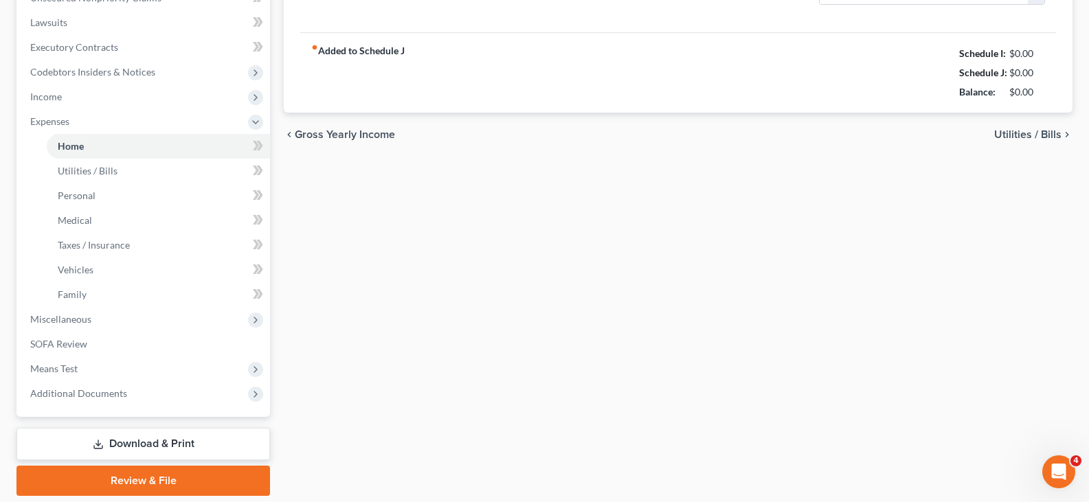
type input "0.00"
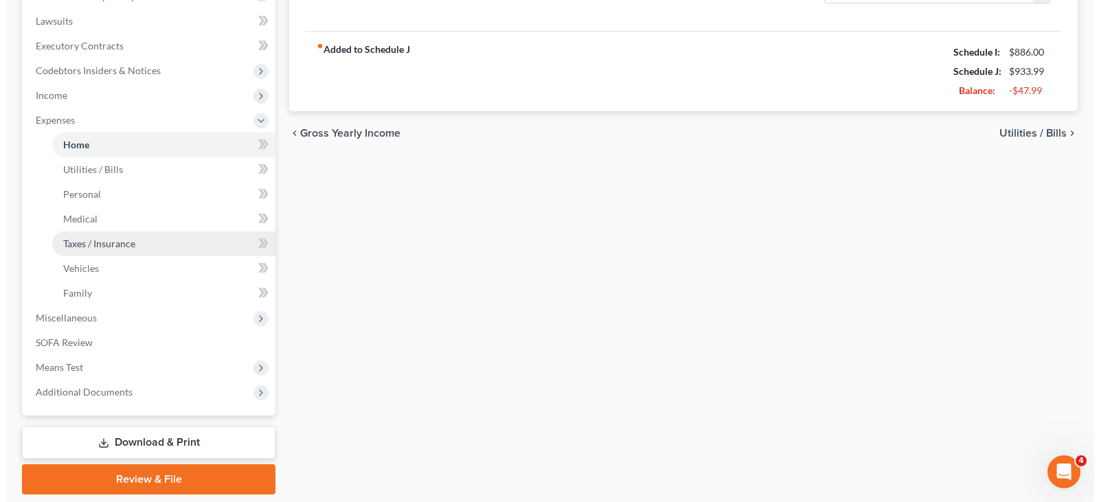
scroll to position [332, 0]
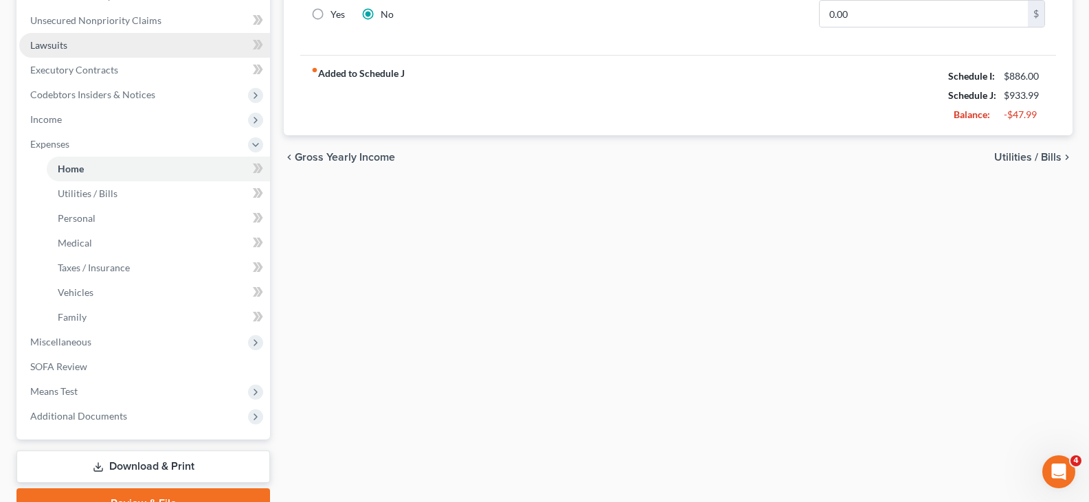
click at [62, 42] on span "Lawsuits" at bounding box center [48, 45] width 37 height 12
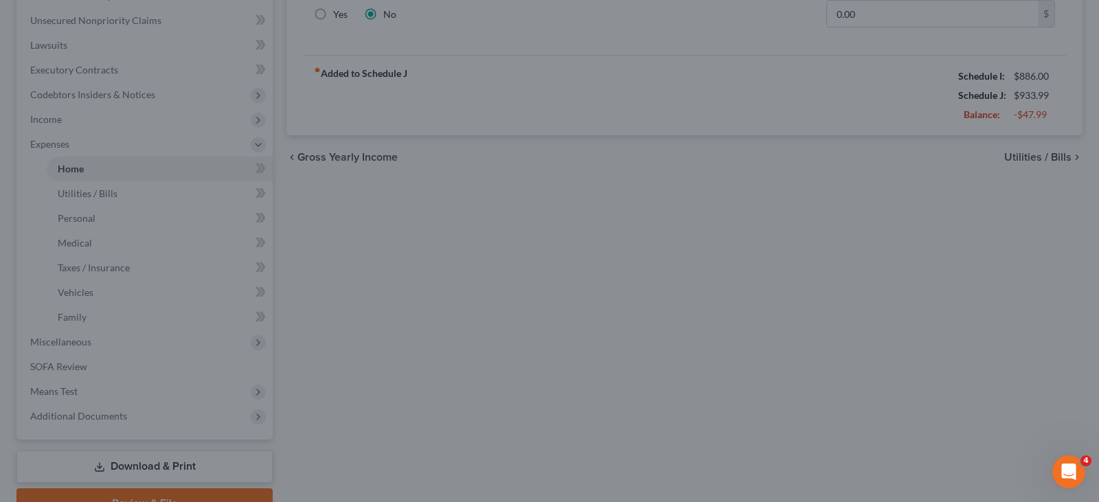
drag, startPoint x: 437, startPoint y: 234, endPoint x: 320, endPoint y: 175, distance: 131.2
click at [437, 233] on div at bounding box center [549, 251] width 1099 height 502
drag, startPoint x: 619, startPoint y: 139, endPoint x: 630, endPoint y: 141, distance: 11.2
click at [619, 139] on div at bounding box center [549, 251] width 1099 height 502
click at [1069, 467] on icon "Open Intercom Messenger" at bounding box center [1069, 471] width 10 height 11
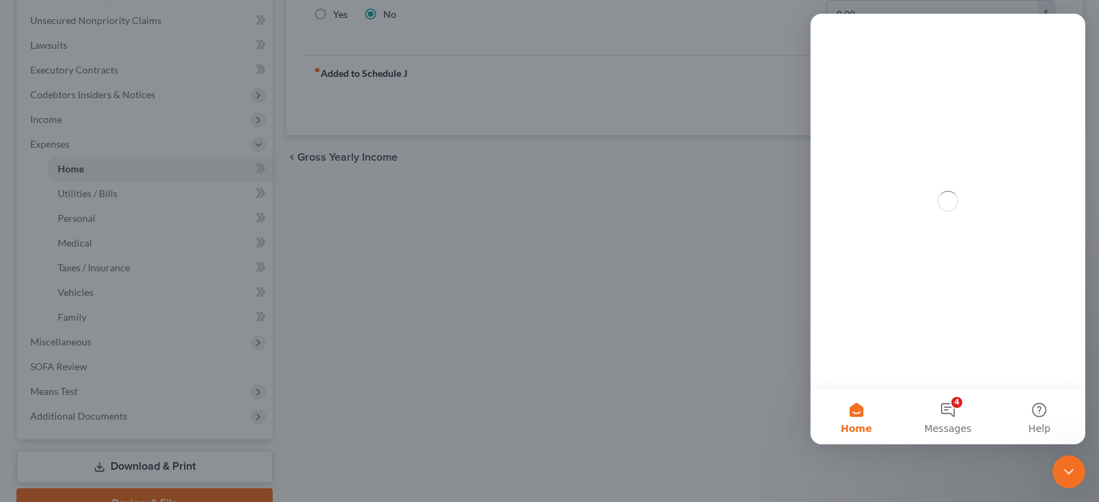
scroll to position [0, 0]
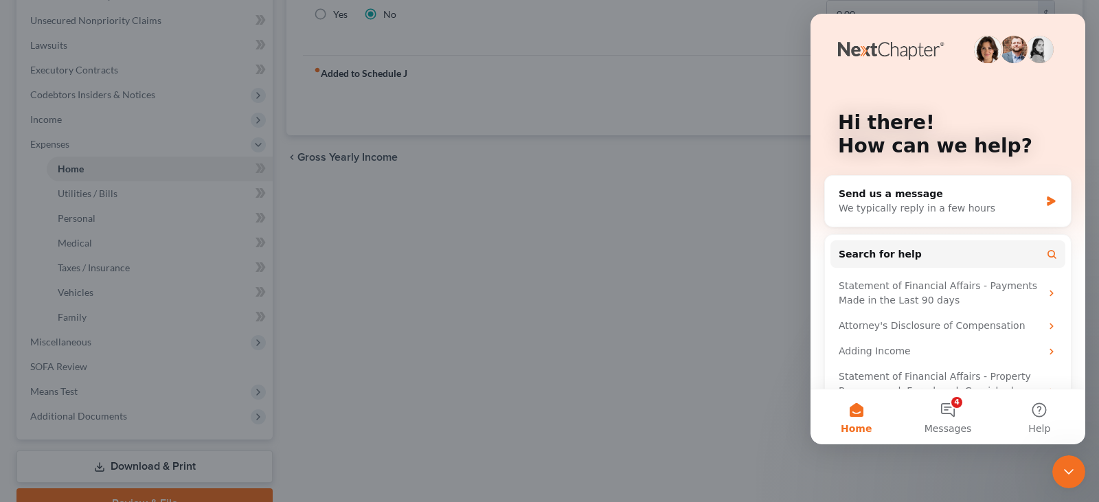
click at [1056, 15] on div "Hi there! How can we help?" at bounding box center [947, 137] width 247 height 247
drag, startPoint x: 1067, startPoint y: 471, endPoint x: 1054, endPoint y: 466, distance: 13.9
click at [1060, 469] on icon "Close Intercom Messenger" at bounding box center [1068, 472] width 16 height 16
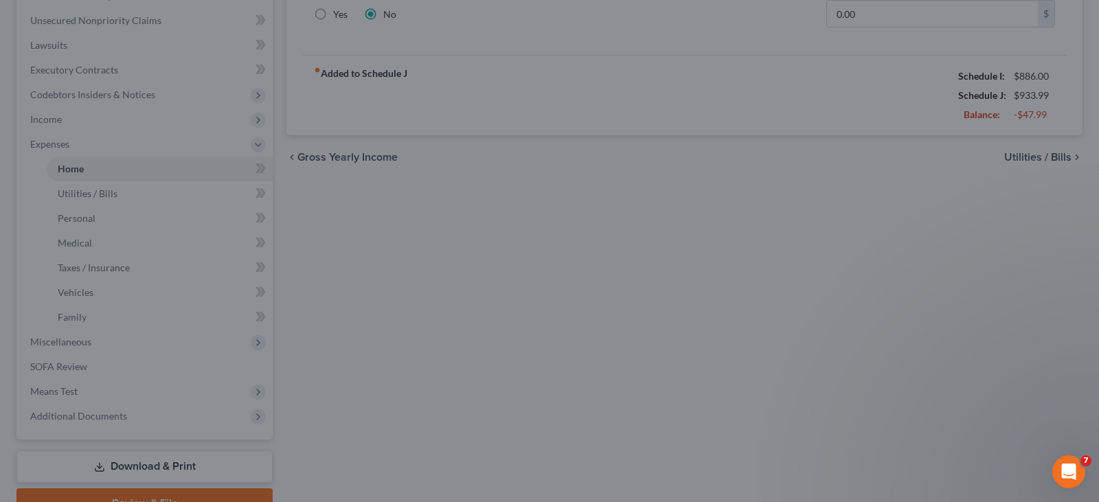
drag, startPoint x: 552, startPoint y: 331, endPoint x: 29, endPoint y: 220, distance: 534.9
click at [551, 330] on div at bounding box center [549, 251] width 1099 height 502
click at [17, 207] on div at bounding box center [549, 251] width 1099 height 502
drag, startPoint x: 17, startPoint y: 207, endPoint x: 276, endPoint y: 97, distance: 281.3
click at [19, 207] on div at bounding box center [549, 251] width 1099 height 502
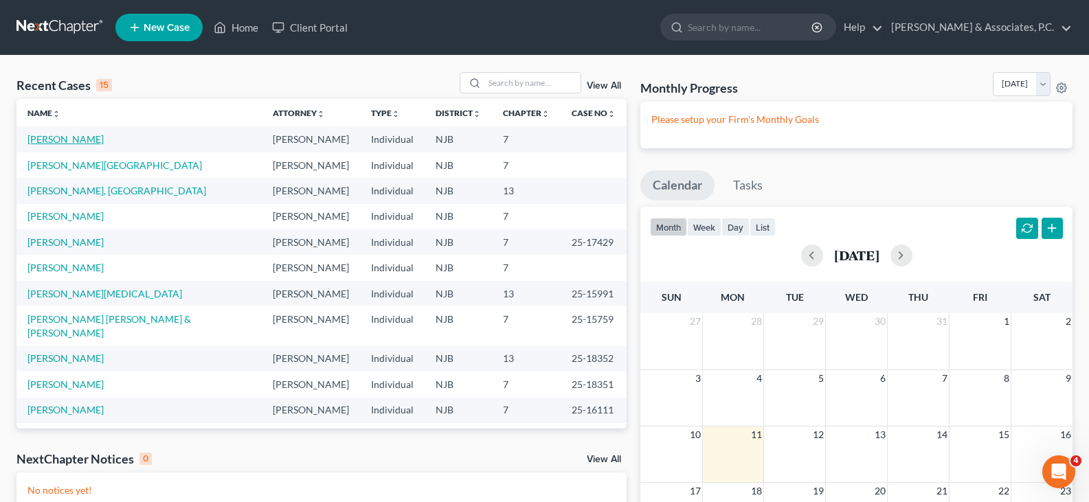
click at [73, 136] on link "[PERSON_NAME]" at bounding box center [65, 139] width 76 height 12
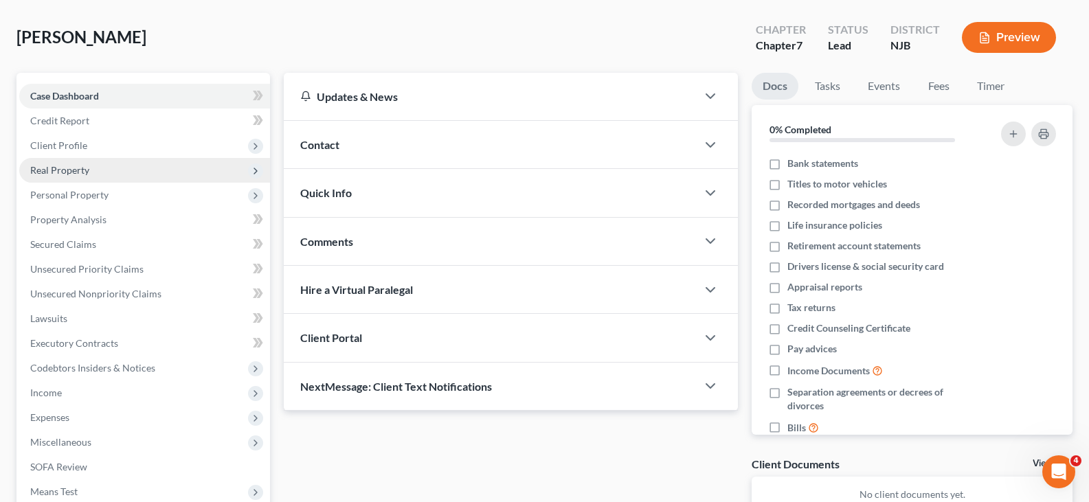
scroll to position [137, 0]
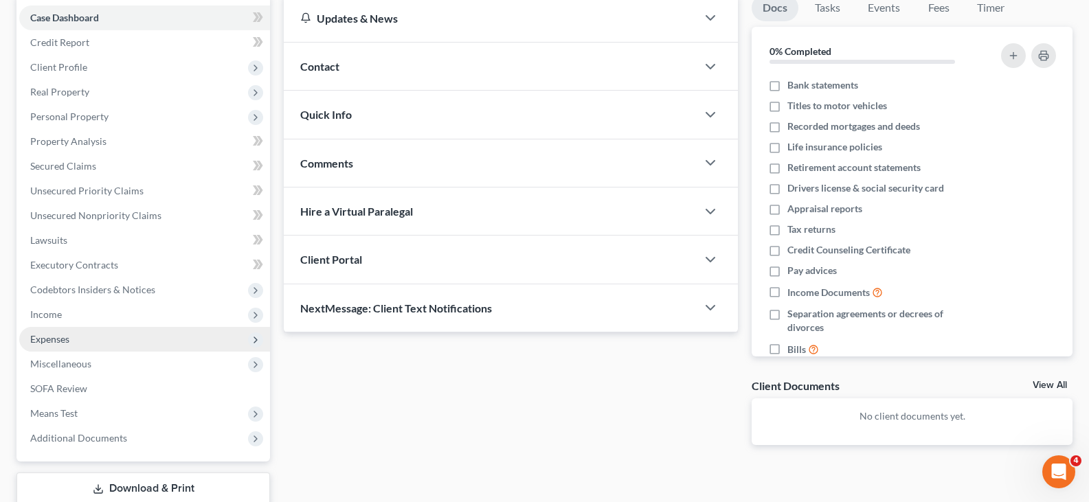
click at [58, 337] on span "Expenses" at bounding box center [49, 339] width 39 height 12
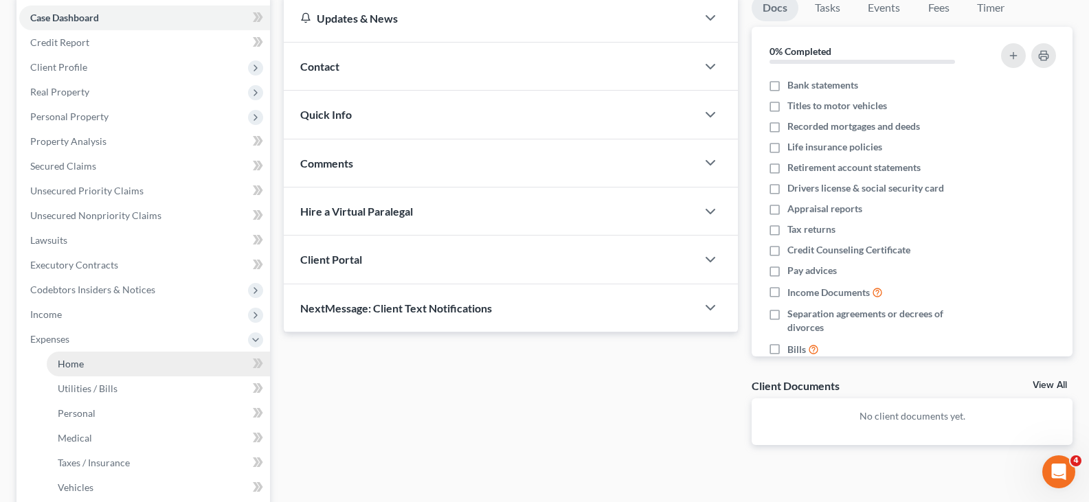
click at [71, 358] on span "Home" at bounding box center [71, 364] width 26 height 12
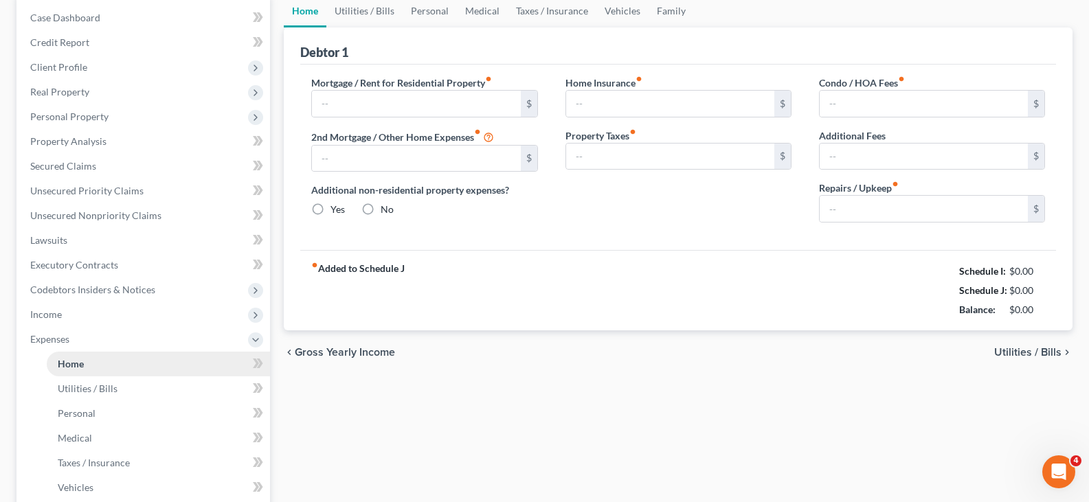
type input "0.00"
radio input "true"
type input "0.00"
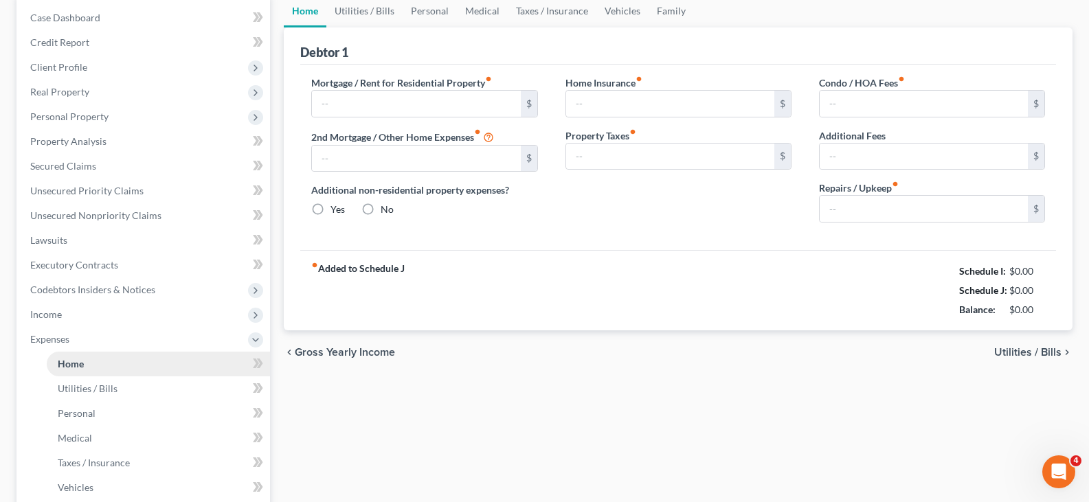
type input "0.00"
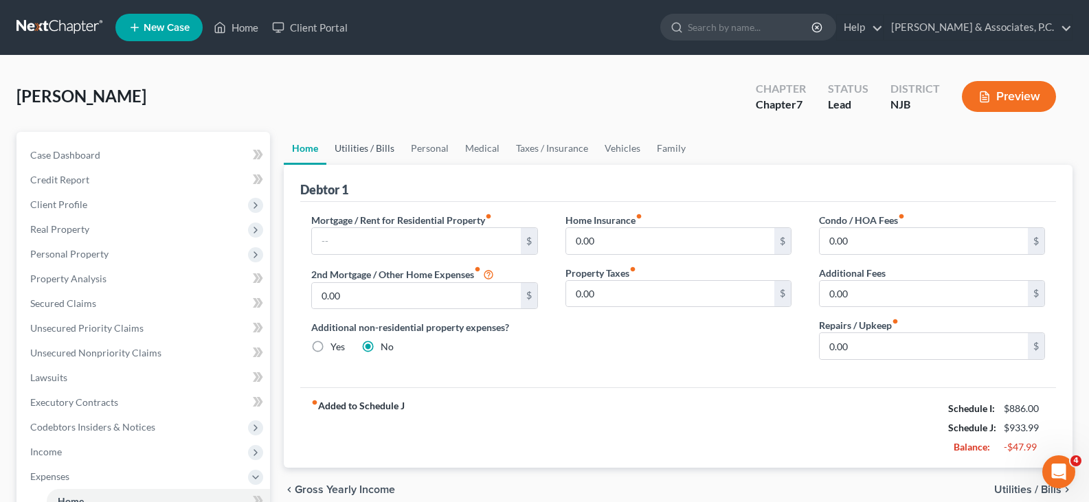
click at [369, 147] on link "Utilities / Bills" at bounding box center [364, 148] width 76 height 33
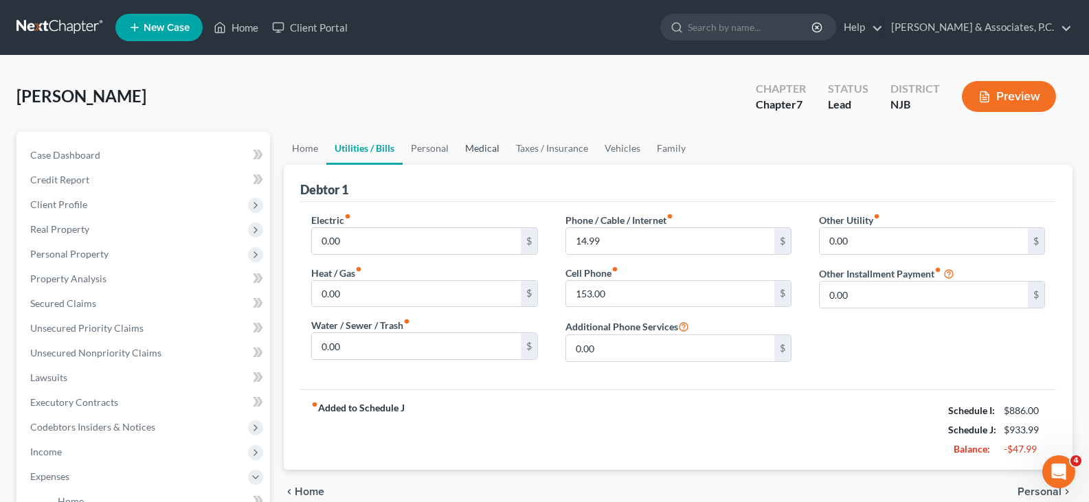
click at [480, 146] on link "Medical" at bounding box center [482, 148] width 51 height 33
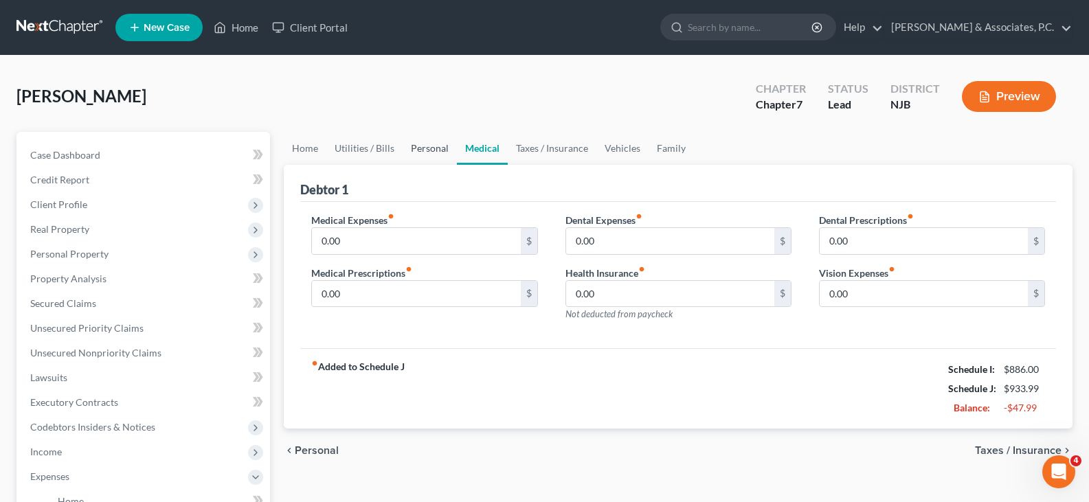
click at [446, 144] on link "Personal" at bounding box center [429, 148] width 54 height 33
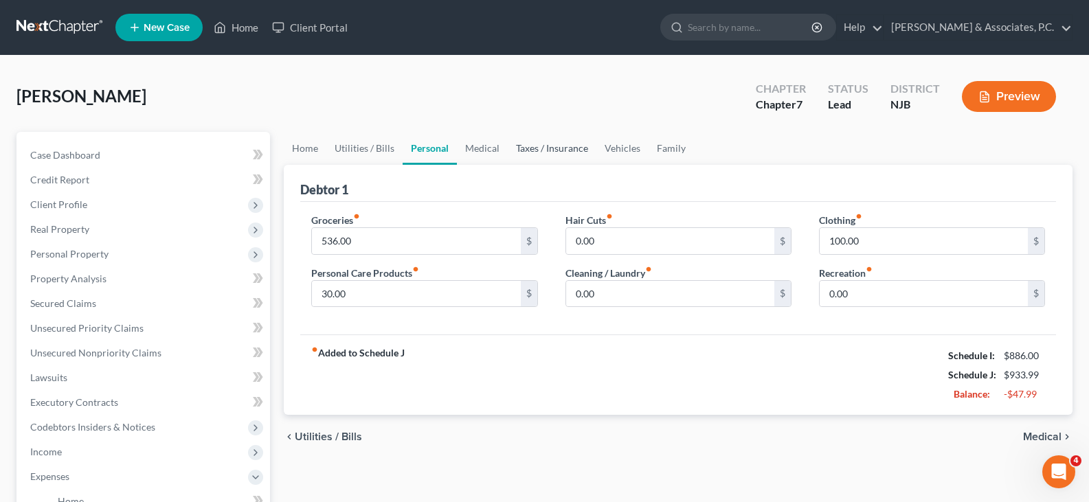
drag, startPoint x: 562, startPoint y: 144, endPoint x: 573, endPoint y: 148, distance: 12.4
click at [562, 146] on link "Taxes / Insurance" at bounding box center [552, 148] width 89 height 33
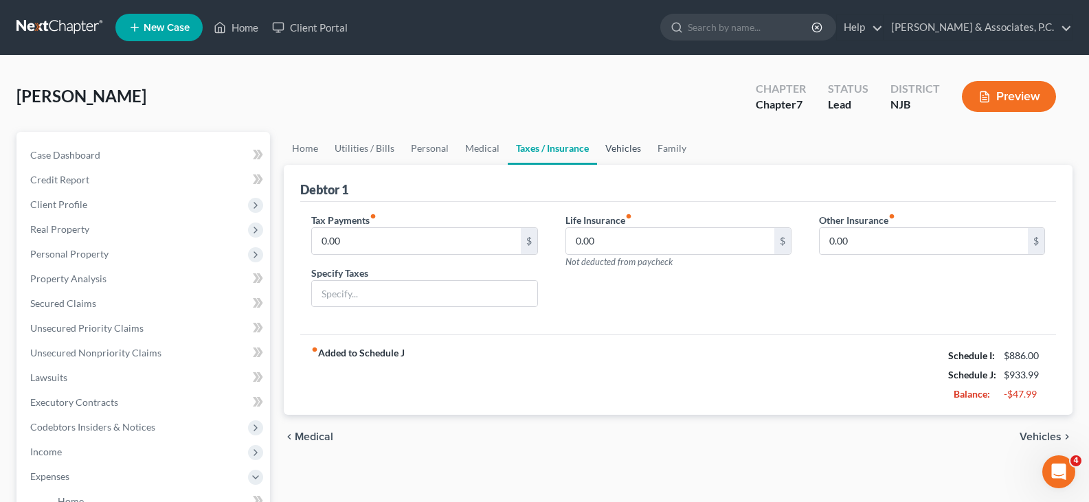
click at [619, 149] on link "Vehicles" at bounding box center [623, 148] width 52 height 33
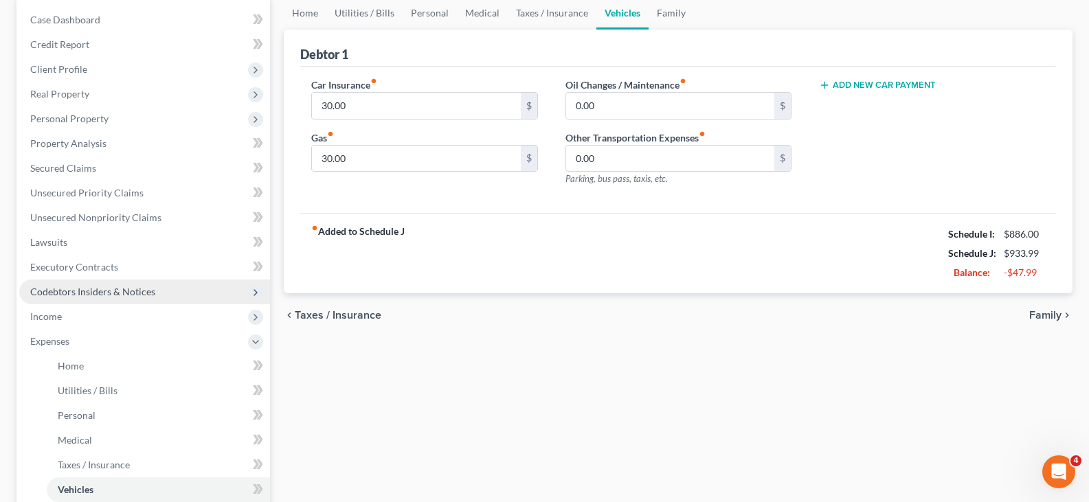
scroll to position [275, 0]
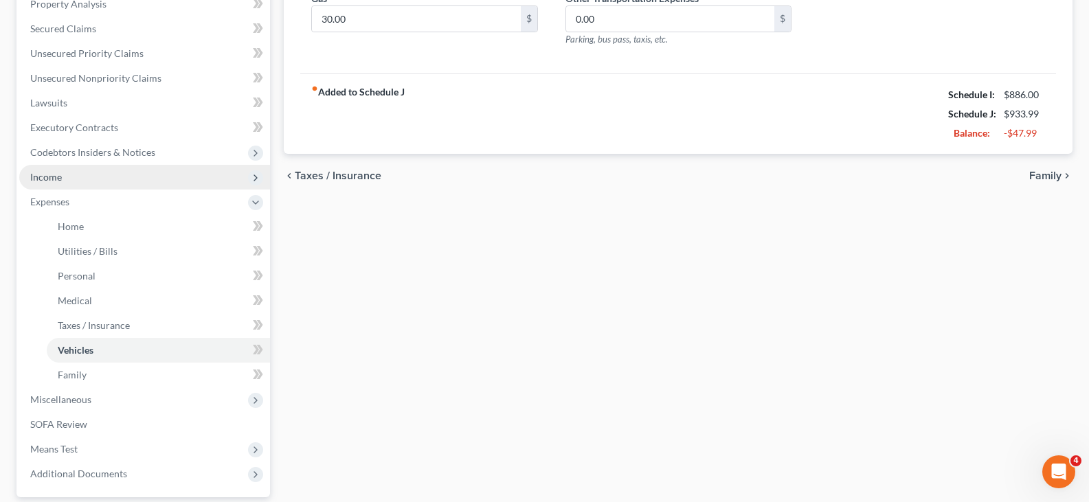
click at [47, 171] on span "Income" at bounding box center [46, 177] width 32 height 12
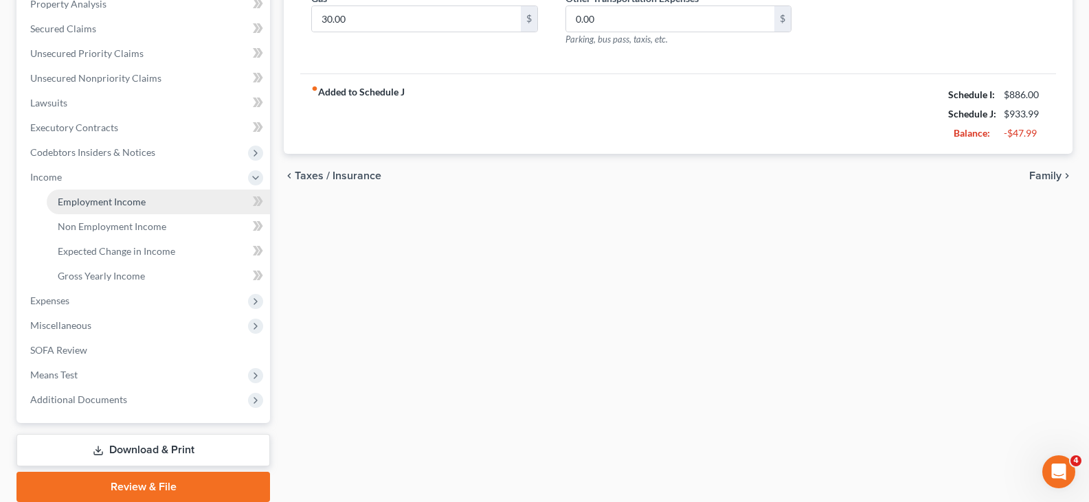
click at [93, 198] on span "Employment Income" at bounding box center [102, 202] width 88 height 12
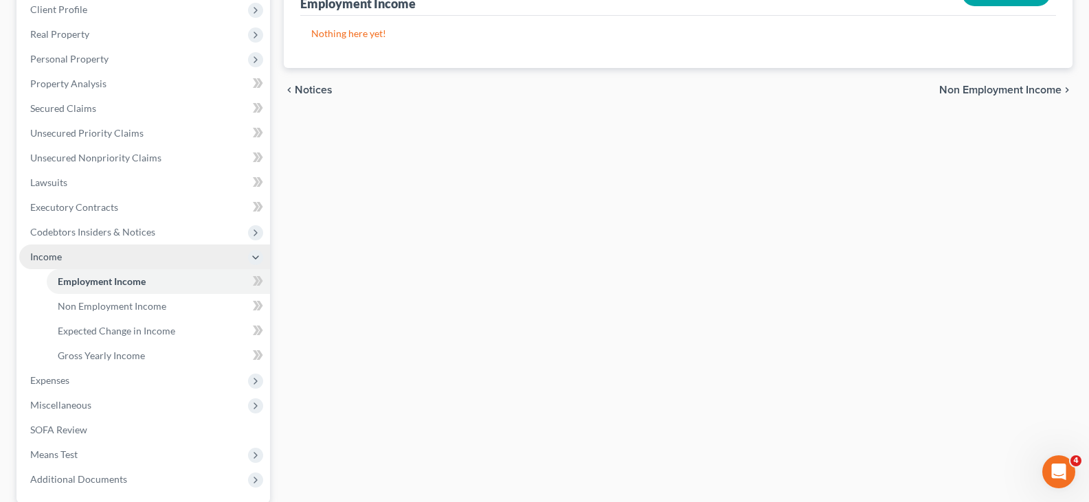
scroll to position [275, 0]
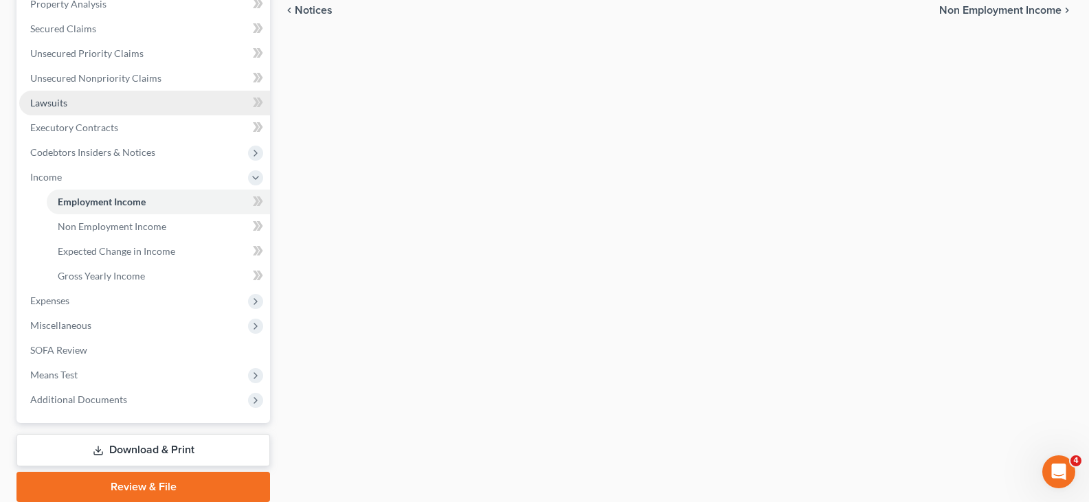
click at [52, 104] on span "Lawsuits" at bounding box center [48, 103] width 37 height 12
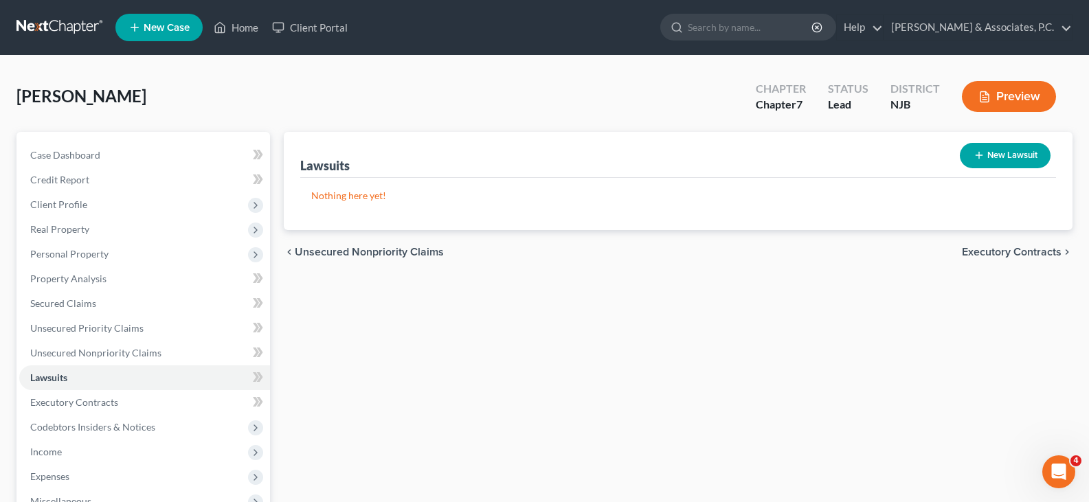
click at [987, 154] on button "New Lawsuit" at bounding box center [1004, 155] width 91 height 25
select select "0"
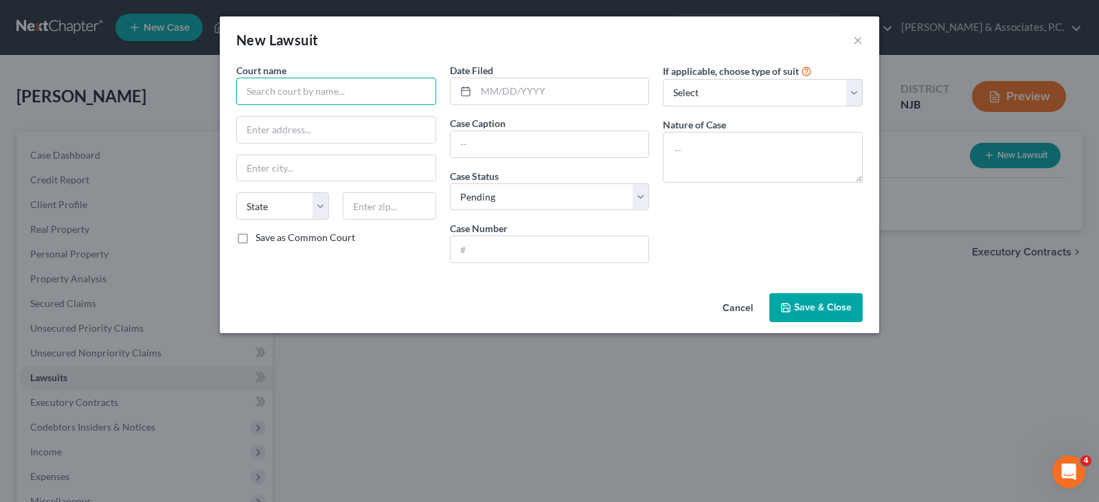
click at [379, 88] on input "text" at bounding box center [336, 91] width 200 height 27
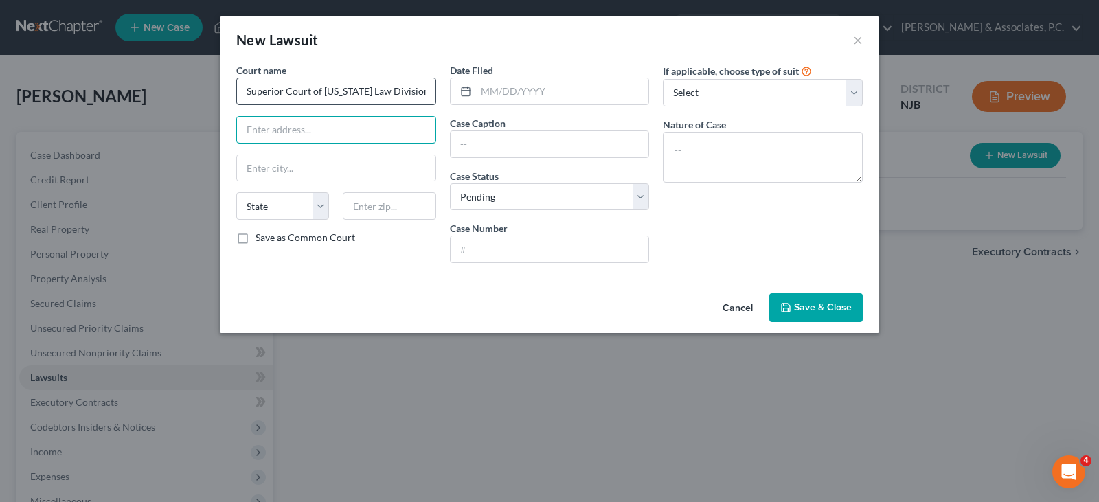
type input "Superior Court of New Jersey Law Division Hudson Special Civil Part"
type input "595 Newark Avenue"
type input "[GEOGRAPHIC_DATA]"
select select "33"
type input "07306"
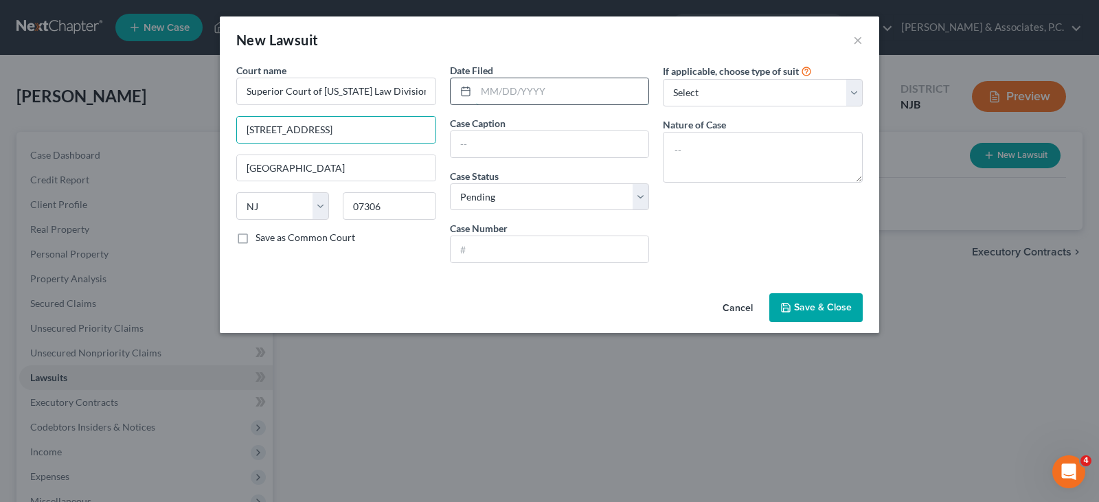
click at [499, 98] on input "text" at bounding box center [562, 91] width 173 height 26
click at [482, 146] on input "text" at bounding box center [550, 144] width 198 height 26
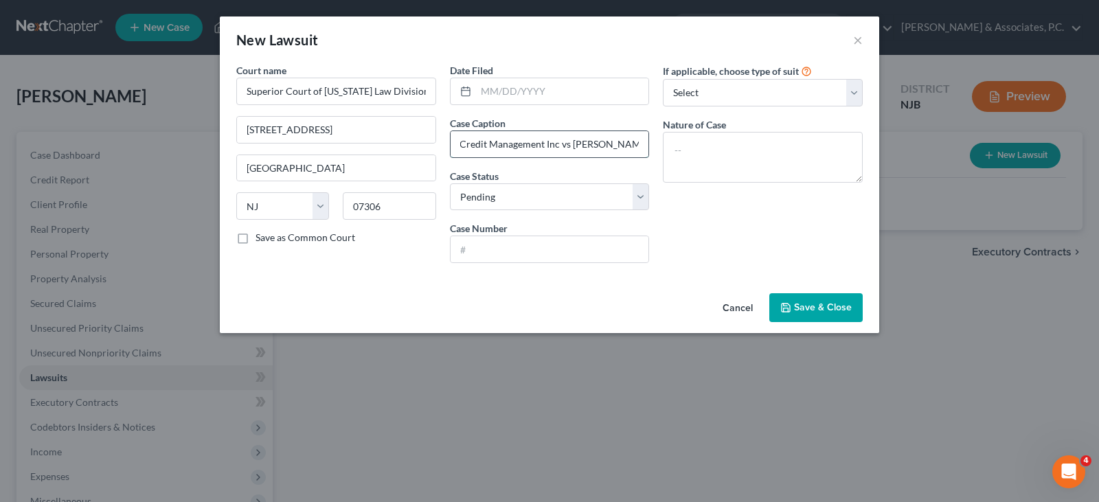
scroll to position [0, 41]
type input "Midland Credit Management Inc vs Evelyn Gonzalez"
type input "DC-008897-25"
click at [722, 95] on select "Select Repossession Garnishment Foreclosure Attached, Seized, Or Levied Other" at bounding box center [763, 92] width 200 height 27
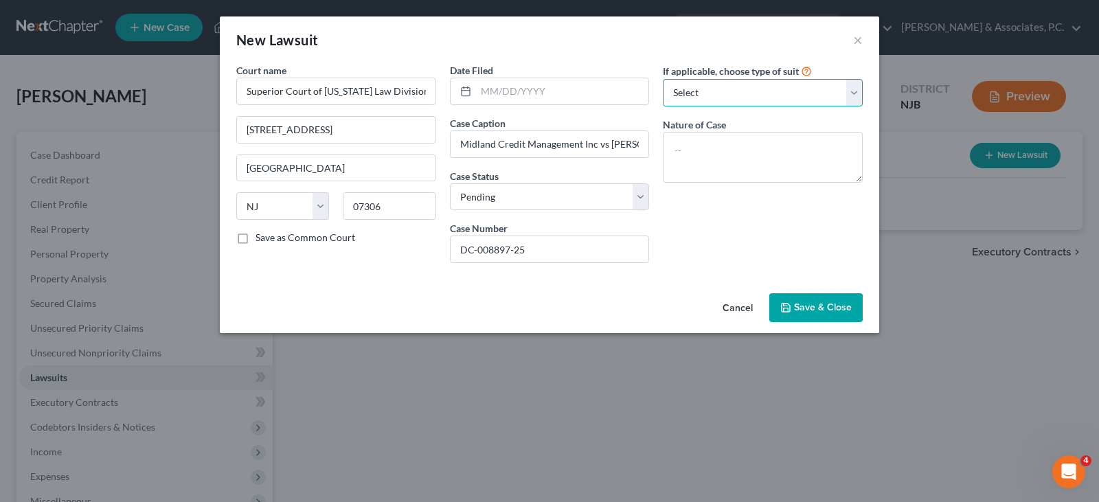
select select "4"
click at [663, 79] on select "Select Repossession Garnishment Foreclosure Attached, Seized, Or Levied Other" at bounding box center [763, 92] width 200 height 27
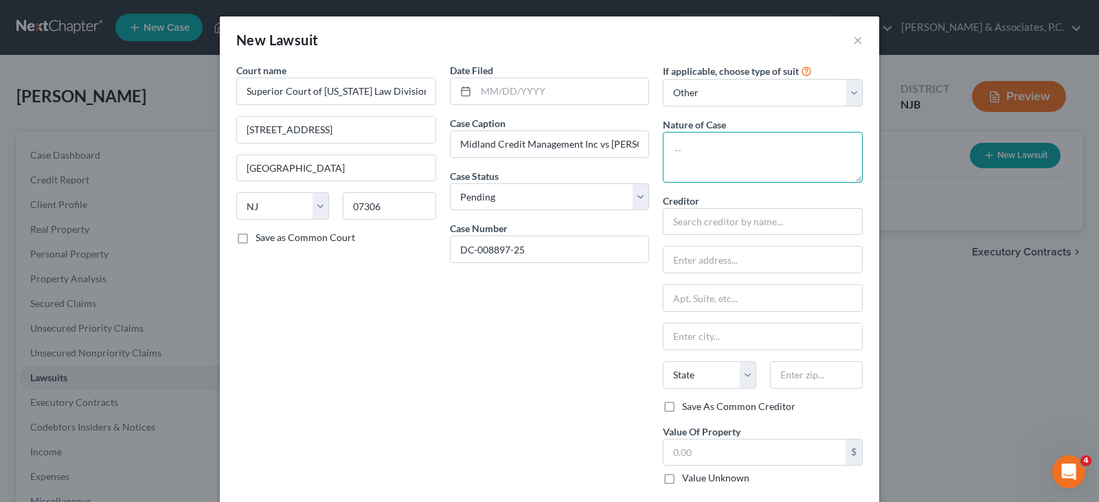
click at [698, 155] on textarea at bounding box center [763, 157] width 200 height 51
type textarea "Civil Action"
click at [742, 222] on input "text" at bounding box center [763, 221] width 200 height 27
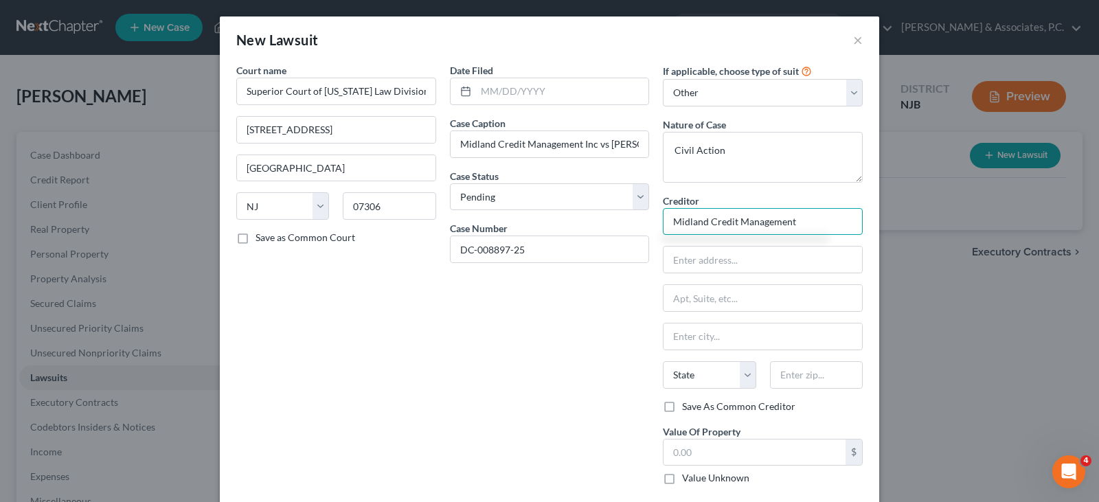
type input "Midland Credit Management"
type input "350 Camino De La Reina Suite 100"
type input "92108"
type input "San Diego"
select select "4"
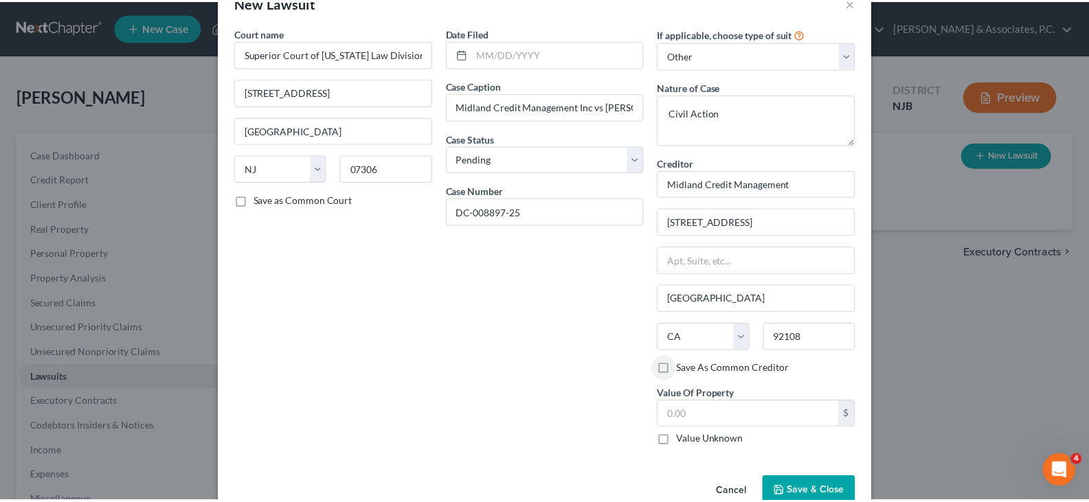
scroll to position [69, 0]
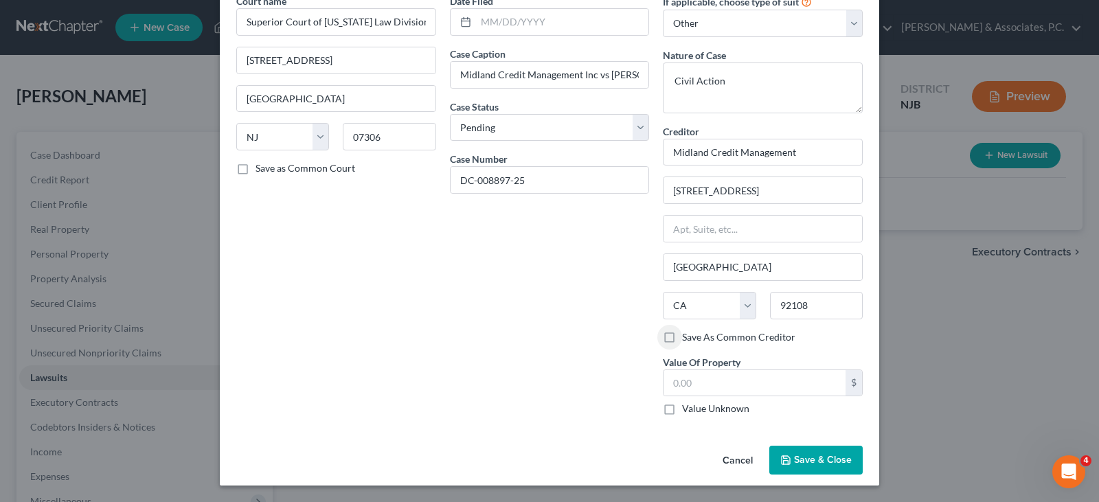
click at [819, 459] on span "Save & Close" at bounding box center [823, 460] width 58 height 12
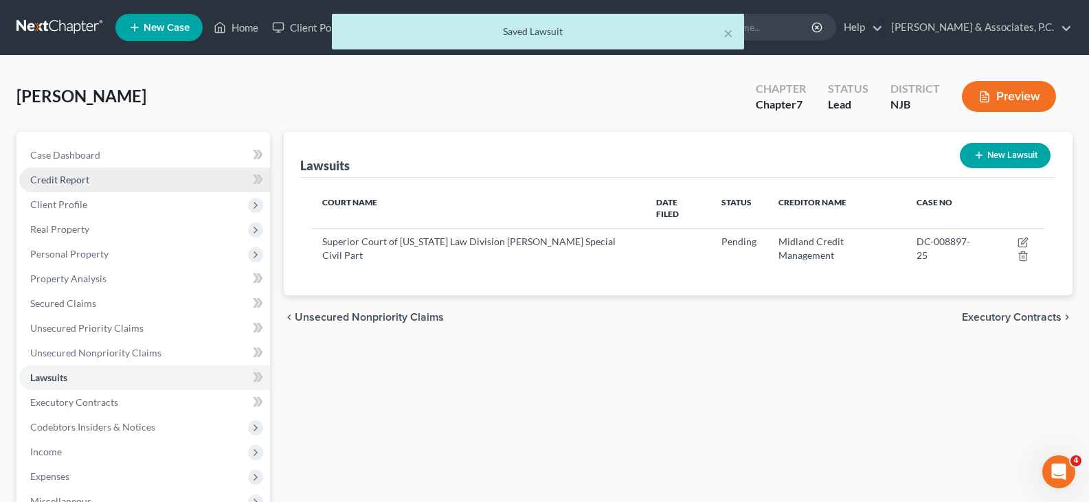
click at [55, 185] on span "Credit Report" at bounding box center [59, 180] width 59 height 12
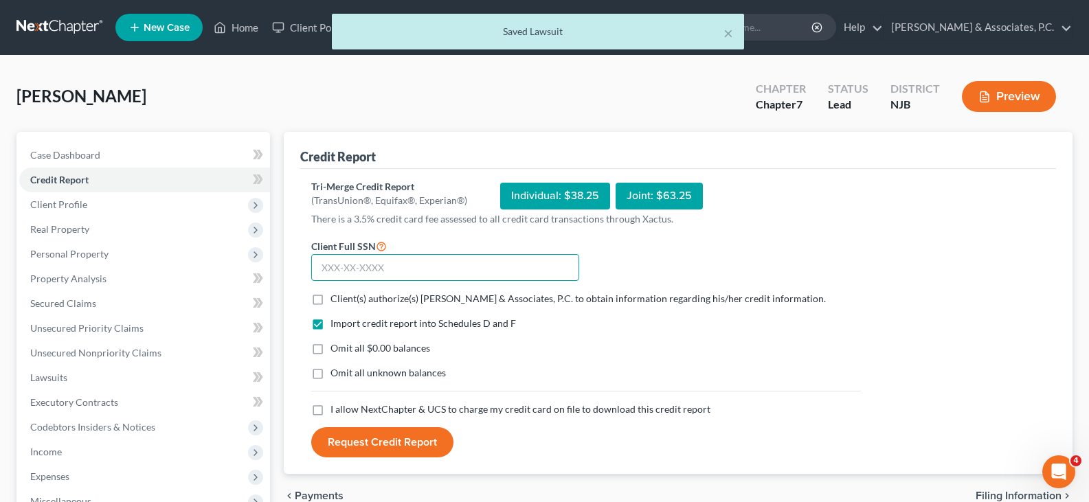
click at [354, 264] on input "text" at bounding box center [445, 267] width 268 height 27
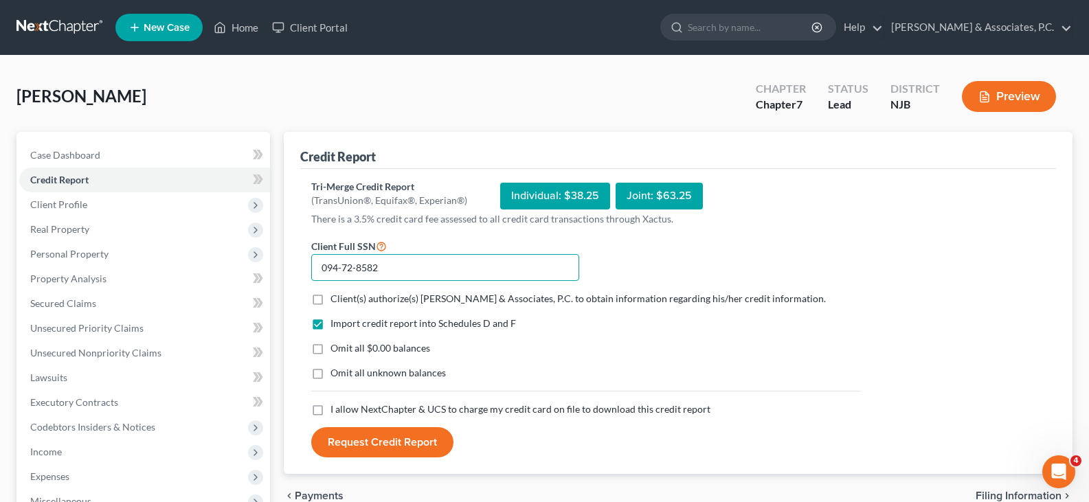
type input "094-72-8582"
click at [330, 302] on label "Client(s) authorize(s) Fitzgerald & Associates, P.C. to obtain information rega…" at bounding box center [577, 299] width 495 height 14
click at [336, 301] on input "Client(s) authorize(s) Fitzgerald & Associates, P.C. to obtain information rega…" at bounding box center [340, 296] width 9 height 9
checkbox input "true"
click at [330, 349] on label "Omit all $0.00 balances" at bounding box center [380, 348] width 100 height 14
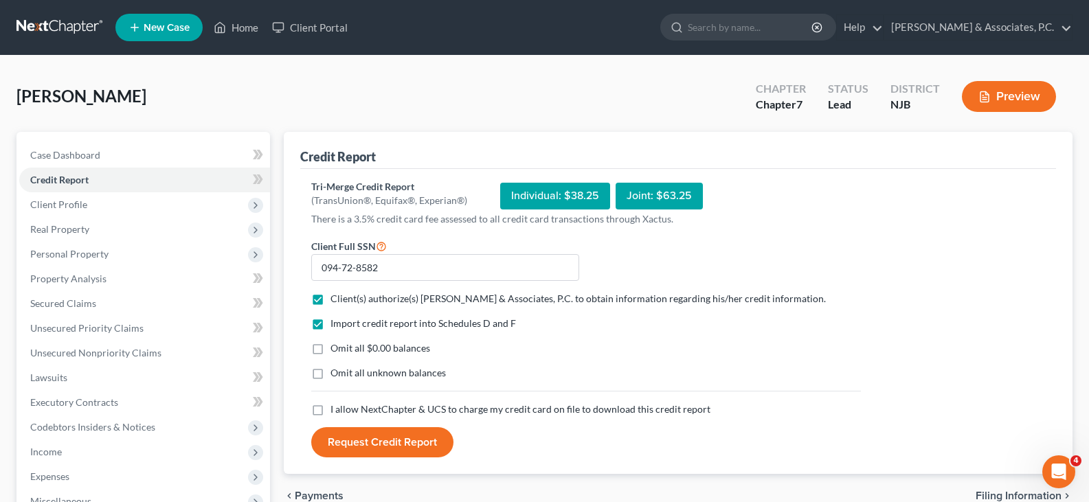
click at [336, 349] on input "Omit all $0.00 balances" at bounding box center [340, 345] width 9 height 9
checkbox input "true"
click at [330, 411] on label "I allow NextChapter & UCS to charge my credit card on file to download this cre…" at bounding box center [520, 409] width 380 height 14
click at [336, 411] on input "I allow NextChapter & UCS to charge my credit card on file to download this cre…" at bounding box center [340, 406] width 9 height 9
checkbox input "true"
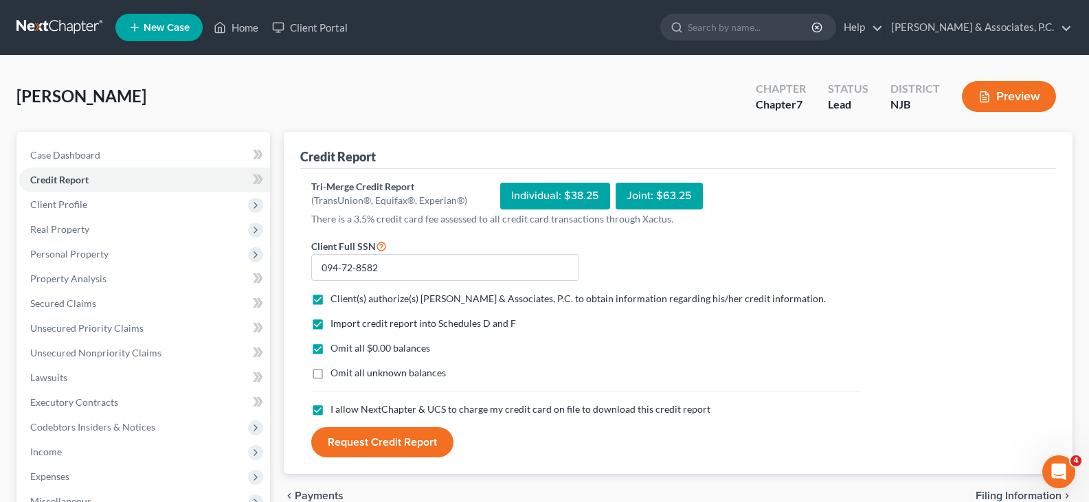
click at [376, 445] on button "Request Credit Report" at bounding box center [382, 442] width 142 height 30
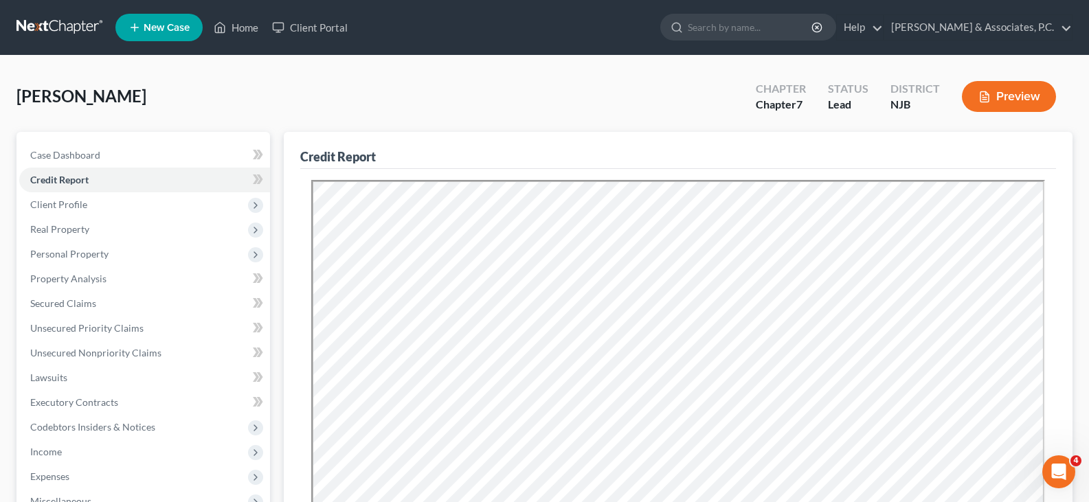
scroll to position [343, 0]
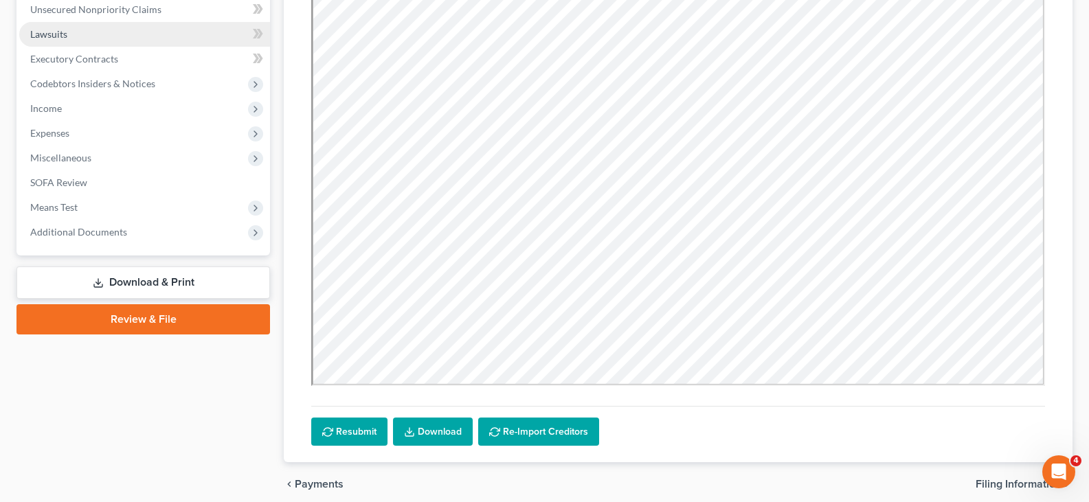
click at [55, 26] on link "Lawsuits" at bounding box center [144, 34] width 251 height 25
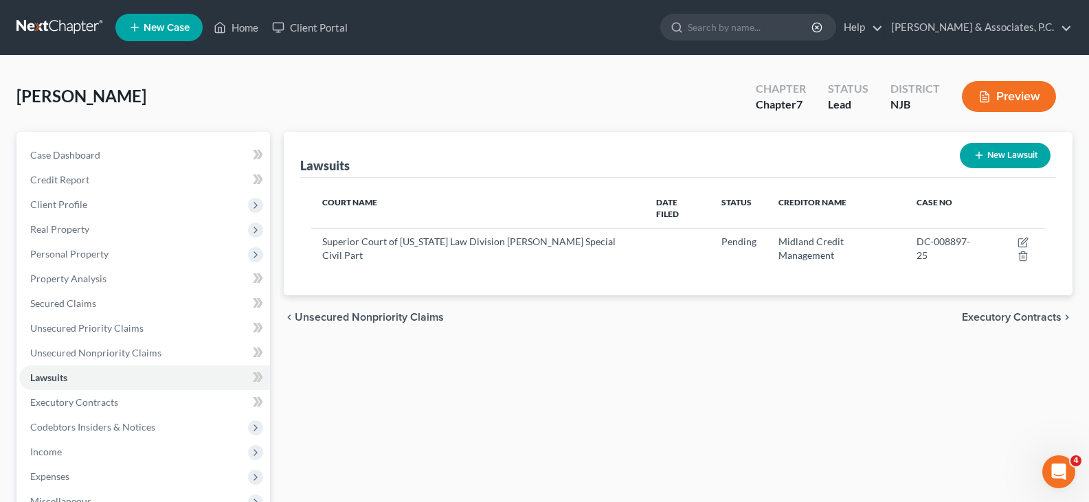
click at [997, 155] on button "New Lawsuit" at bounding box center [1004, 155] width 91 height 25
select select "0"
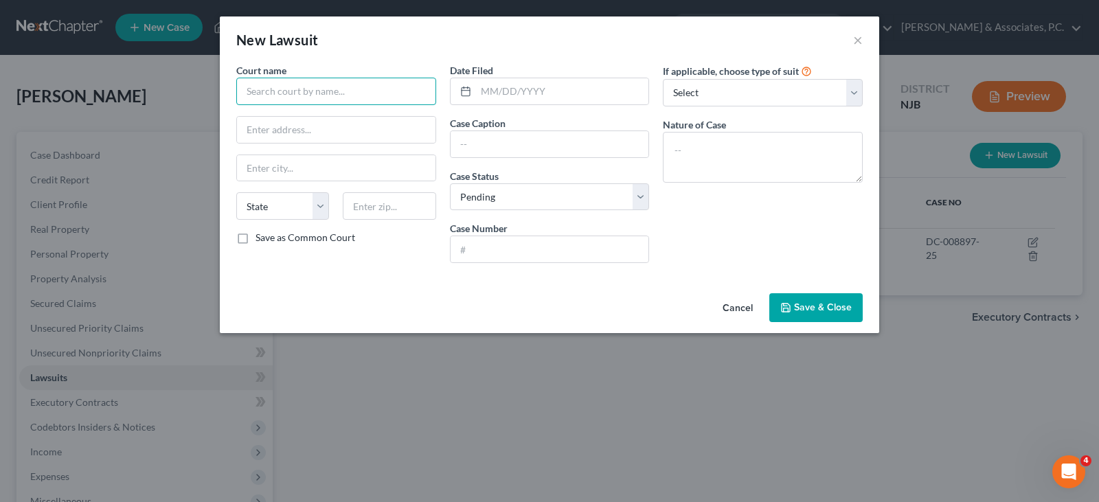
click at [340, 84] on input "text" at bounding box center [336, 91] width 200 height 27
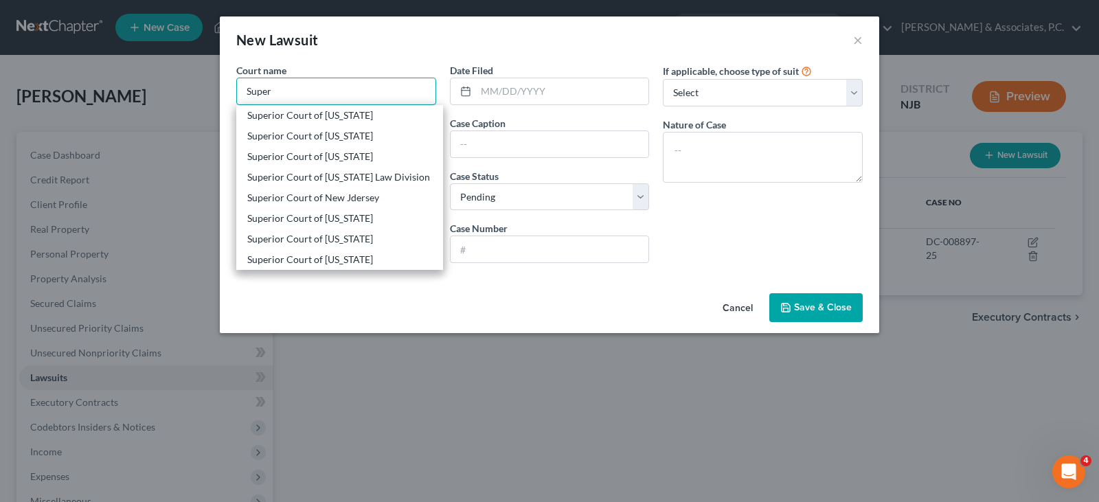
type input "Super"
click at [445, 41] on div "New Lawsuit ×" at bounding box center [549, 39] width 659 height 47
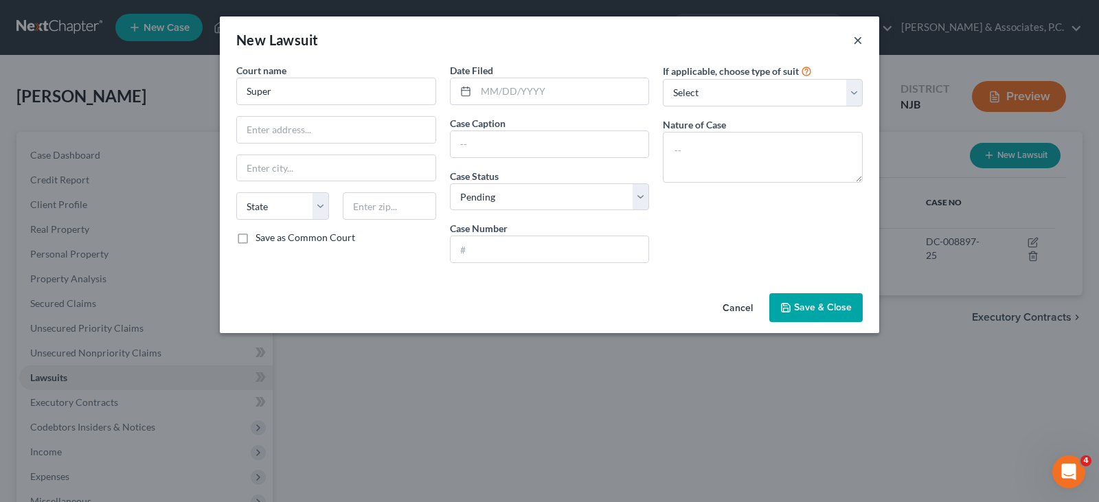
click at [858, 41] on button "×" at bounding box center [858, 40] width 10 height 16
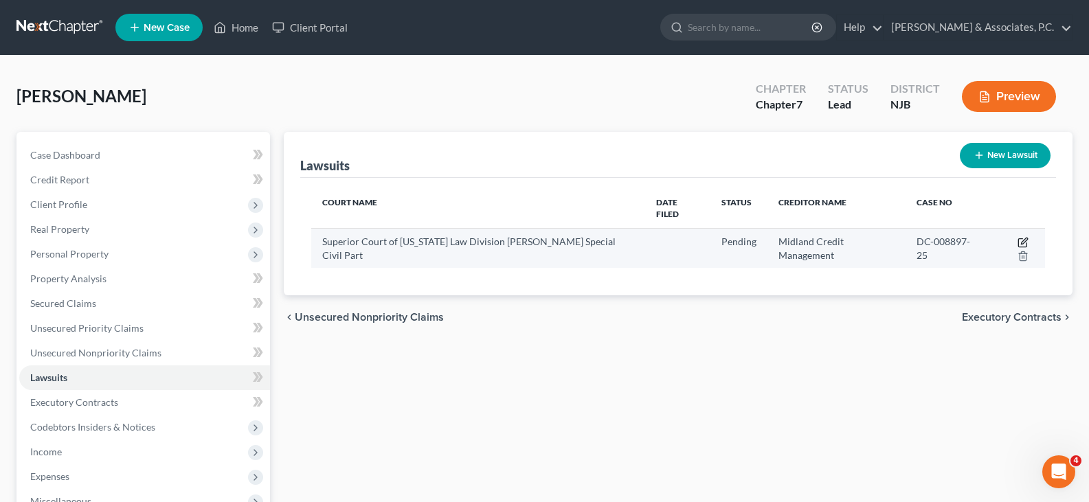
click at [1018, 239] on icon "button" at bounding box center [1022, 243] width 8 height 8
select select "33"
select select "0"
select select "4"
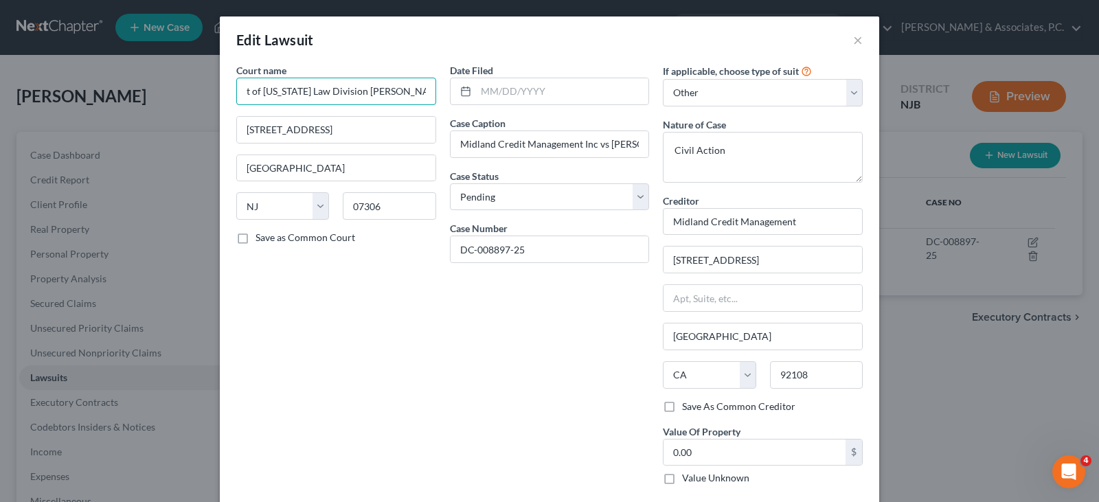
scroll to position [0, 107]
drag, startPoint x: 239, startPoint y: 93, endPoint x: 395, endPoint y: 96, distance: 155.9
click at [425, 93] on input "Superior Court of New Jersey Law Division Hudson Special Civil Part" at bounding box center [336, 91] width 200 height 27
click at [853, 38] on button "×" at bounding box center [858, 40] width 10 height 16
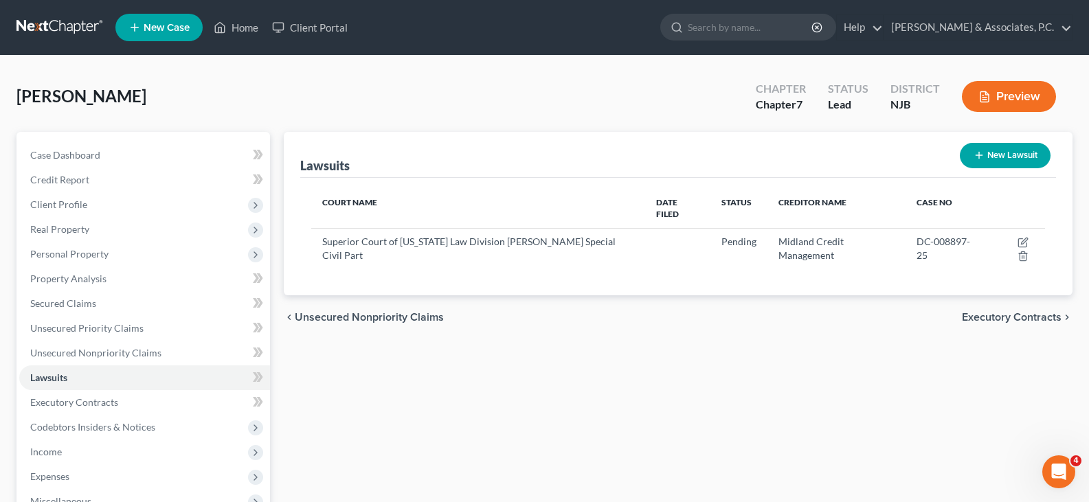
click at [991, 152] on button "New Lawsuit" at bounding box center [1004, 155] width 91 height 25
select select "0"
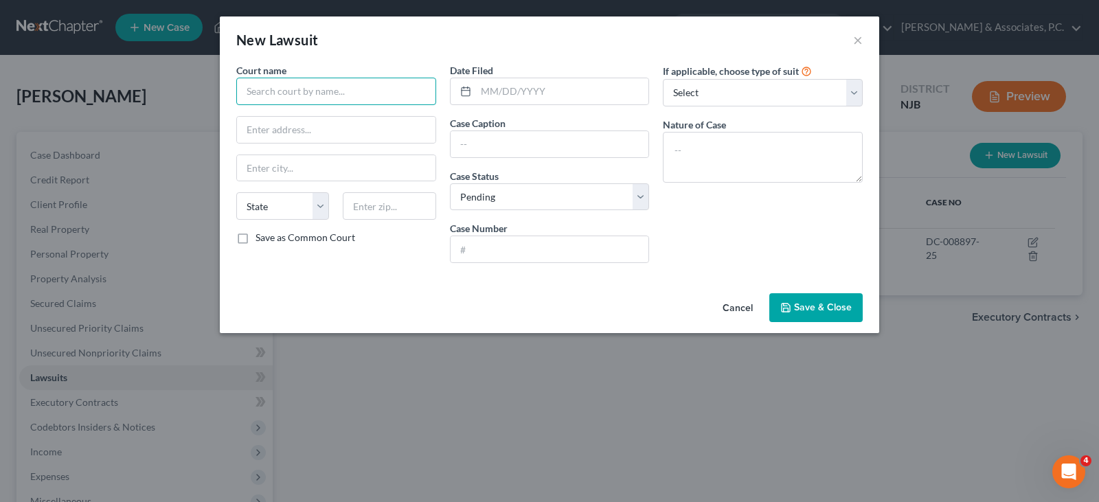
paste input "Superior Court of New Jersey Law Division Hudson Special Civil Part"
type input "Superior Court of New Jersey Law Division Hudson Special Civil Part"
click at [266, 130] on input "text" at bounding box center [336, 130] width 198 height 26
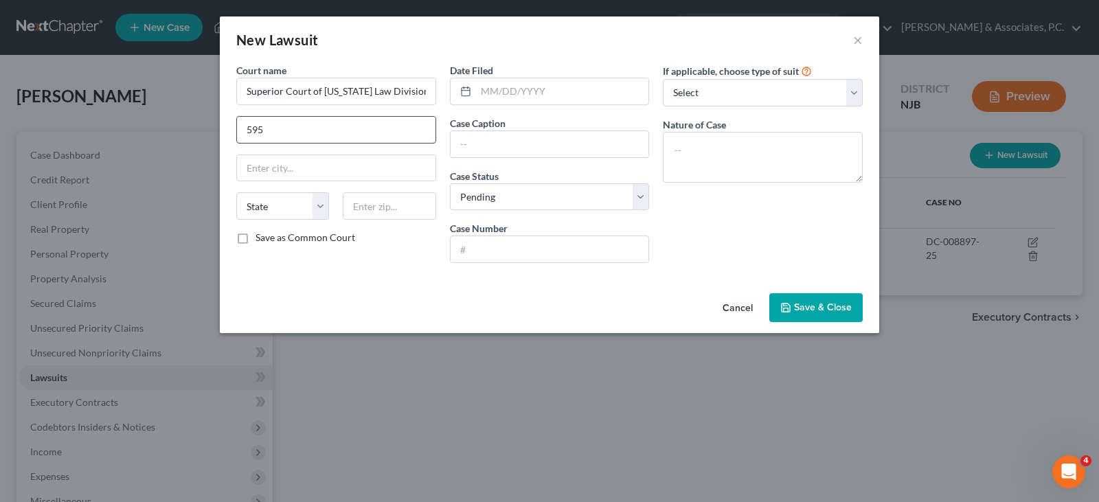
type input "595 Newark Avenue"
type input "[GEOGRAPHIC_DATA]"
select select "33"
type input "07306"
click at [694, 141] on textarea at bounding box center [763, 157] width 200 height 51
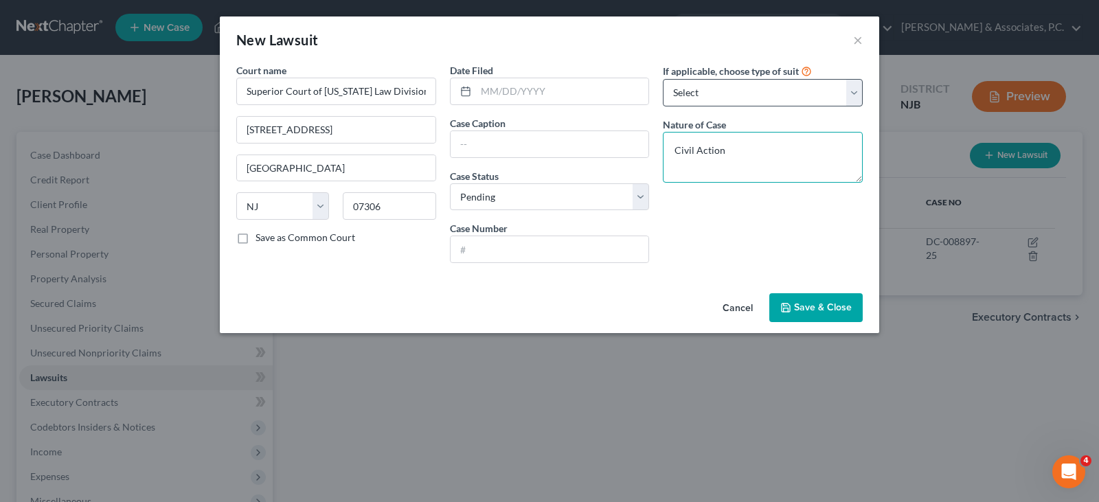
type textarea "Civil Action"
click at [857, 93] on select "Select Repossession Garnishment Foreclosure Attached, Seized, Or Levied Other" at bounding box center [763, 92] width 200 height 27
select select "4"
click at [663, 79] on select "Select Repossession Garnishment Foreclosure Attached, Seized, Or Levied Other" at bounding box center [763, 92] width 200 height 27
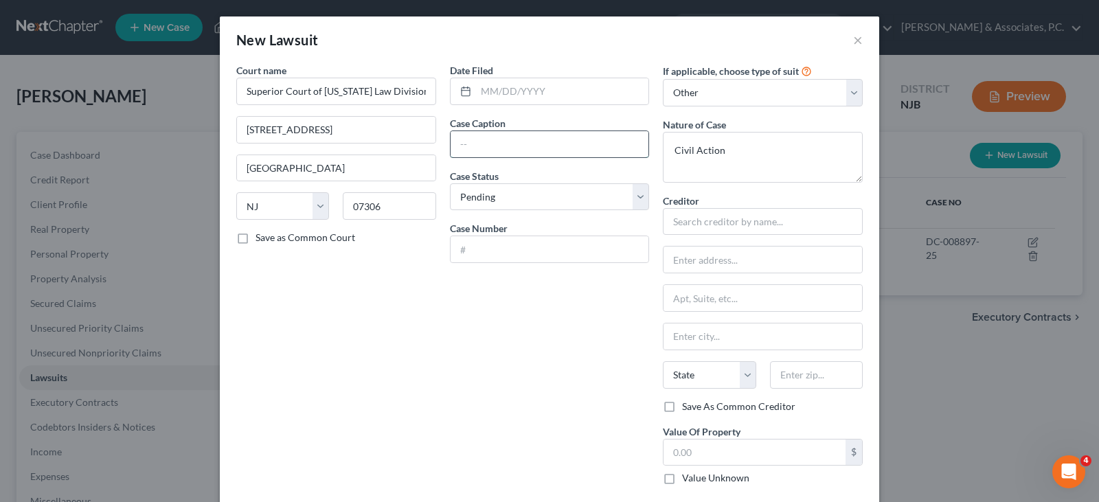
click at [519, 148] on input "text" at bounding box center [550, 144] width 198 height 26
type input "Barclays Bank Delaware vs Evelyn Gonzalez"
click at [527, 240] on input "text" at bounding box center [550, 249] width 198 height 26
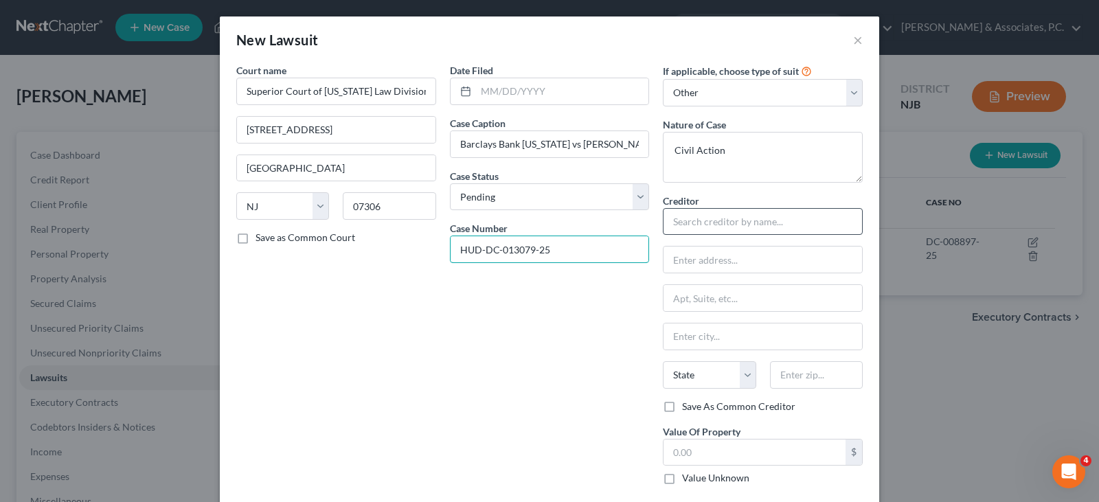
type input "HUD-DC-013079-25"
click at [697, 216] on input "text" at bounding box center [763, 221] width 200 height 27
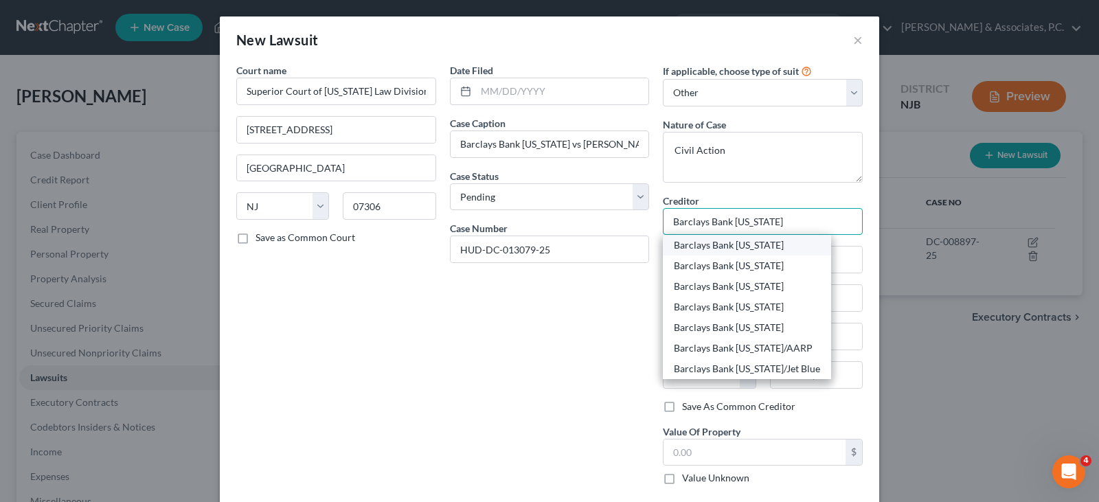
type input "Barclays Bank Delaware"
click at [708, 246] on div "Barclays Bank Delaware" at bounding box center [747, 245] width 146 height 14
type input "1007 N Orange Street"
type input "Wilmington"
select select "7"
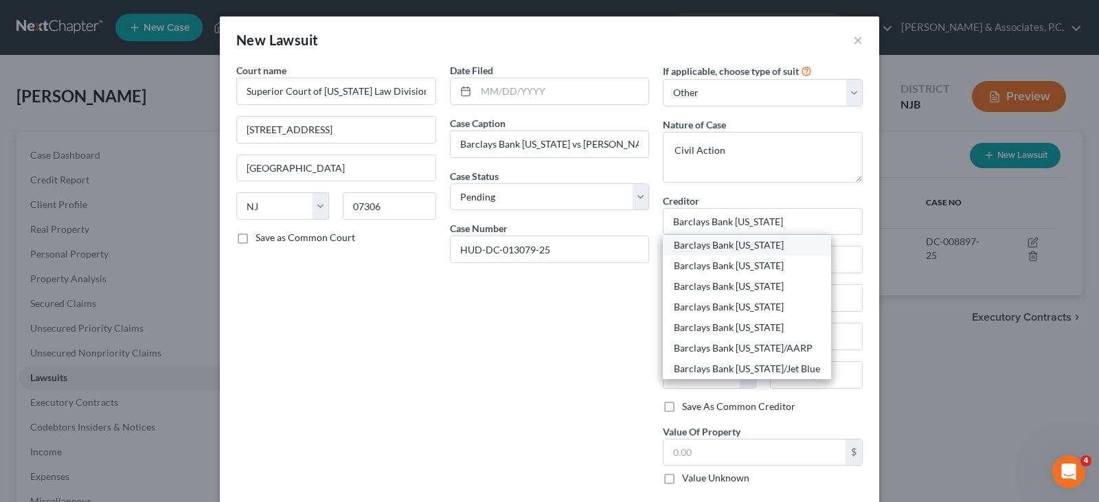
type input "19801"
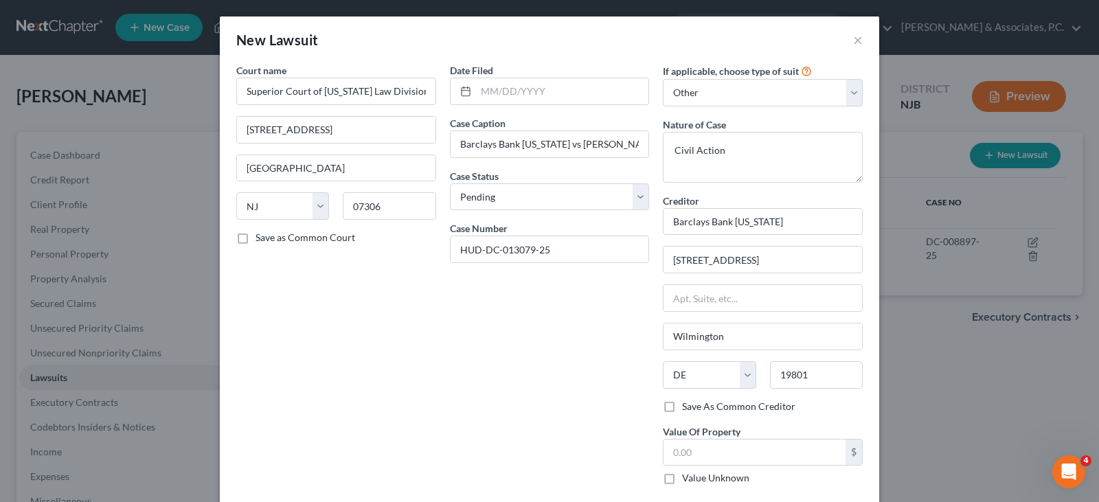
click at [549, 323] on div "Date Filed Case Caption Barclays Bank Delaware vs Evelyn Gonzalez Case Status *…" at bounding box center [550, 279] width 214 height 433
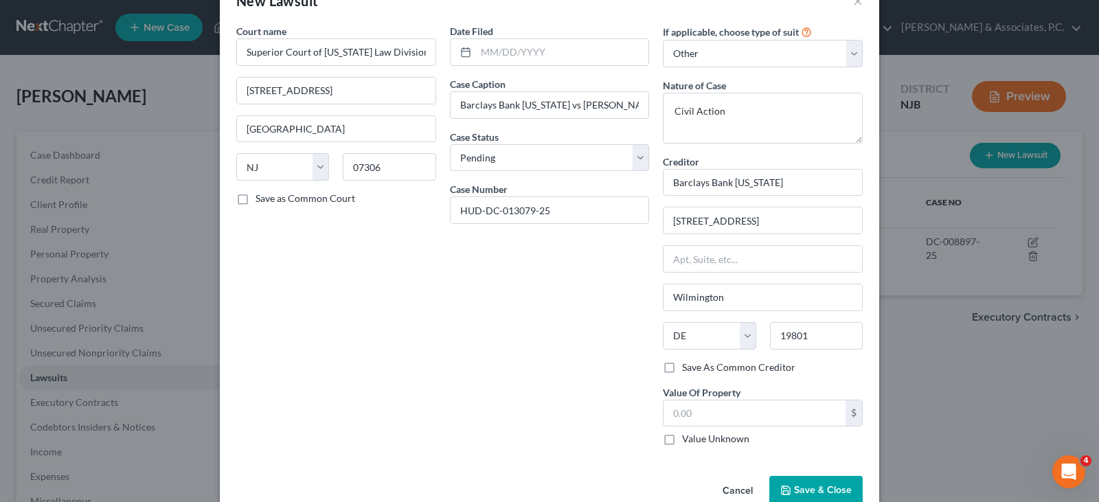
scroll to position [69, 0]
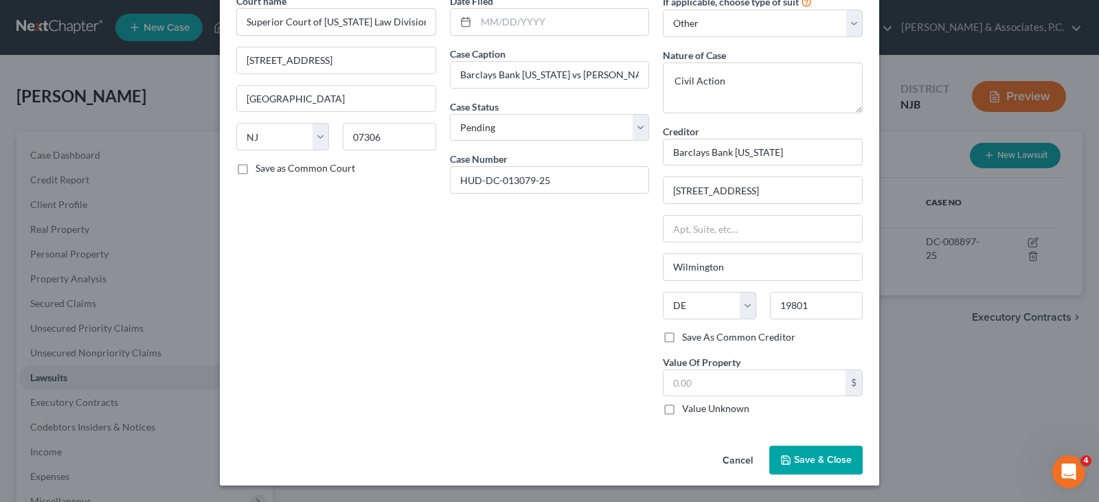
click at [828, 452] on button "Save & Close" at bounding box center [815, 460] width 93 height 29
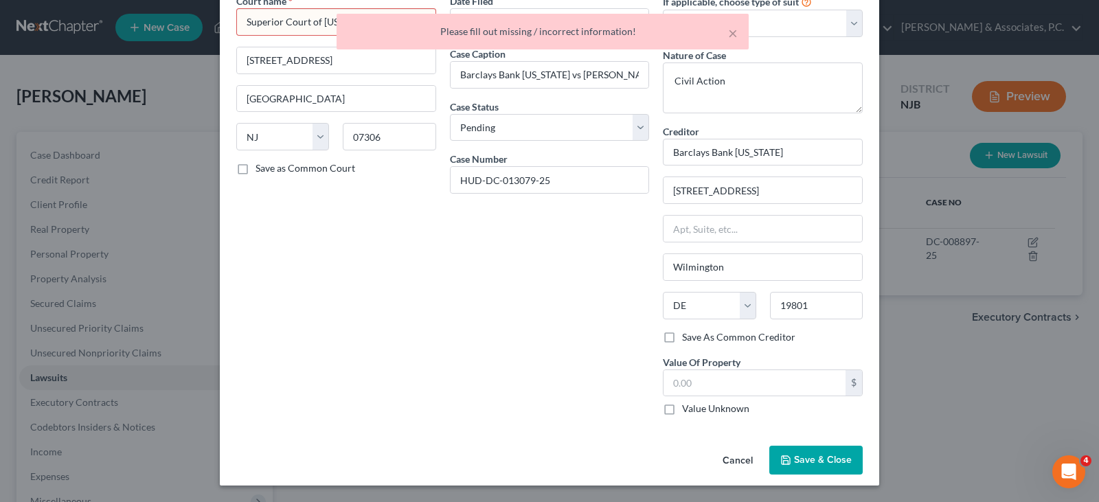
drag, startPoint x: 498, startPoint y: 253, endPoint x: 476, endPoint y: 227, distance: 33.6
click at [491, 244] on div "Date Filed Case Caption Barclays Bank Delaware vs Evelyn Gonzalez Case Status *…" at bounding box center [550, 210] width 214 height 433
click at [284, 24] on div "× Please fill out missing / incorrect information!" at bounding box center [542, 35] width 1099 height 43
click at [303, 11] on input "Superior Court of New Jersey Law Division Hudson Special Civil Part" at bounding box center [336, 21] width 200 height 27
click at [304, 19] on div "× Please fill out missing / incorrect information!" at bounding box center [542, 35] width 1099 height 43
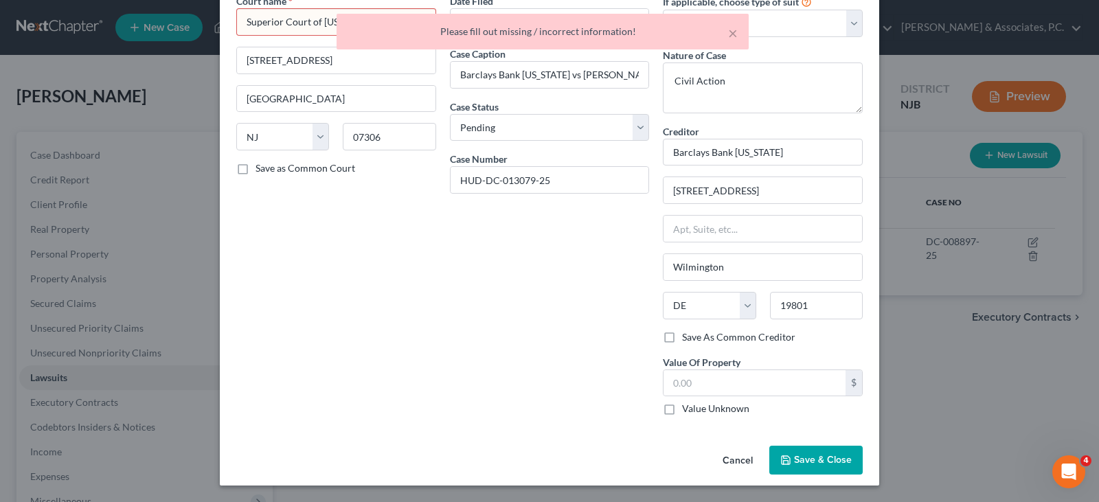
drag, startPoint x: 320, startPoint y: 21, endPoint x: 352, endPoint y: 10, distance: 33.4
click at [319, 21] on div "× Please fill out missing / incorrect information!" at bounding box center [542, 35] width 1099 height 43
click at [735, 32] on select "Select Repossession Garnishment Foreclosure Attached, Seized, Or Levied Other" at bounding box center [763, 23] width 200 height 27
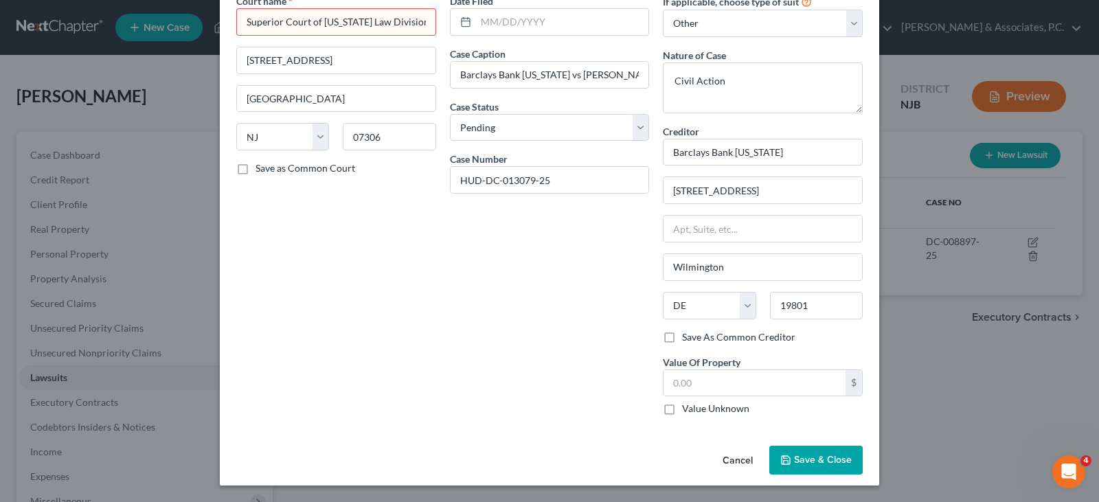
click at [418, 19] on input "Superior Court of New Jersey Law Division Hudson Special Civil Part" at bounding box center [336, 21] width 200 height 27
click at [808, 451] on button "Save & Close" at bounding box center [815, 460] width 93 height 29
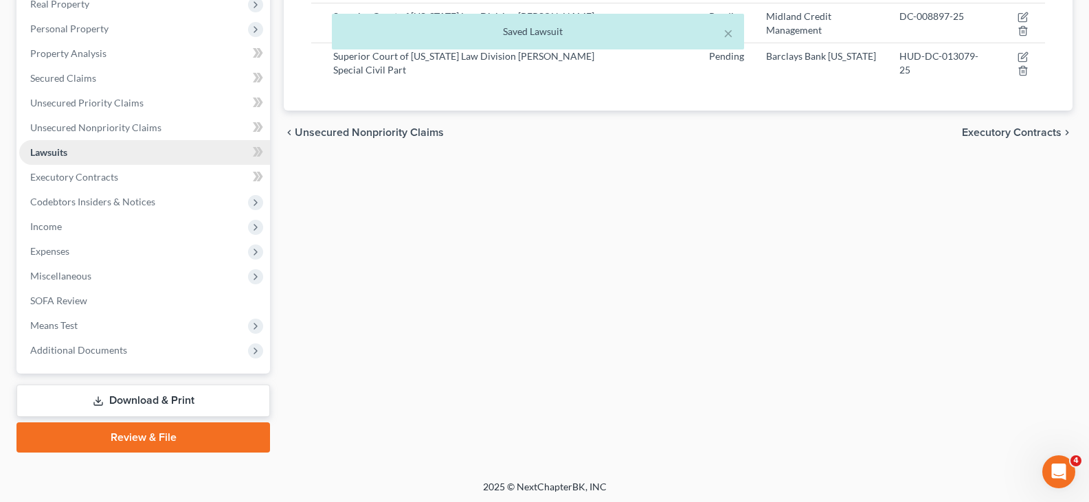
scroll to position [228, 0]
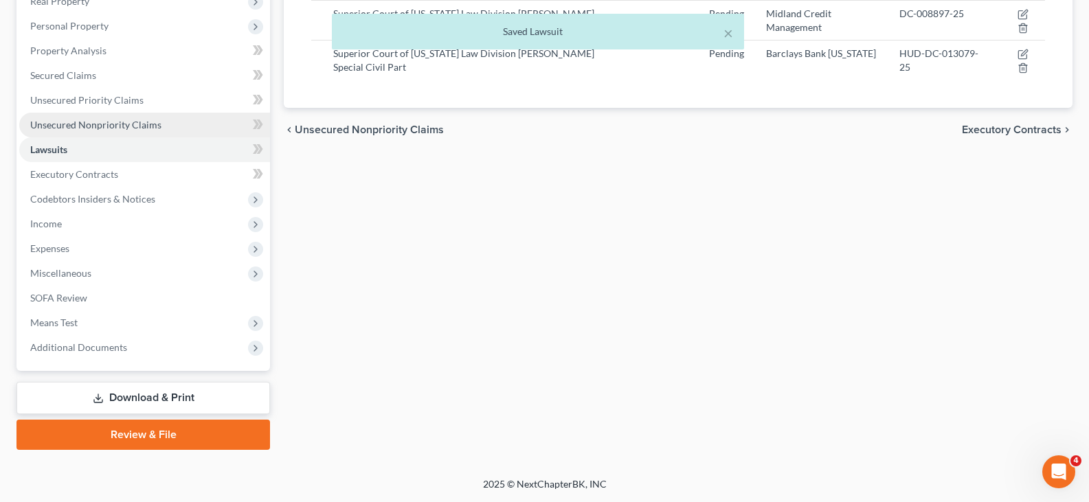
click at [80, 126] on span "Unsecured Nonpriority Claims" at bounding box center [95, 125] width 131 height 12
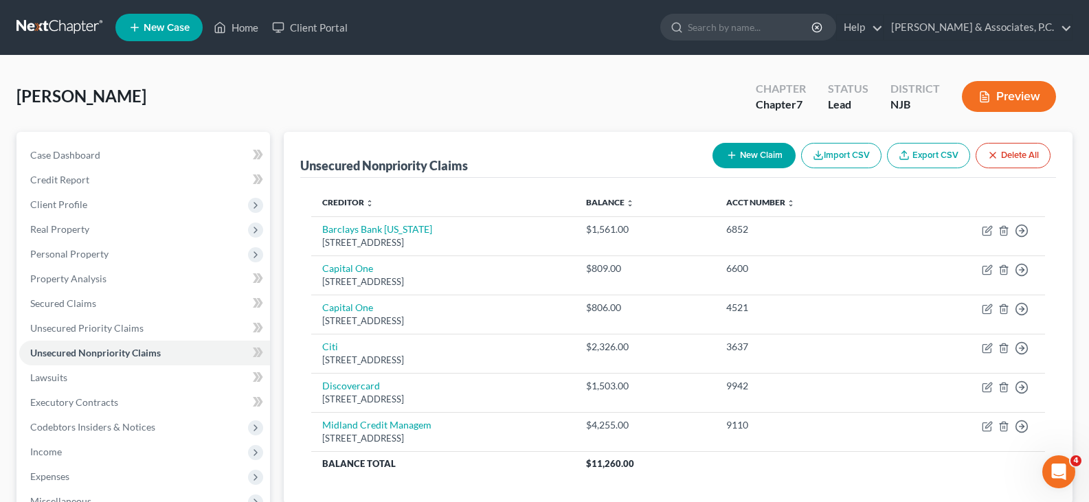
click at [19, 341] on link "Unsecured Nonpriority Claims" at bounding box center [144, 353] width 251 height 25
click at [753, 151] on button "New Claim" at bounding box center [753, 155] width 83 height 25
select select "0"
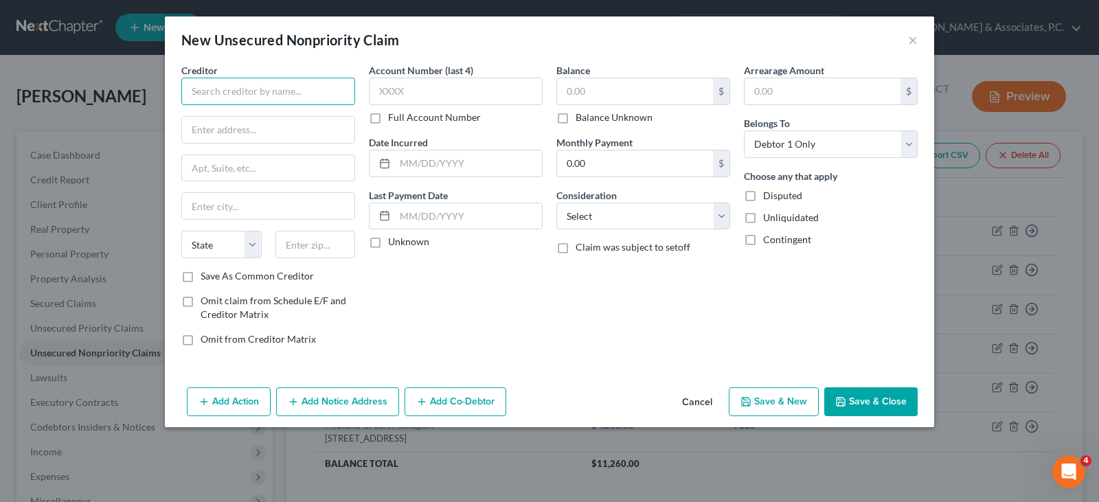
click at [264, 89] on input "text" at bounding box center [268, 91] width 174 height 27
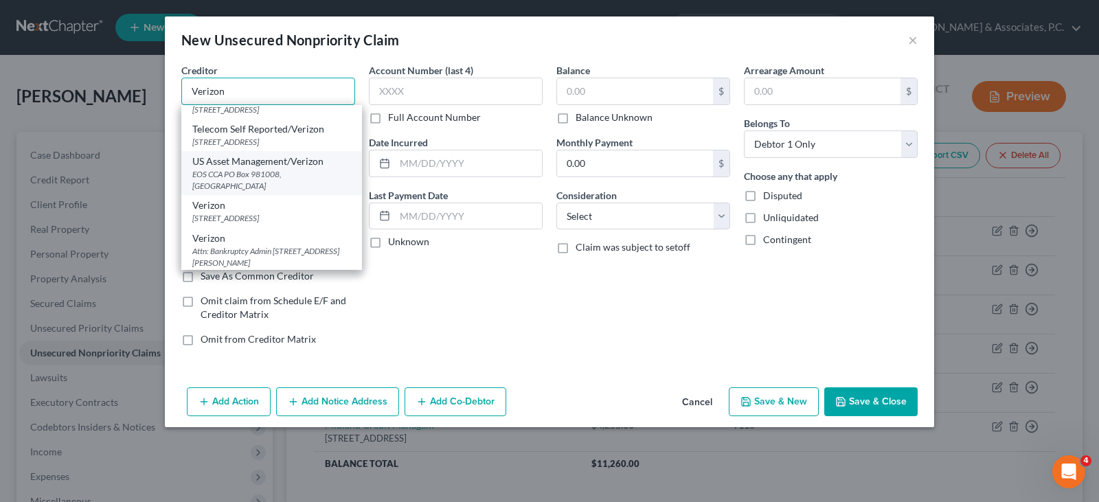
scroll to position [206, 0]
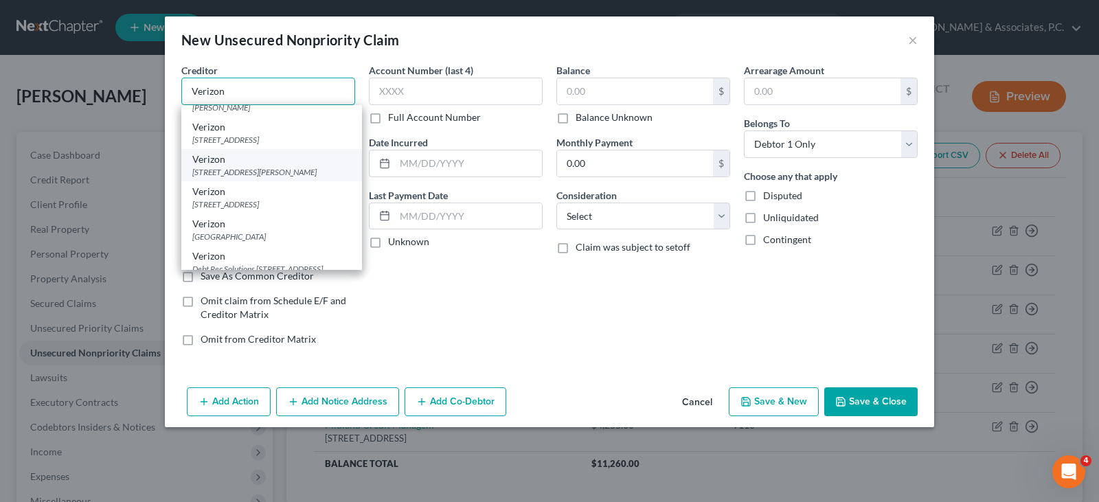
type input "Verizon"
click at [245, 171] on div "500 Technology Dr Suite 300, Weldon Spring, MO 63304" at bounding box center [271, 172] width 159 height 12
type input "500 Technology Dr Suite 300"
type input "Weldon Spring"
select select "26"
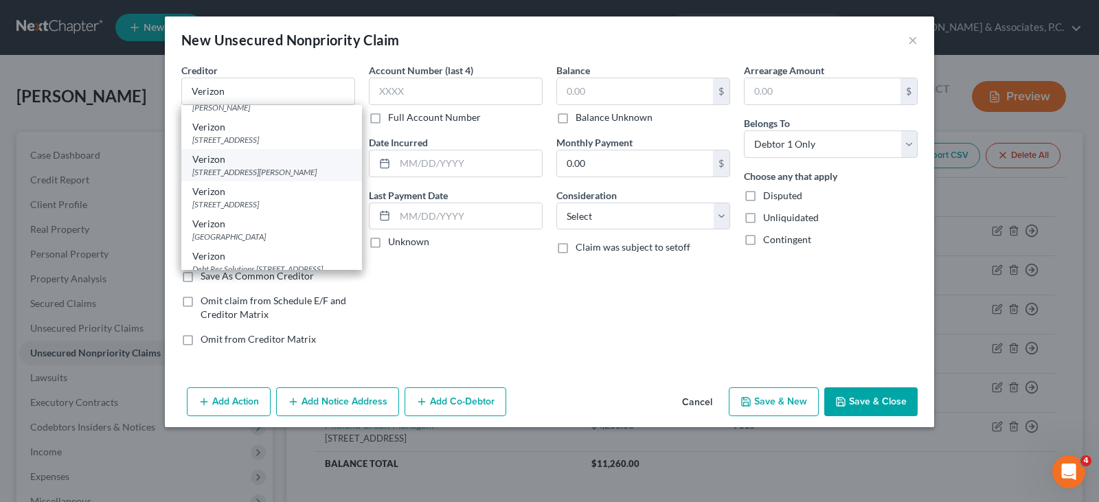
type input "63304"
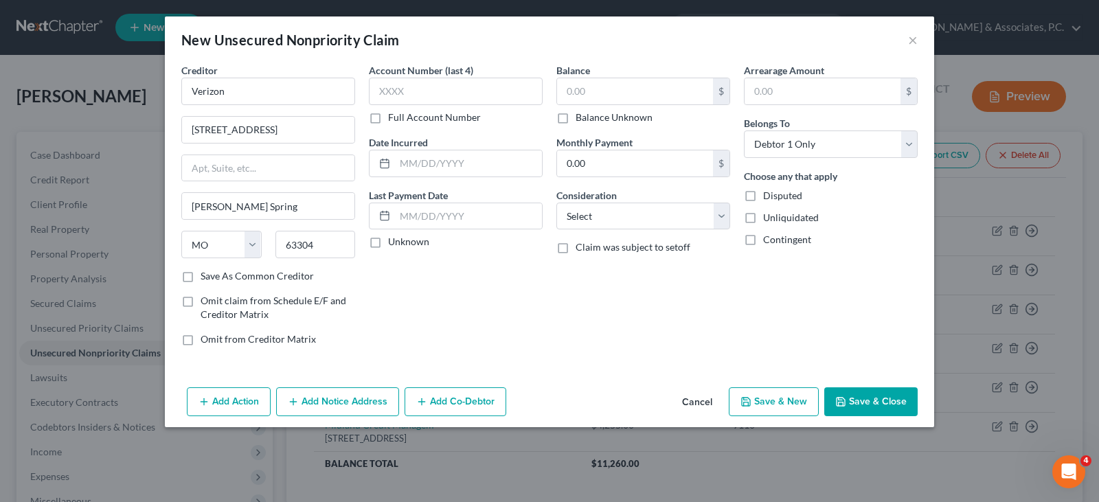
click at [576, 114] on label "Balance Unknown" at bounding box center [614, 118] width 77 height 14
click at [581, 114] on input "Balance Unknown" at bounding box center [585, 115] width 9 height 9
checkbox input "true"
type input "0.00"
click at [635, 206] on select "Select Cable / Satellite Services Collection Agency Credit Card Debt Debt Couns…" at bounding box center [643, 216] width 174 height 27
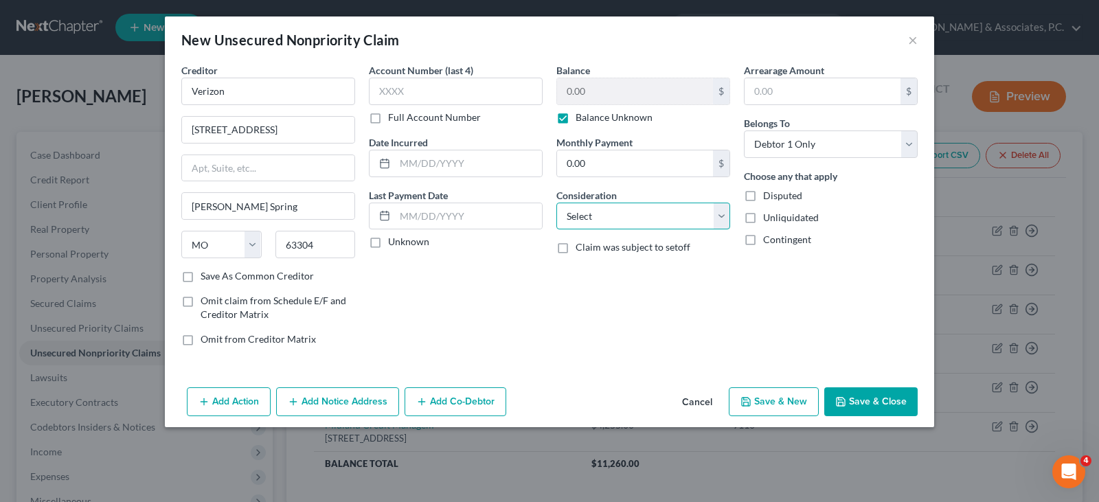
select select "19"
click at [556, 203] on select "Select Cable / Satellite Services Collection Agency Credit Card Debt Debt Couns…" at bounding box center [643, 216] width 174 height 27
click at [877, 400] on button "Save & Close" at bounding box center [870, 401] width 93 height 29
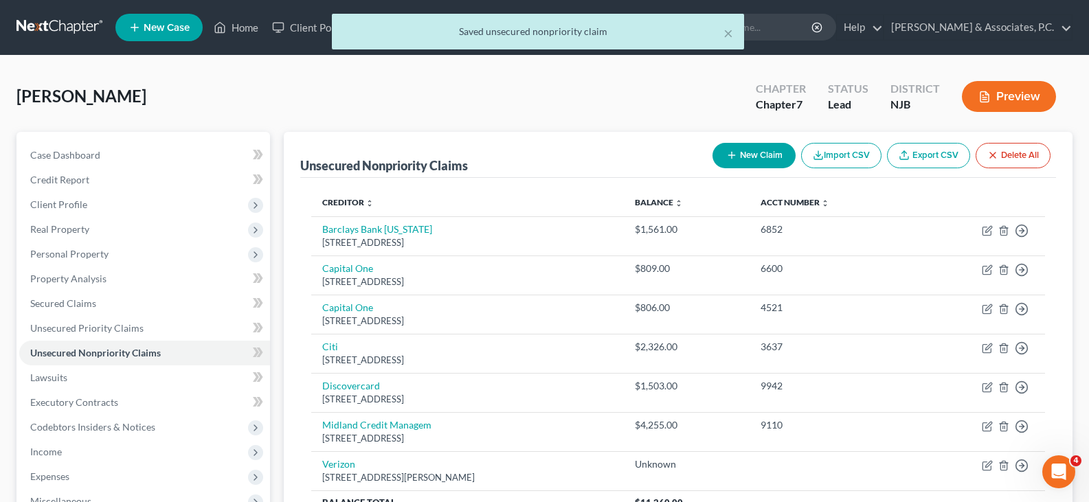
click at [751, 150] on button "New Claim" at bounding box center [753, 155] width 83 height 25
select select "0"
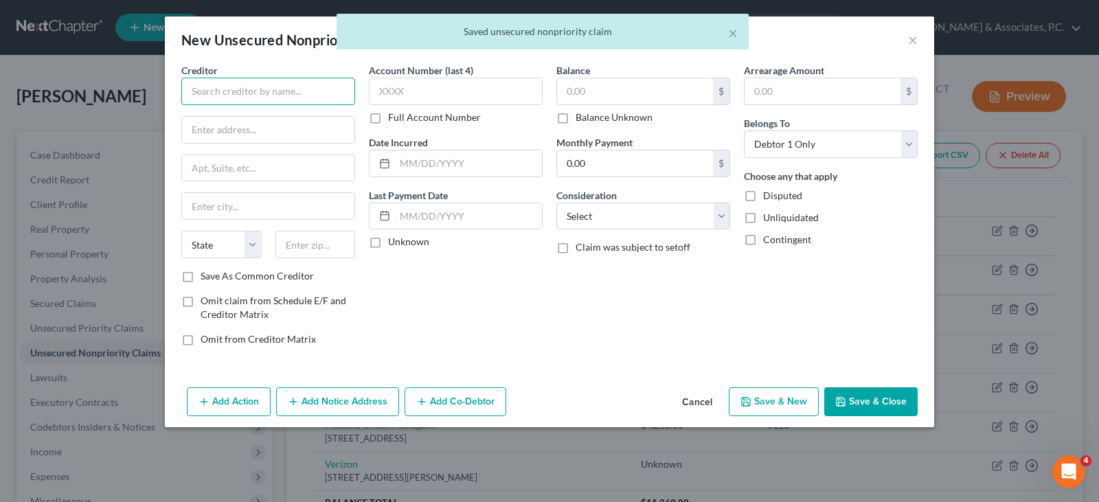
click at [270, 89] on input "text" at bounding box center [268, 91] width 174 height 27
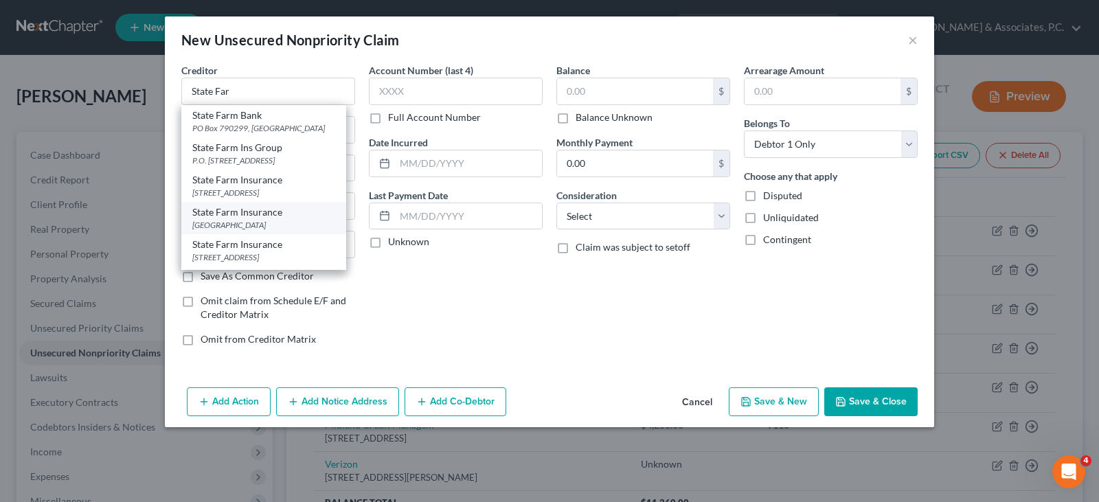
click at [216, 221] on div "One State Farm Plaza, Bloomington, IL 61710" at bounding box center [263, 225] width 143 height 12
type input "State Farm Insurance"
type input "One State Farm Plaza"
type input "Bloomington"
select select "14"
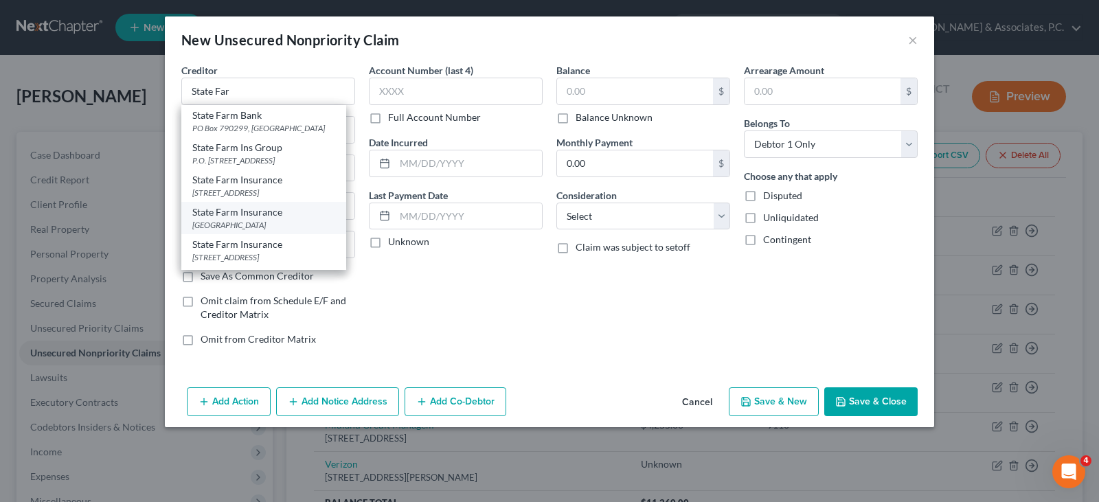
type input "61710"
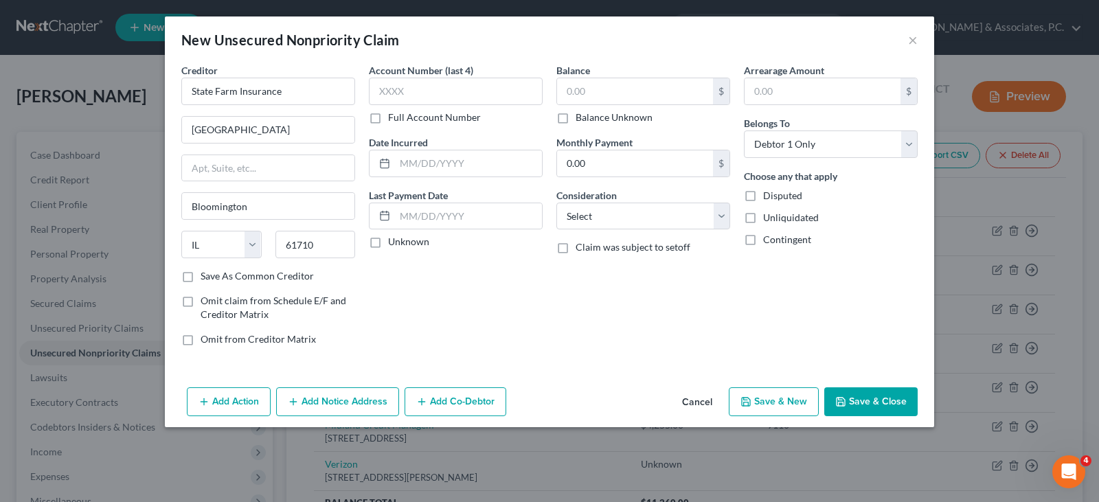
click at [318, 400] on button "Add Notice Address" at bounding box center [337, 401] width 123 height 29
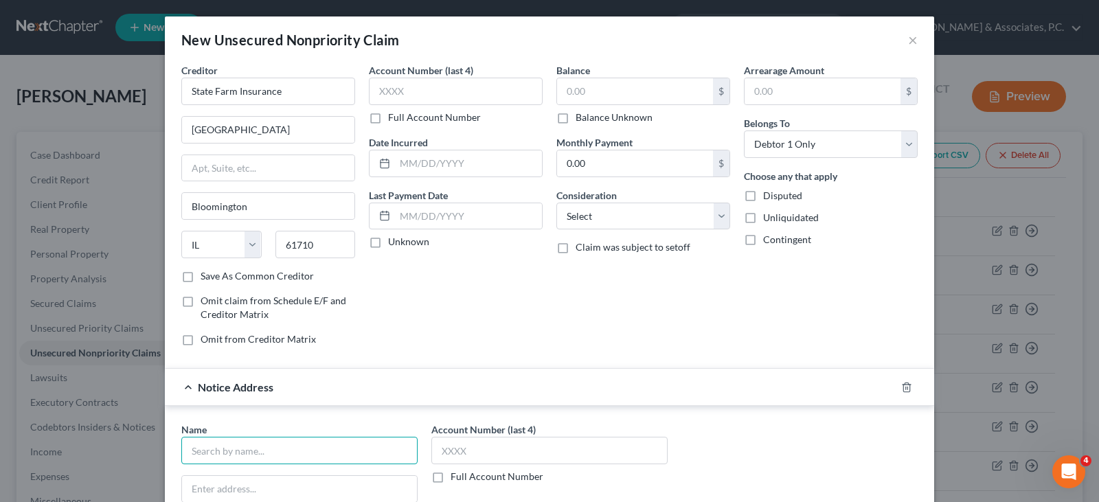
click at [261, 446] on input "text" at bounding box center [299, 450] width 236 height 27
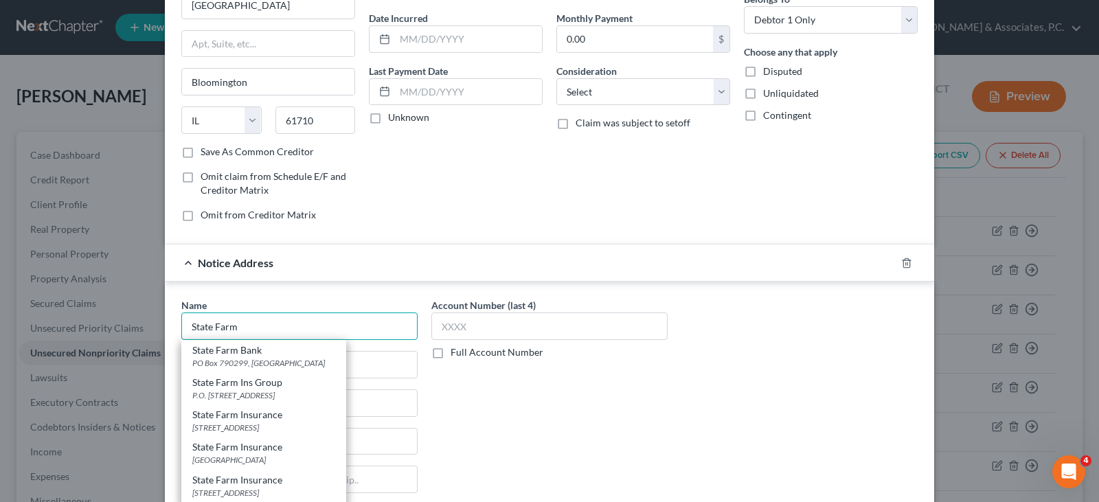
scroll to position [206, 0]
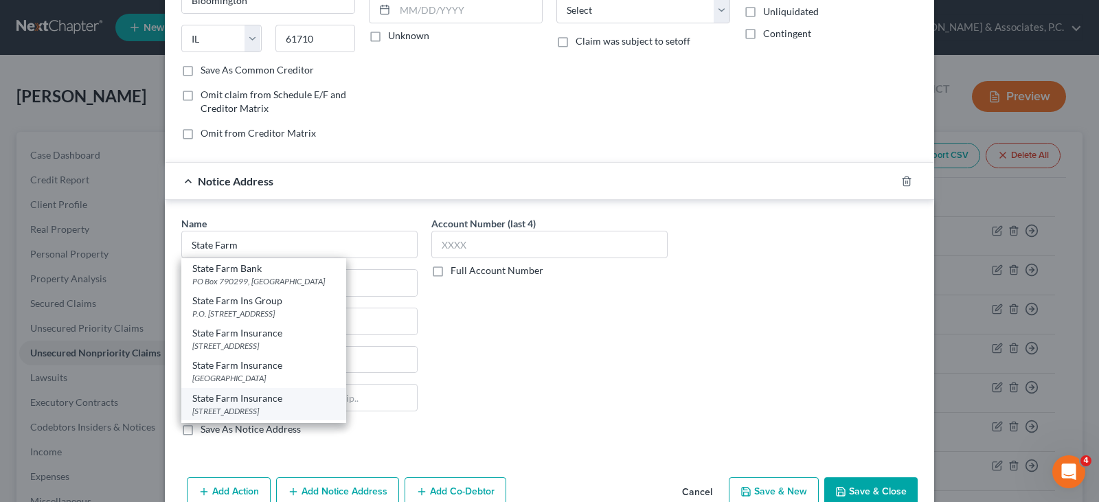
click at [216, 407] on div "PO Box 588002, Duluth, GA 30029" at bounding box center [263, 411] width 143 height 12
type input "State Farm Insurance"
type input "PO Box 588002"
type input "Duluth"
select select "10"
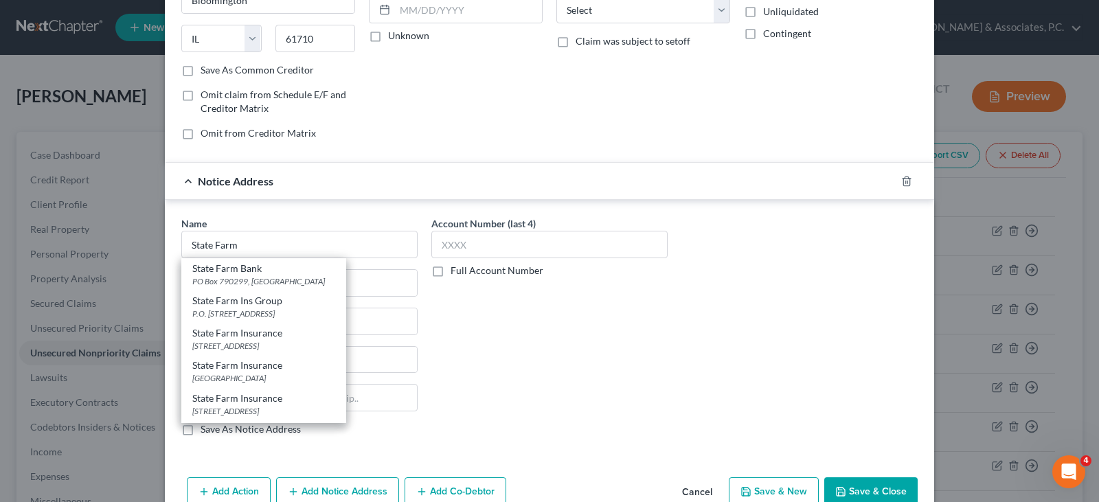
type input "30029"
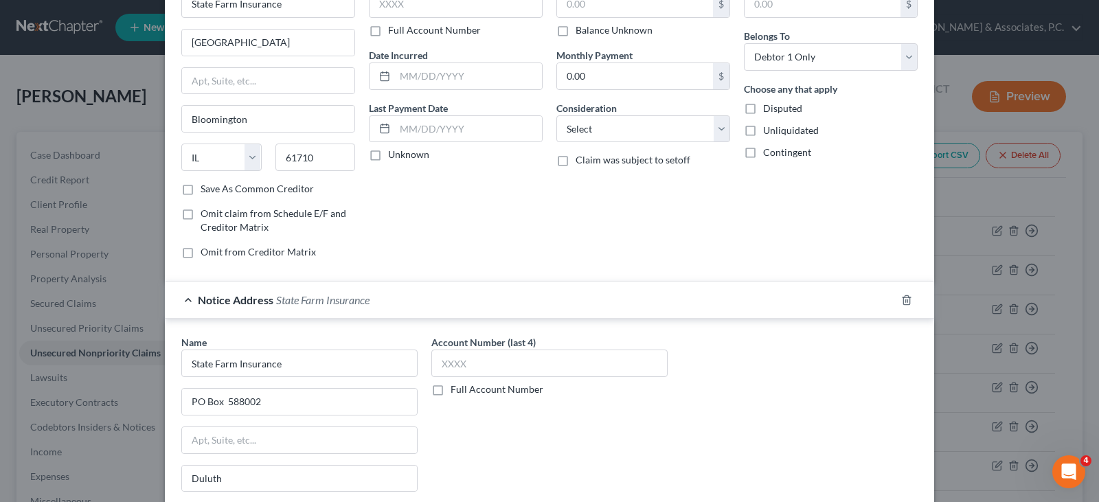
scroll to position [0, 0]
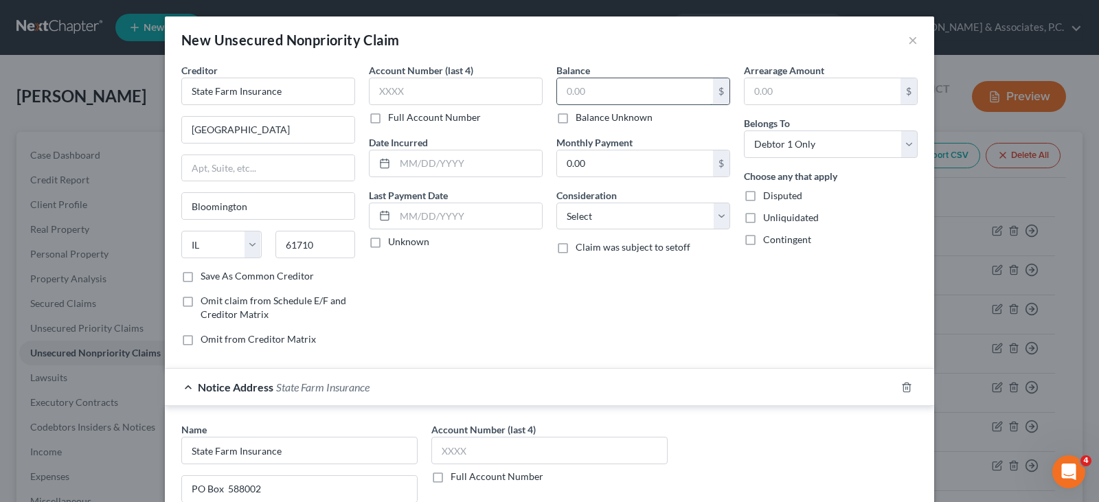
click at [577, 93] on input "text" at bounding box center [635, 91] width 156 height 26
click at [577, 86] on input "text" at bounding box center [635, 91] width 156 height 26
type input "300.00"
click at [595, 204] on select "Select Cable / Satellite Services Collection Agency Credit Card Debt Debt Couns…" at bounding box center [643, 216] width 174 height 27
select select "14"
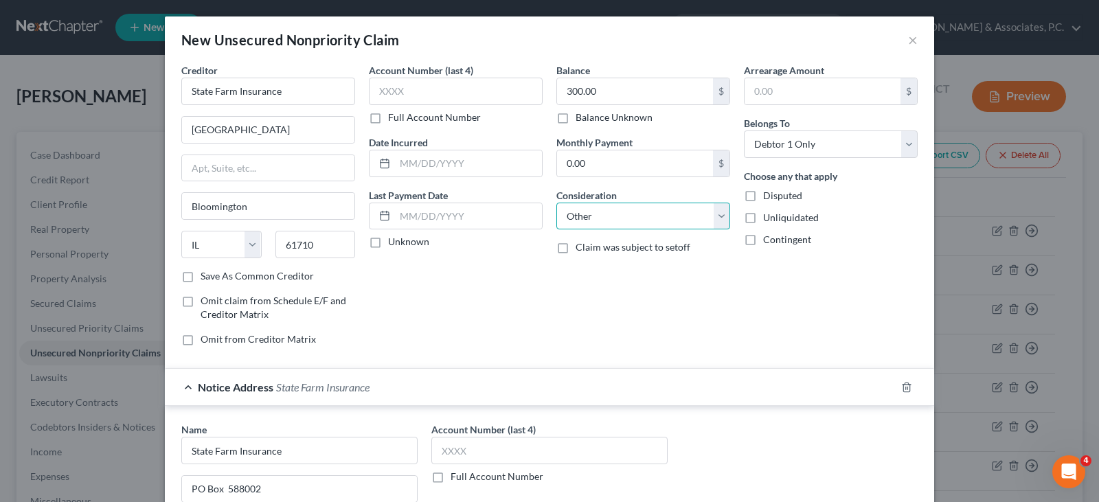
click at [556, 203] on select "Select Cable / Satellite Services Collection Agency Credit Card Debt Debt Couns…" at bounding box center [643, 216] width 174 height 27
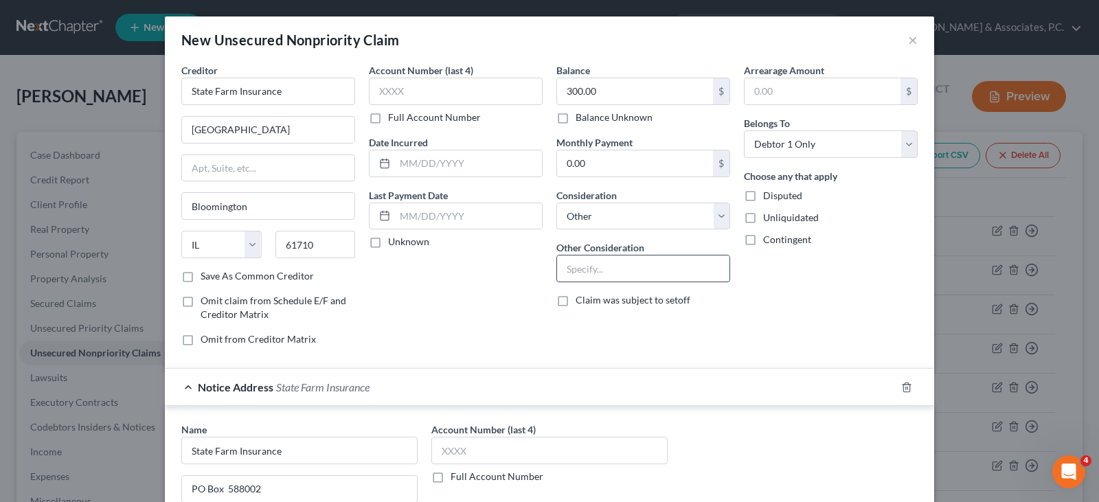
click at [567, 266] on input "text" at bounding box center [643, 268] width 172 height 26
type input "Insurance"
click at [486, 272] on div "Account Number (last 4) Full Account Number Date Incurred Last Payment Date Unk…" at bounding box center [455, 210] width 187 height 294
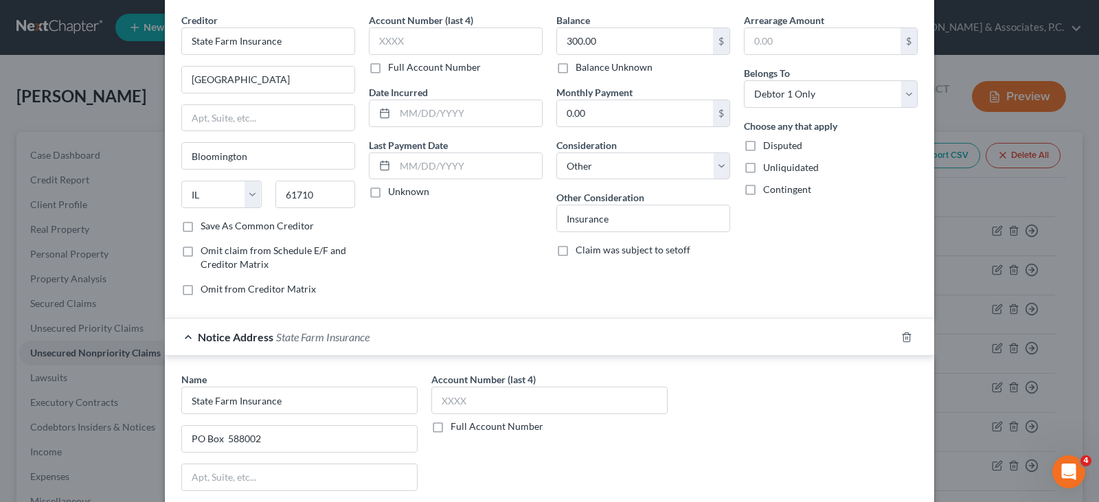
scroll to position [238, 0]
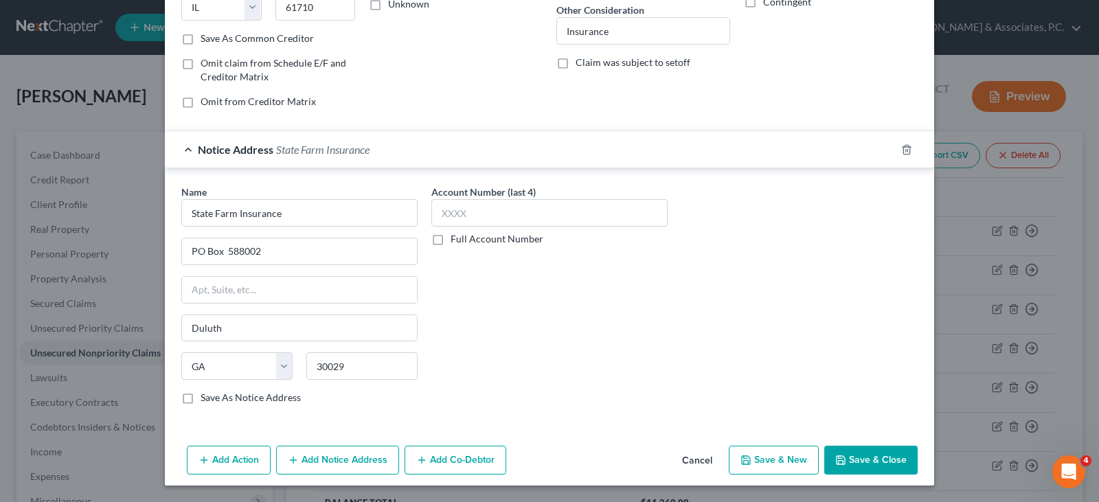
click at [871, 455] on button "Save & Close" at bounding box center [870, 460] width 93 height 29
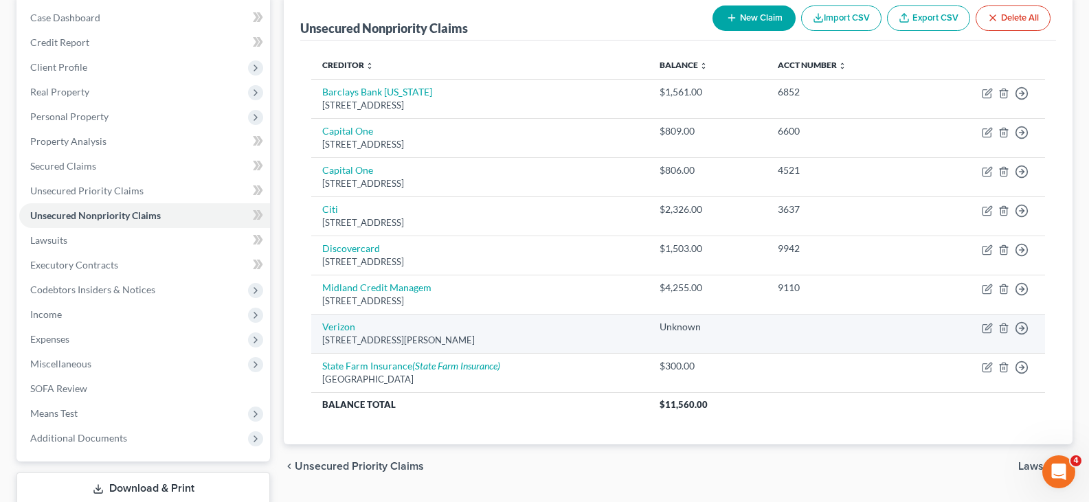
scroll to position [206, 0]
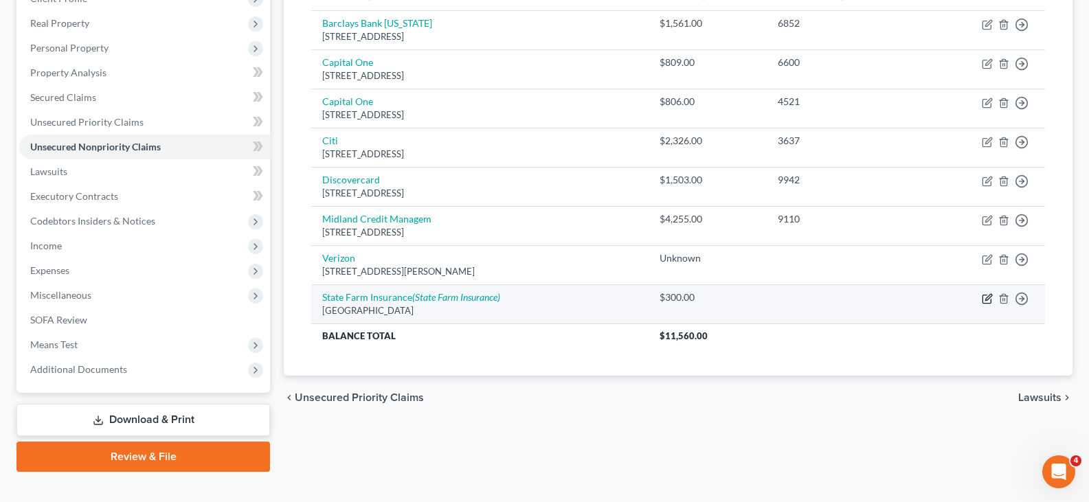
click at [988, 300] on icon "button" at bounding box center [986, 298] width 11 height 11
select select "14"
select select "0"
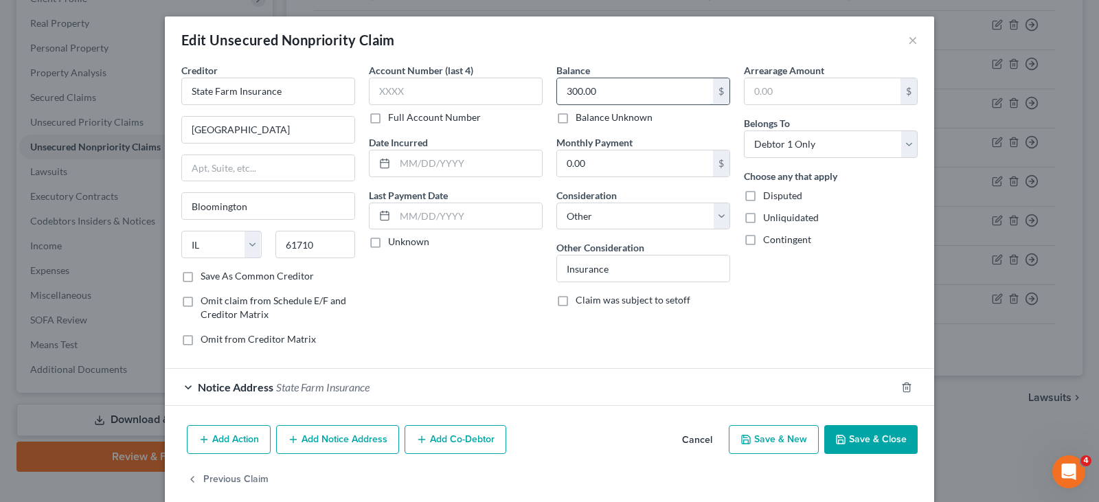
click at [598, 84] on input "300.00" at bounding box center [635, 91] width 156 height 26
type input "500.00"
click at [862, 440] on button "Save & Close" at bounding box center [870, 439] width 93 height 29
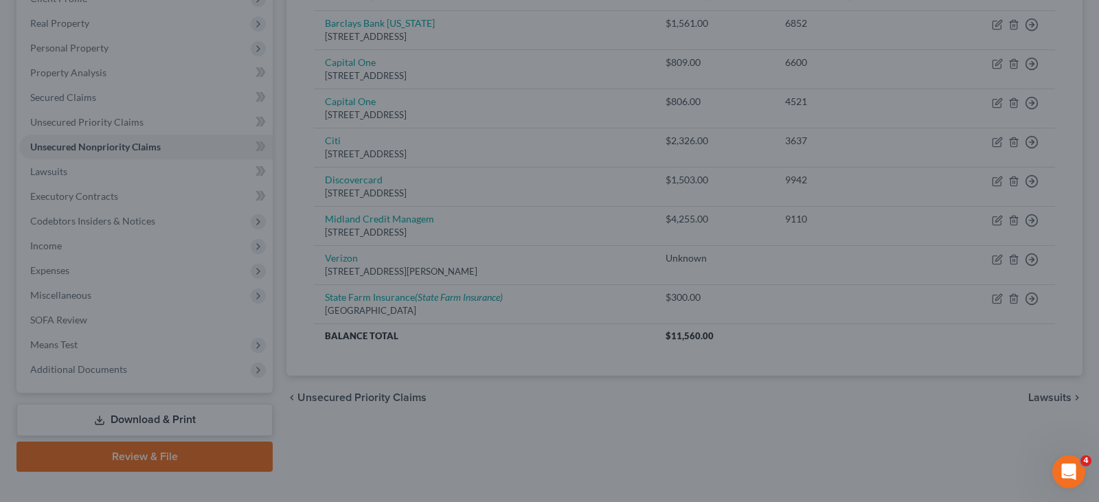
type input "0"
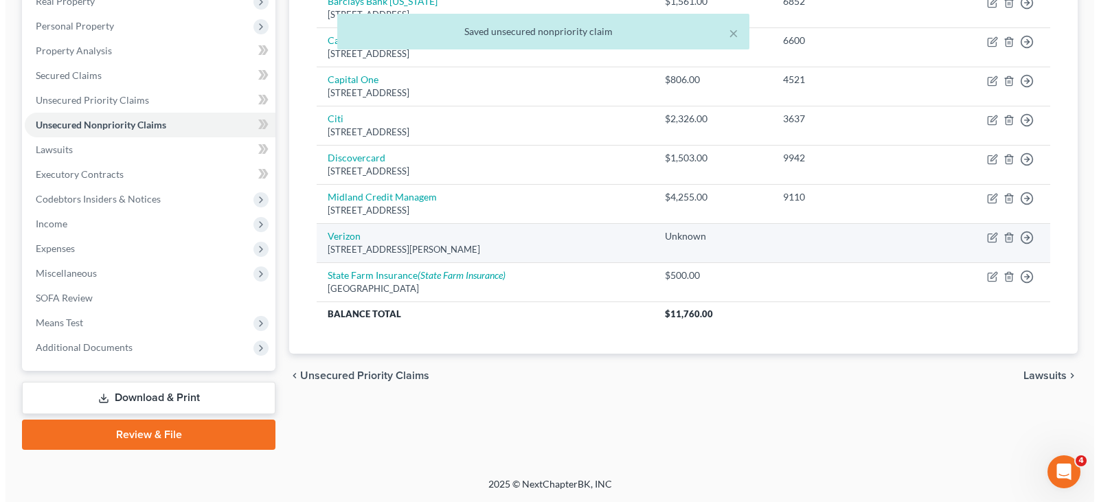
scroll to position [159, 0]
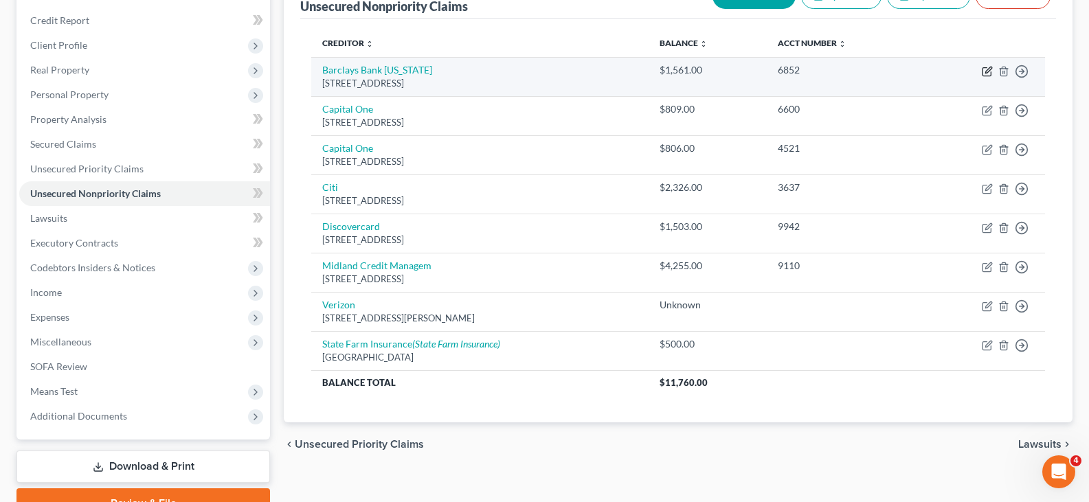
click at [985, 68] on icon "button" at bounding box center [986, 72] width 8 height 8
select select "7"
select select "0"
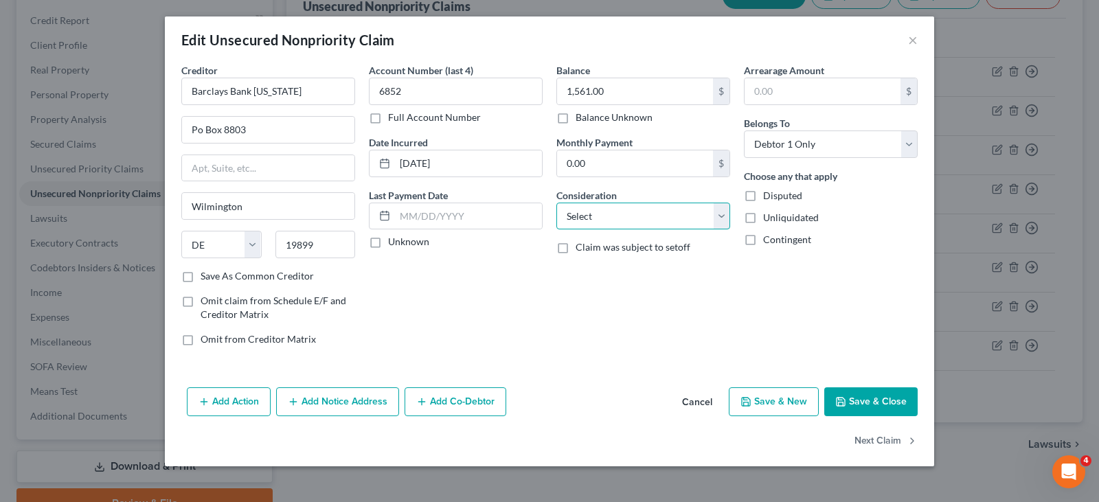
click at [622, 212] on select "Select Cable / Satellite Services Collection Agency Credit Card Debt Debt Couns…" at bounding box center [643, 216] width 174 height 27
select select "2"
click at [556, 203] on select "Select Cable / Satellite Services Collection Agency Credit Card Debt Debt Couns…" at bounding box center [643, 216] width 174 height 27
click at [331, 400] on button "Add Notice Address" at bounding box center [337, 401] width 123 height 29
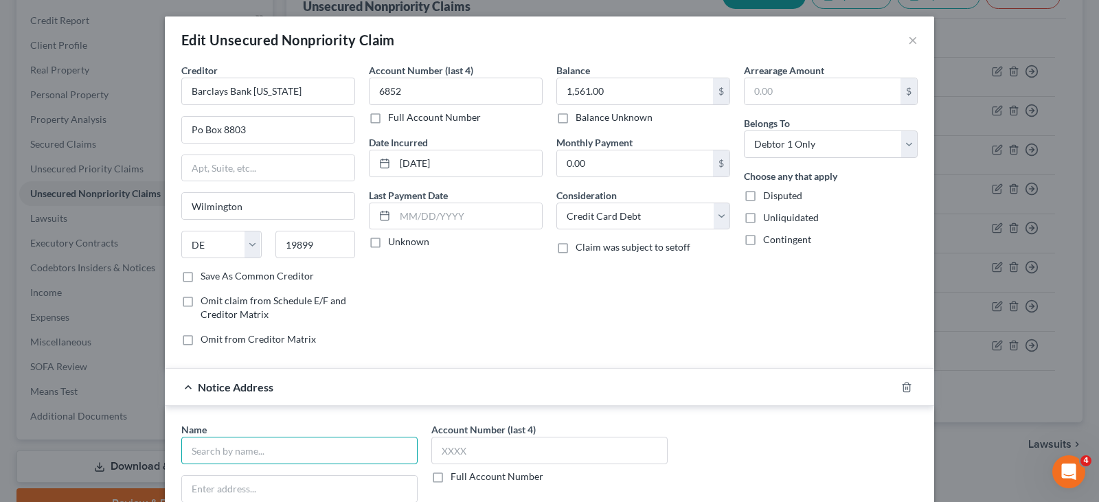
click at [300, 448] on input "text" at bounding box center [299, 450] width 236 height 27
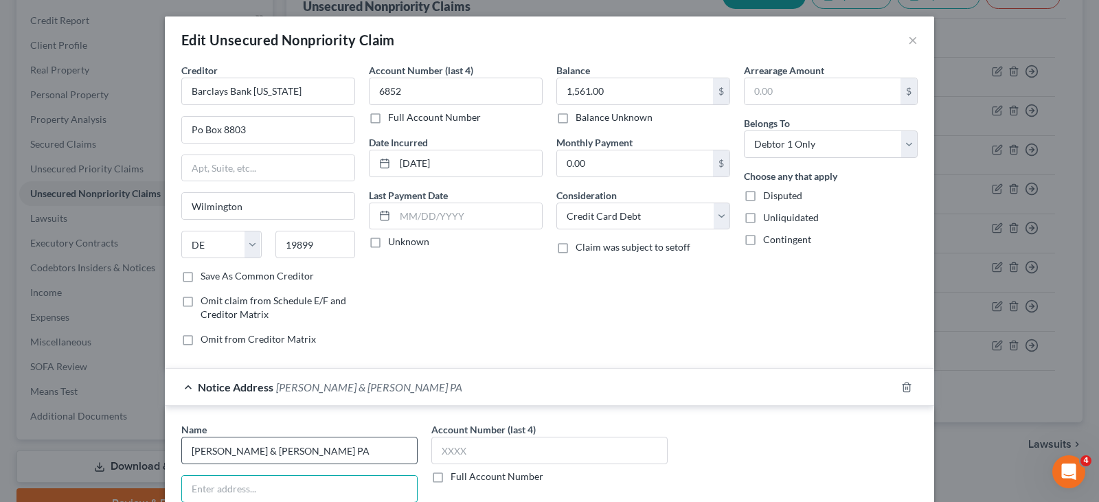
type input "Tenaglia & Hunt PA"
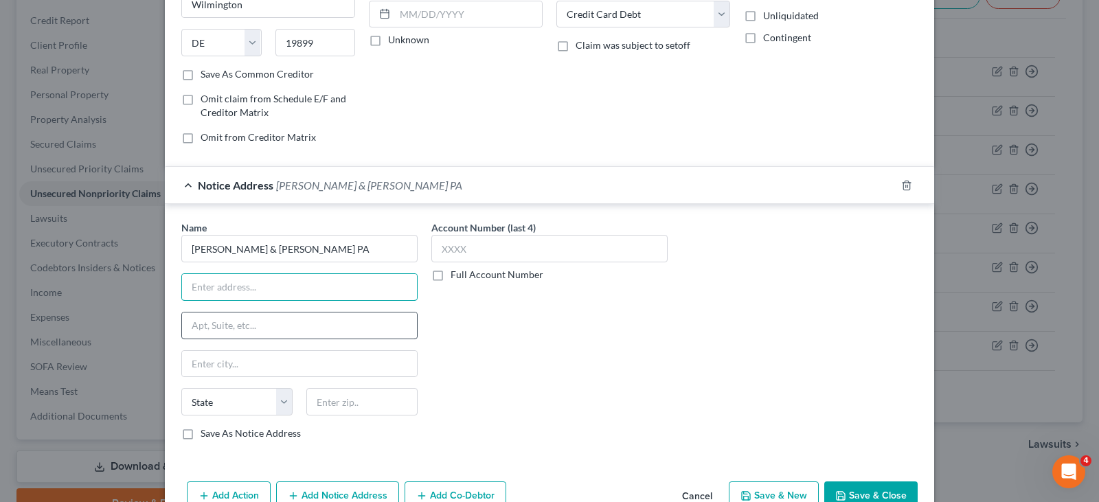
scroll to position [206, 0]
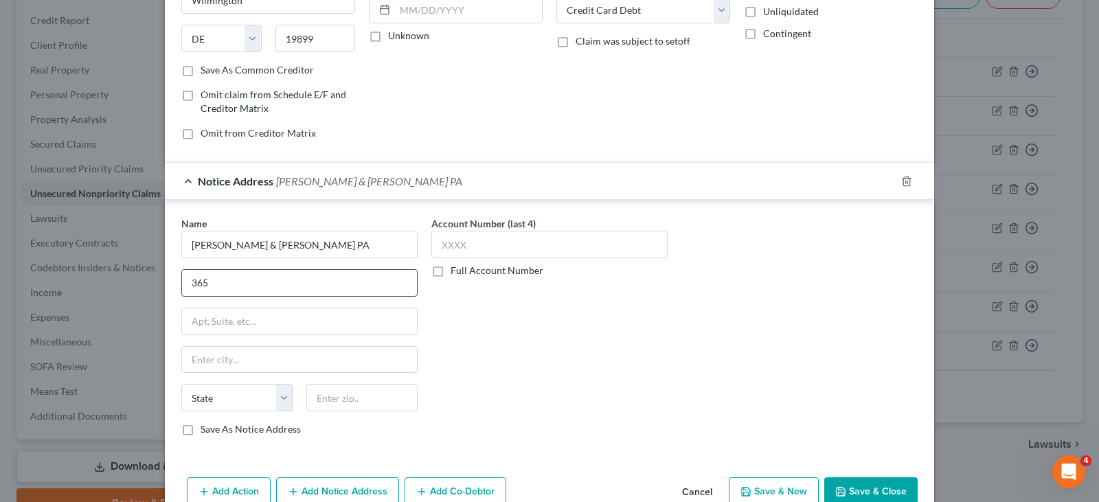
type input "365 West Passaic Street Suite 405"
click at [345, 394] on input "text" at bounding box center [361, 397] width 111 height 27
type input "07662"
type input "Rochelle Park"
select select "33"
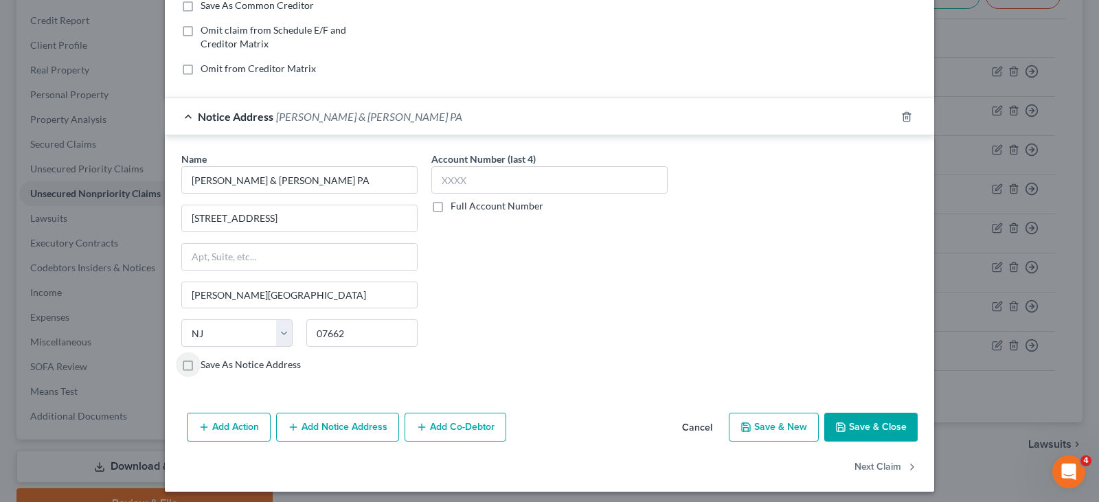
scroll to position [277, 0]
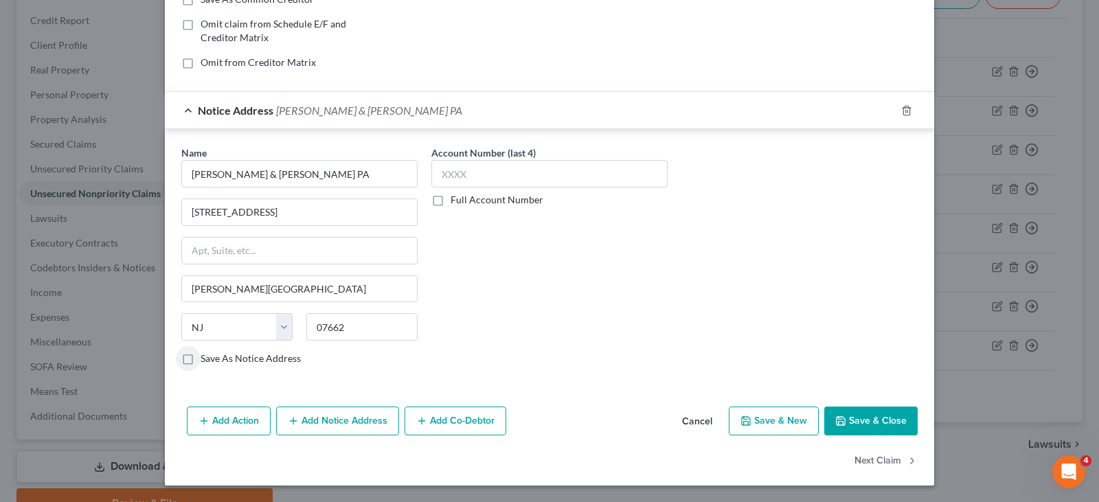
click at [876, 420] on button "Save & Close" at bounding box center [870, 421] width 93 height 29
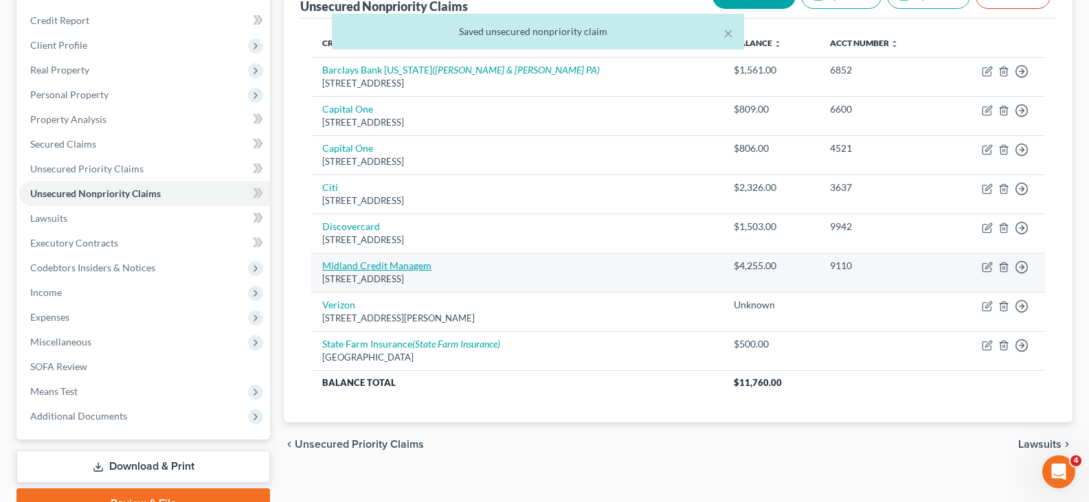
click at [367, 265] on link "Midland Credit Managem" at bounding box center [376, 266] width 109 height 12
select select "23"
select select "0"
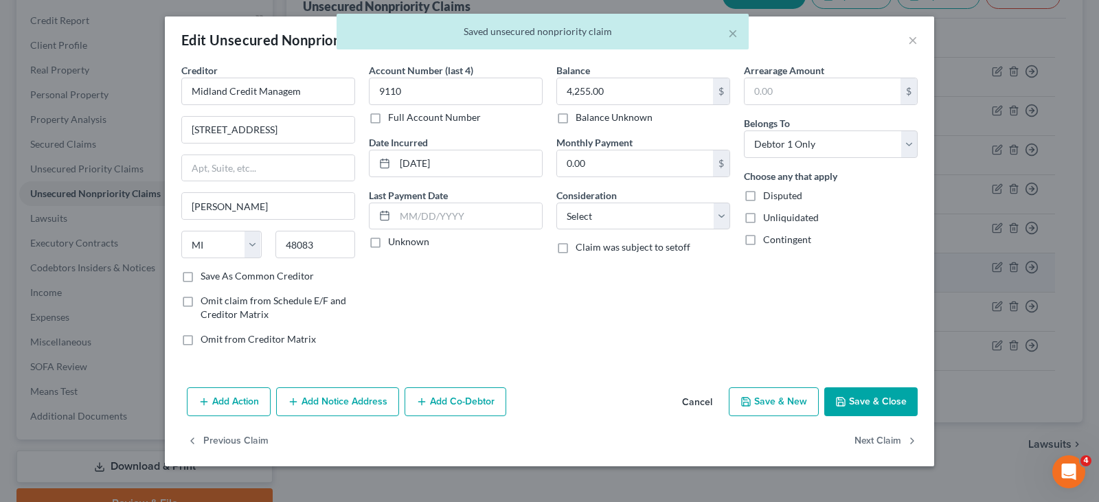
click at [355, 265] on div "Creditor * Midland Credit Managem 320 E Big Beaver Rd Ste Troy State AL AK AR A…" at bounding box center [268, 173] width 174 height 220
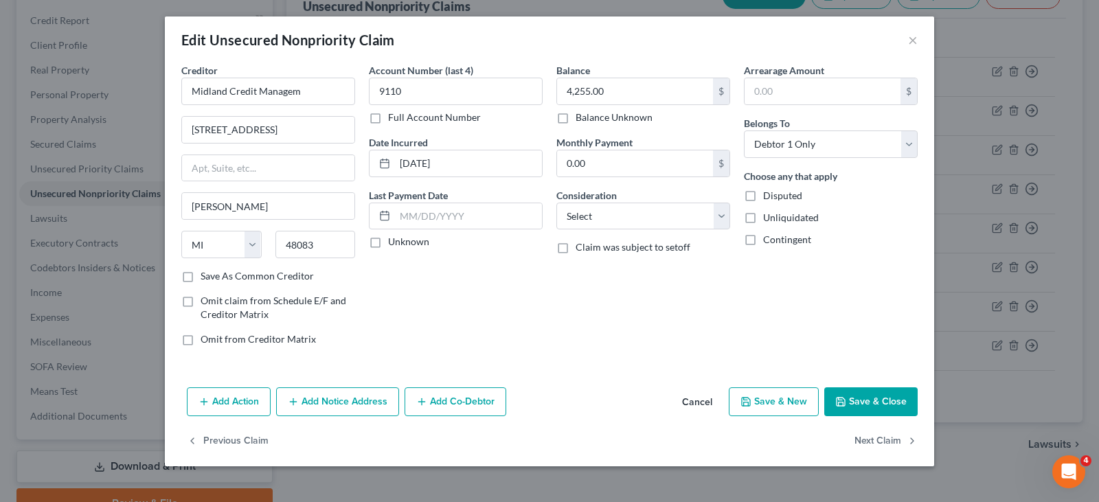
click at [365, 405] on button "Add Notice Address" at bounding box center [337, 401] width 123 height 29
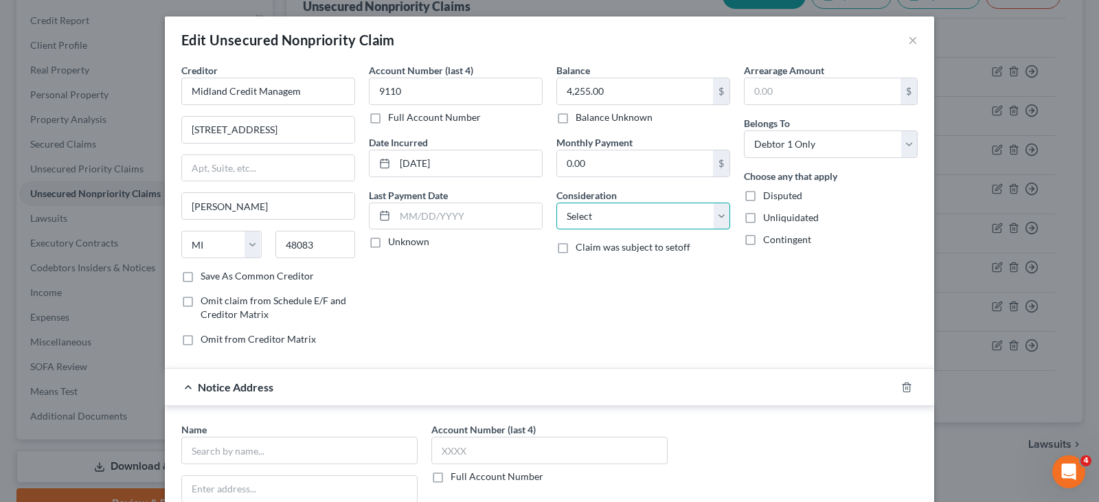
click at [649, 225] on select "Select Cable / Satellite Services Collection Agency Credit Card Debt Debt Couns…" at bounding box center [643, 216] width 174 height 27
select select "1"
click at [556, 203] on select "Select Cable / Satellite Services Collection Agency Credit Card Debt Debt Couns…" at bounding box center [643, 216] width 174 height 27
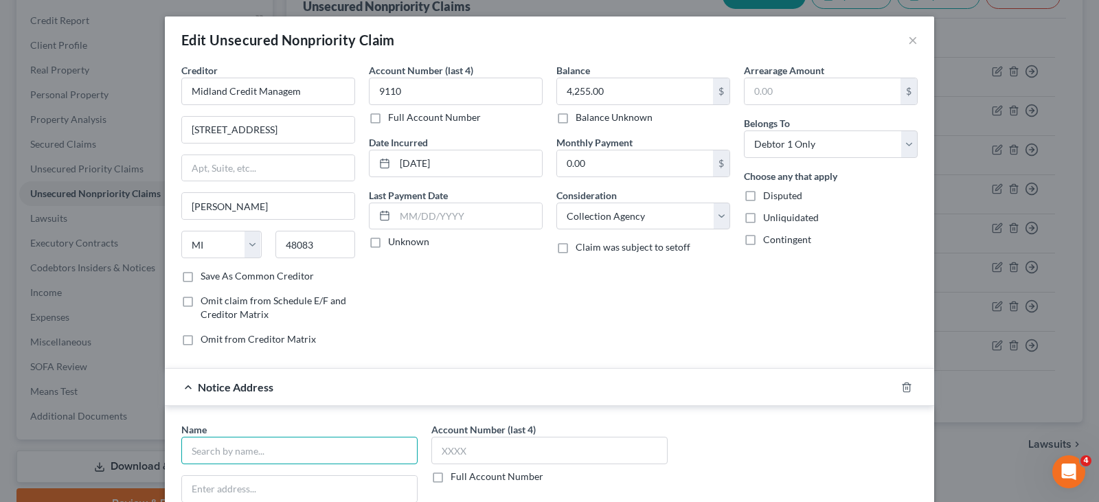
drag, startPoint x: 328, startPoint y: 443, endPoint x: 350, endPoint y: 449, distance: 22.2
click at [328, 446] on input "text" at bounding box center [299, 450] width 236 height 27
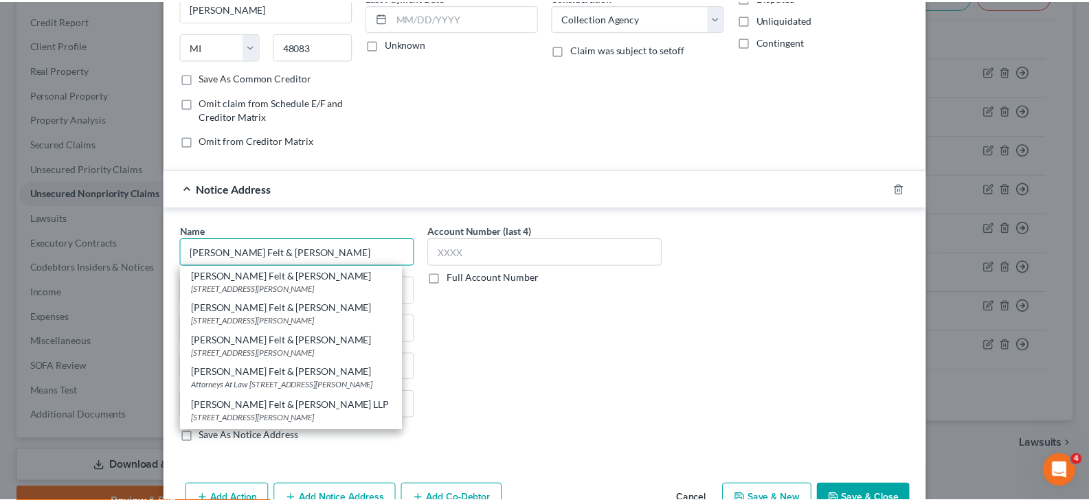
scroll to position [206, 0]
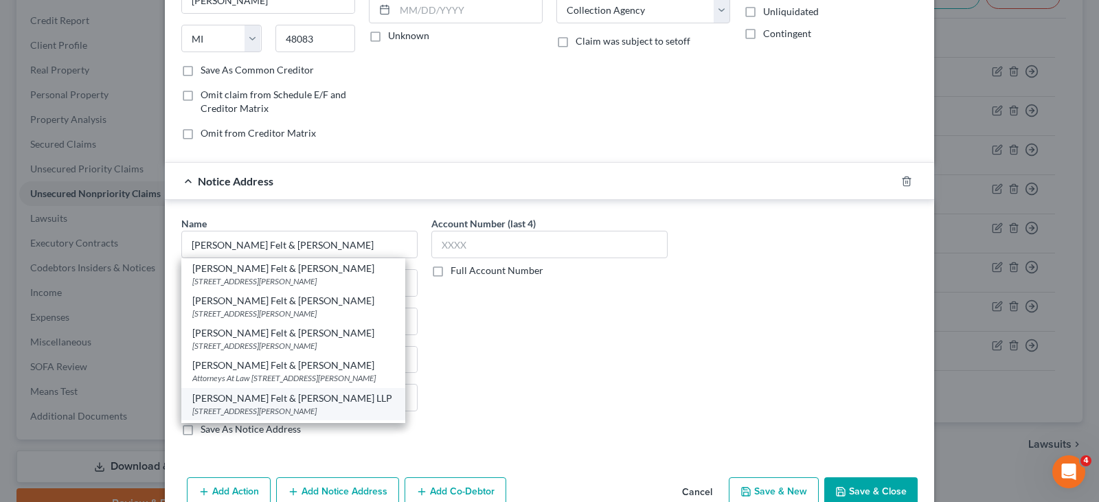
click at [251, 405] on div "7 Entin Road, Parsippany, NJ 07054-9944" at bounding box center [293, 411] width 202 height 12
type input "Pressler Felt & Warshaw LLP"
type input "7 Entin Road"
type input "Parsippany"
select select "33"
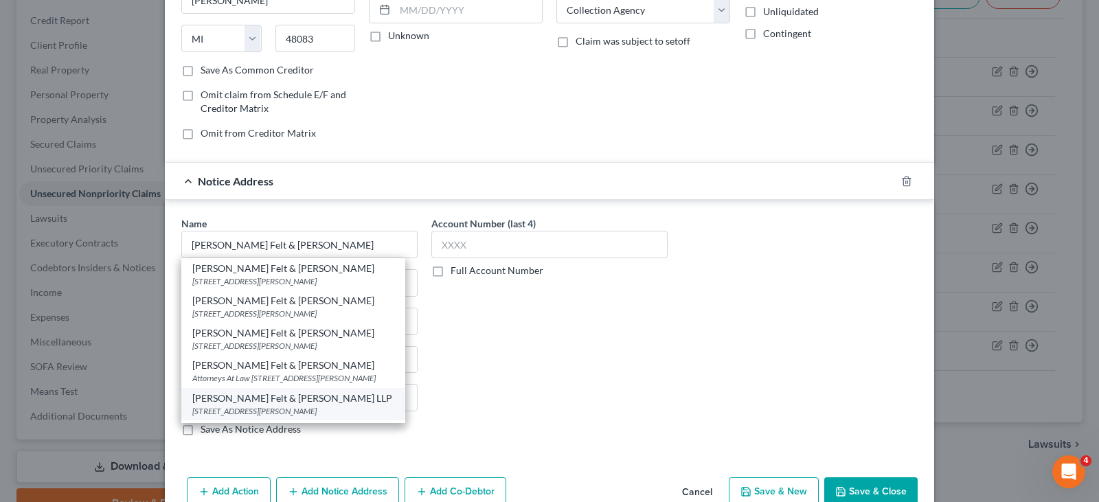
type input "07054-9944"
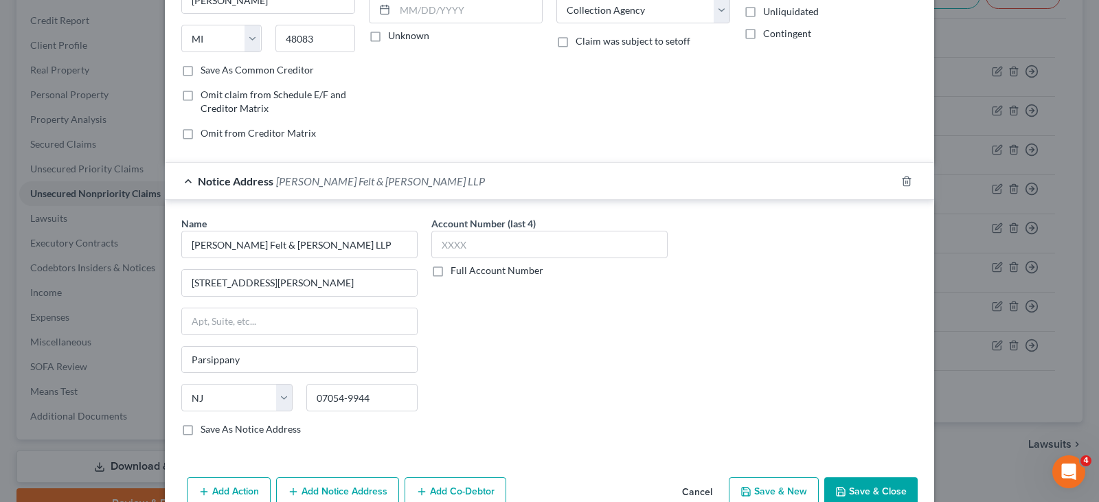
click at [876, 487] on button "Save & Close" at bounding box center [870, 491] width 93 height 29
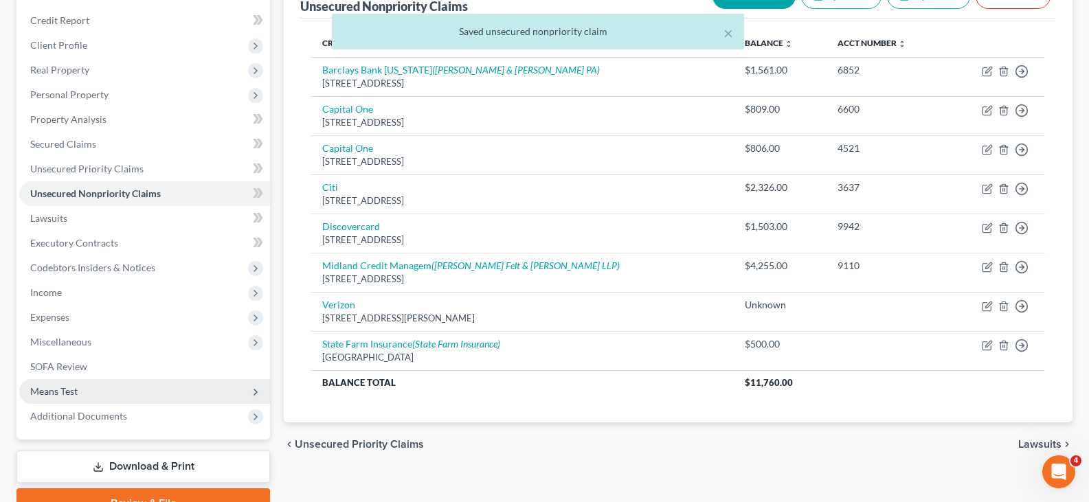
click at [58, 392] on span "Means Test" at bounding box center [53, 391] width 47 height 12
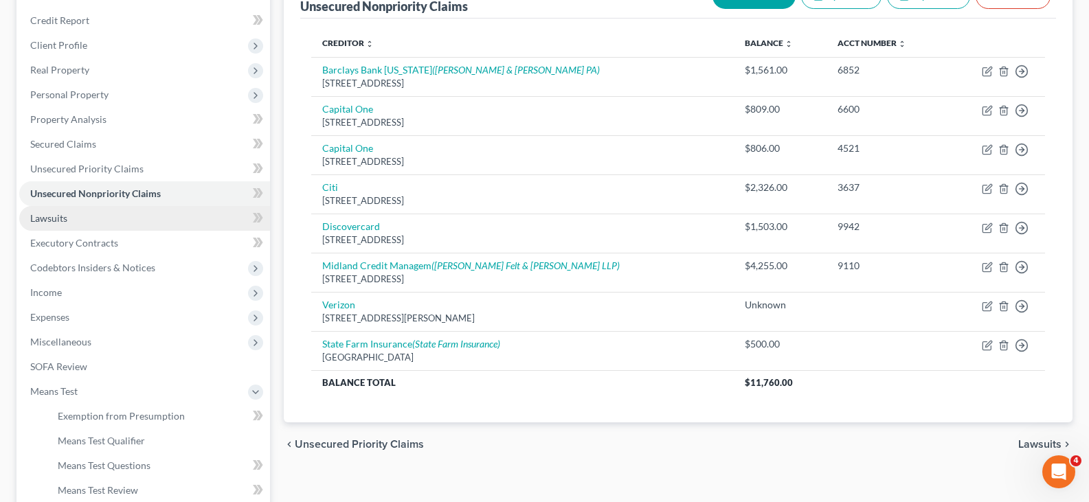
click at [43, 223] on span "Lawsuits" at bounding box center [48, 218] width 37 height 12
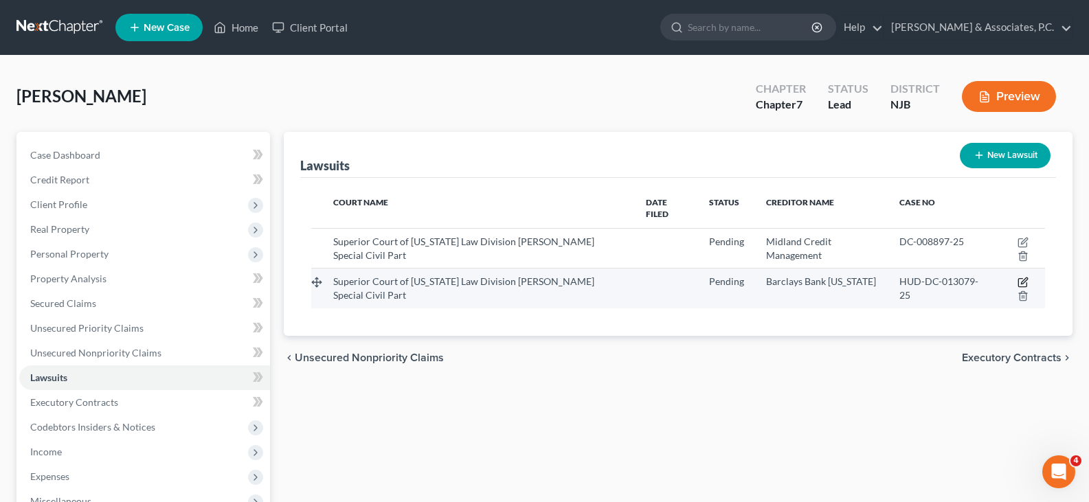
click at [1025, 281] on icon "button" at bounding box center [1022, 282] width 11 height 11
select select "33"
select select "0"
select select "4"
select select "7"
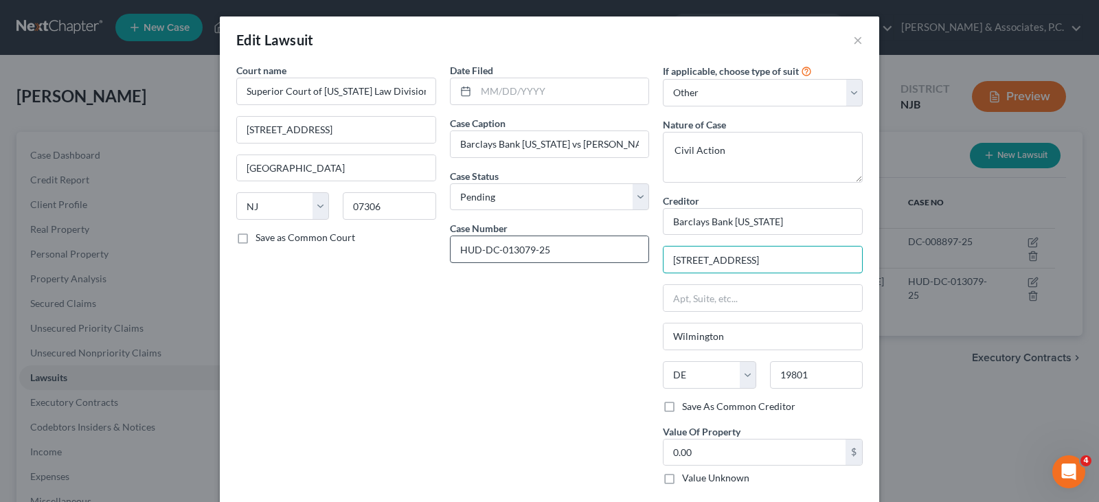
drag, startPoint x: 771, startPoint y: 269, endPoint x: 643, endPoint y: 255, distance: 129.1
click at [643, 255] on div "Court name * Superior Court of New Jersey Law Division Hudson Special Civil Par…" at bounding box center [549, 279] width 640 height 433
type input "PO Box 8803"
type input "19899"
click at [572, 340] on div "Date Filed Case Caption Barclays Bank Delaware vs Evelyn Gonzalez Case Status *…" at bounding box center [550, 279] width 214 height 433
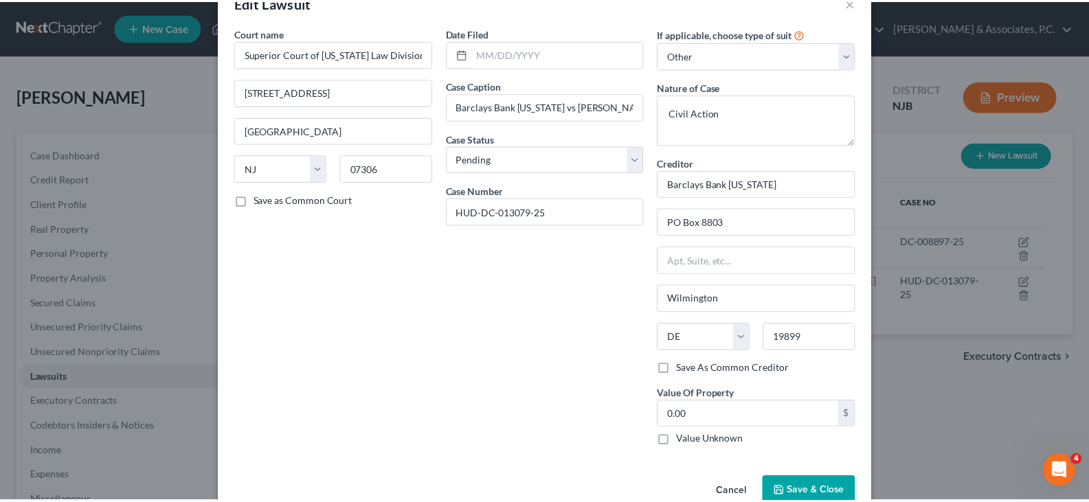
scroll to position [69, 0]
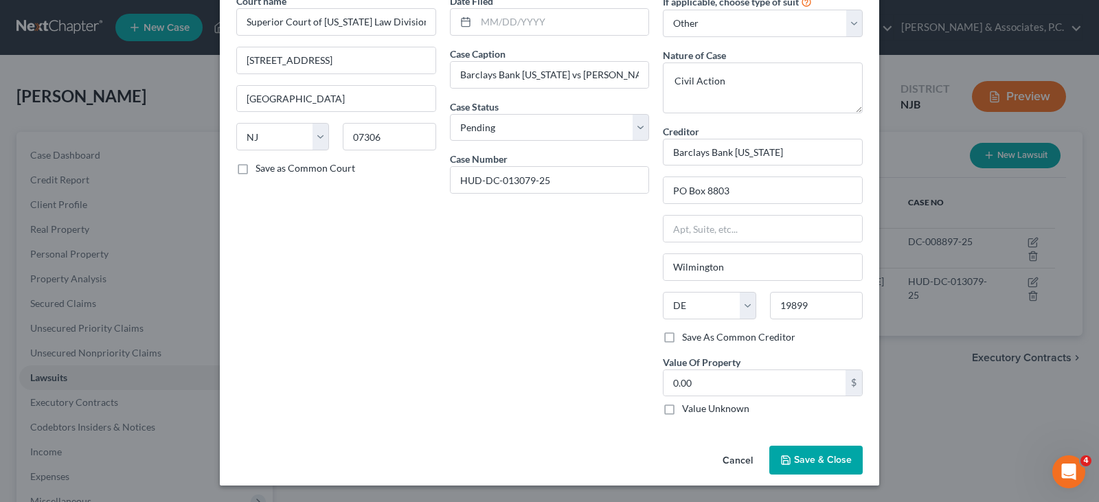
click at [806, 457] on span "Save & Close" at bounding box center [823, 460] width 58 height 12
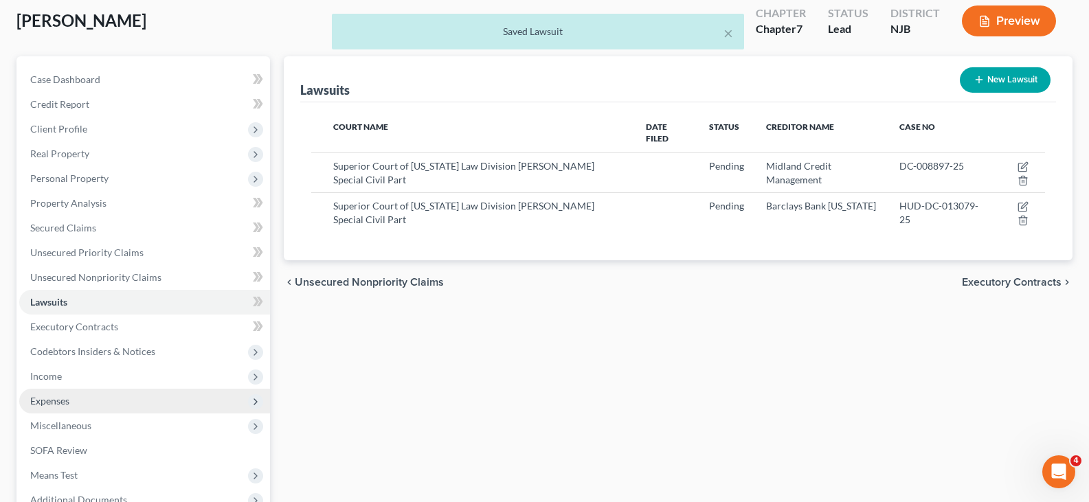
scroll to position [206, 0]
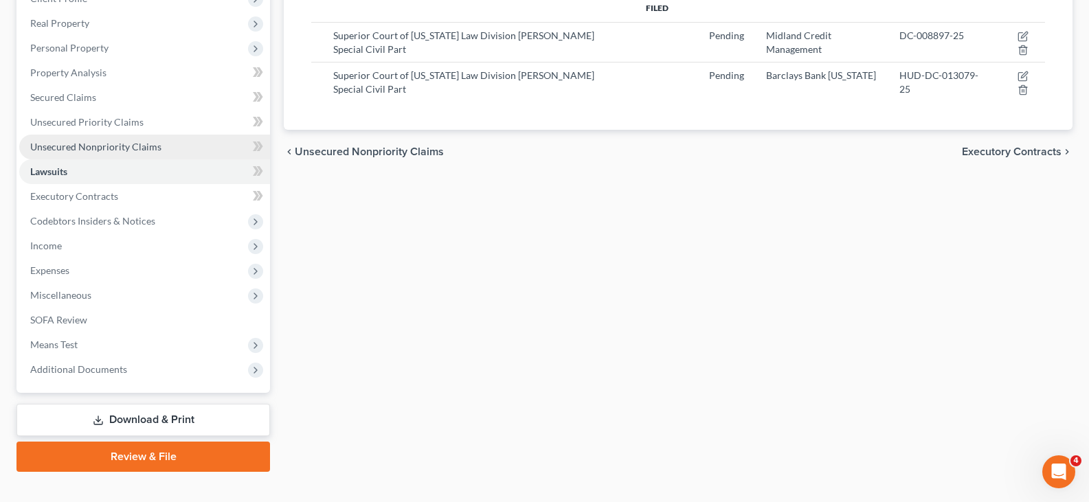
click at [80, 145] on span "Unsecured Nonpriority Claims" at bounding box center [95, 147] width 131 height 12
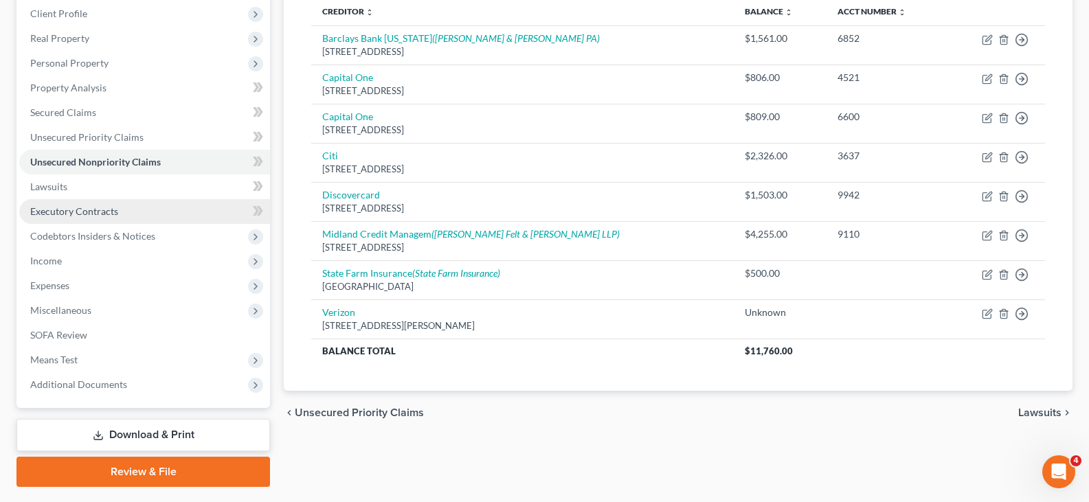
scroll to position [228, 0]
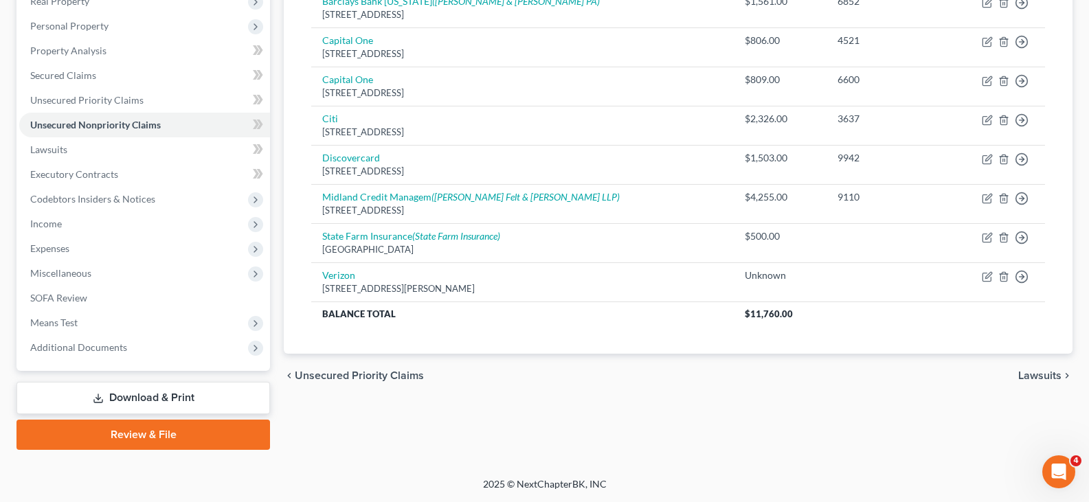
click at [126, 394] on link "Download & Print" at bounding box center [142, 398] width 253 height 32
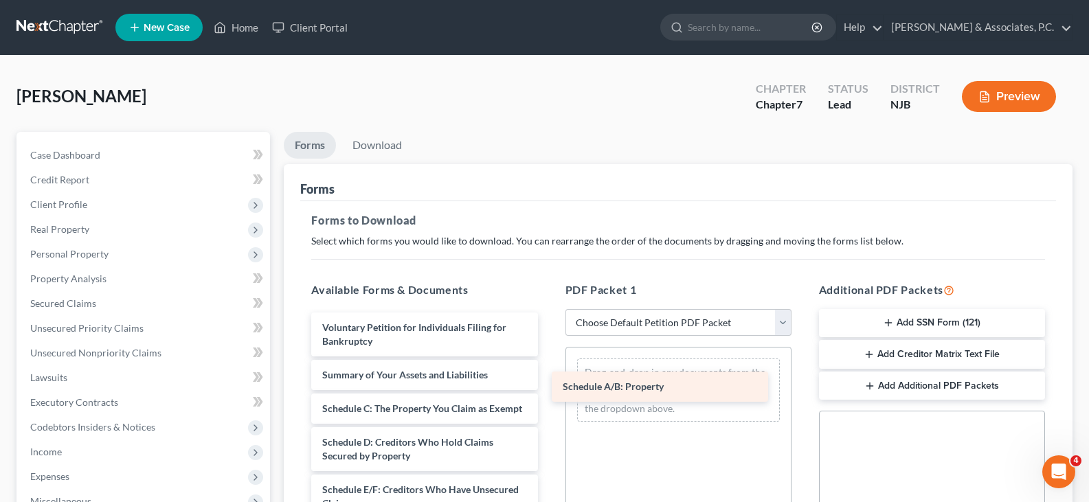
drag, startPoint x: 378, startPoint y: 407, endPoint x: 622, endPoint y: 372, distance: 246.9
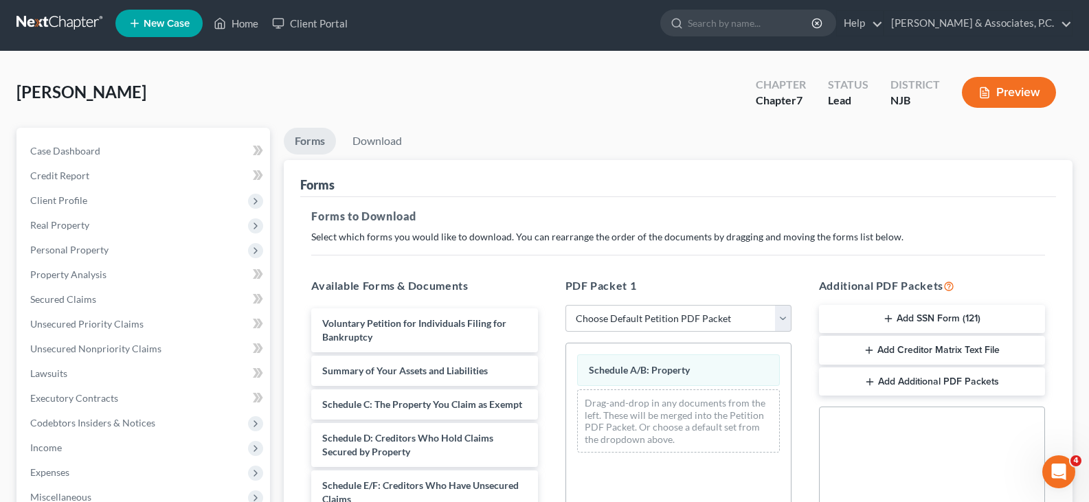
scroll to position [206, 0]
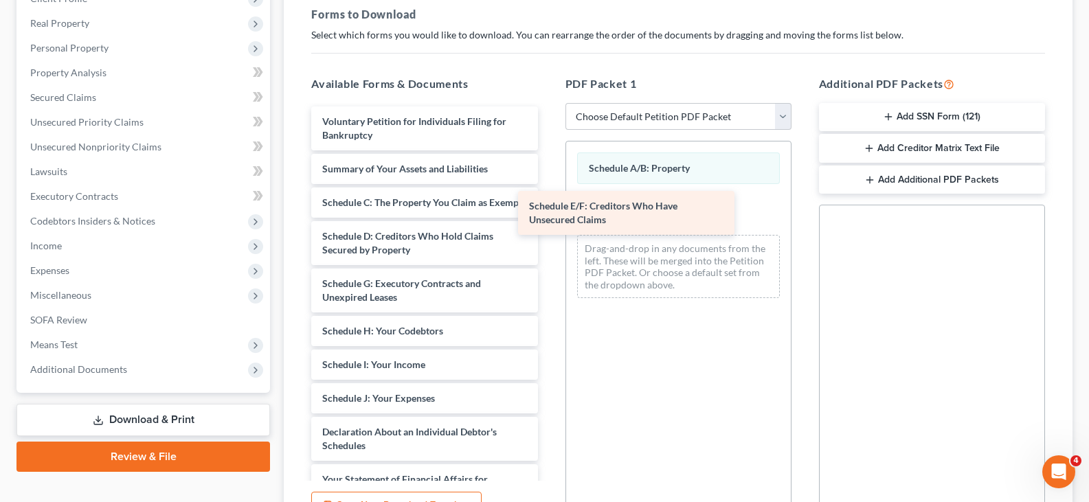
drag, startPoint x: 396, startPoint y: 300, endPoint x: 602, endPoint y: 209, distance: 226.0
click at [548, 209] on div "Schedule E/F: Creditors Who Have Unsecured Claims Voluntary Petition for Indivi…" at bounding box center [424, 428] width 248 height 645
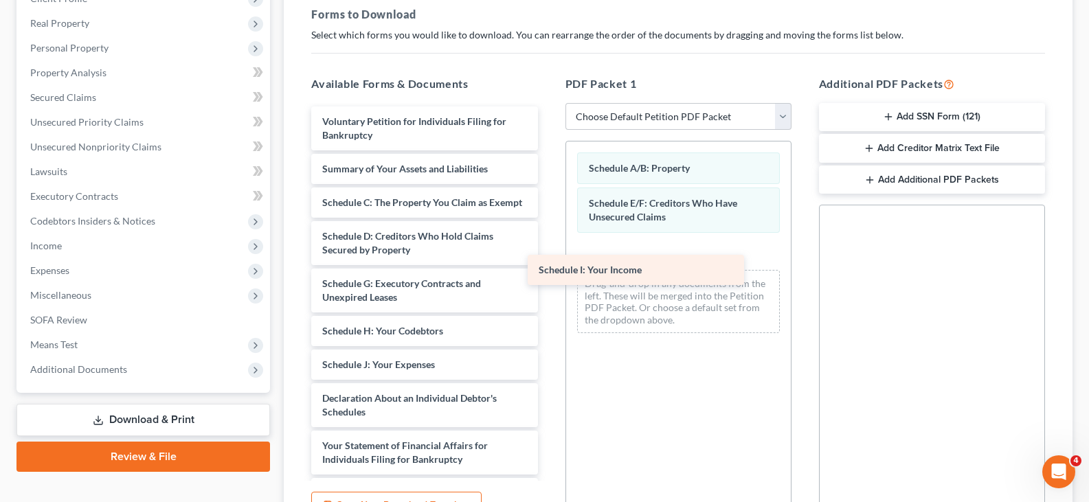
drag, startPoint x: 389, startPoint y: 375, endPoint x: 610, endPoint y: 254, distance: 252.0
click at [548, 254] on div "Schedule I: Your Income Voluntary Petition for Individuals Filing for Bankruptc…" at bounding box center [424, 411] width 248 height 611
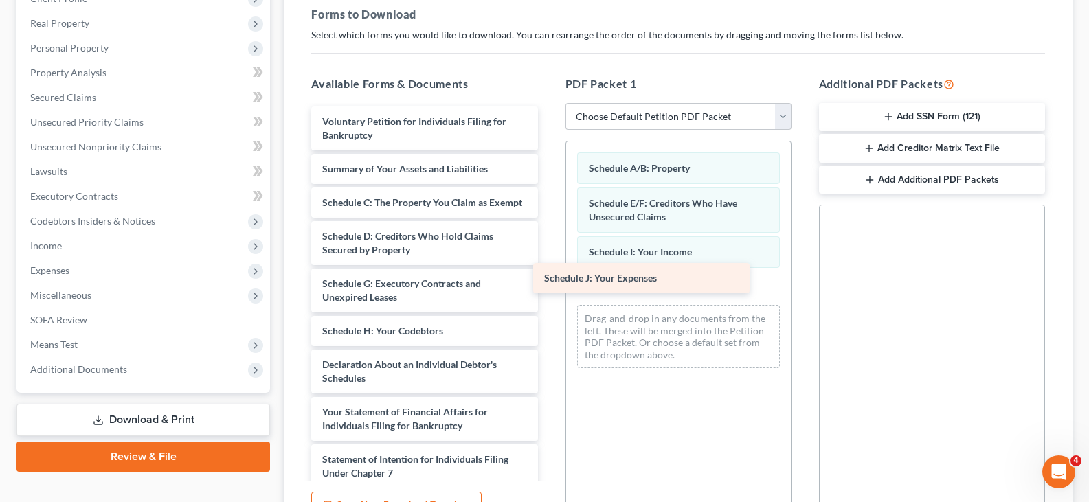
drag, startPoint x: 404, startPoint y: 380, endPoint x: 625, endPoint y: 277, distance: 243.7
click at [548, 279] on div "Schedule J: Your Expenses Voluntary Petition for Individuals Filing for Bankrup…" at bounding box center [424, 395] width 248 height 578
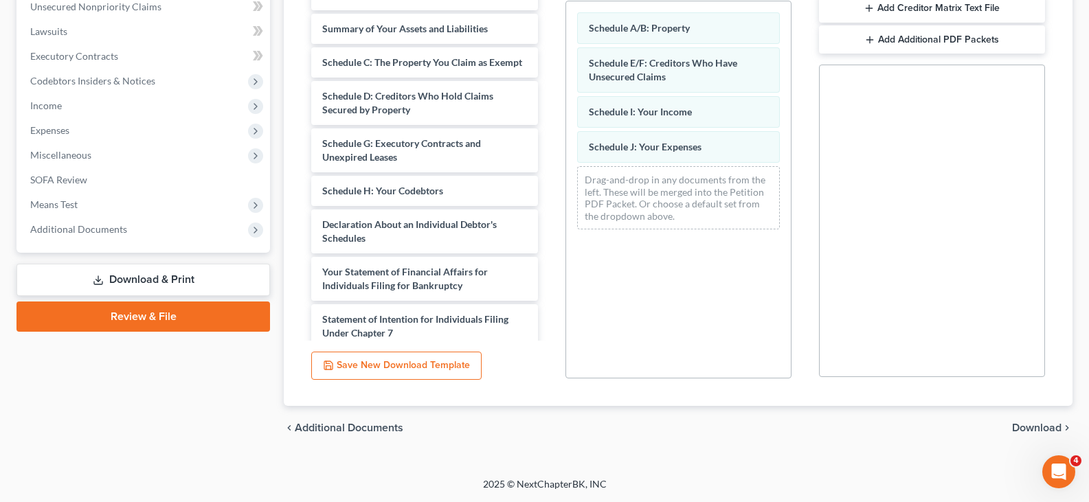
click at [1027, 429] on span "Download" at bounding box center [1036, 427] width 49 height 11
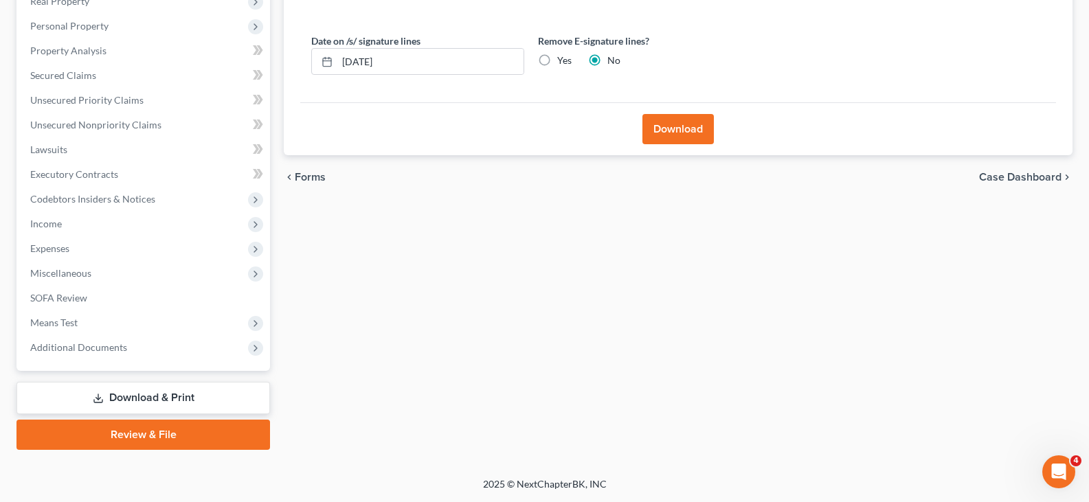
scroll to position [228, 0]
click at [557, 60] on label "Yes" at bounding box center [564, 61] width 14 height 14
click at [562, 60] on input "Yes" at bounding box center [566, 58] width 9 height 9
radio input "true"
radio input "false"
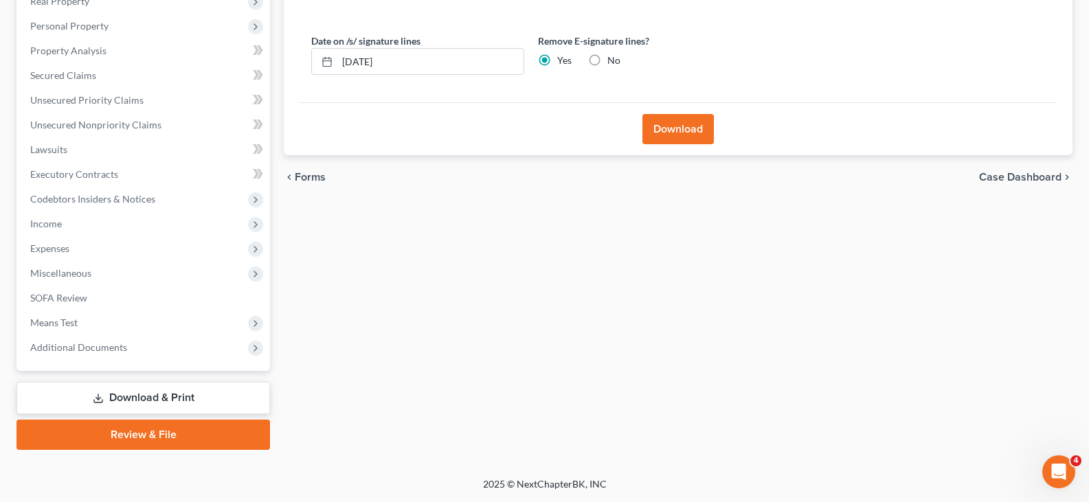
drag, startPoint x: 685, startPoint y: 125, endPoint x: 618, endPoint y: 89, distance: 75.6
click at [684, 125] on button "Download" at bounding box center [677, 129] width 71 height 30
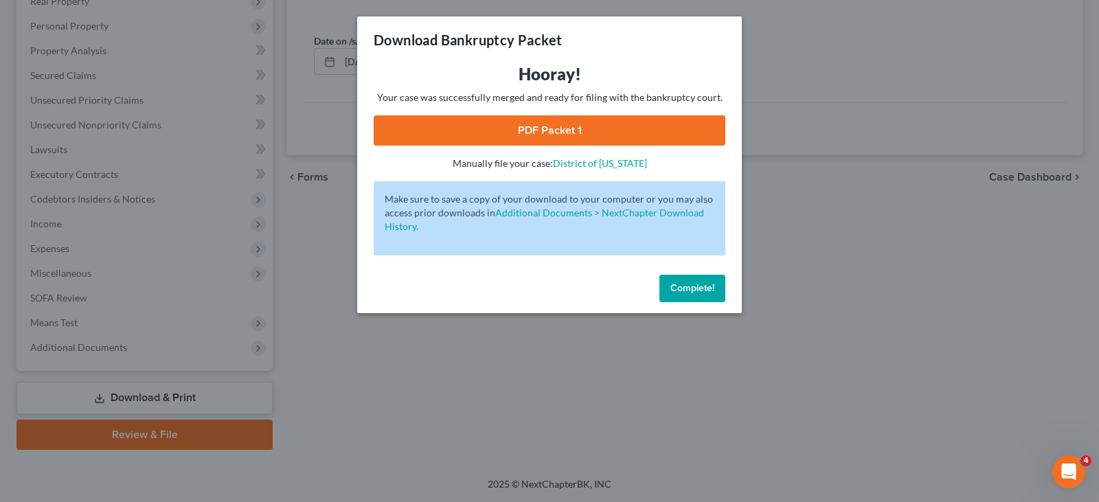
click at [552, 128] on link "PDF Packet 1" at bounding box center [550, 130] width 352 height 30
click at [688, 291] on span "Complete!" at bounding box center [692, 288] width 44 height 12
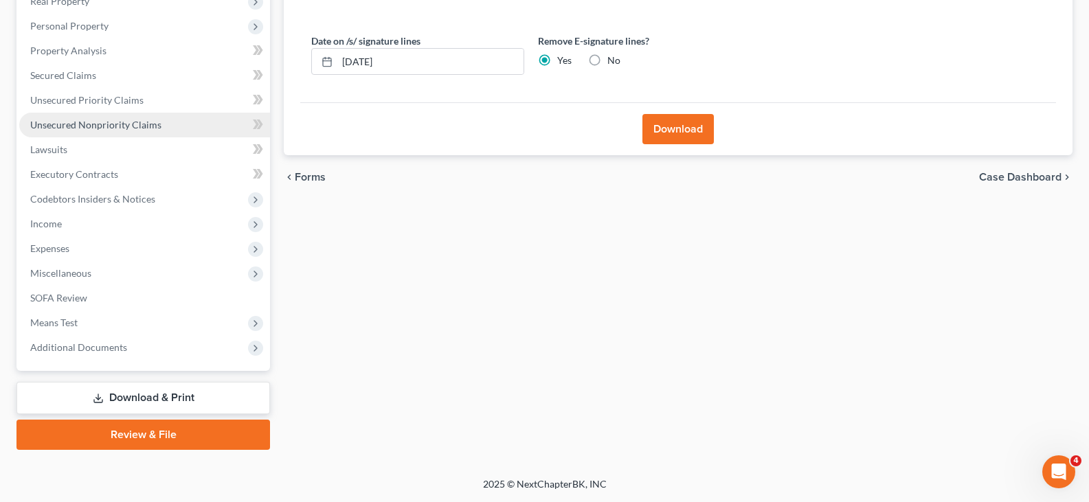
click at [79, 121] on span "Unsecured Nonpriority Claims" at bounding box center [95, 125] width 131 height 12
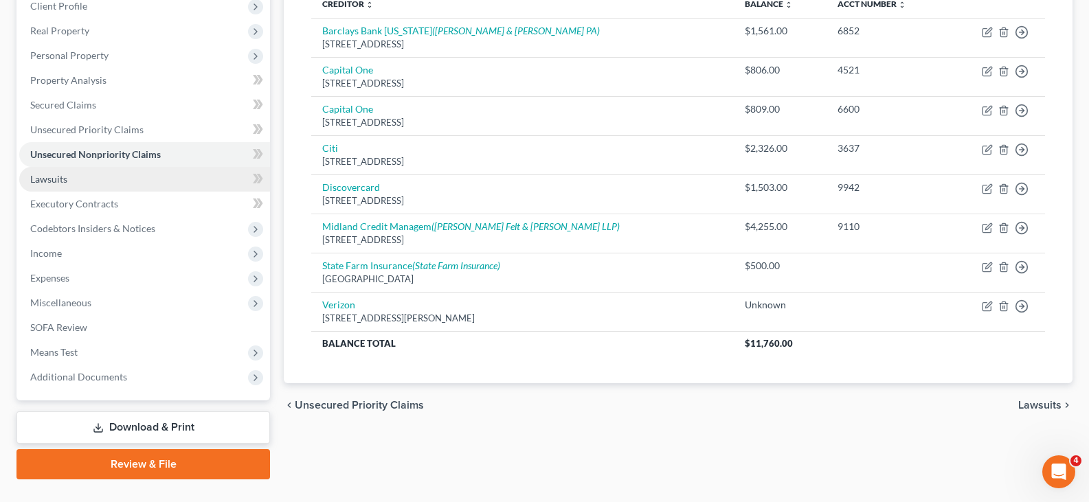
scroll to position [228, 0]
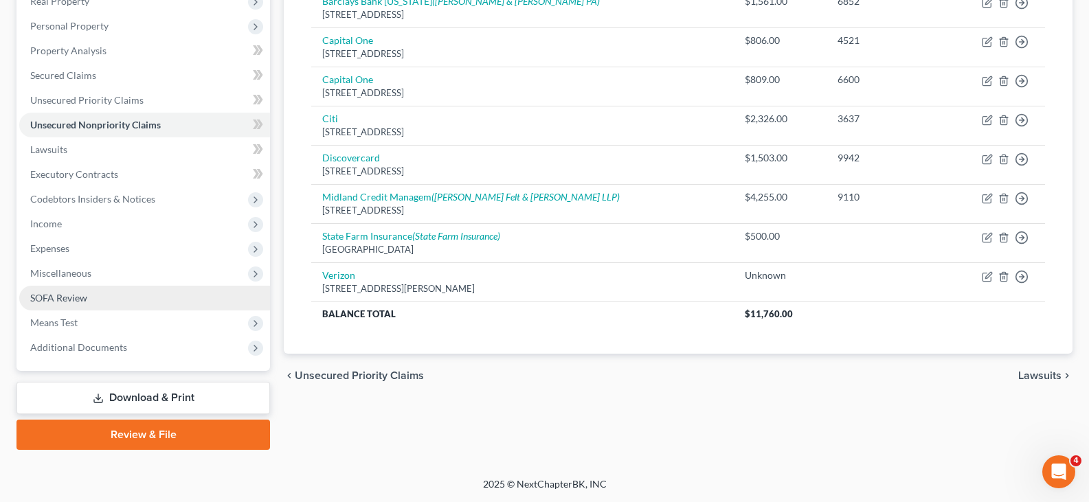
click at [52, 297] on span "SOFA Review" at bounding box center [58, 298] width 57 height 12
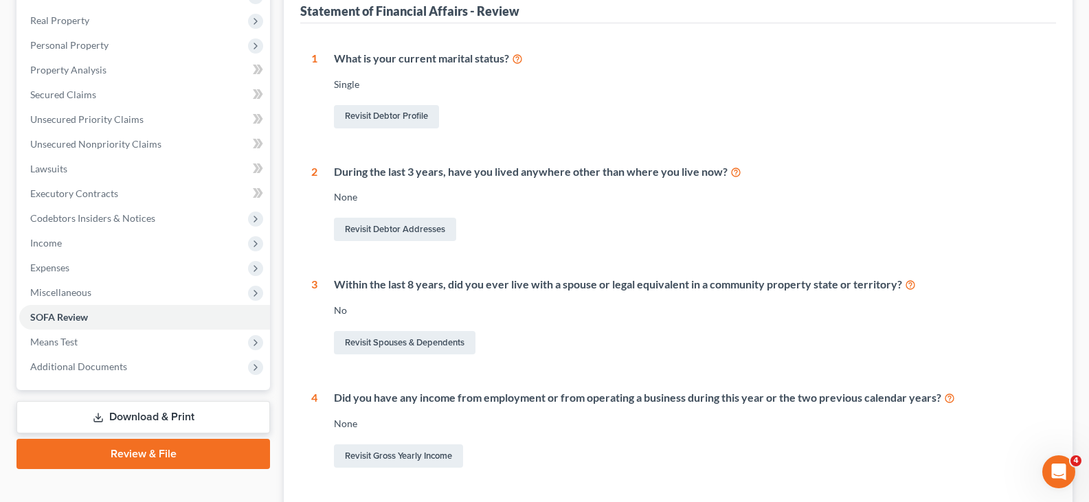
scroll to position [50, 0]
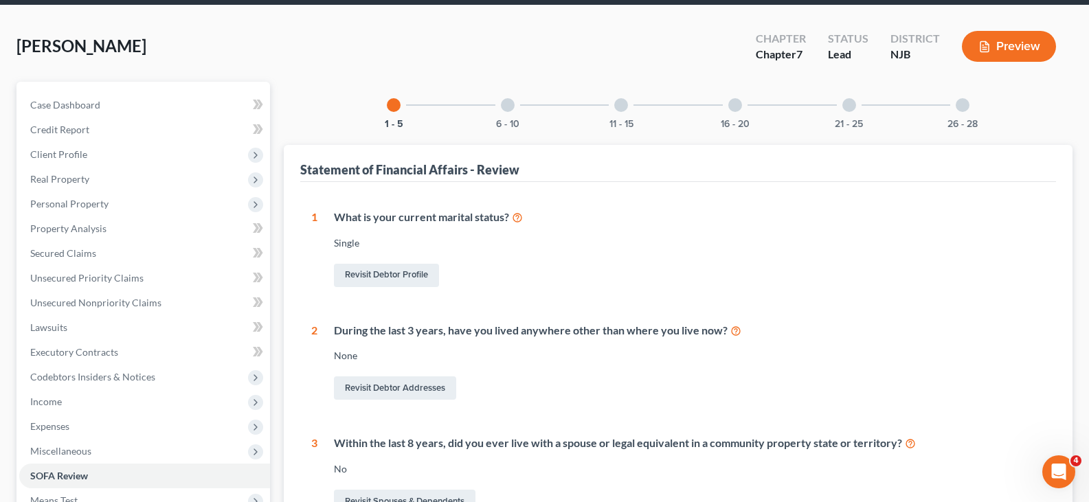
click at [503, 99] on div at bounding box center [508, 105] width 14 height 14
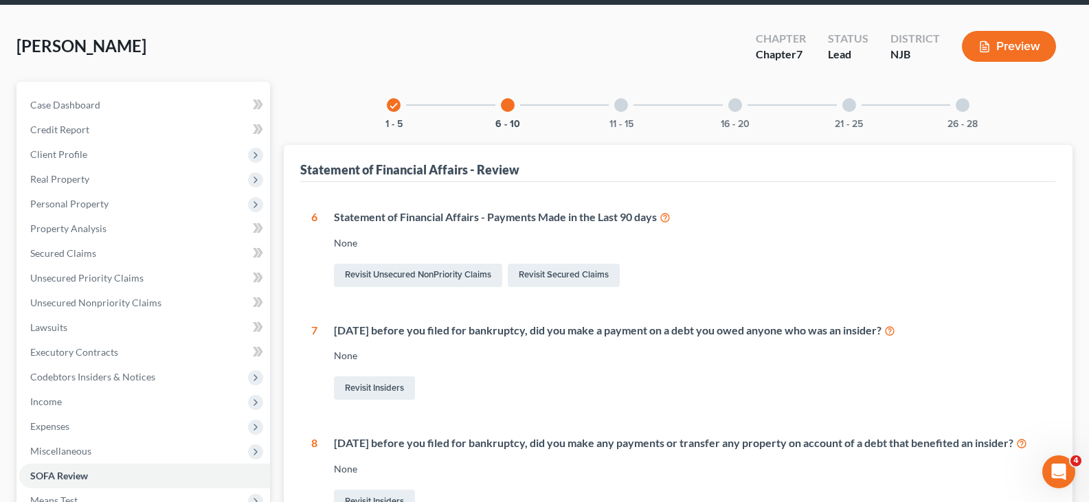
click at [616, 106] on div at bounding box center [621, 105] width 14 height 14
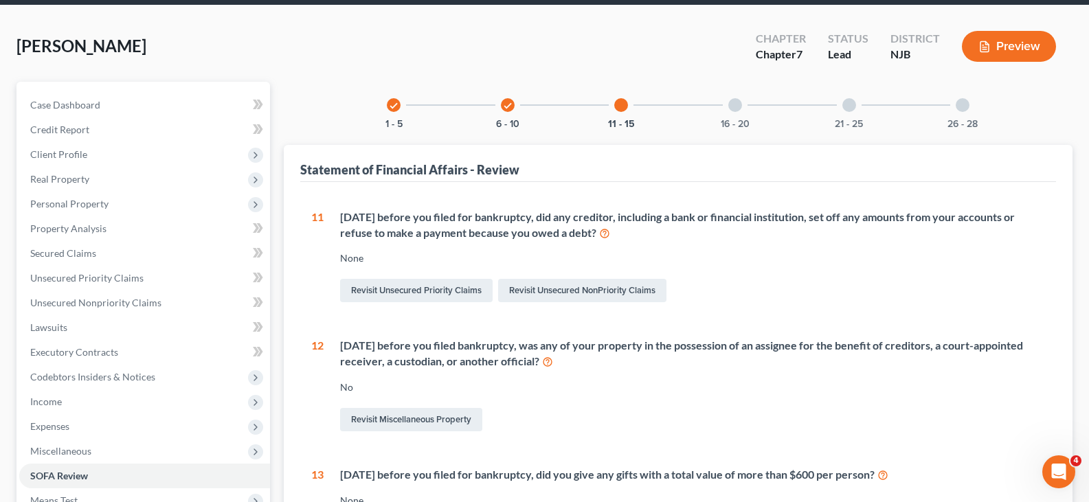
click at [739, 104] on div at bounding box center [735, 105] width 14 height 14
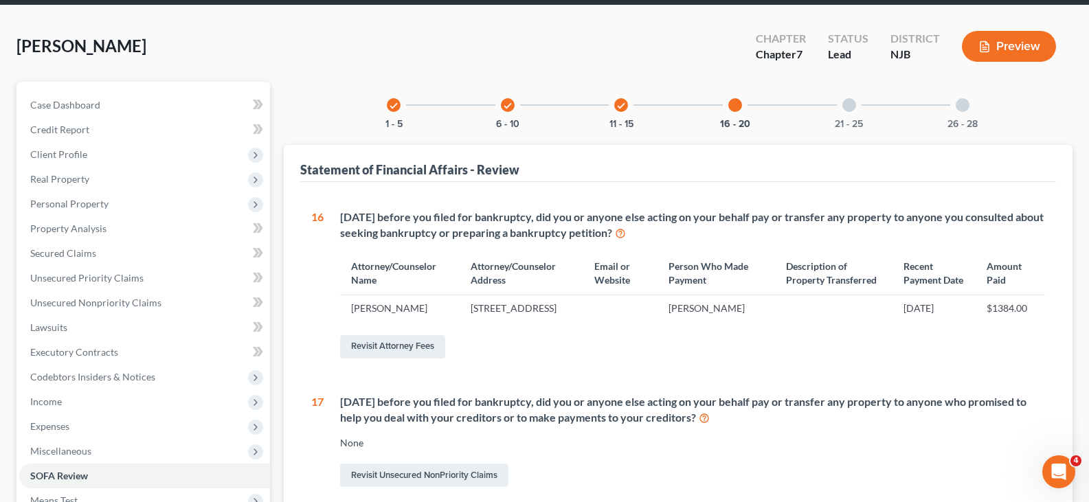
click at [841, 109] on div "21 - 25" at bounding box center [849, 105] width 47 height 47
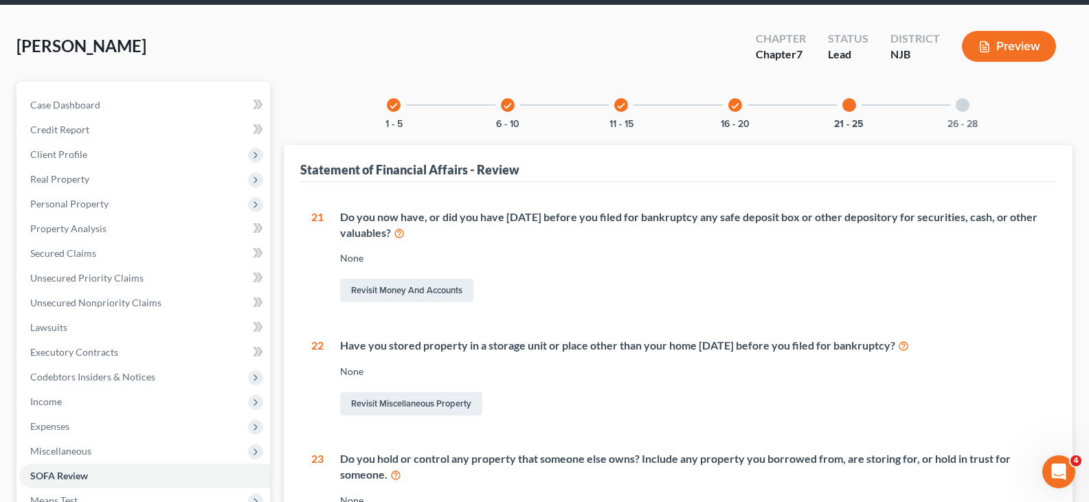
drag, startPoint x: 967, startPoint y: 100, endPoint x: 843, endPoint y: 104, distance: 124.4
click at [966, 100] on div at bounding box center [962, 105] width 14 height 14
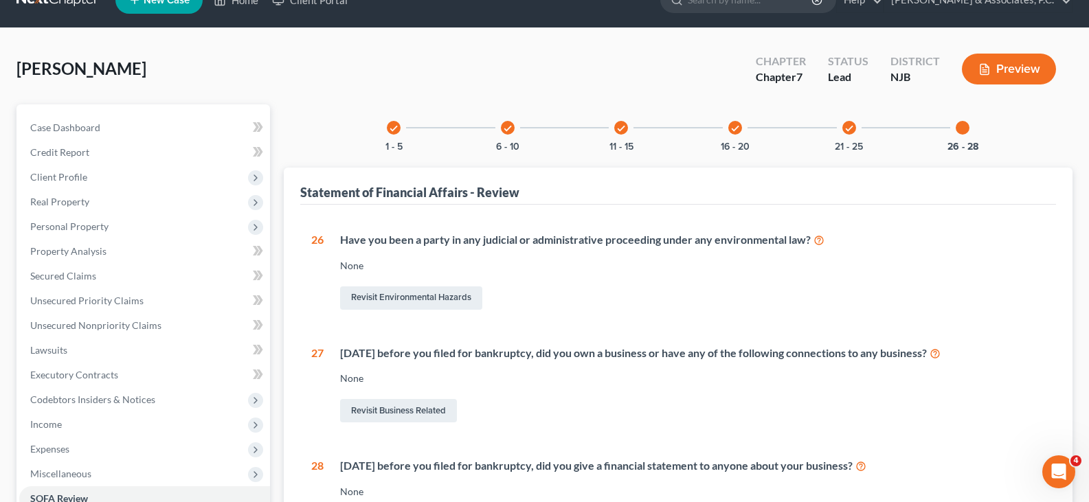
scroll to position [0, 0]
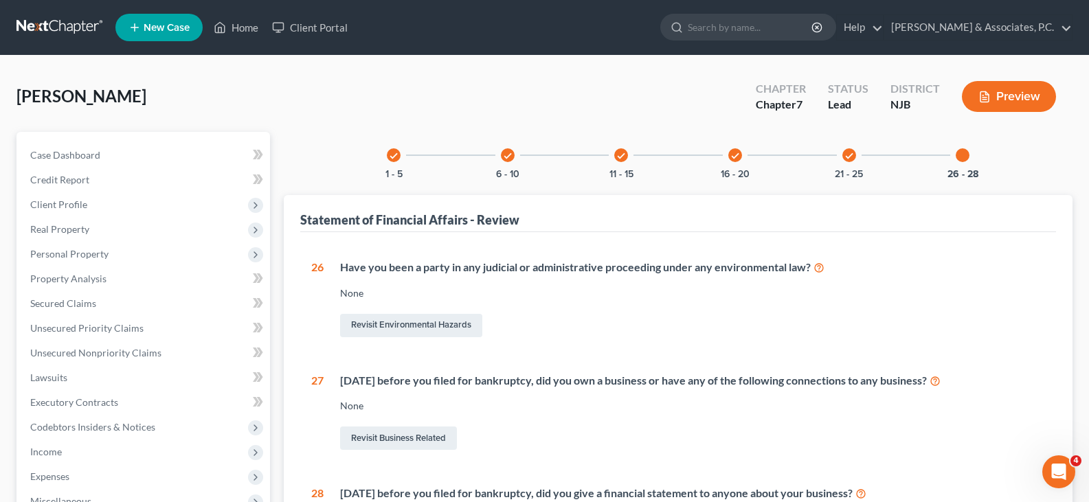
click at [962, 155] on div at bounding box center [962, 155] width 14 height 14
click at [958, 160] on div at bounding box center [962, 155] width 14 height 14
click at [852, 151] on icon "check" at bounding box center [849, 156] width 10 height 10
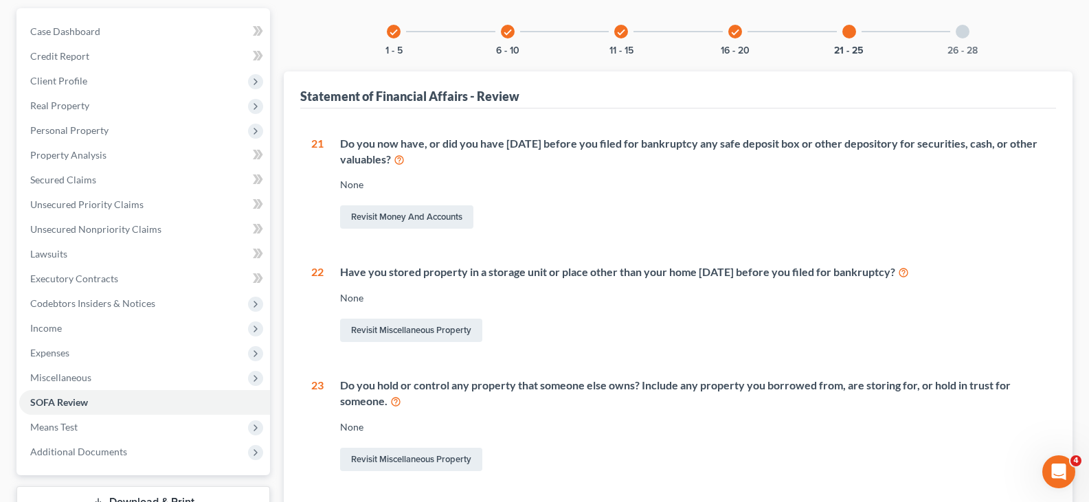
scroll to position [137, 0]
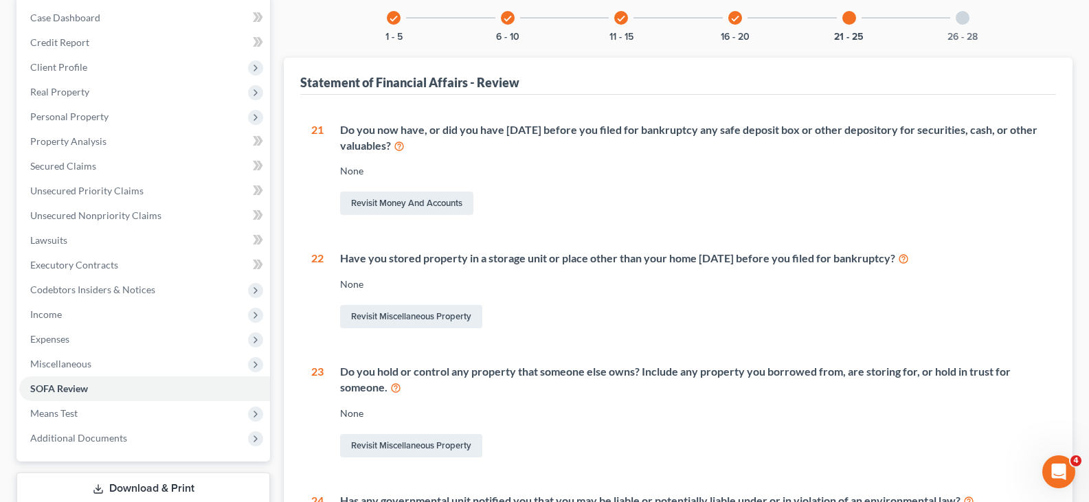
click at [736, 20] on icon "check" at bounding box center [735, 19] width 10 height 10
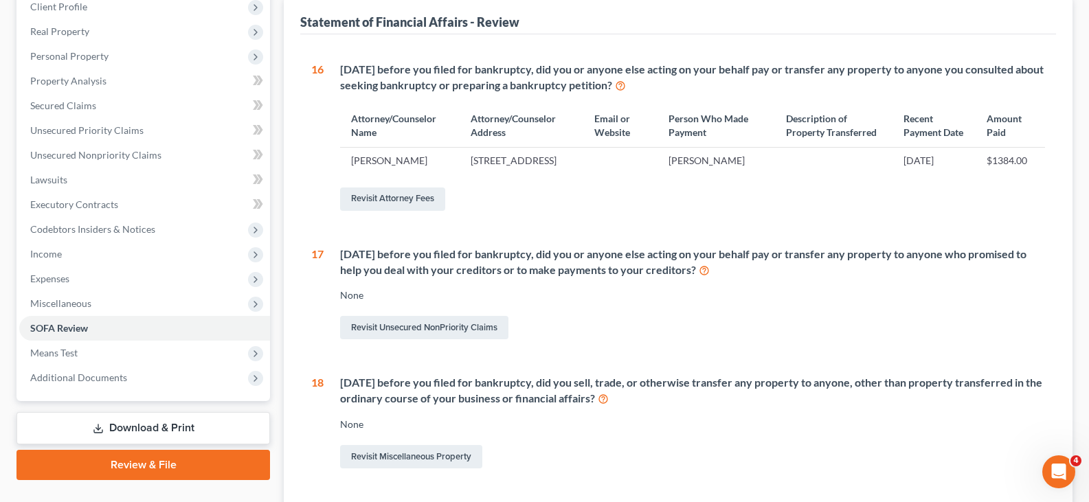
scroll to position [206, 0]
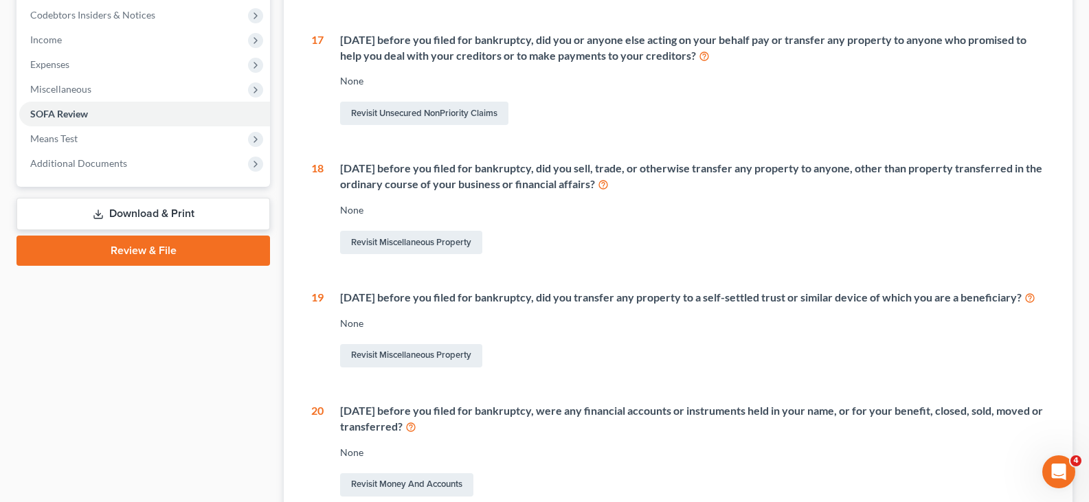
click at [133, 213] on link "Download & Print" at bounding box center [142, 214] width 253 height 32
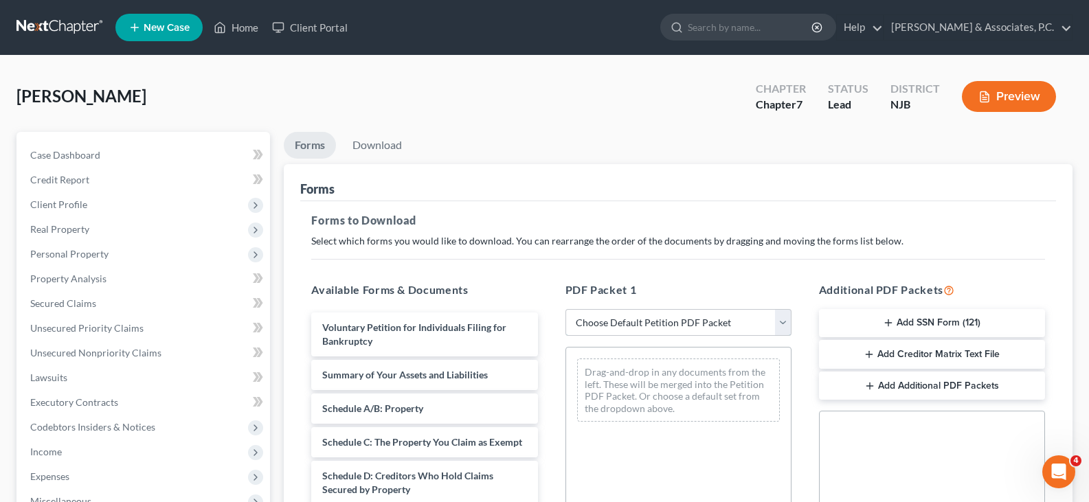
click at [784, 323] on select "Choose Default Petition PDF Packet Complete Bankruptcy Petition (all forms and …" at bounding box center [678, 322] width 226 height 27
select select "0"
click at [565, 309] on select "Choose Default Petition PDF Packet Complete Bankruptcy Petition (all forms and …" at bounding box center [678, 322] width 226 height 27
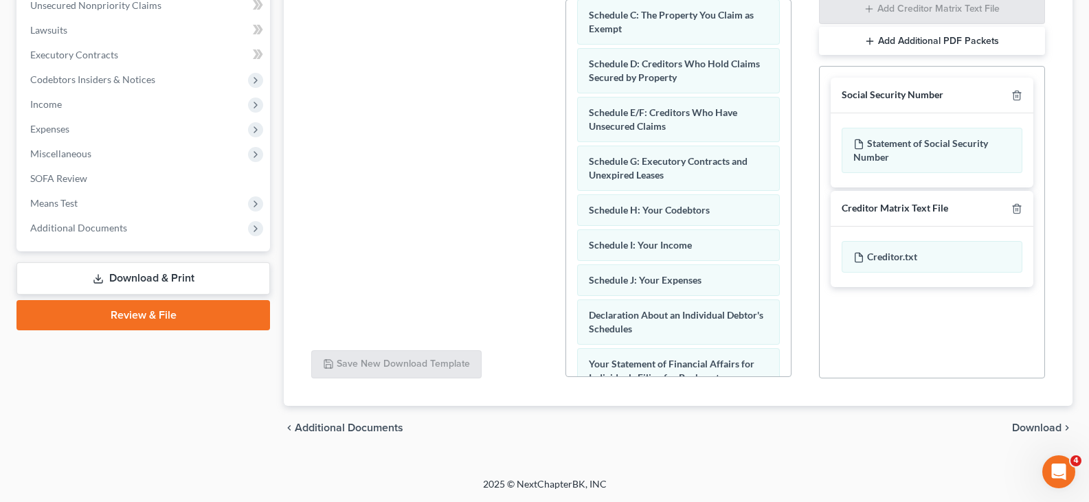
scroll to position [490, 0]
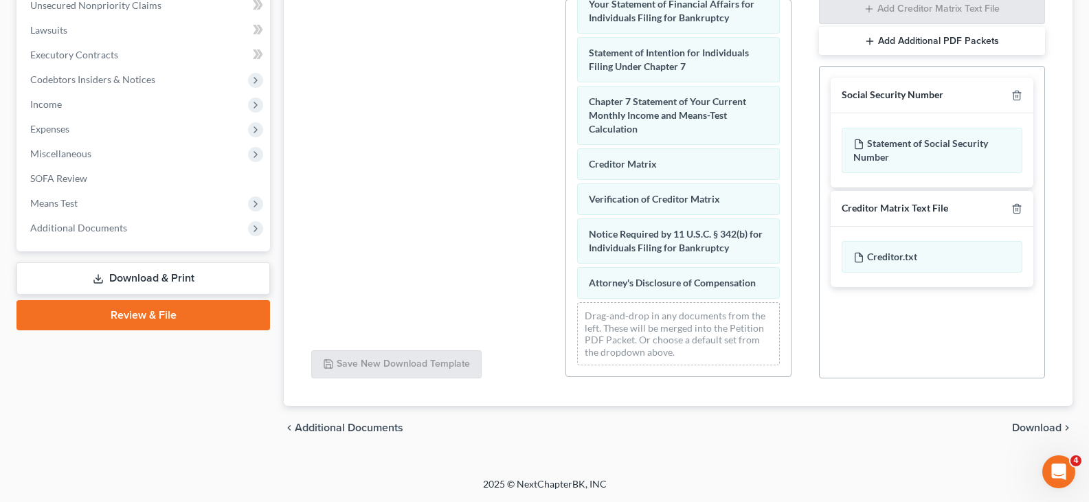
drag, startPoint x: 1032, startPoint y: 426, endPoint x: 732, endPoint y: 345, distance: 310.7
click at [1032, 426] on span "Download" at bounding box center [1036, 427] width 49 height 11
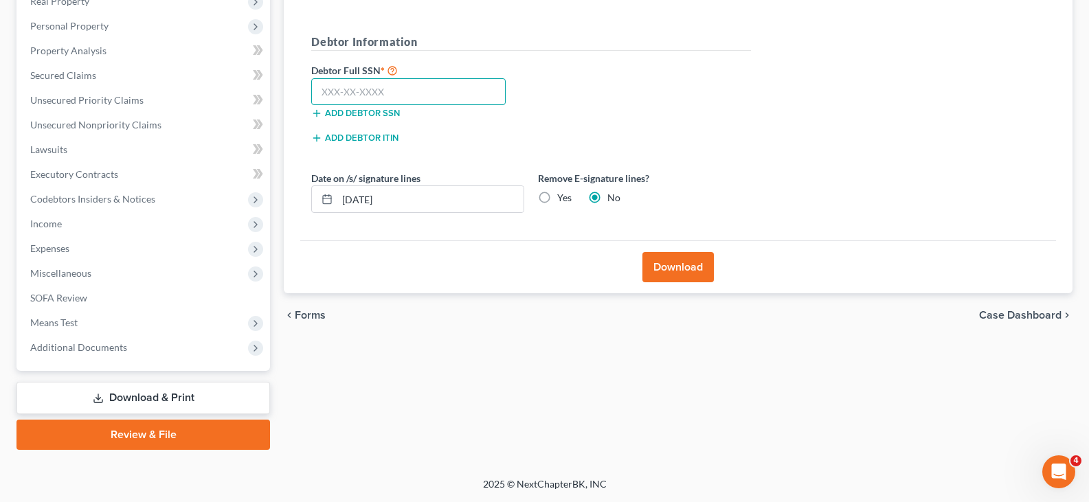
click at [341, 93] on input "text" at bounding box center [408, 91] width 194 height 27
type input "094-72-8582"
click at [557, 195] on label "Yes" at bounding box center [564, 198] width 14 height 14
click at [562, 195] on input "Yes" at bounding box center [566, 195] width 9 height 9
radio input "true"
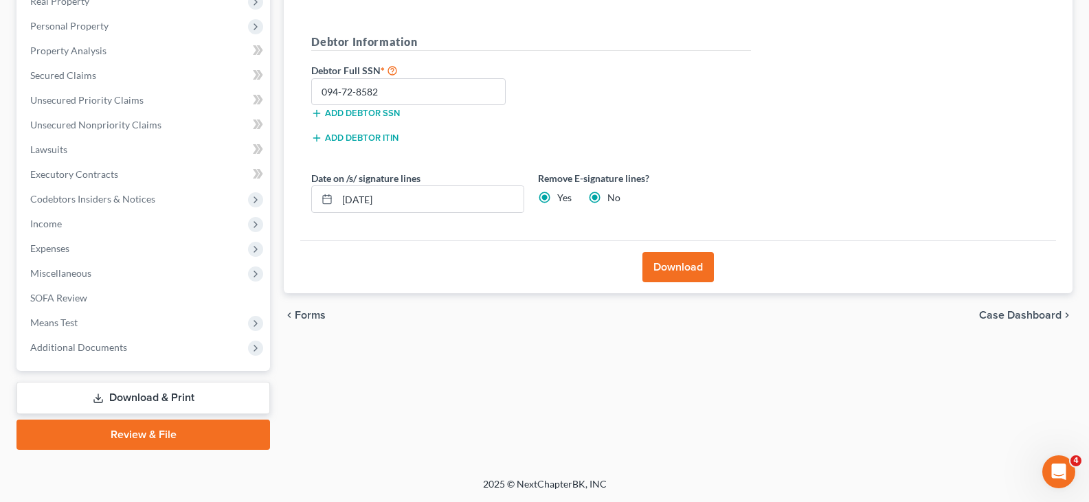
radio input "false"
click at [679, 270] on button "Download" at bounding box center [677, 267] width 71 height 30
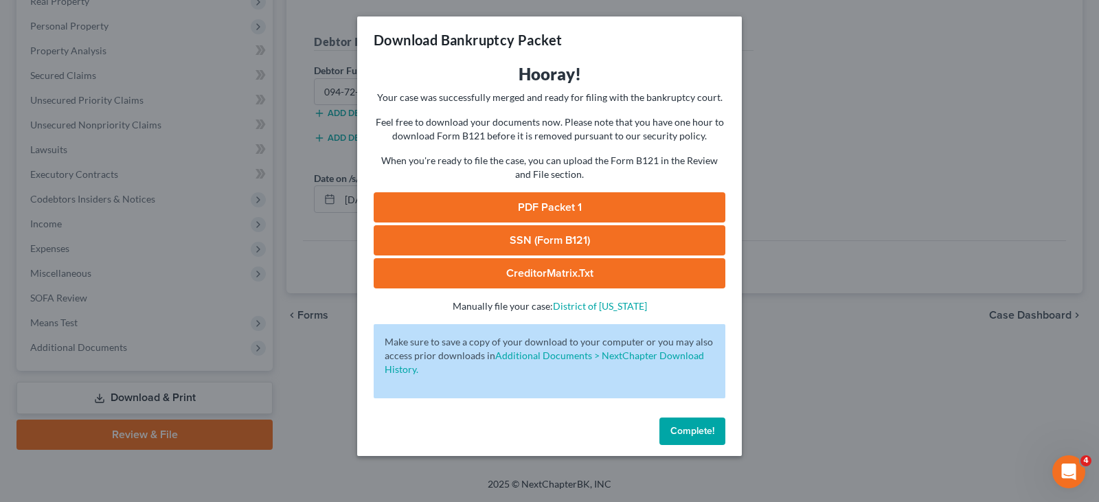
click at [543, 237] on link "SSN (Form B121)" at bounding box center [550, 240] width 352 height 30
click at [508, 198] on link "PDF Packet 1" at bounding box center [550, 207] width 352 height 30
click at [686, 433] on span "Complete!" at bounding box center [692, 431] width 44 height 12
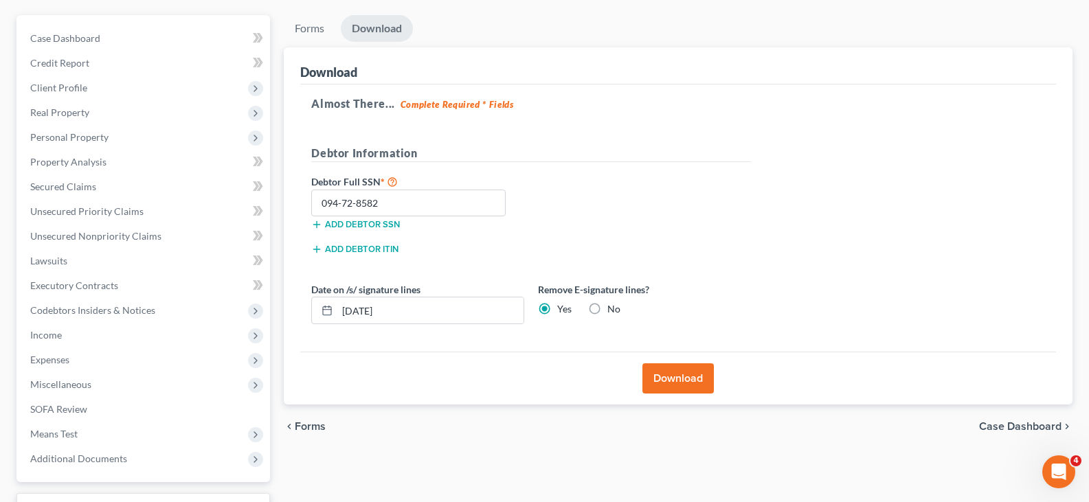
scroll to position [0, 0]
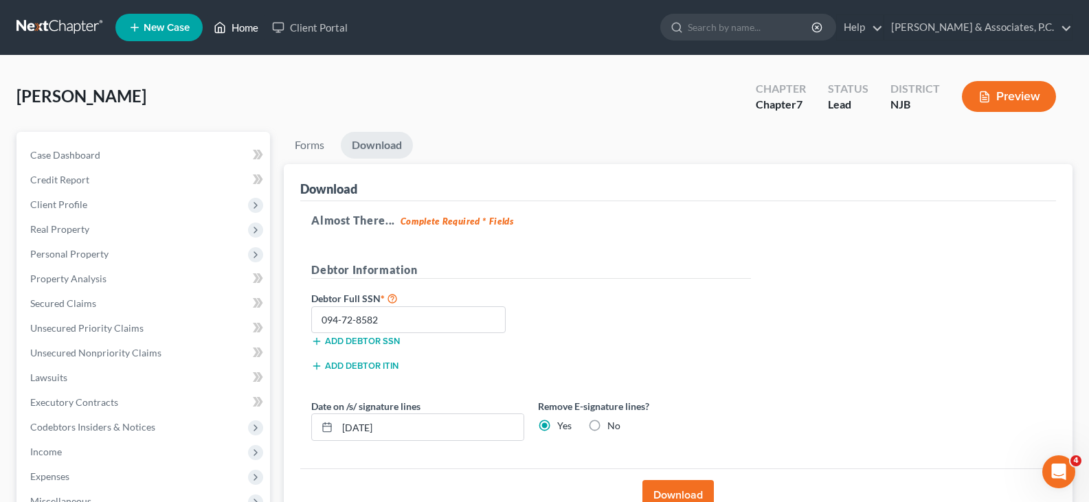
click at [250, 26] on link "Home" at bounding box center [236, 27] width 58 height 25
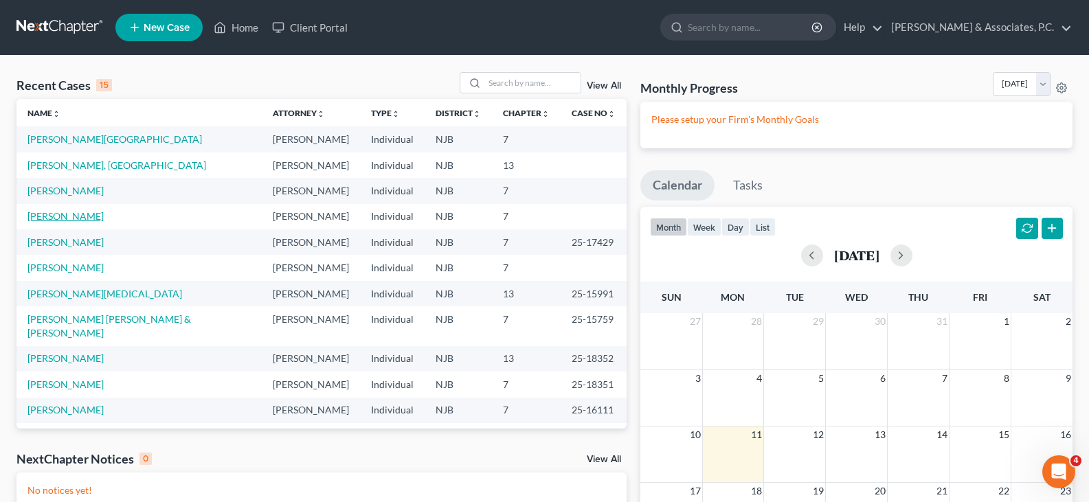
click at [63, 218] on link "[PERSON_NAME]" at bounding box center [65, 216] width 76 height 12
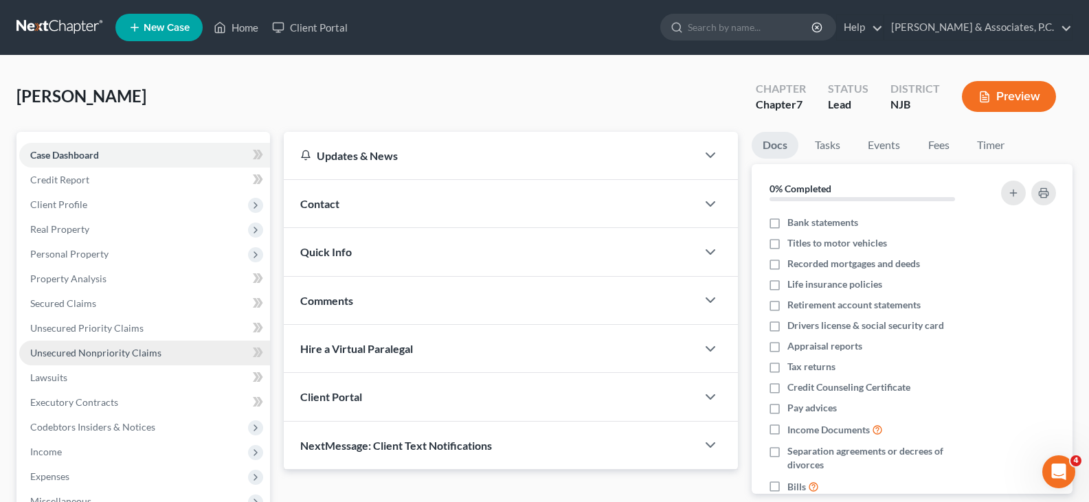
click at [74, 358] on span "Unsecured Nonpriority Claims" at bounding box center [95, 353] width 131 height 12
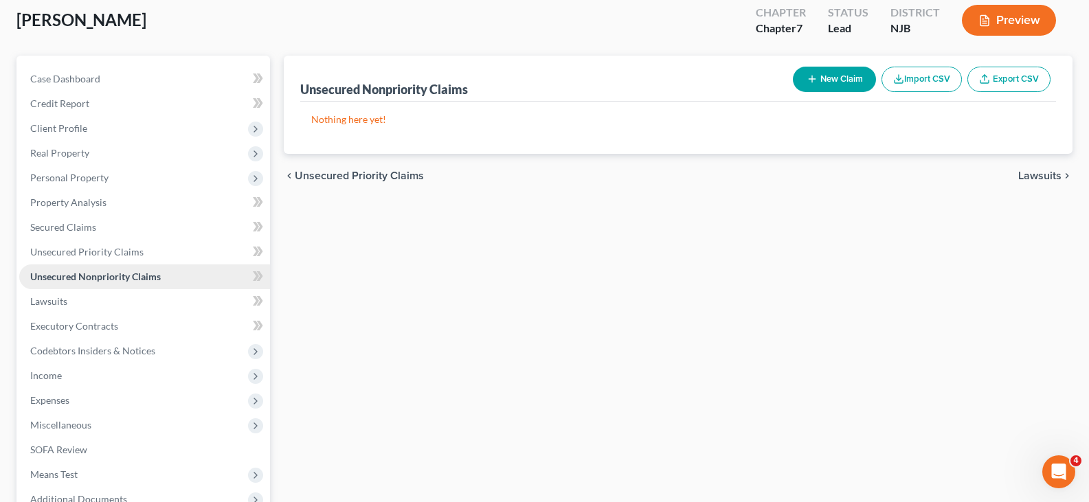
scroll to position [137, 0]
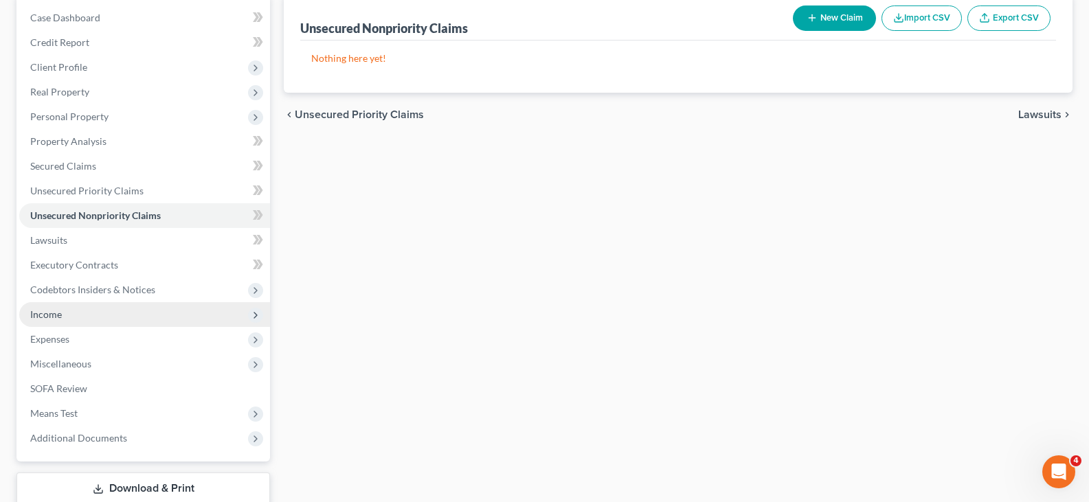
click at [45, 311] on span "Income" at bounding box center [46, 314] width 32 height 12
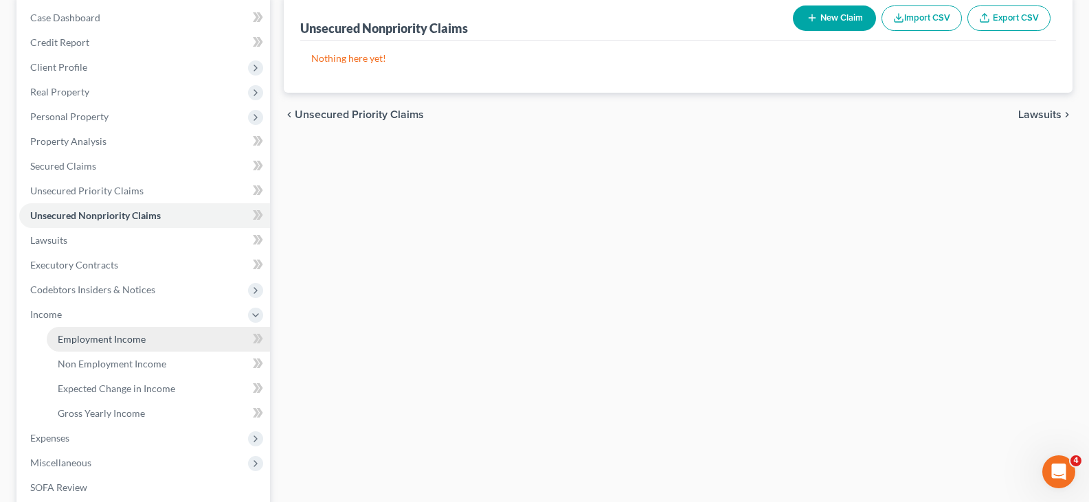
click at [73, 344] on link "Employment Income" at bounding box center [158, 339] width 223 height 25
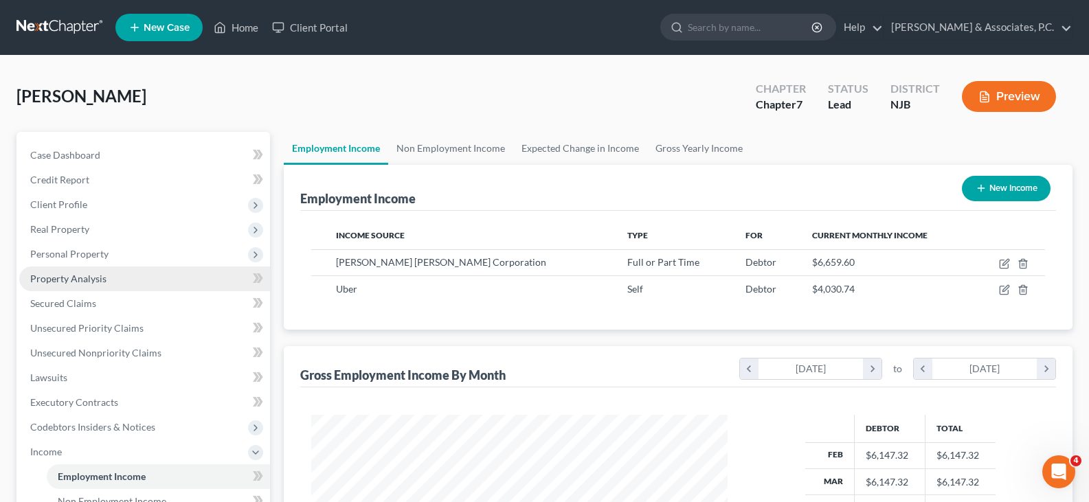
scroll to position [247, 444]
click at [433, 141] on link "Non Employment Income" at bounding box center [450, 148] width 125 height 33
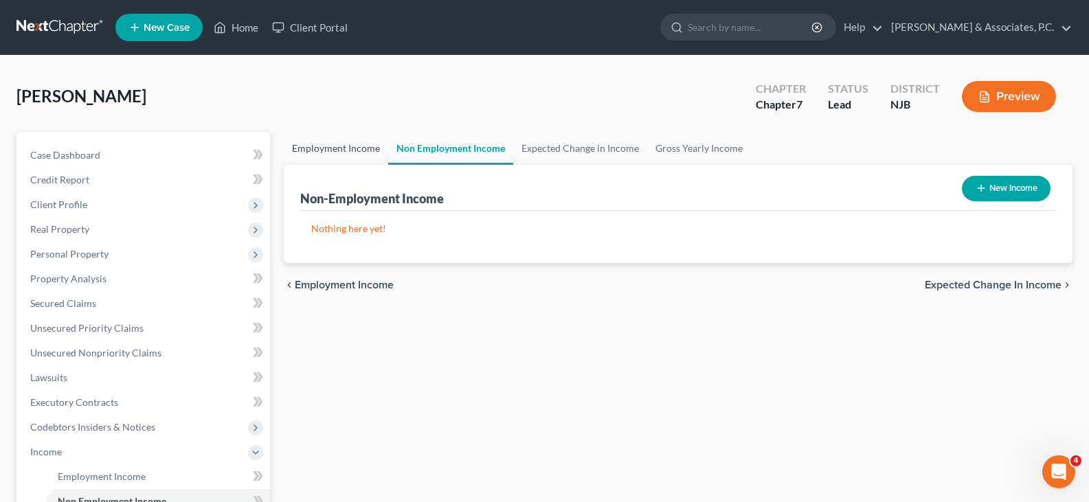
click at [369, 150] on link "Employment Income" at bounding box center [336, 148] width 104 height 33
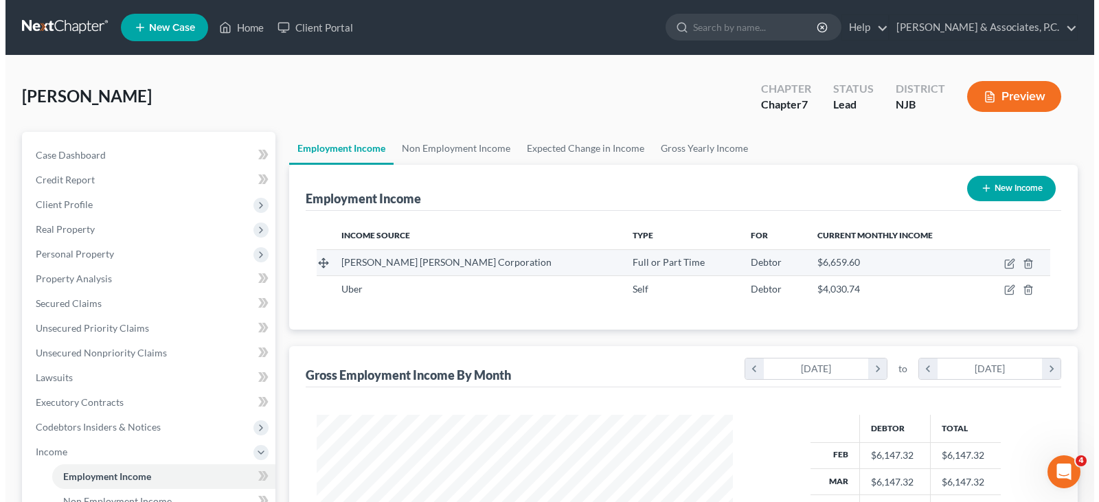
scroll to position [247, 444]
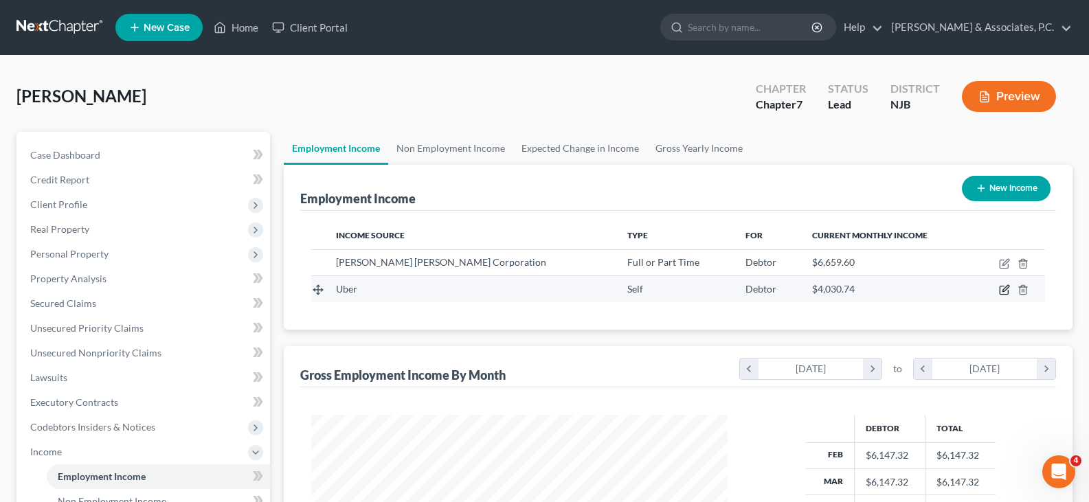
click at [1004, 292] on icon "button" at bounding box center [1005, 289] width 6 height 6
select select "1"
select select "4"
select select "0"
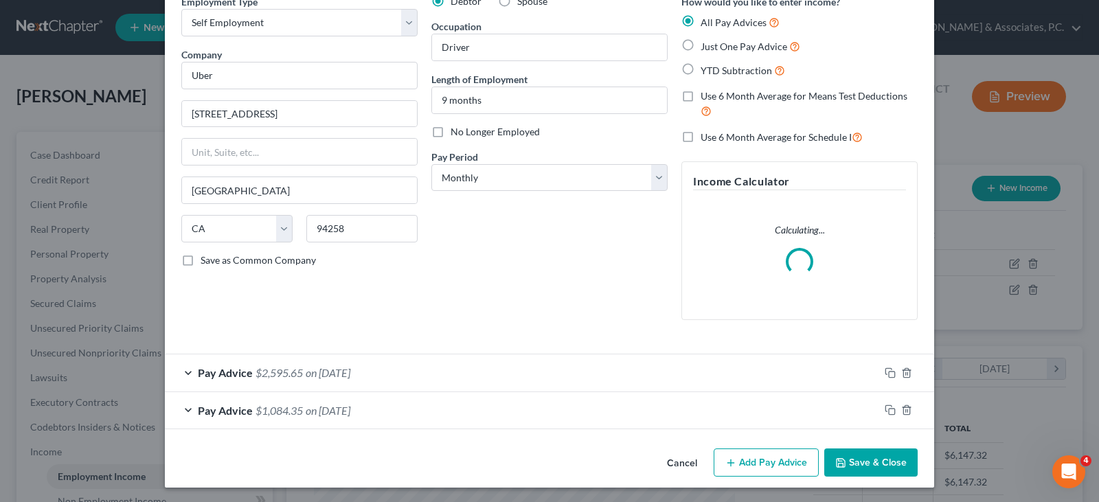
scroll to position [71, 0]
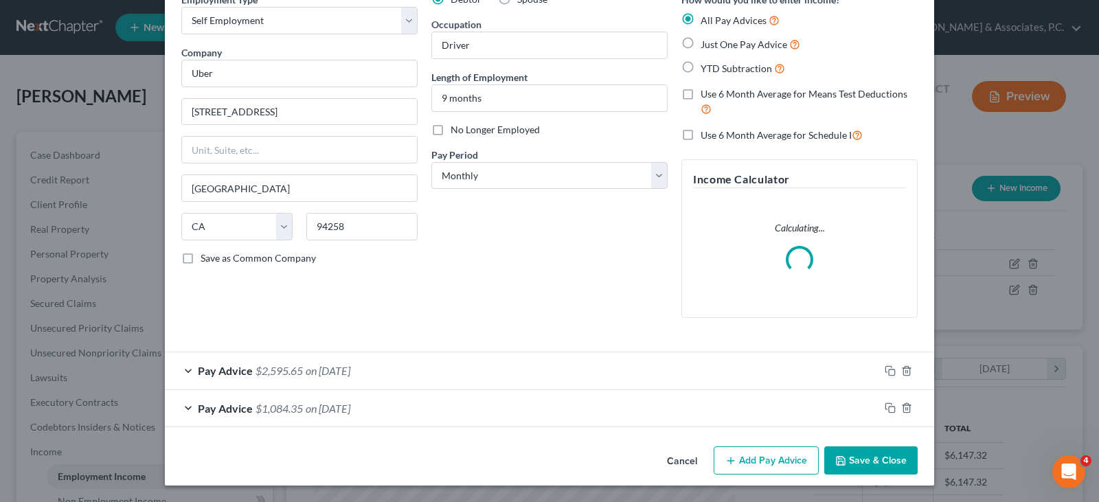
click at [319, 372] on span "on 07/31/2025" at bounding box center [328, 370] width 45 height 13
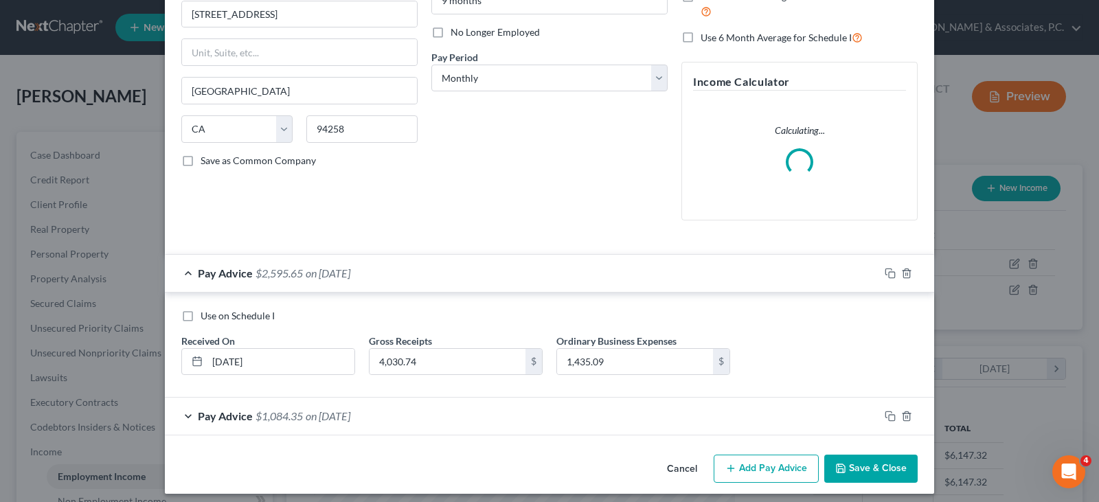
scroll to position [177, 0]
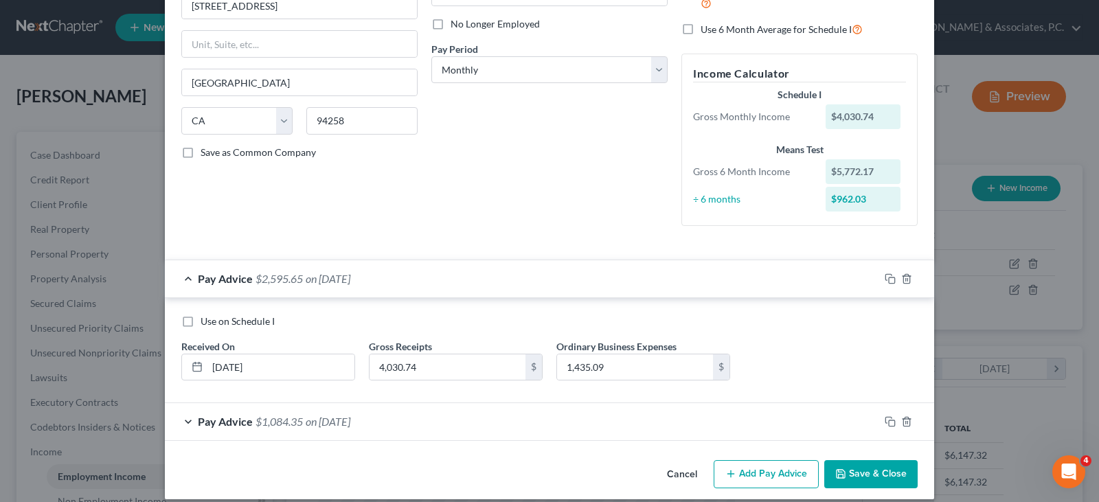
click at [323, 275] on span "on 07/31/2025" at bounding box center [328, 278] width 45 height 13
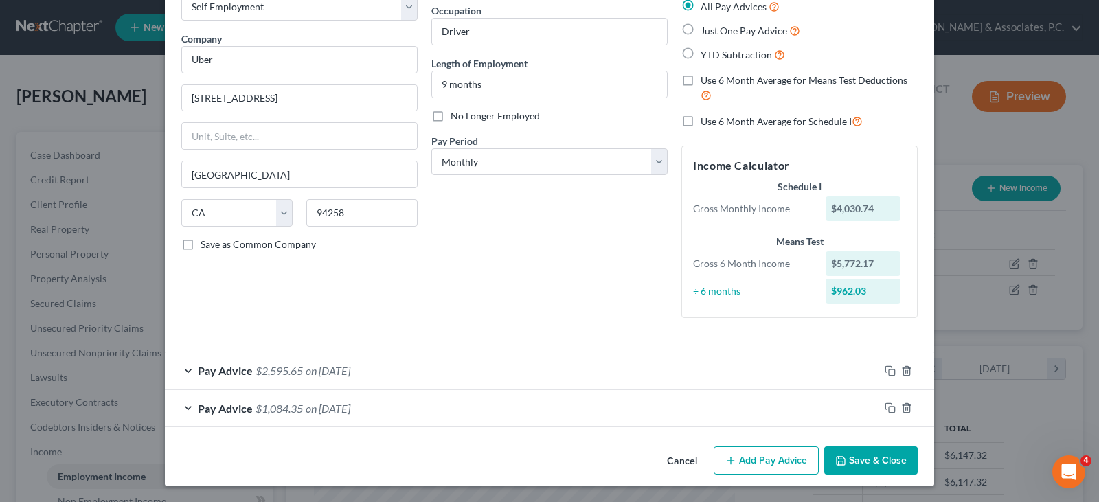
scroll to position [84, 0]
click at [328, 405] on span "on 06/30/2025" at bounding box center [328, 408] width 45 height 13
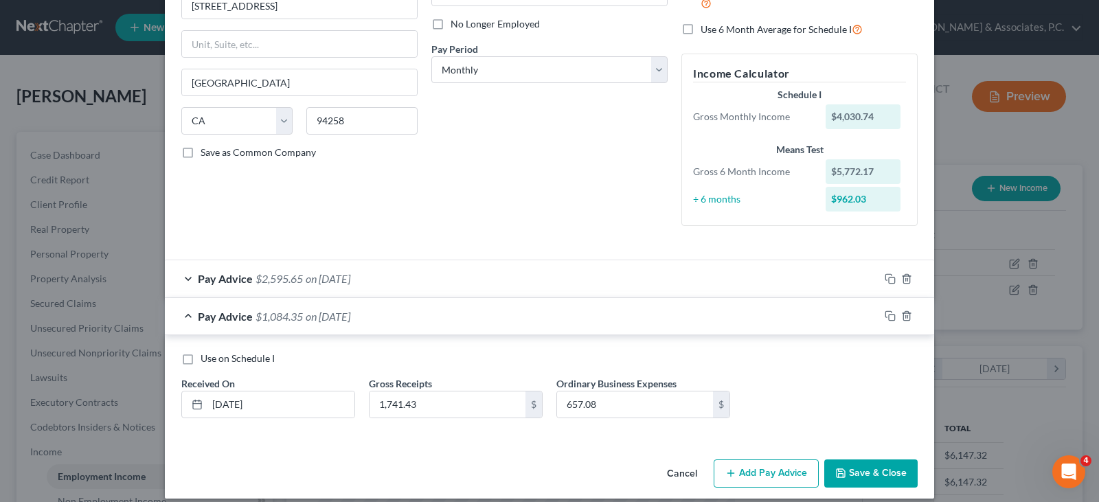
click at [322, 283] on span "on 07/31/2025" at bounding box center [328, 278] width 45 height 13
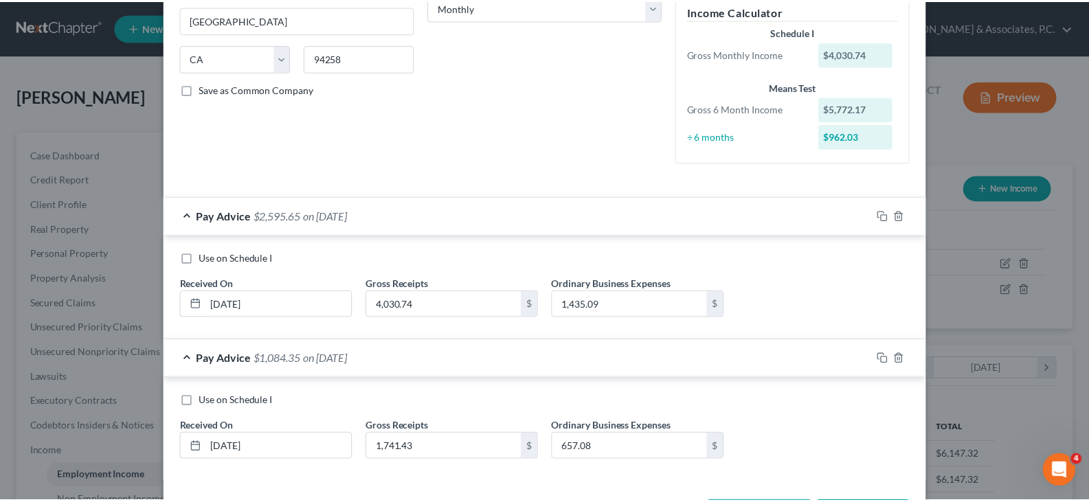
scroll to position [295, 0]
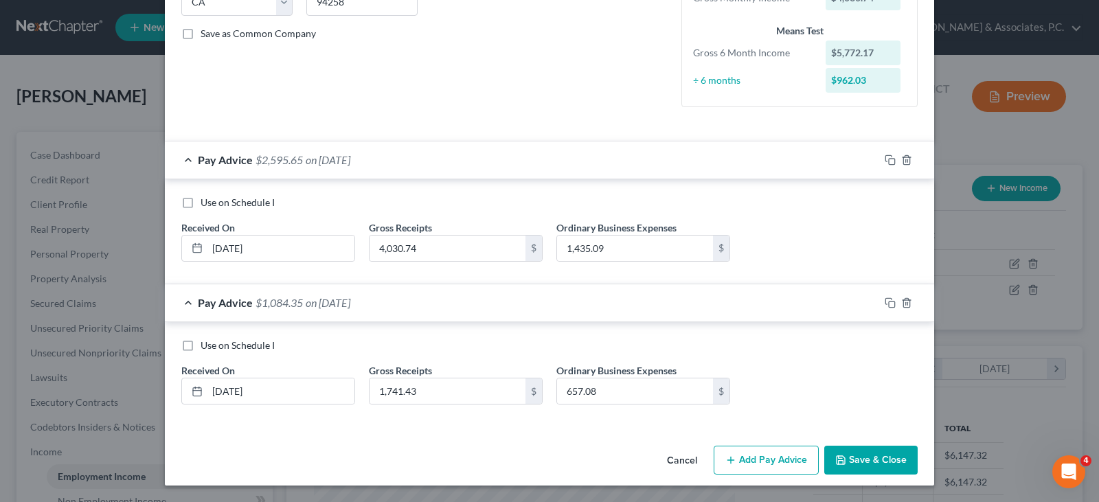
click at [879, 460] on button "Save & Close" at bounding box center [870, 460] width 93 height 29
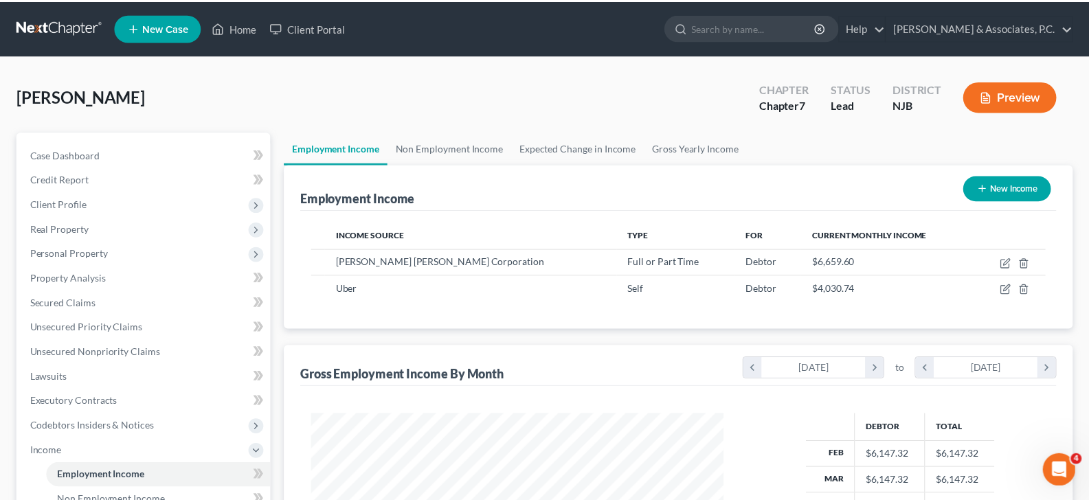
scroll to position [686553, 686356]
